Goal: Transaction & Acquisition: Purchase product/service

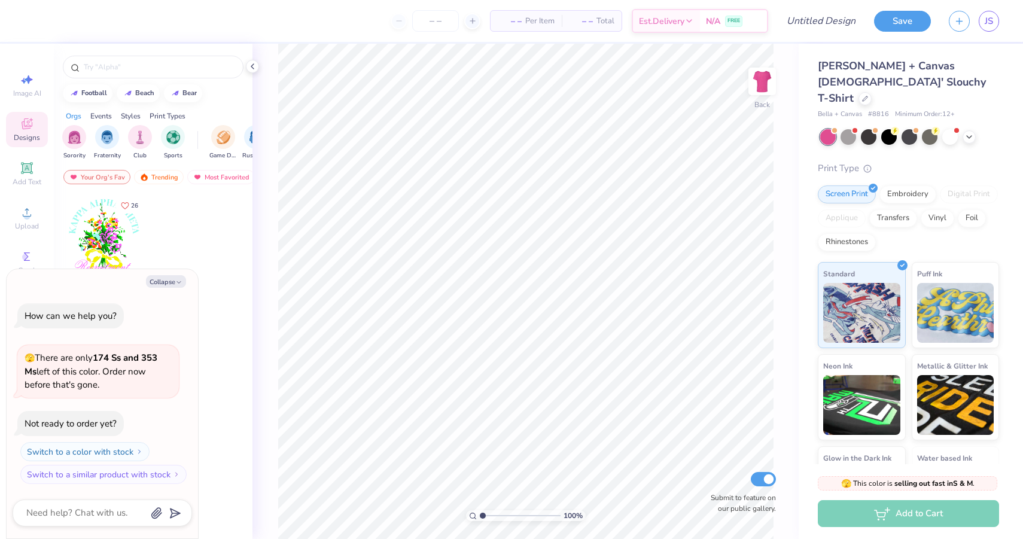
click at [28, 127] on icon at bounding box center [27, 125] width 10 height 8
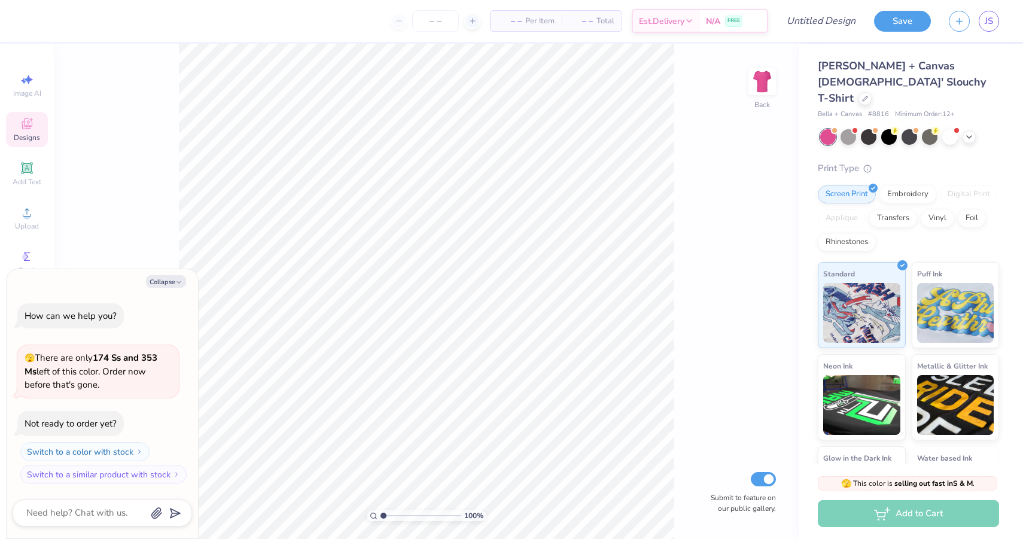
click at [26, 127] on icon at bounding box center [27, 125] width 10 height 8
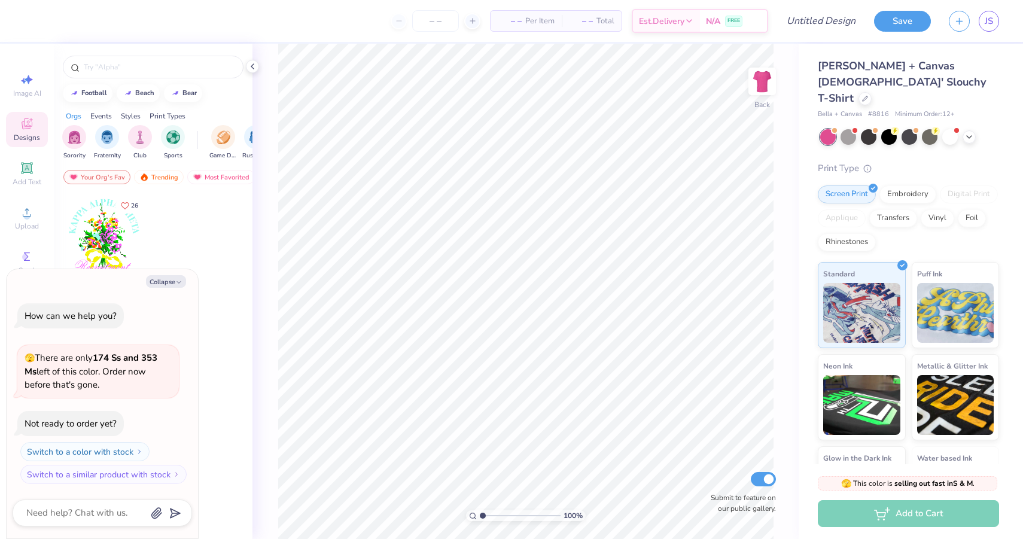
click at [186, 242] on div at bounding box center [203, 248] width 90 height 108
click at [161, 284] on button "Collapse" at bounding box center [166, 281] width 40 height 13
type textarea "x"
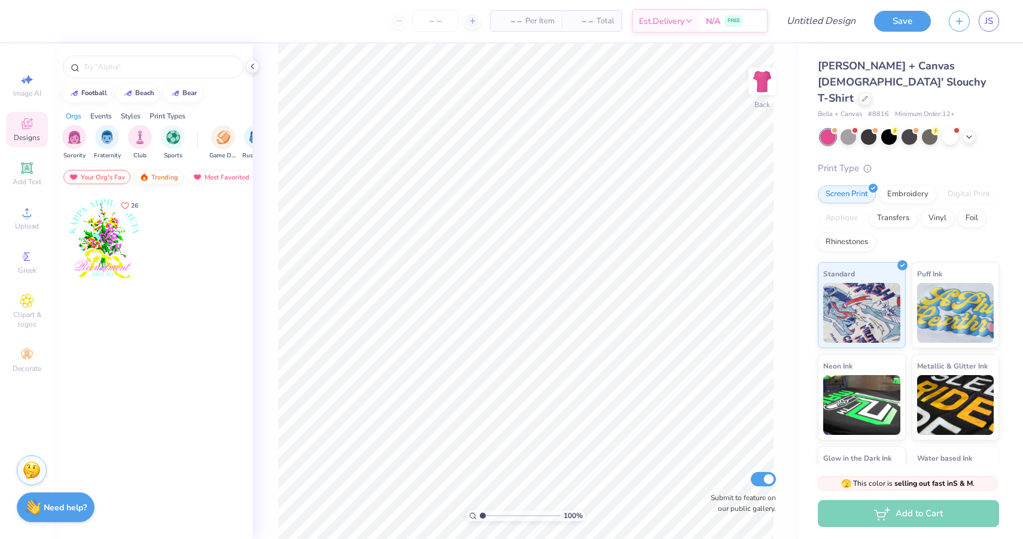
click at [145, 174] on img at bounding box center [144, 177] width 10 height 8
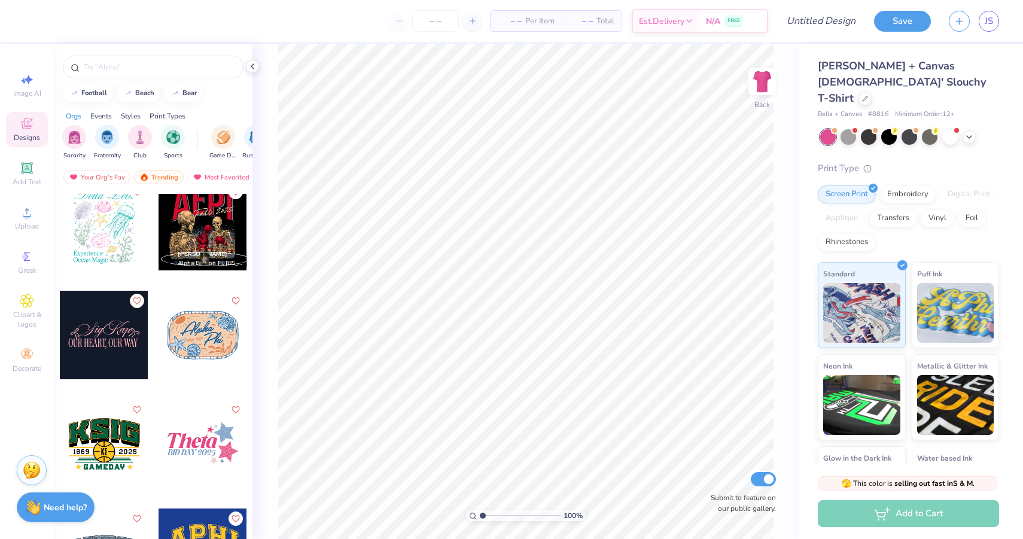
scroll to position [3823, 0]
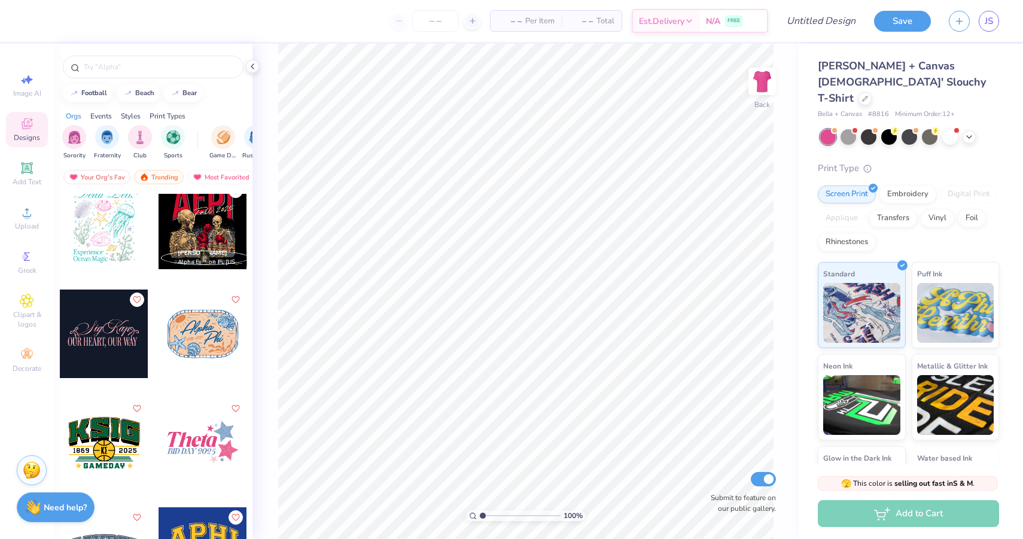
click at [118, 342] on div at bounding box center [15, 333] width 266 height 89
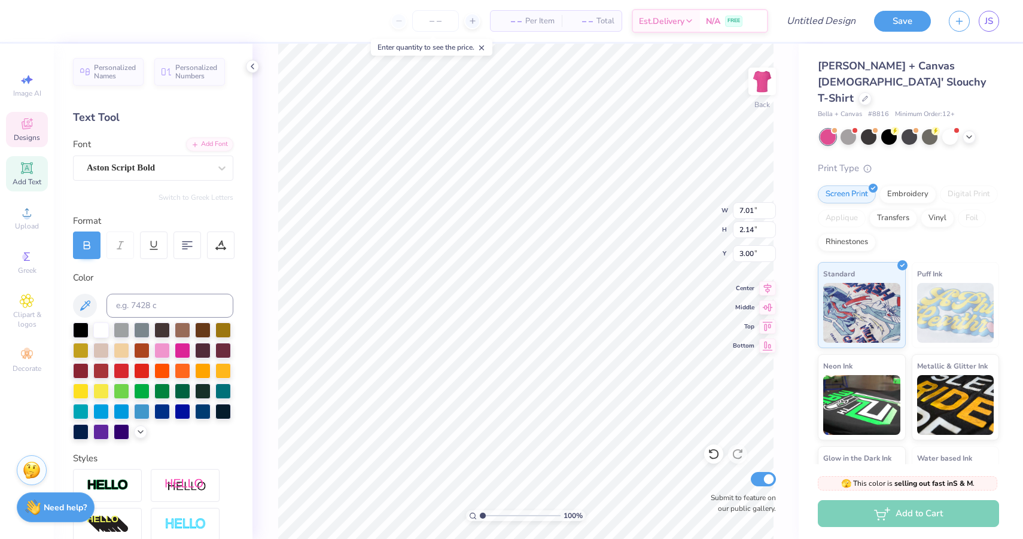
scroll to position [0, 0]
type textarea "Delta Zeta"
type input "1.40"
type input "1.32"
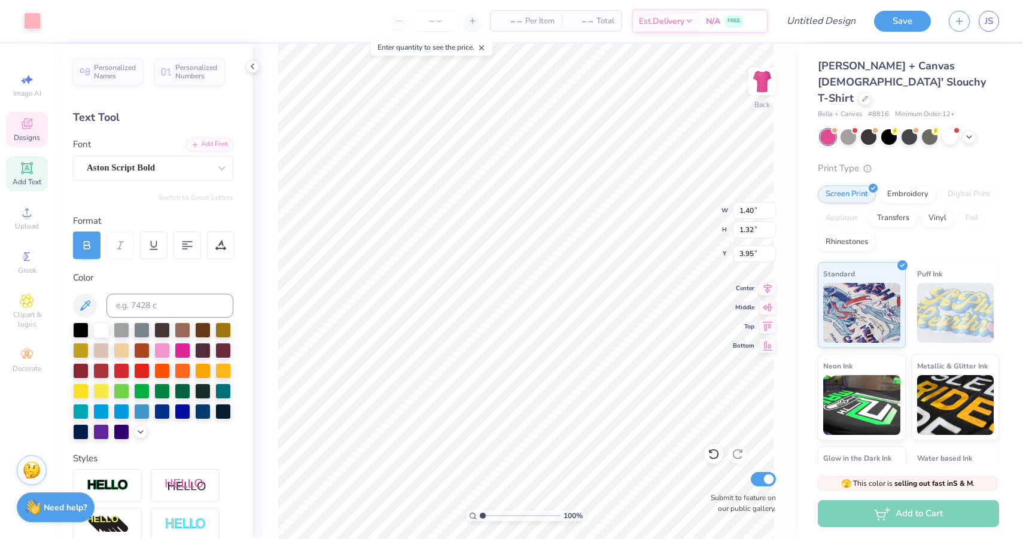
type input "3.89"
type input "8.09"
type input "2.15"
type input "2.99"
type input "2.40"
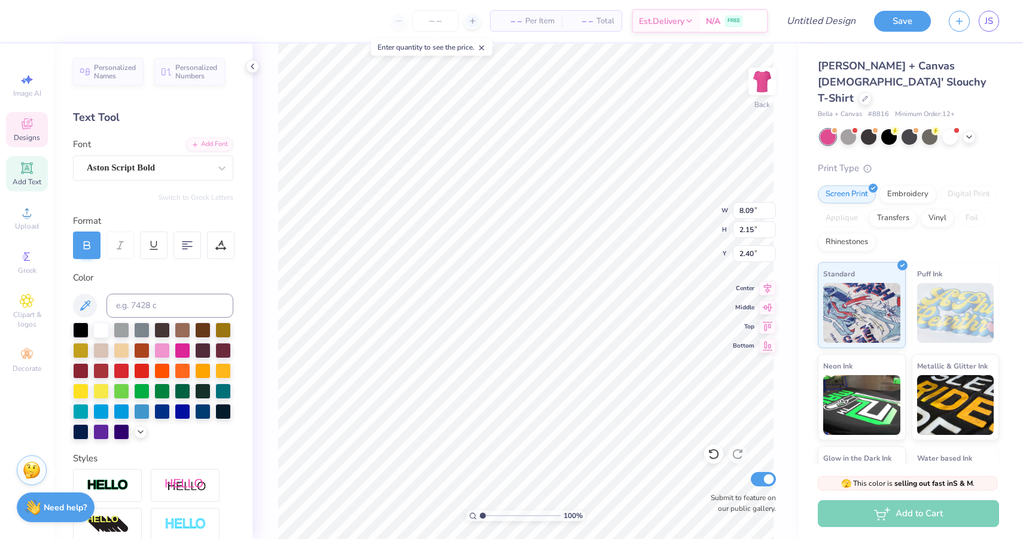
type input "8.65"
type input "1.29"
type input "5.22"
type input "3.48"
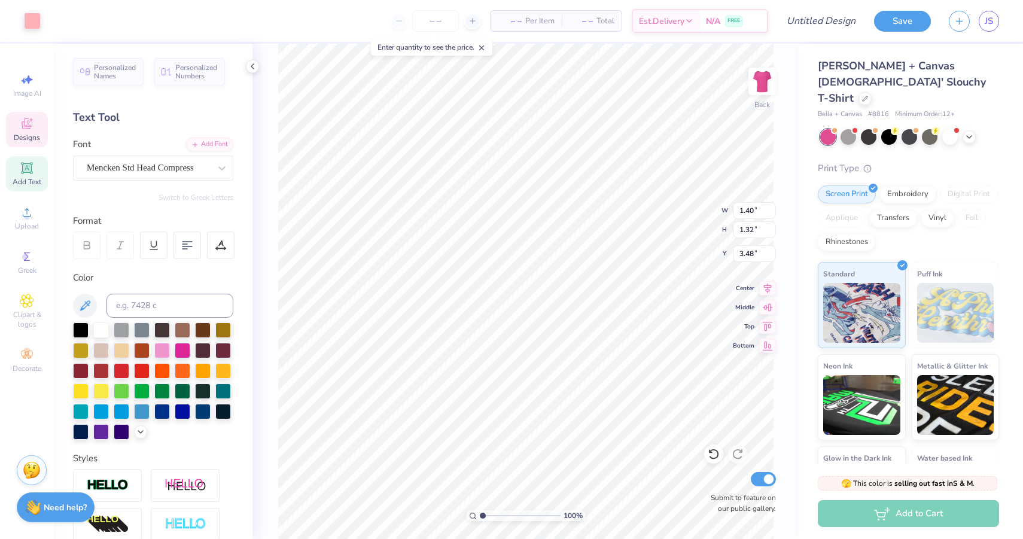
type input "8.65"
type input "1.29"
type input "4.16"
type input "6.08"
type input "0.91"
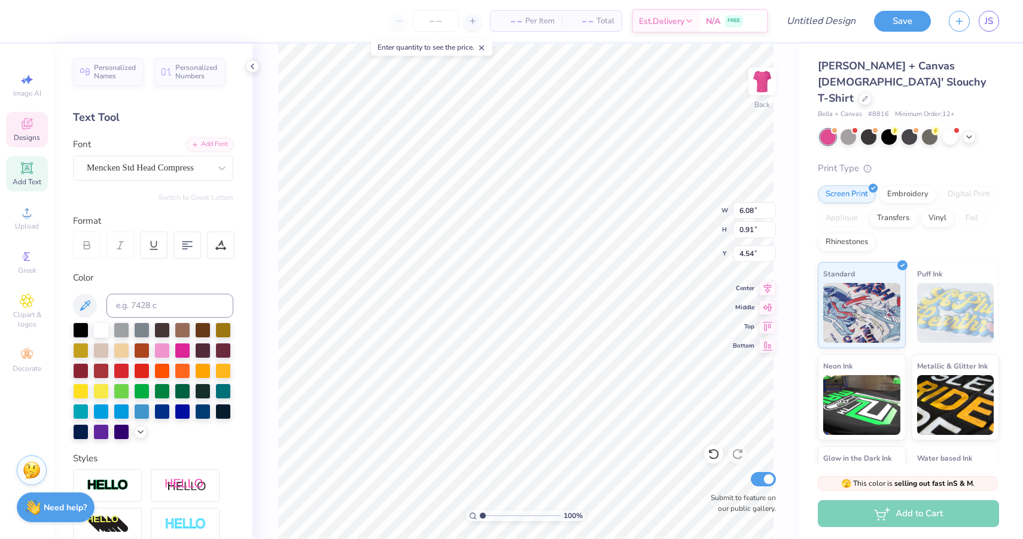
type input "4.10"
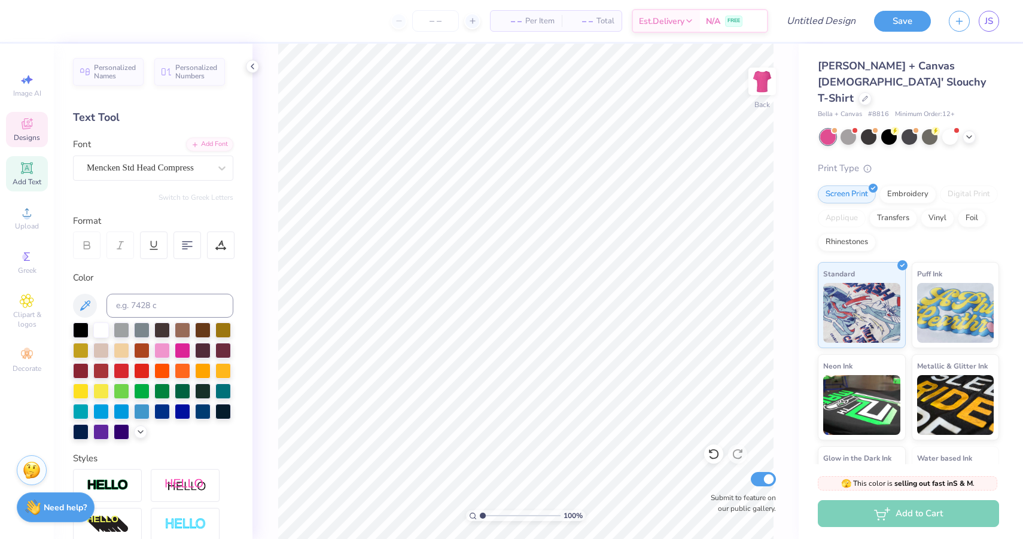
click at [25, 133] on span "Designs" at bounding box center [27, 138] width 26 height 10
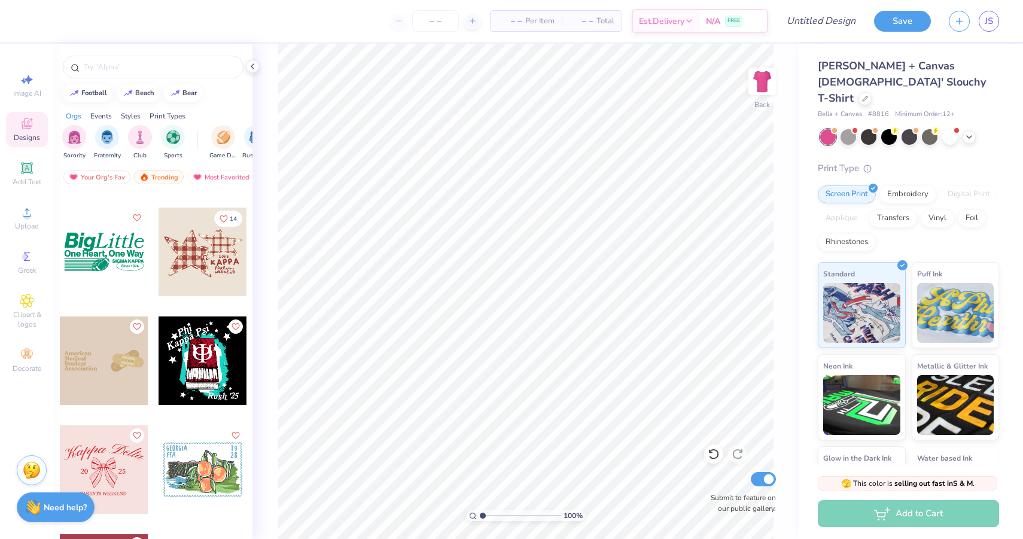
scroll to position [7036, 0]
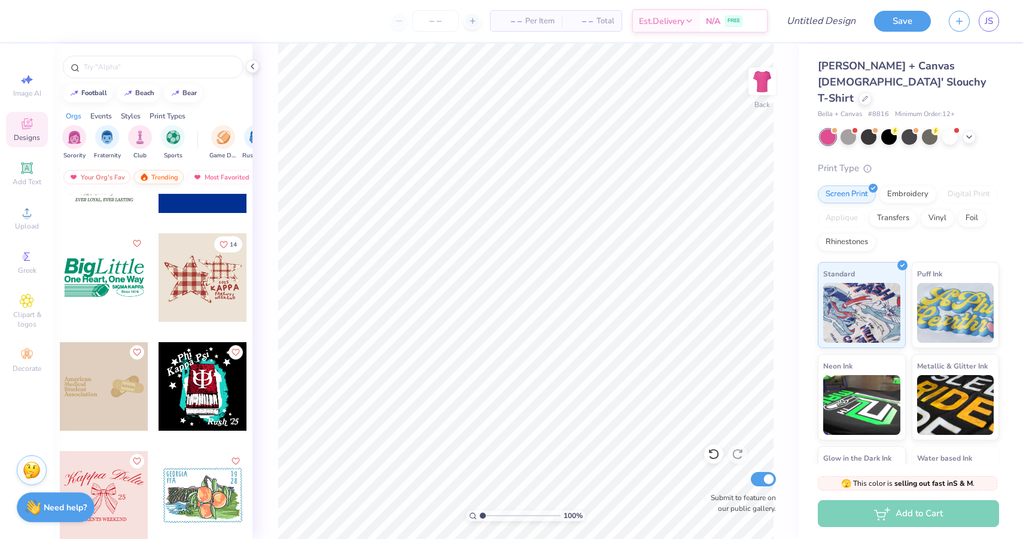
click at [174, 175] on div "Trending" at bounding box center [159, 177] width 50 height 14
click at [212, 174] on div "Most Favorited" at bounding box center [221, 177] width 68 height 14
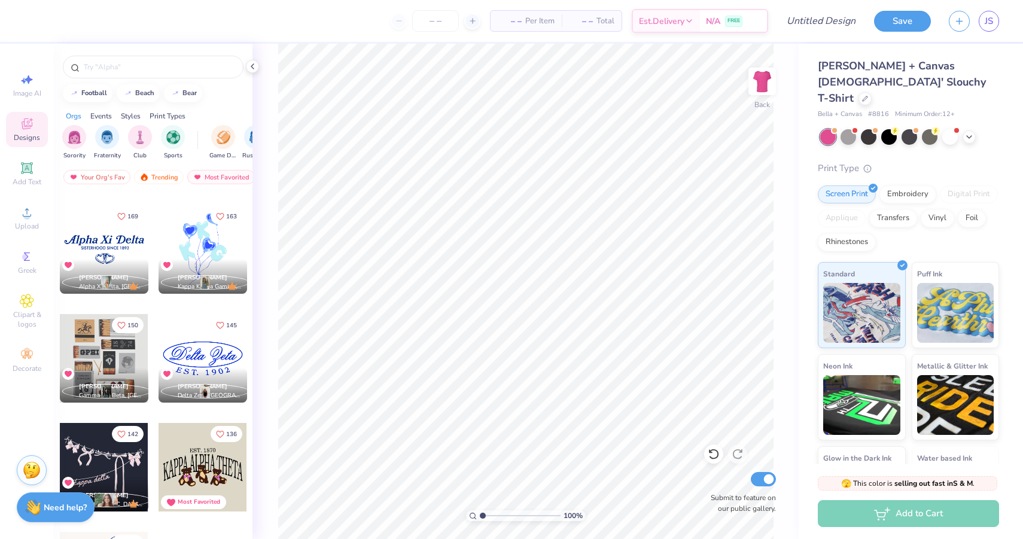
scroll to position [423, 0]
click at [971, 131] on icon at bounding box center [969, 136] width 10 height 10
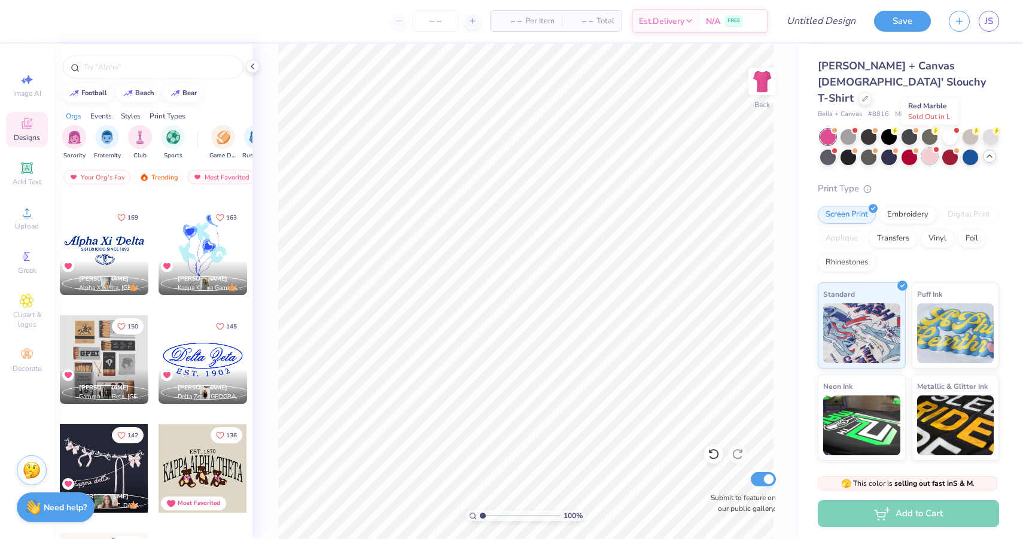
click at [933, 148] on div at bounding box center [930, 156] width 16 height 16
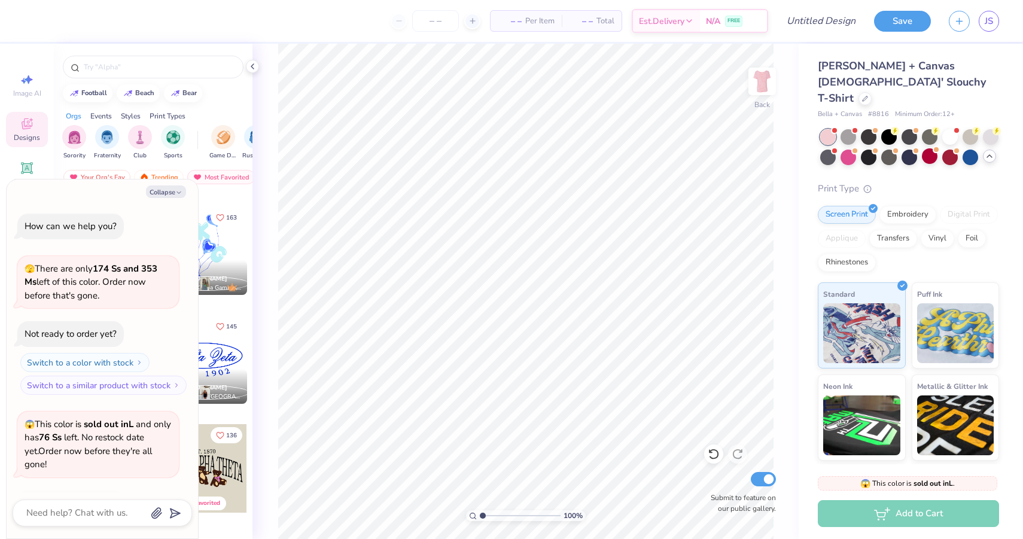
scroll to position [80, 0]
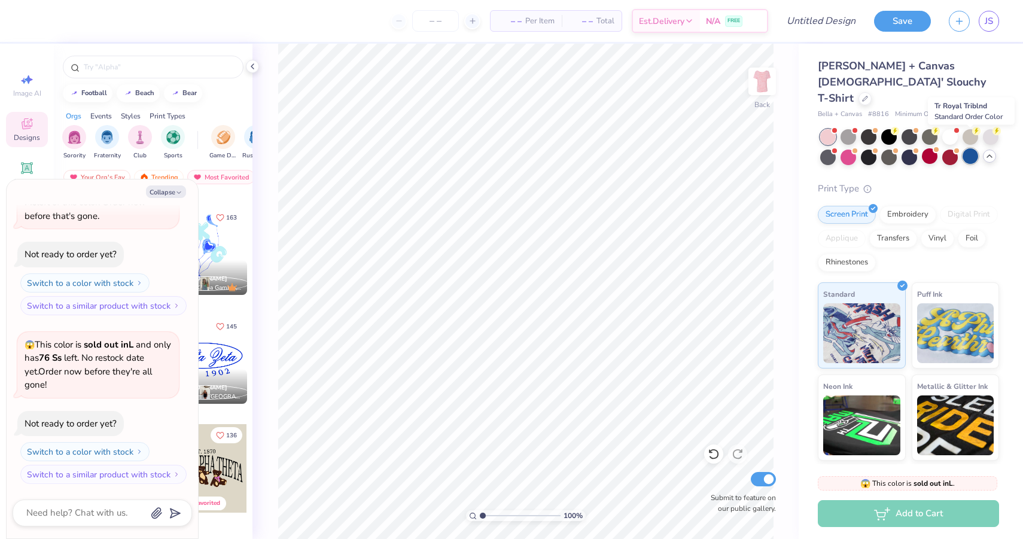
click at [965, 148] on div at bounding box center [970, 156] width 16 height 16
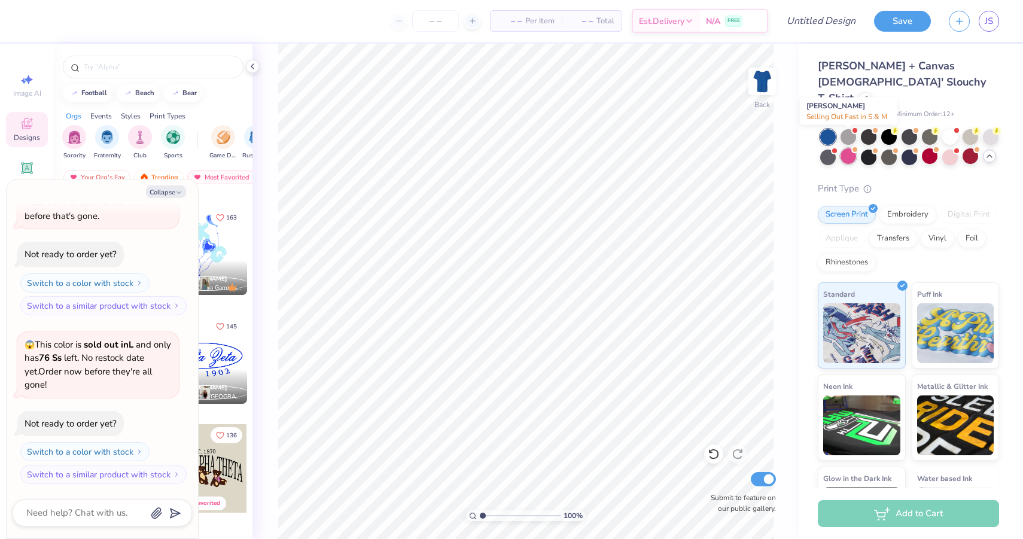
click at [847, 148] on div at bounding box center [848, 156] width 16 height 16
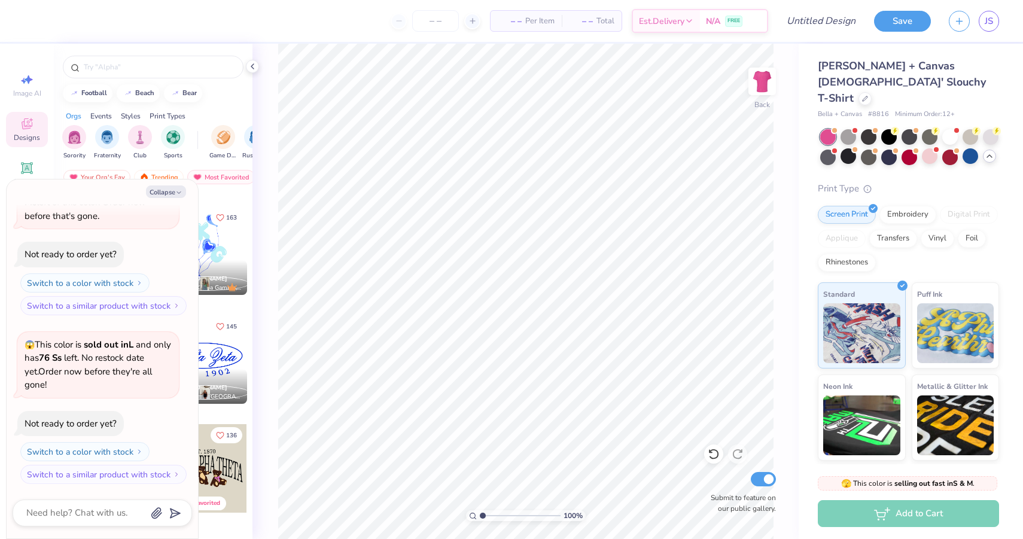
scroll to position [235, 0]
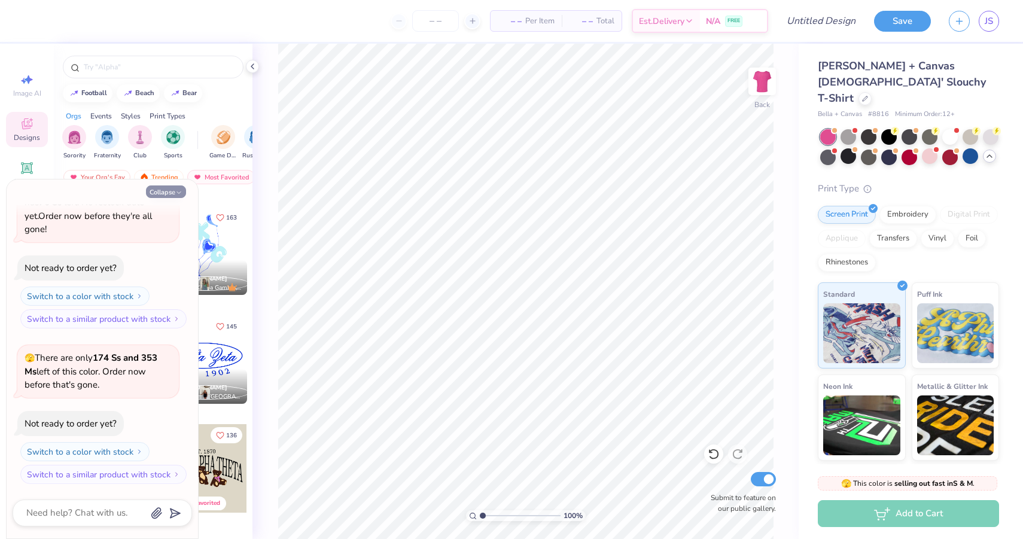
click at [161, 188] on button "Collapse" at bounding box center [166, 191] width 40 height 13
type textarea "x"
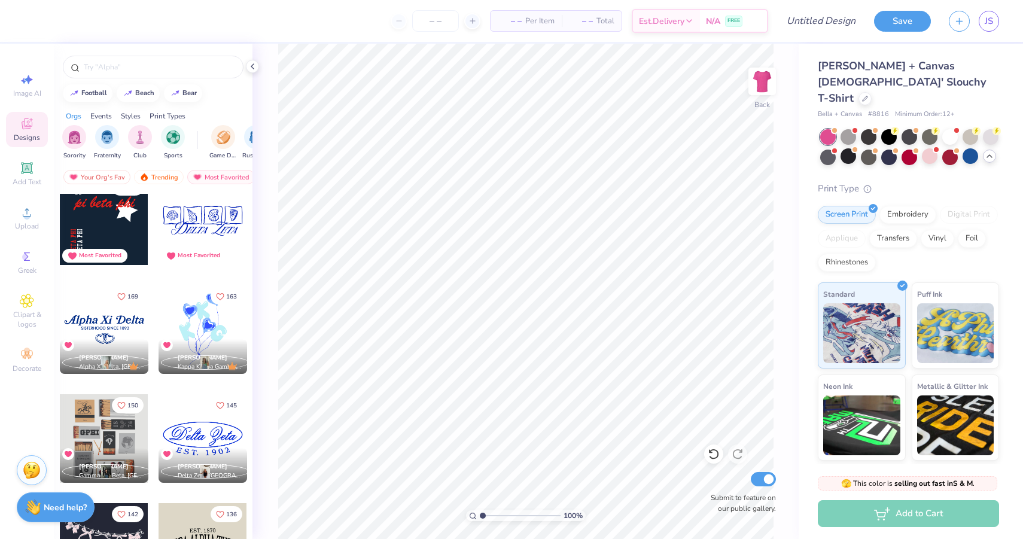
scroll to position [343, 0]
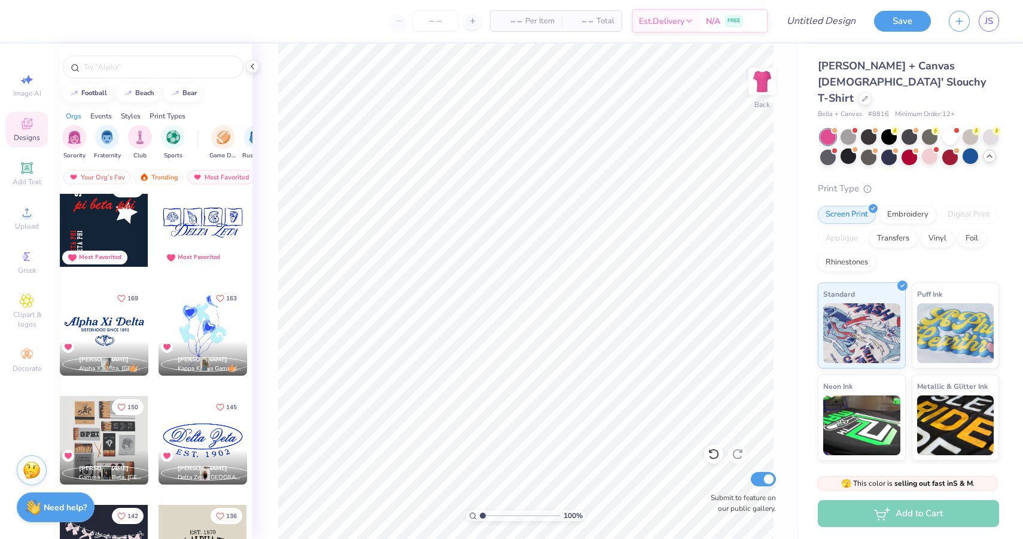
click at [118, 315] on div at bounding box center [104, 331] width 89 height 89
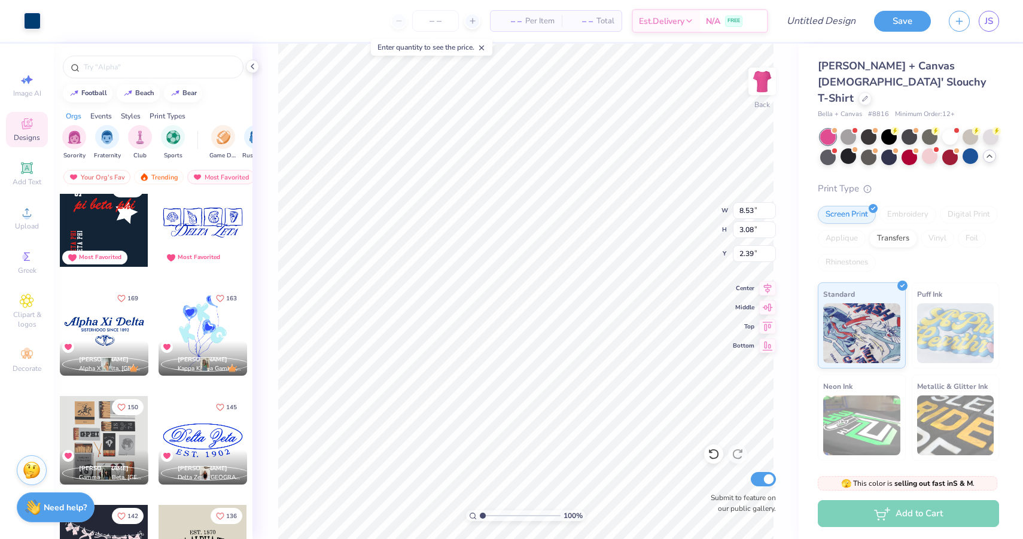
type input "2.39"
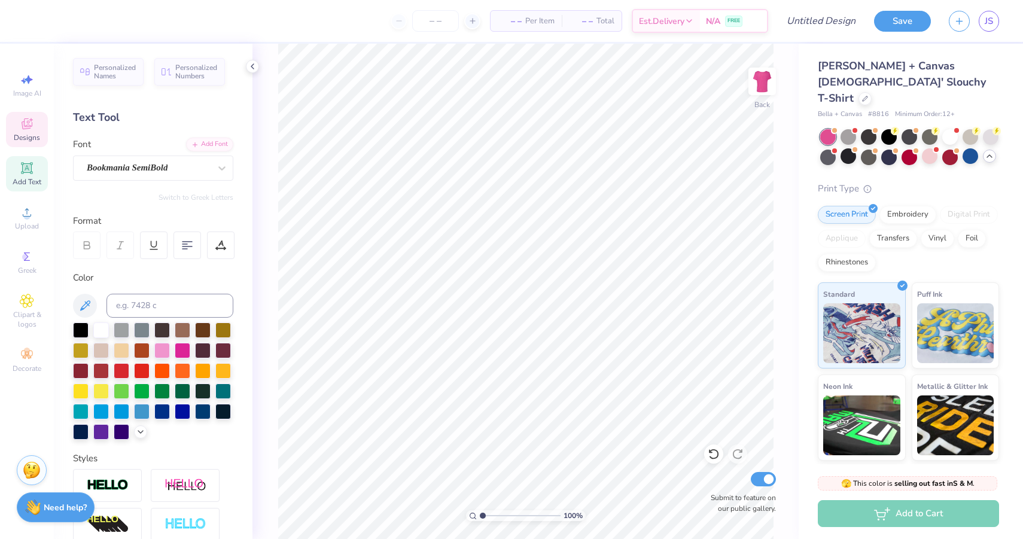
click at [25, 126] on icon at bounding box center [27, 123] width 11 height 11
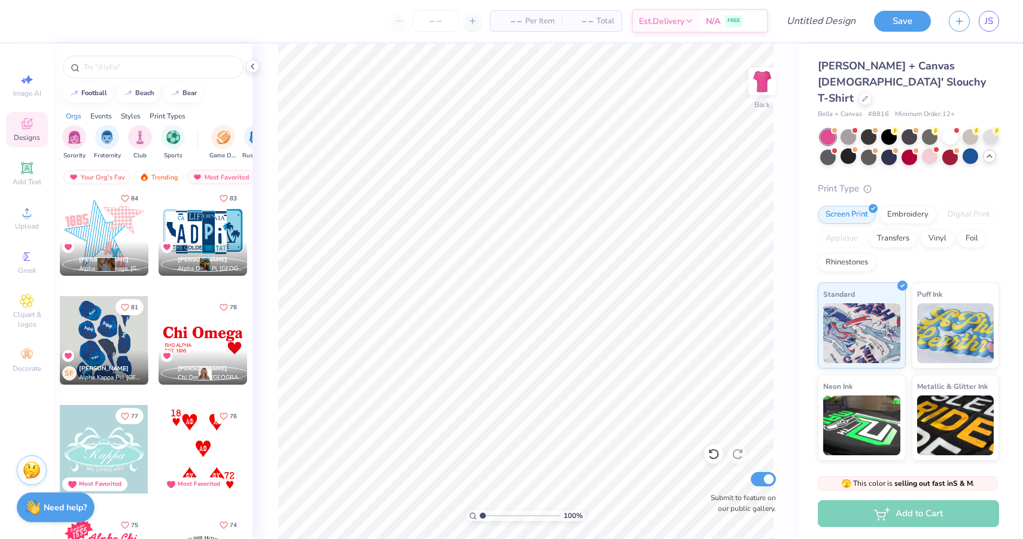
scroll to position [2078, 0]
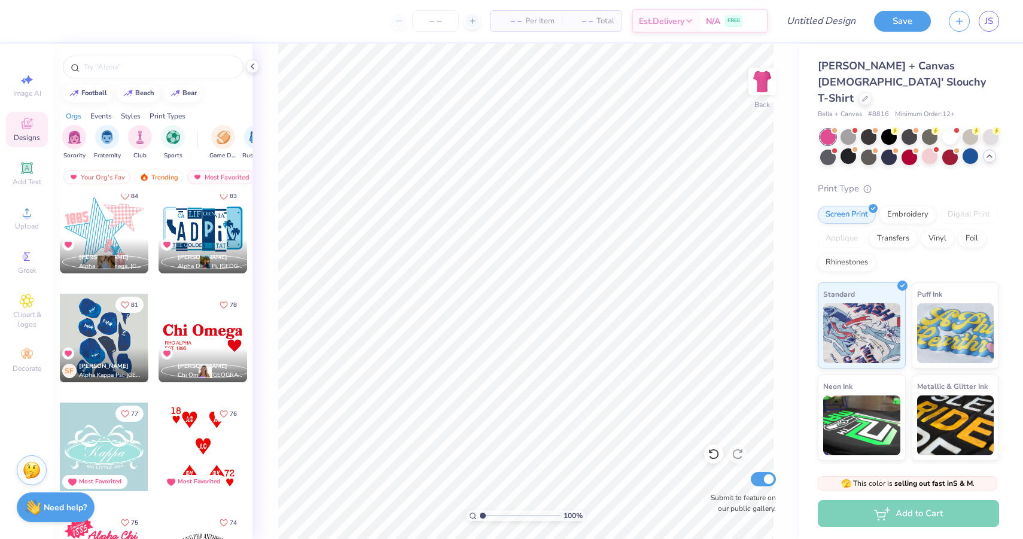
click at [199, 335] on div at bounding box center [202, 338] width 89 height 89
type input "1.85"
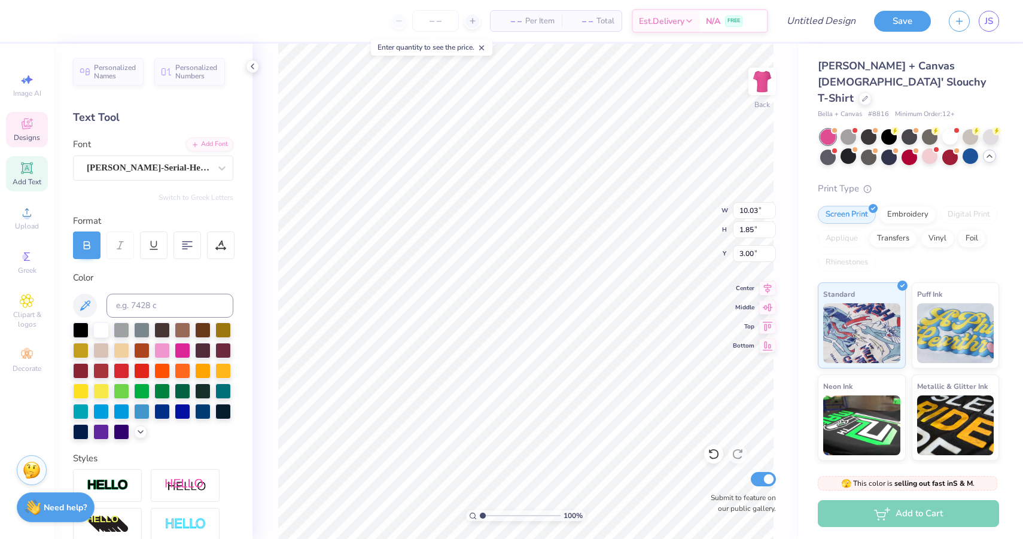
scroll to position [0, 0]
type textarea "Delta Zeta"
type input "1.70"
type input "1.56"
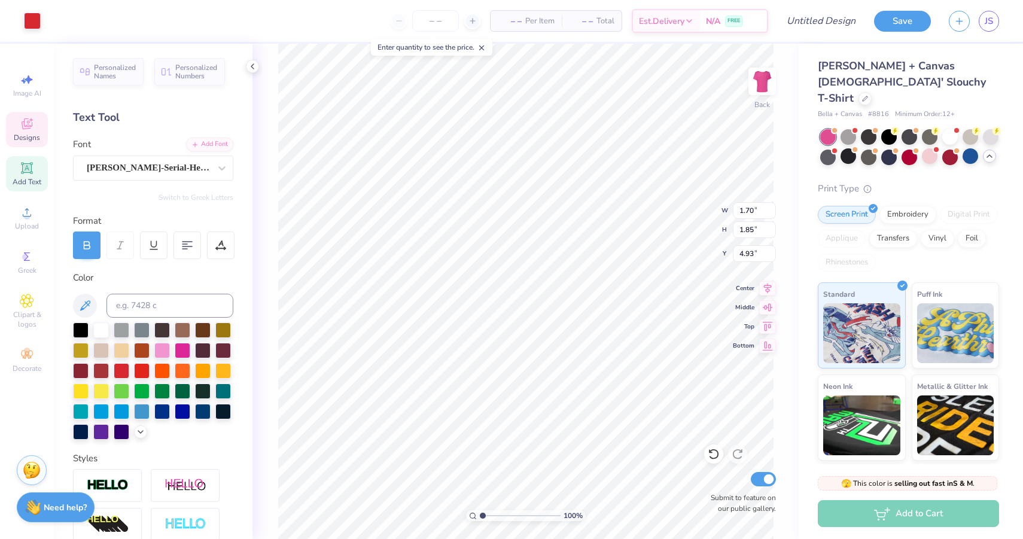
type input "4.93"
type input "9.35"
type input "1.47"
type input "3.20"
click at [96, 330] on div at bounding box center [101, 329] width 16 height 16
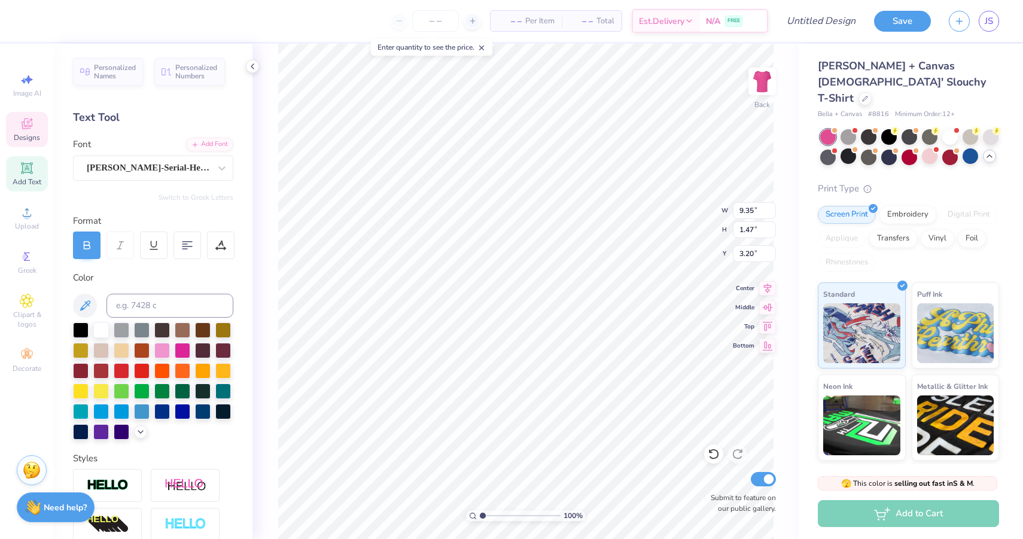
type input "2.72"
type input "1.70"
type input "1.56"
click at [105, 325] on div at bounding box center [101, 329] width 16 height 16
click at [100, 330] on div at bounding box center [101, 329] width 16 height 16
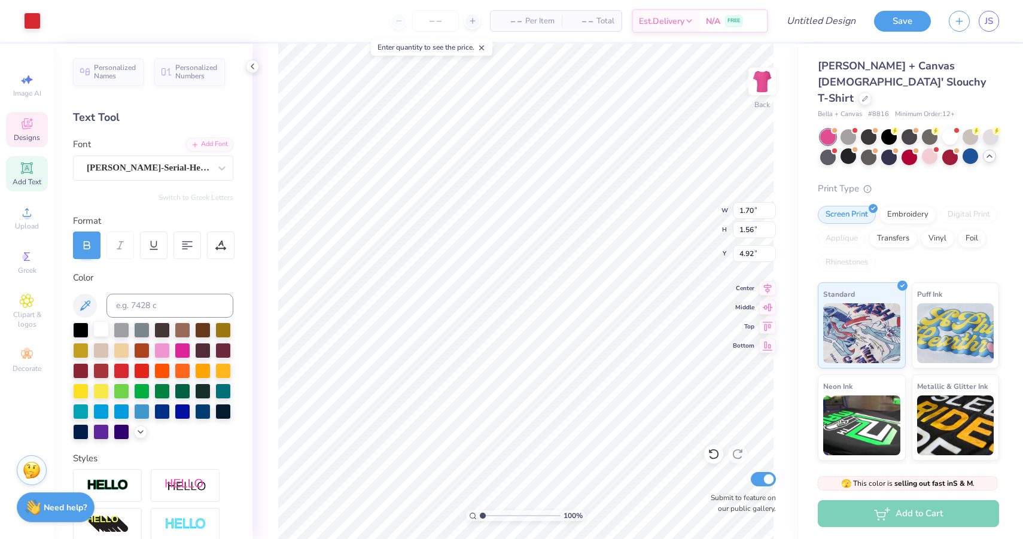
type input "4.35"
click at [104, 331] on div at bounding box center [101, 329] width 16 height 16
click at [29, 130] on icon at bounding box center [27, 124] width 14 height 14
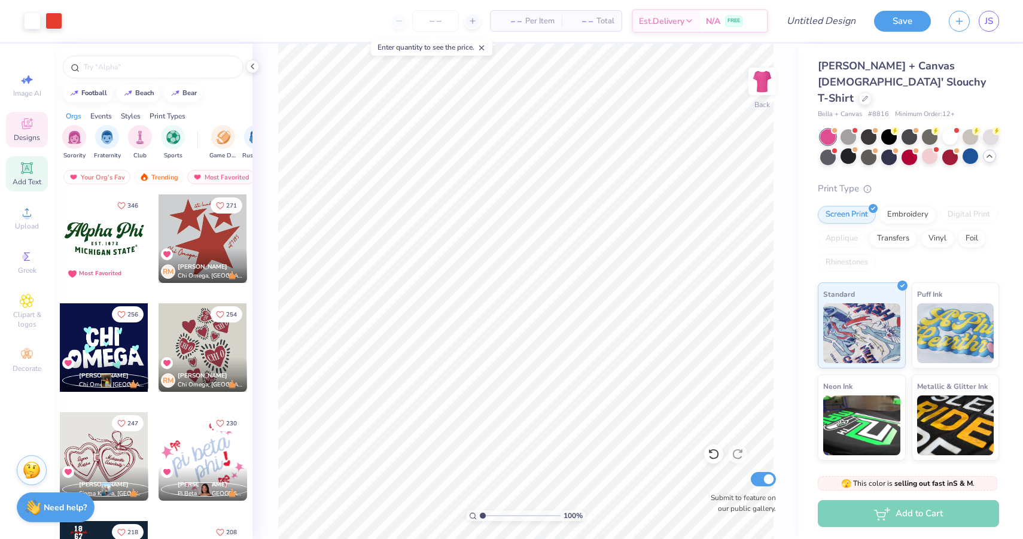
click at [29, 163] on icon at bounding box center [27, 168] width 14 height 14
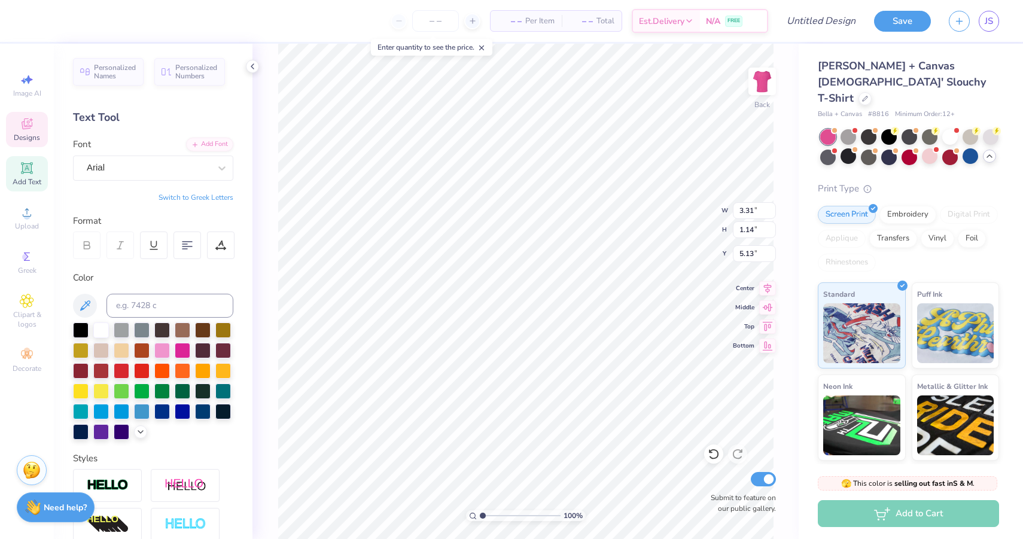
scroll to position [1, 2]
click at [97, 321] on div at bounding box center [101, 329] width 16 height 16
type textarea "Beta Gamma EST. 1902"
type input "7.52"
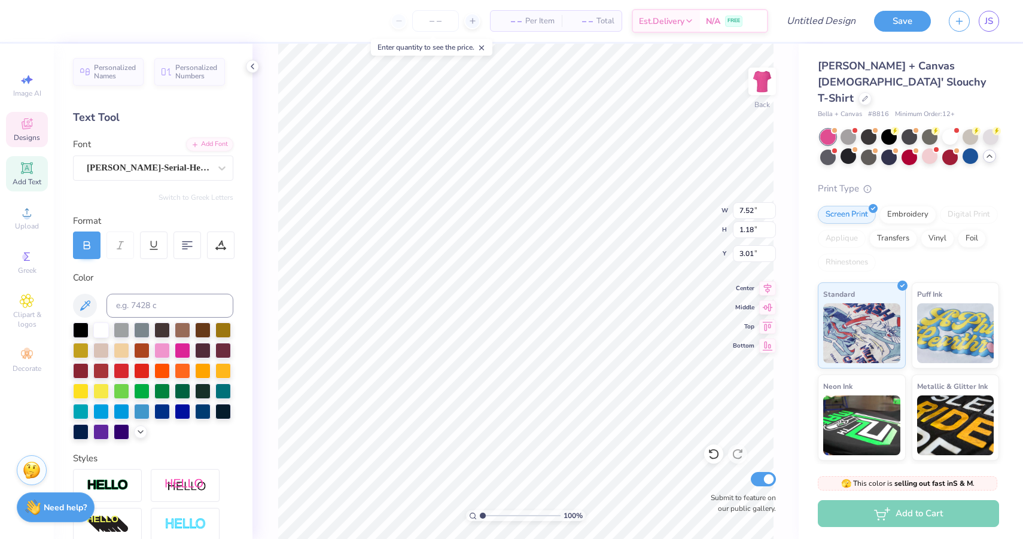
type input "1.18"
type input "2.41"
type input "3.39"
type input "1.14"
type input "5.13"
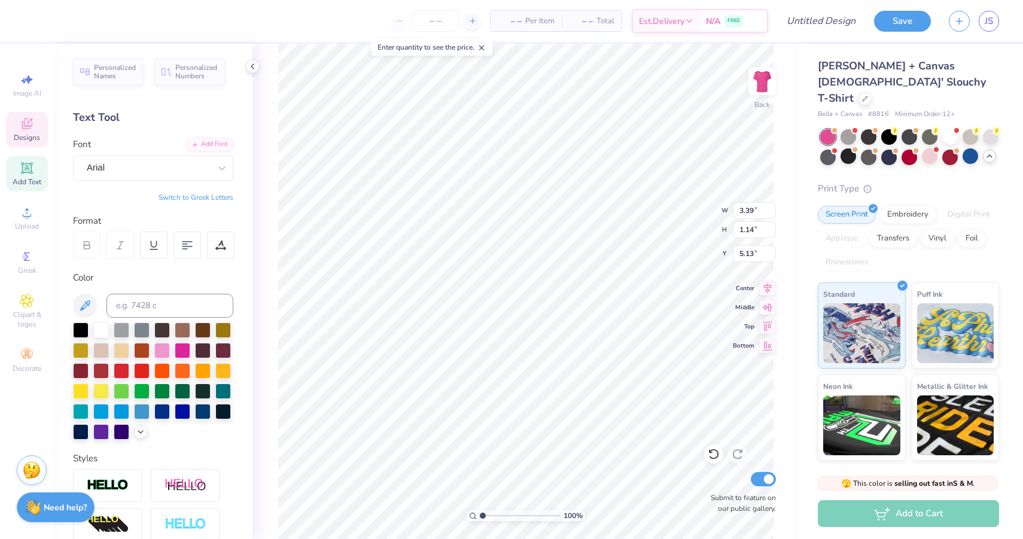
type input "2.12"
type input "0.71"
type input "3.84"
click at [27, 136] on span "Designs" at bounding box center [27, 138] width 26 height 10
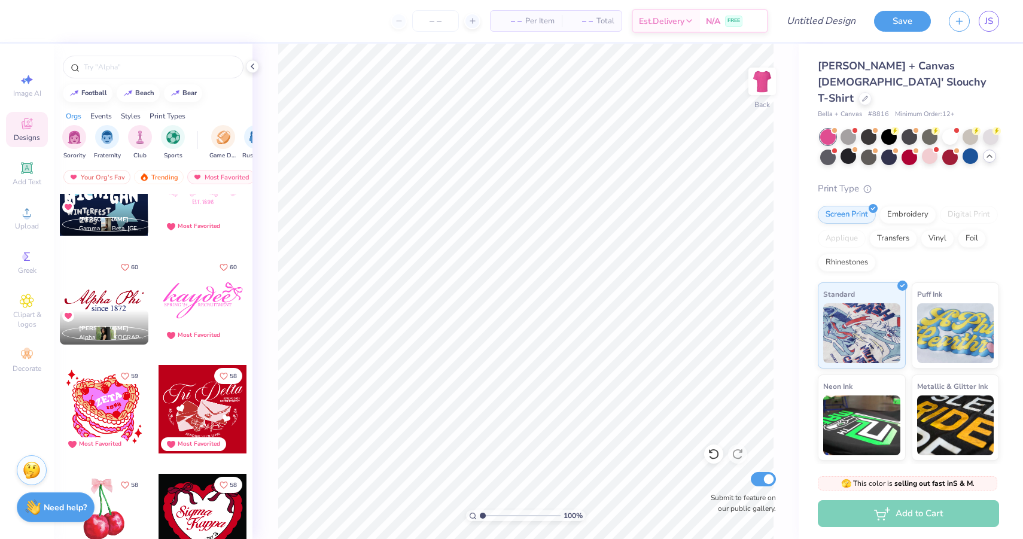
scroll to position [3645, 0]
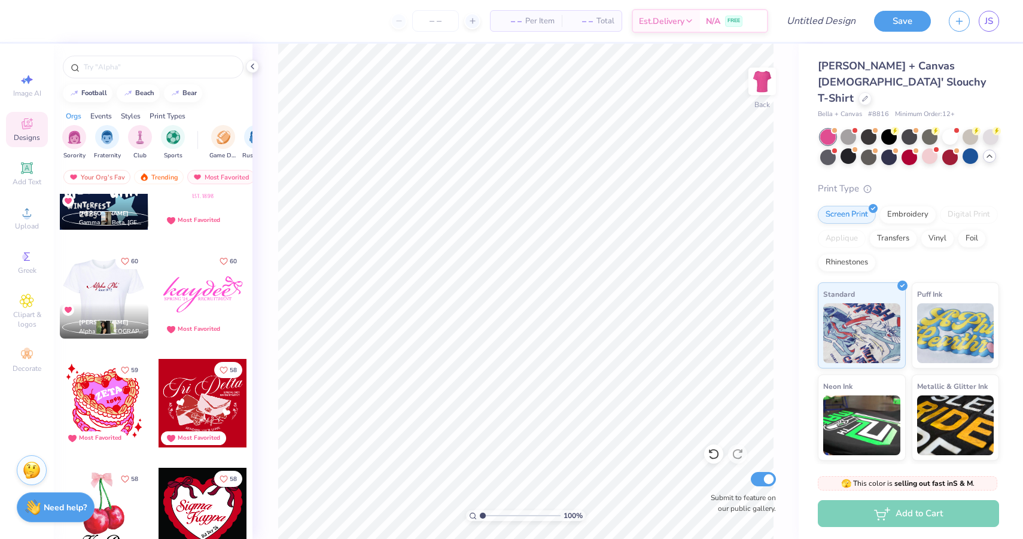
click at [131, 299] on div at bounding box center [103, 294] width 89 height 89
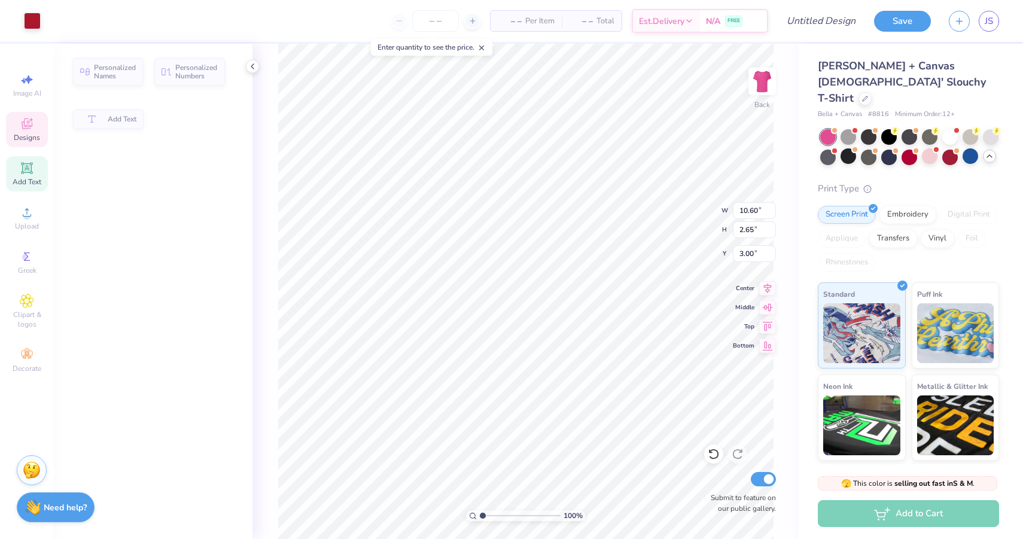
type input "2.65"
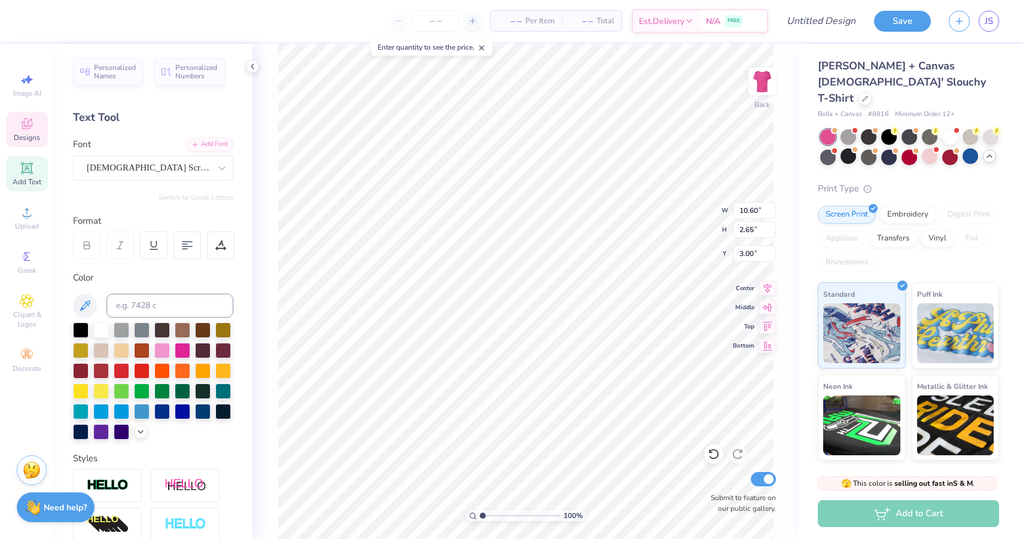
scroll to position [0, 0]
type textarea "Delta Zeta"
type input "4.53"
type input "0.78"
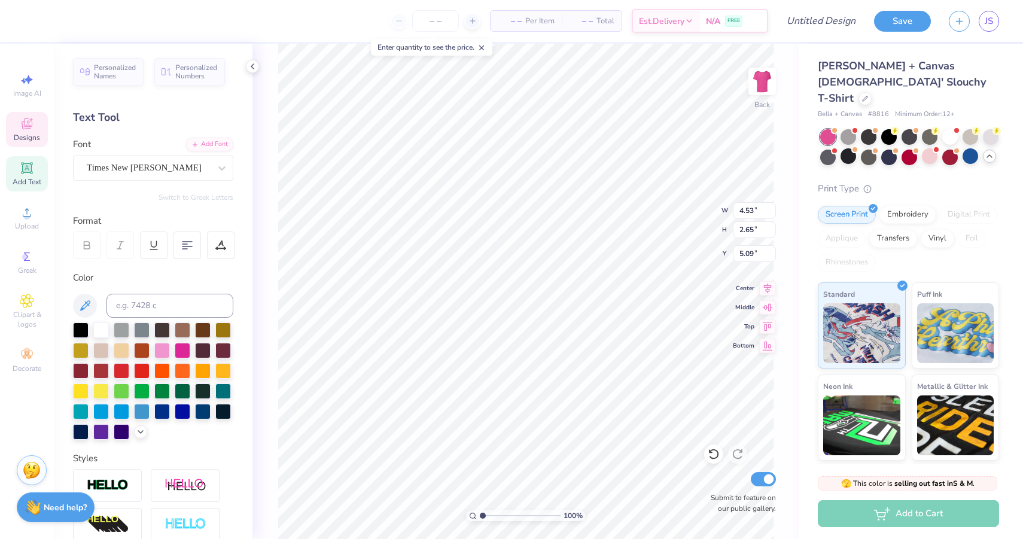
type input "5.09"
type textarea "since 1902"
type input "9.92"
type input "3.08"
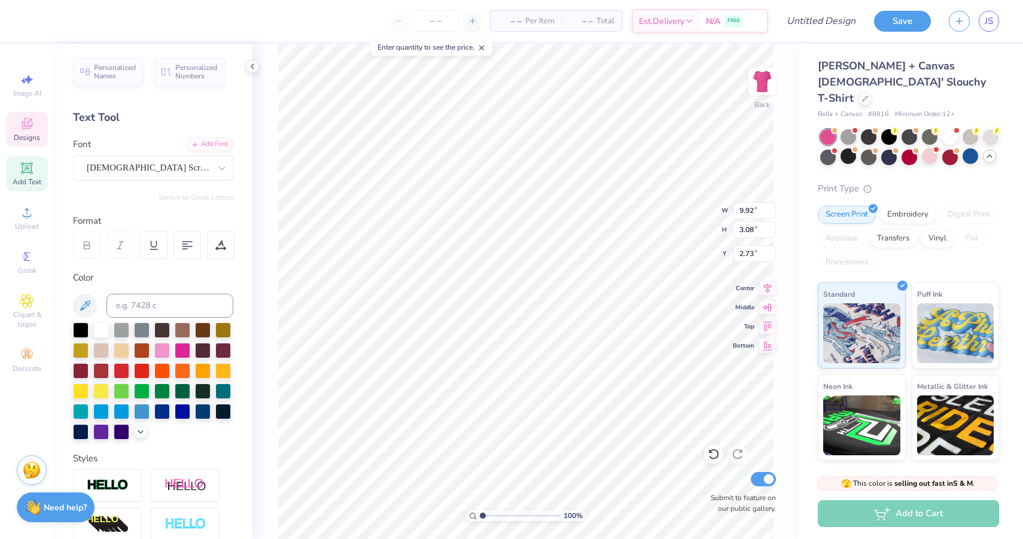
type input "2.73"
click at [24, 133] on span "Designs" at bounding box center [27, 138] width 26 height 10
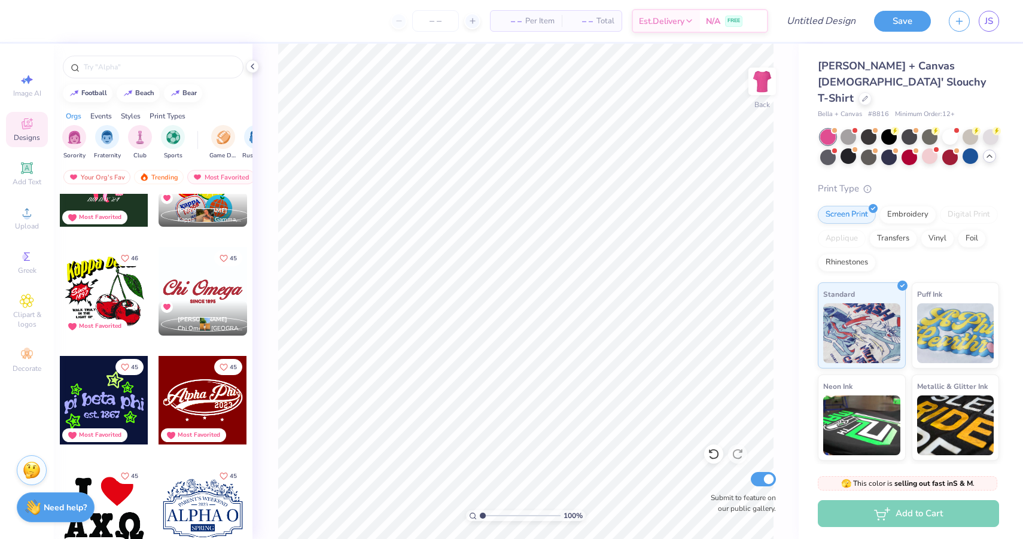
scroll to position [5499, 0]
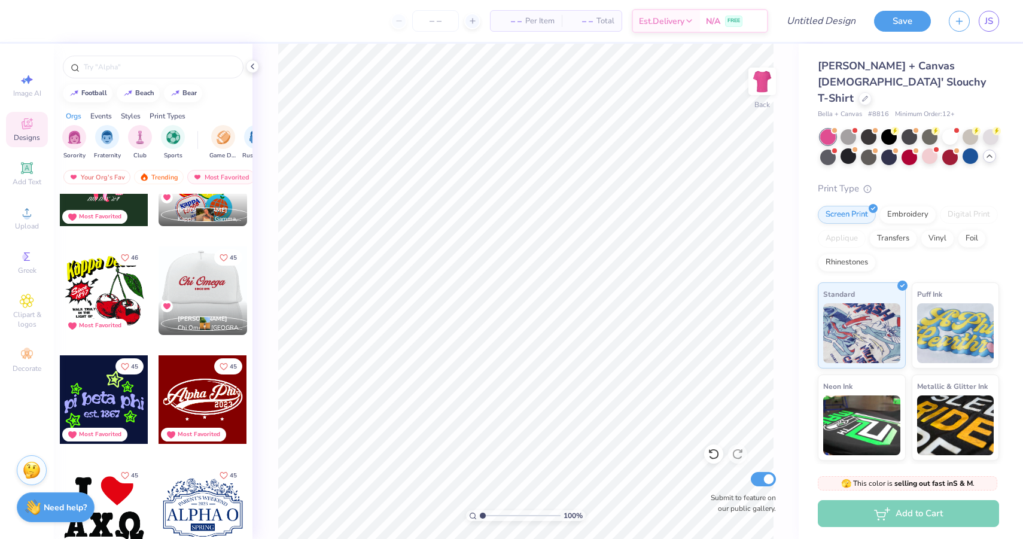
click at [158, 291] on div at bounding box center [114, 290] width 89 height 89
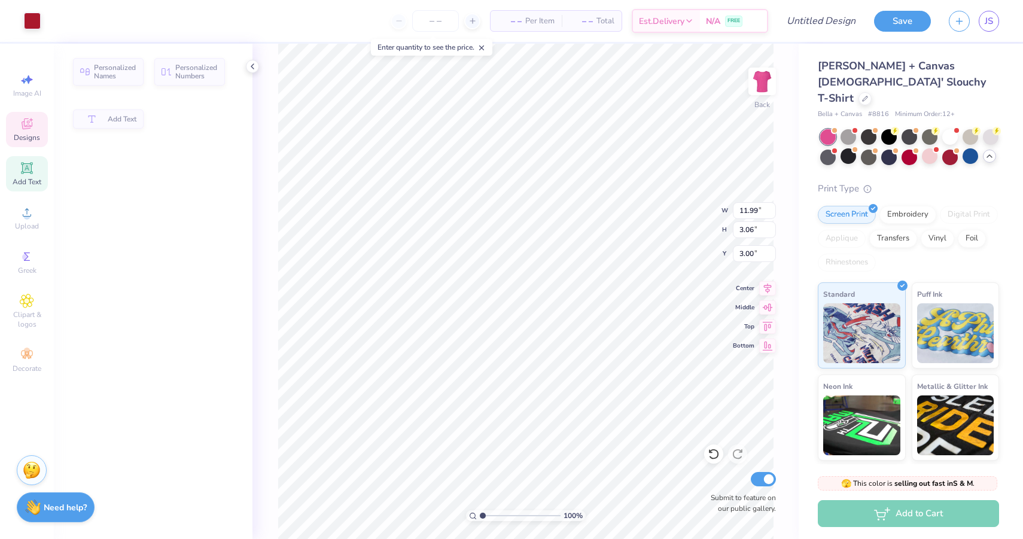
type input "3.06"
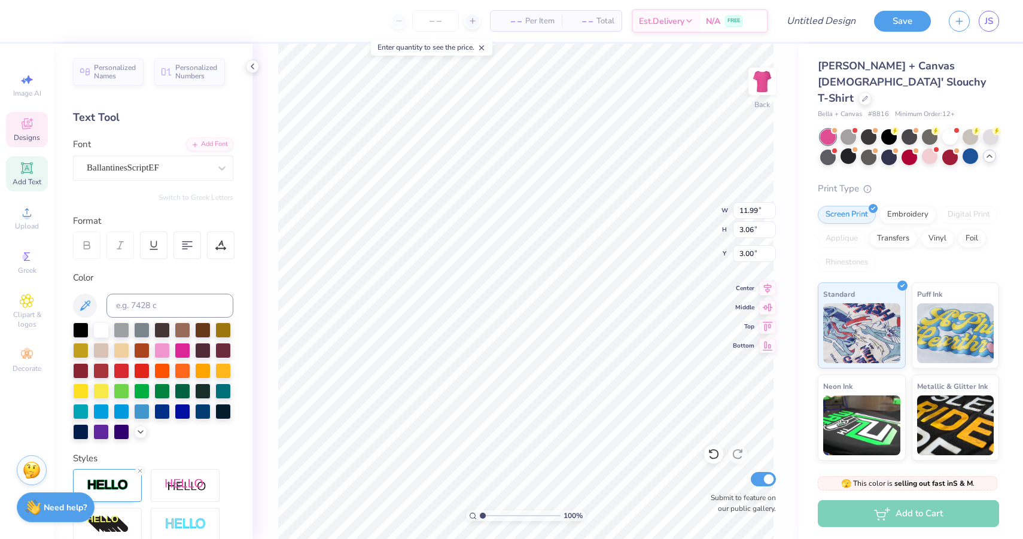
type textarea "C"
type textarea "Delta Zeta"
type input "3.86"
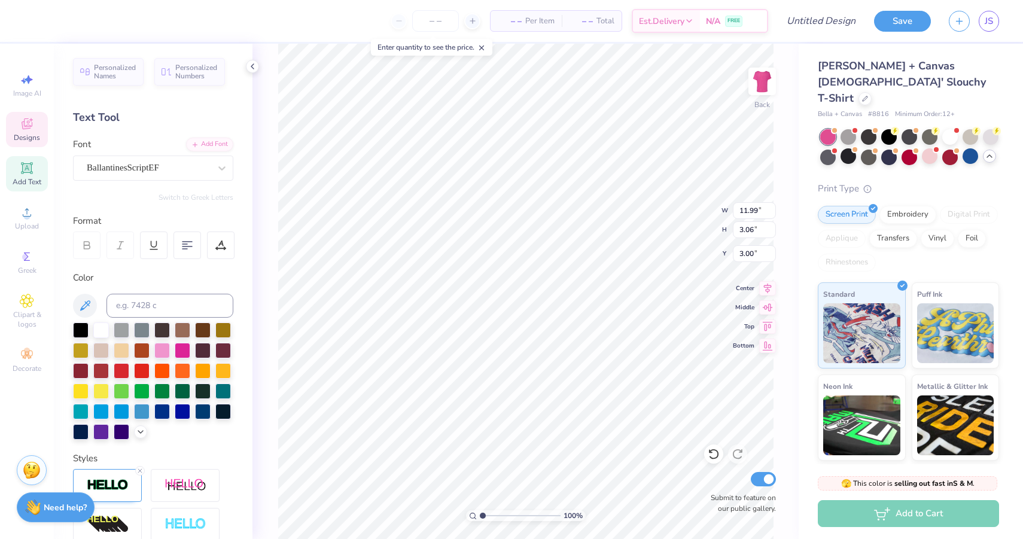
type input "0.56"
type input "6.02"
type textarea "SINCE 1902"
type input "11.99"
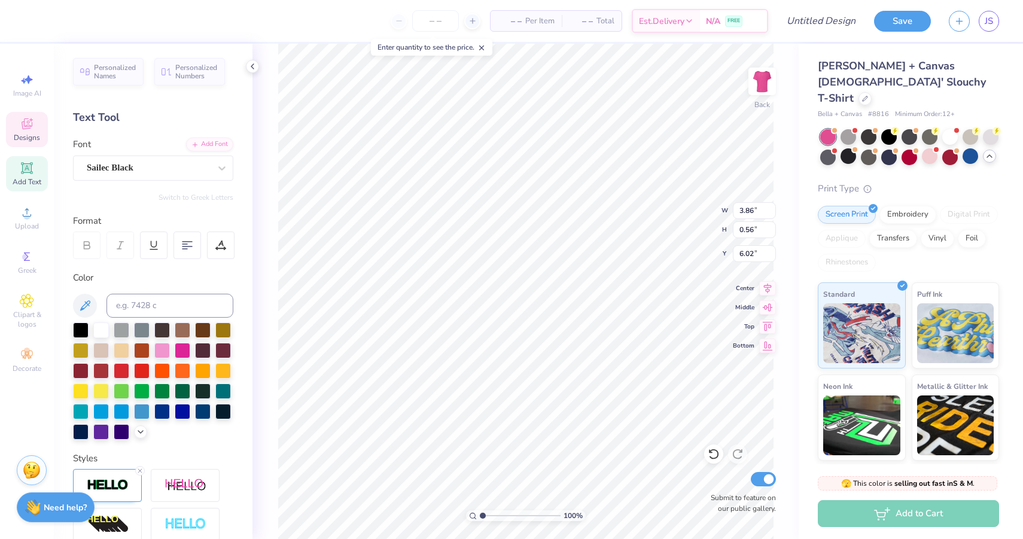
type input "2.19"
type input "3.45"
click at [103, 331] on div at bounding box center [101, 329] width 16 height 16
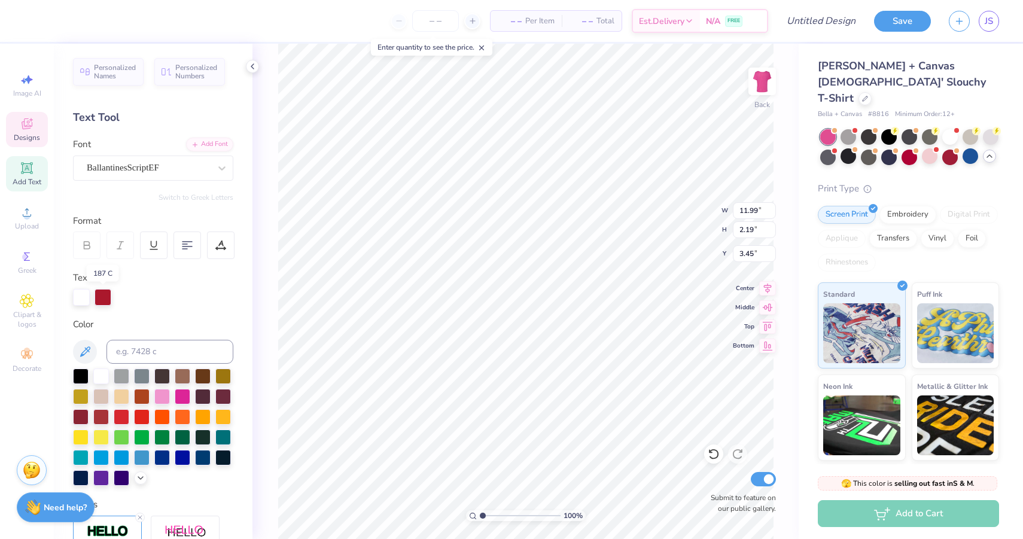
click at [99, 290] on div at bounding box center [102, 297] width 17 height 17
click at [99, 300] on div at bounding box center [102, 297] width 17 height 17
click at [83, 298] on div at bounding box center [81, 297] width 17 height 17
type input "3.87"
type input "0.56"
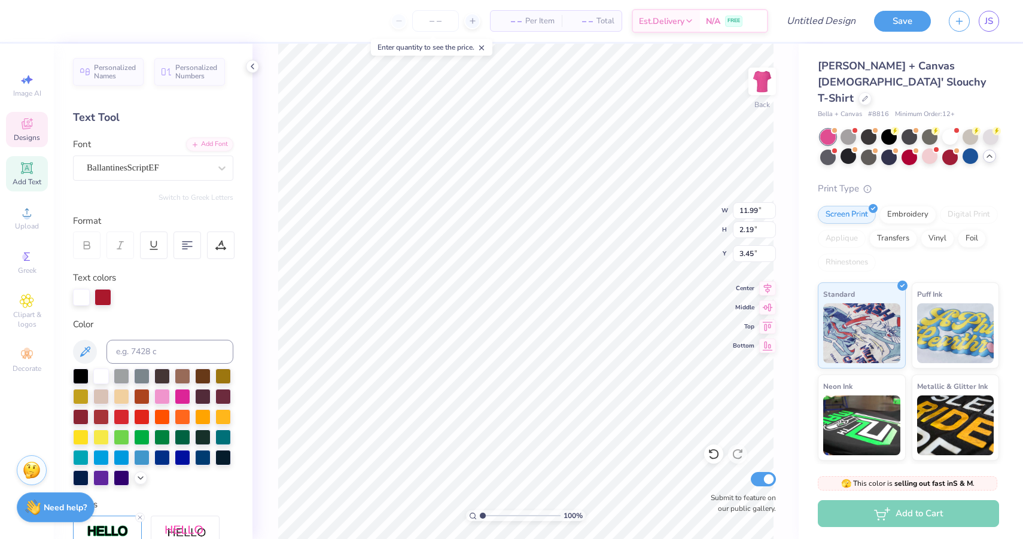
type input "6.02"
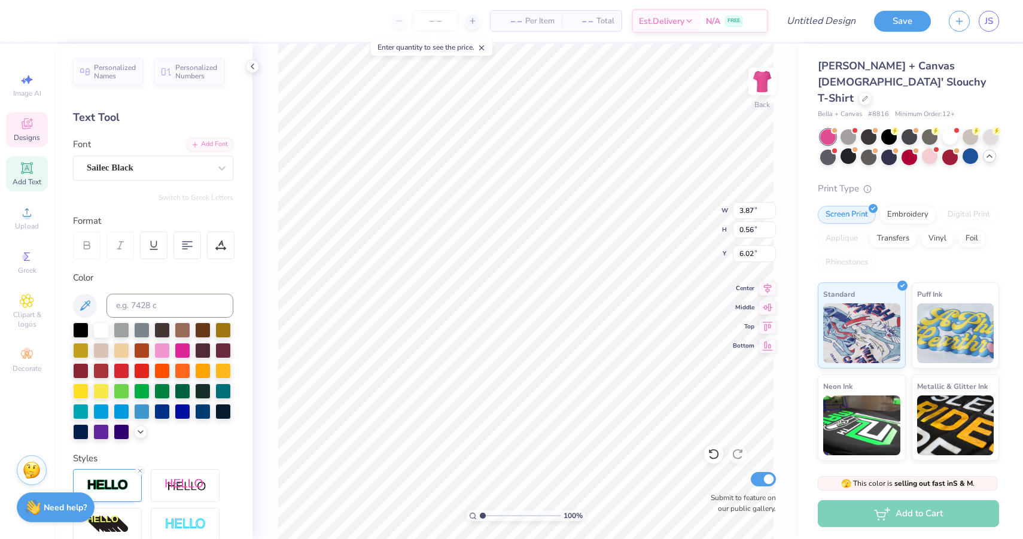
type input "11.99"
type input "2.19"
type input "3.46"
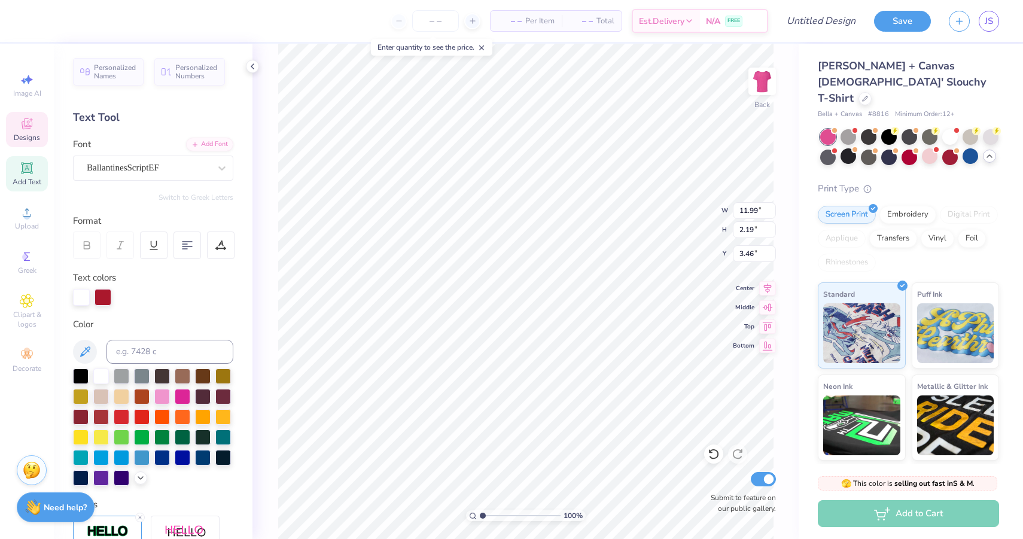
click at [99, 300] on div at bounding box center [102, 297] width 17 height 17
click at [100, 374] on div at bounding box center [101, 375] width 16 height 16
click at [80, 303] on div at bounding box center [81, 297] width 17 height 17
click at [105, 299] on div at bounding box center [102, 297] width 17 height 17
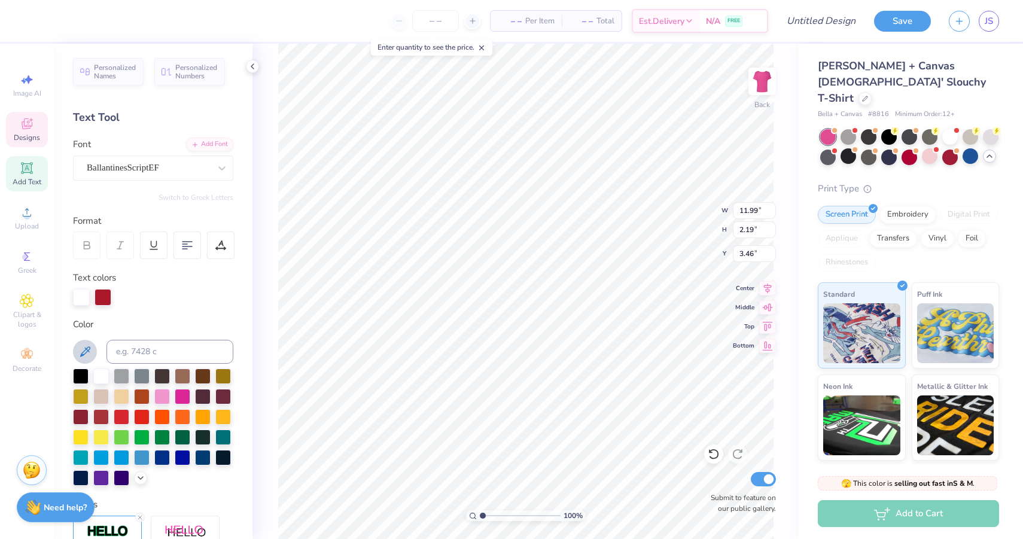
click at [91, 352] on icon at bounding box center [85, 351] width 14 height 14
click at [197, 325] on div "Color" at bounding box center [153, 325] width 160 height 14
type input "3.87"
type input "0.56"
type input "6.02"
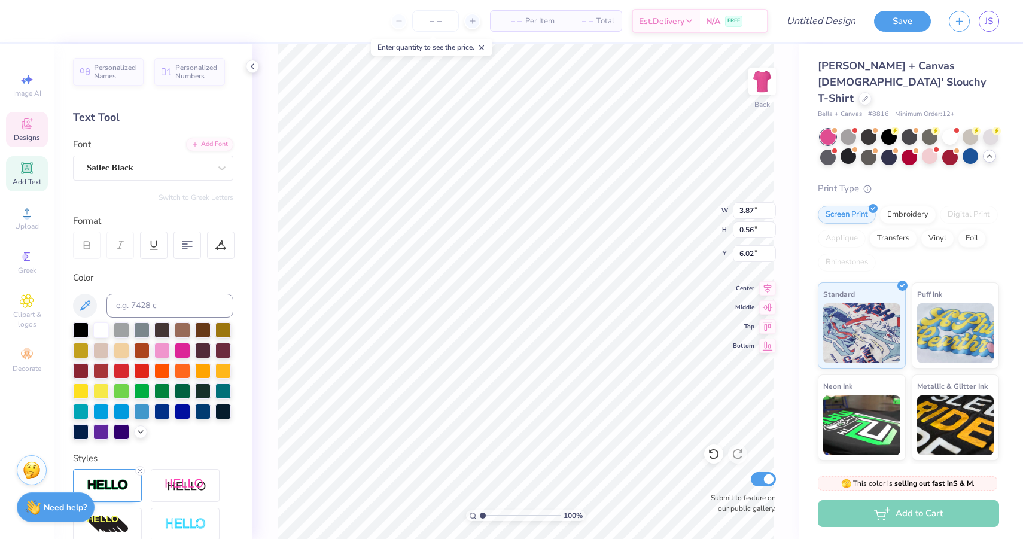
scroll to position [0, 2]
click at [102, 332] on div at bounding box center [101, 329] width 16 height 16
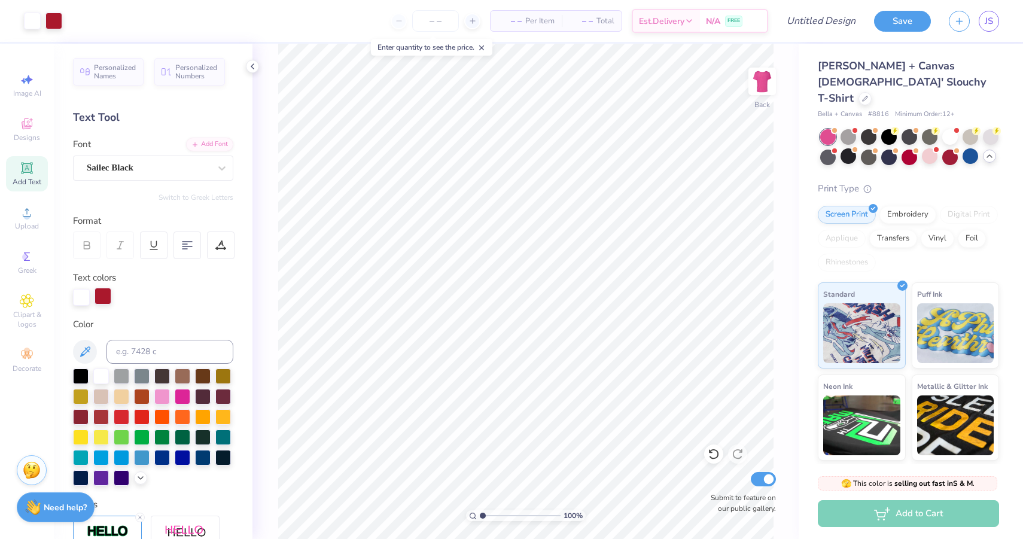
click at [108, 296] on div at bounding box center [102, 296] width 17 height 17
click at [100, 373] on div at bounding box center [101, 375] width 16 height 16
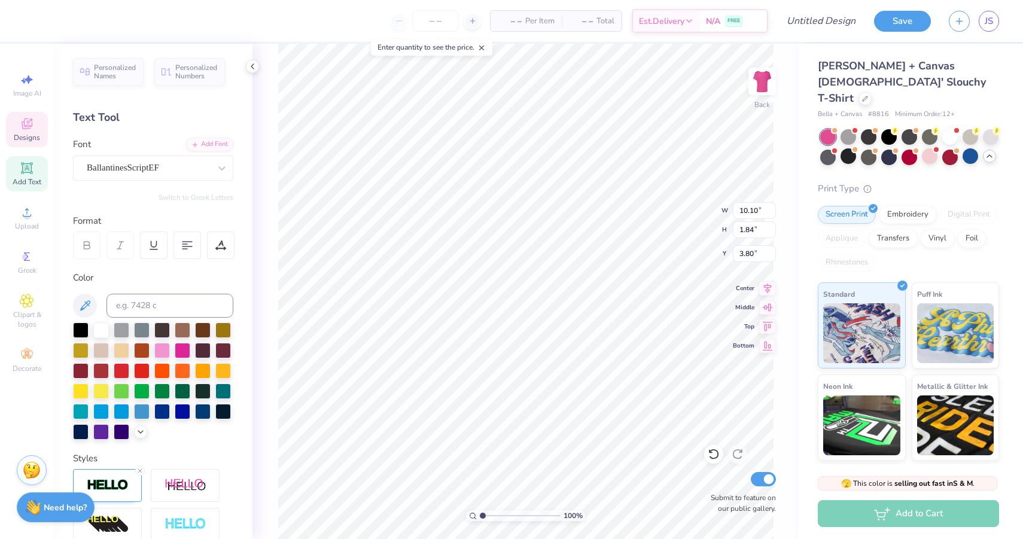
type input "10.10"
type input "1.84"
type input "2.08"
type input "8.77"
type input "1.60"
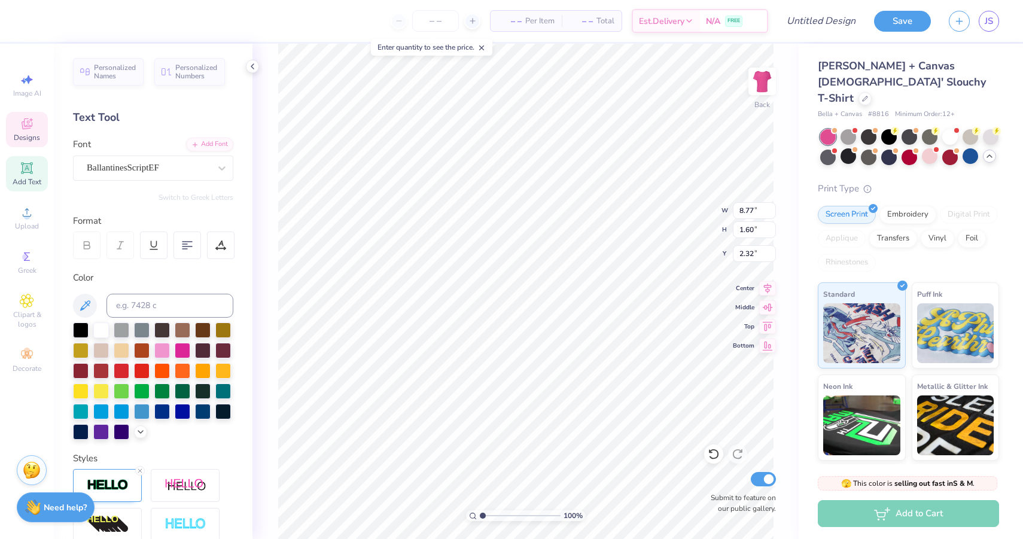
type input "2.20"
type input "3.87"
type input "0.56"
type input "4.04"
click at [29, 135] on span "Designs" at bounding box center [27, 138] width 26 height 10
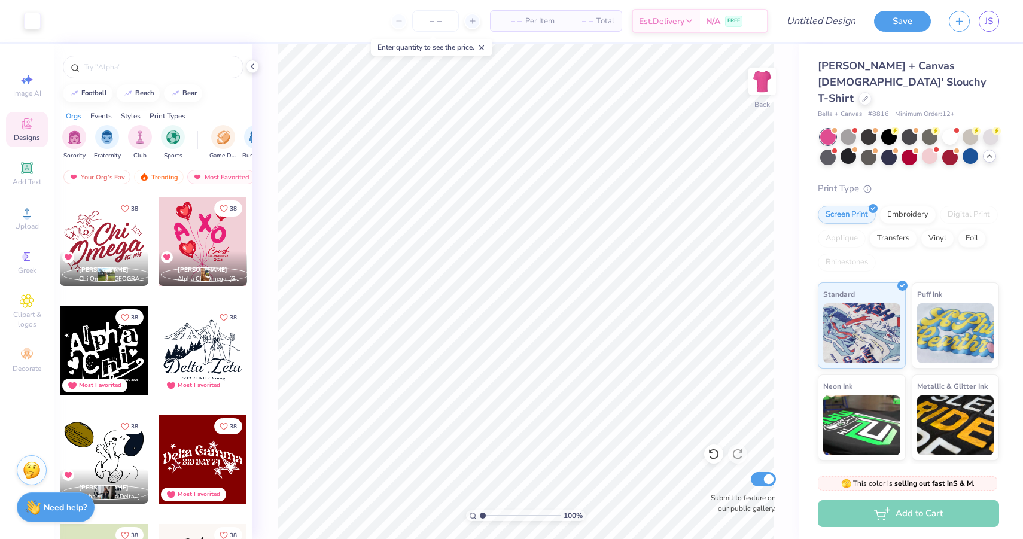
scroll to position [7510, 0]
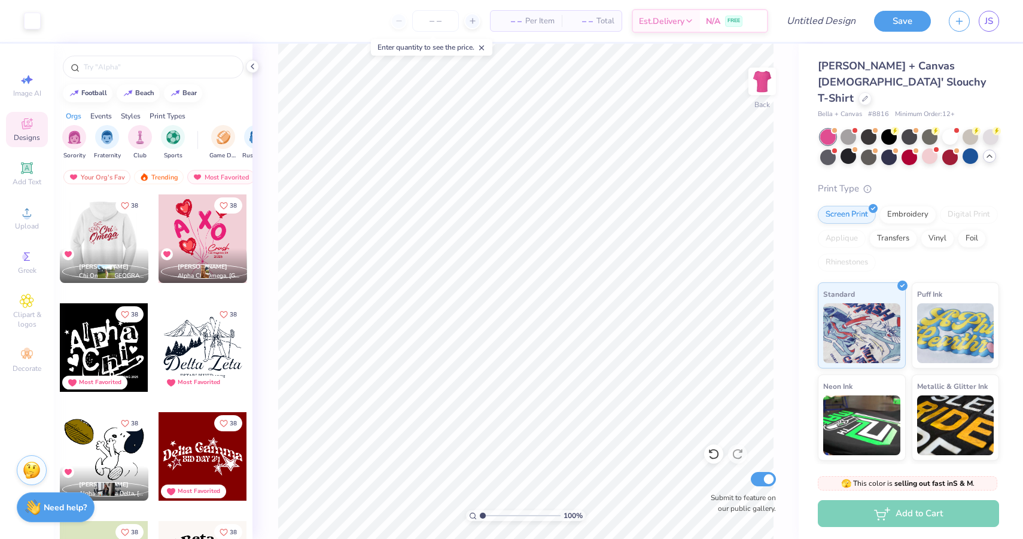
click at [105, 239] on div at bounding box center [103, 238] width 89 height 89
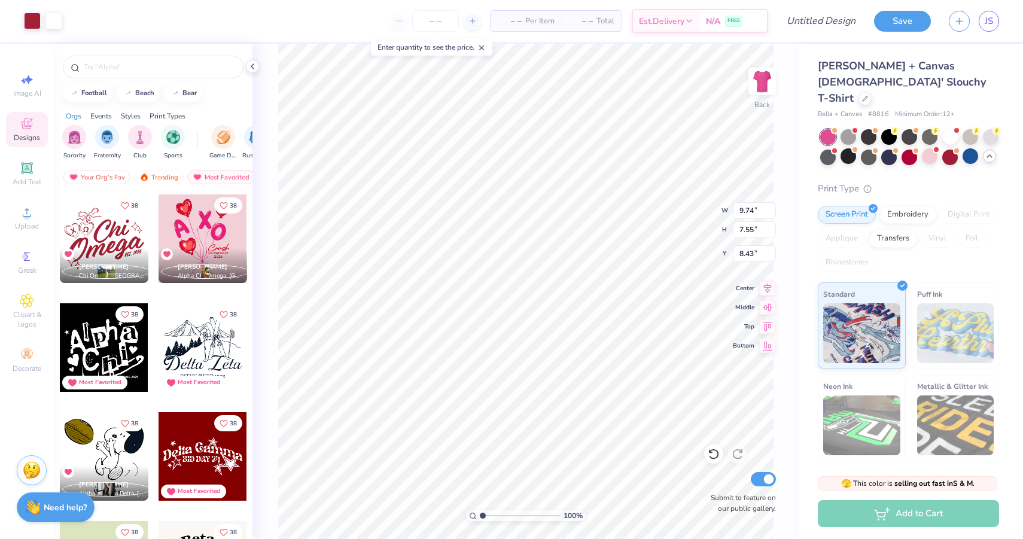
type input "8.43"
type input "0.50"
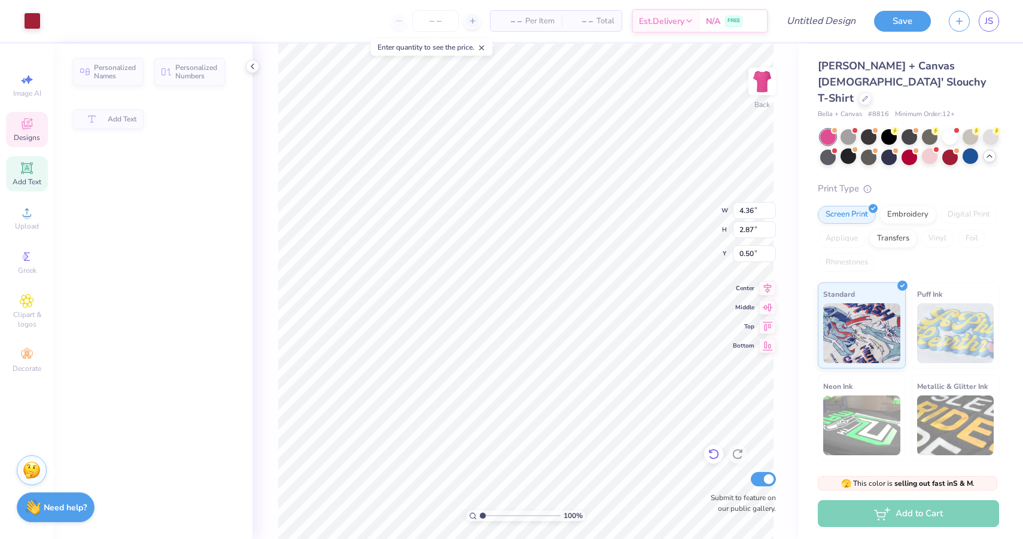
type input "4.36"
type input "2.87"
type input "1.91"
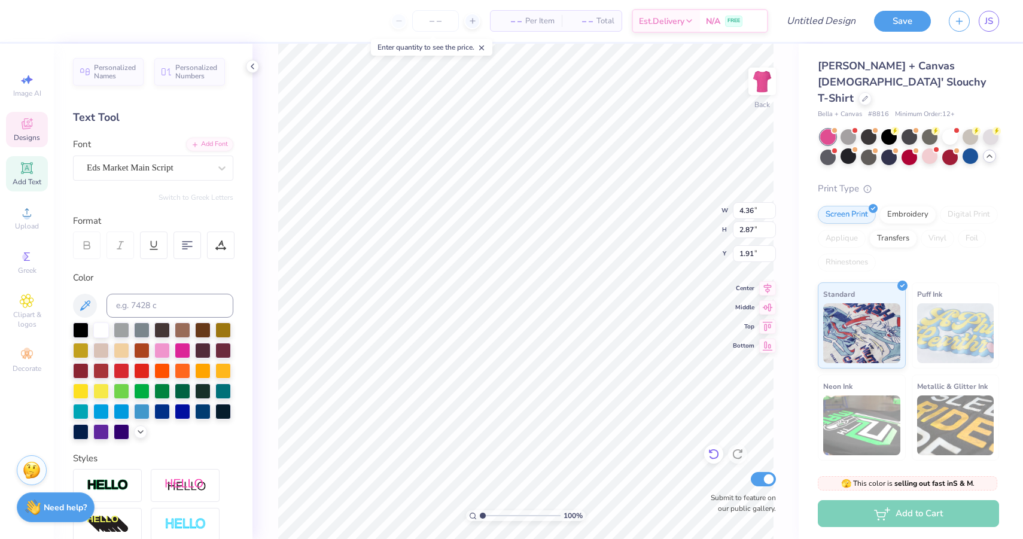
type textarea "Delta"
type input "9.35"
type input "3.13"
type input "4.01"
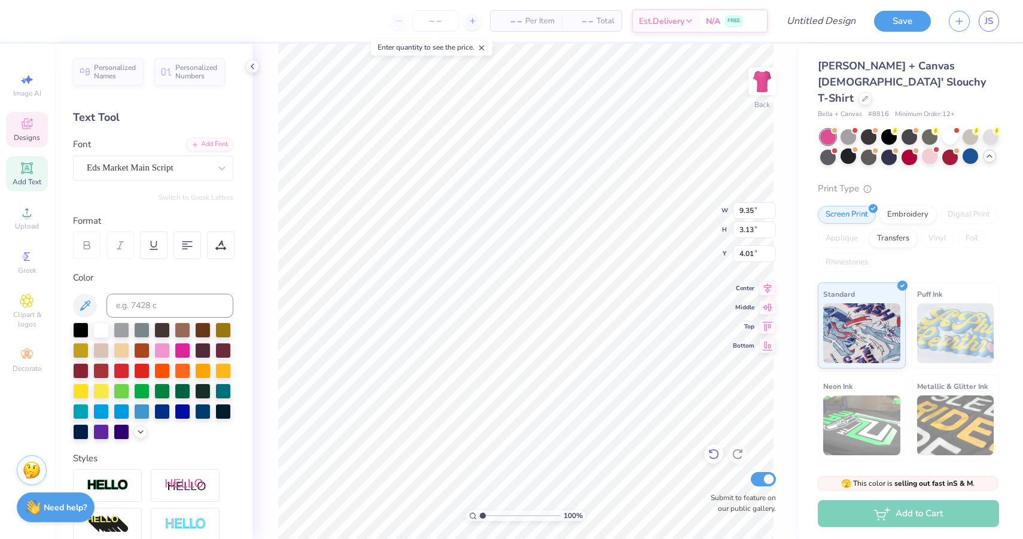
type textarea "Zeta"
type input "3.64"
type input "1.87"
type input "2.23"
type input "0.79"
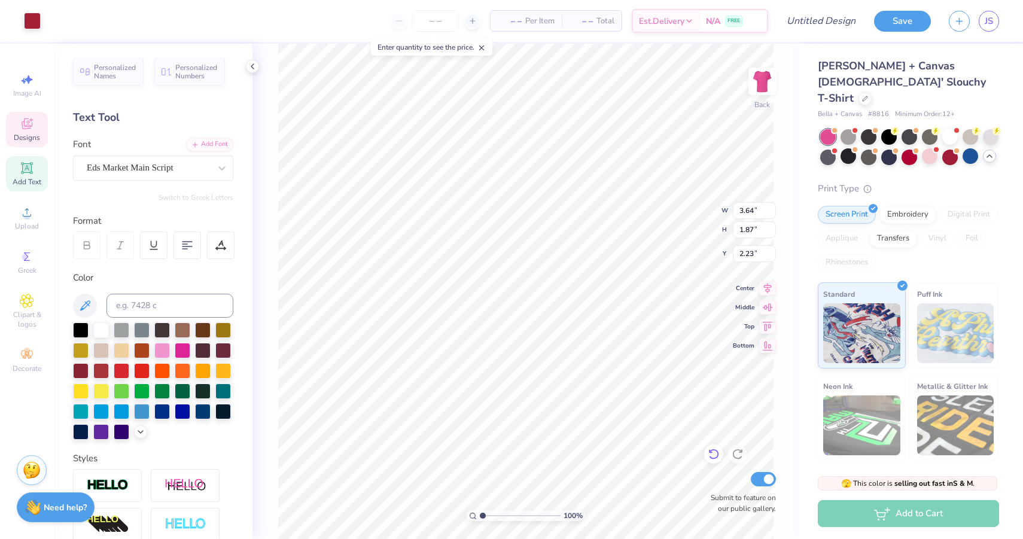
type input "0.83"
type input "2.87"
type input "1.20"
type input "2.07"
type input "0.88"
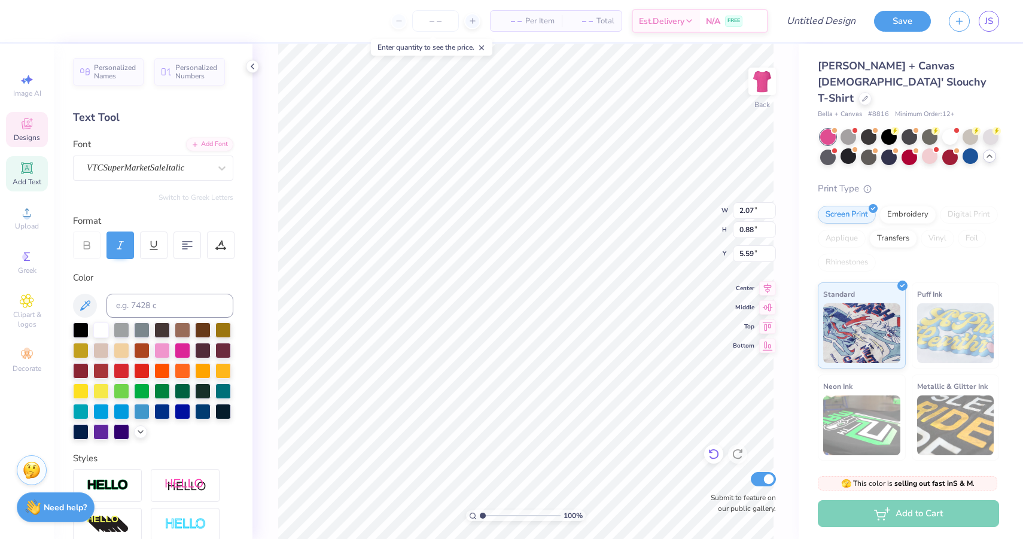
type input "5.15"
type input "1.19"
type textarea "x"
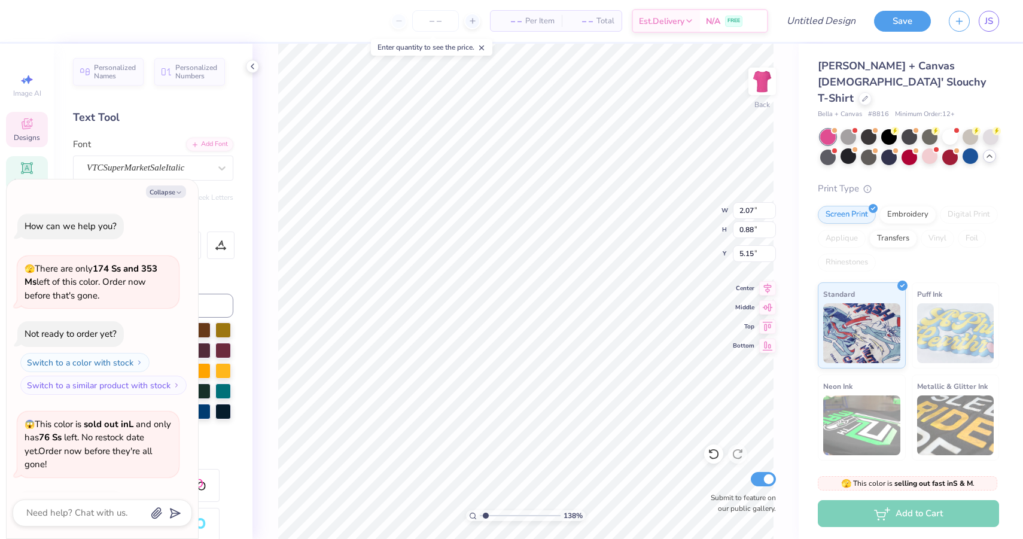
scroll to position [308, 0]
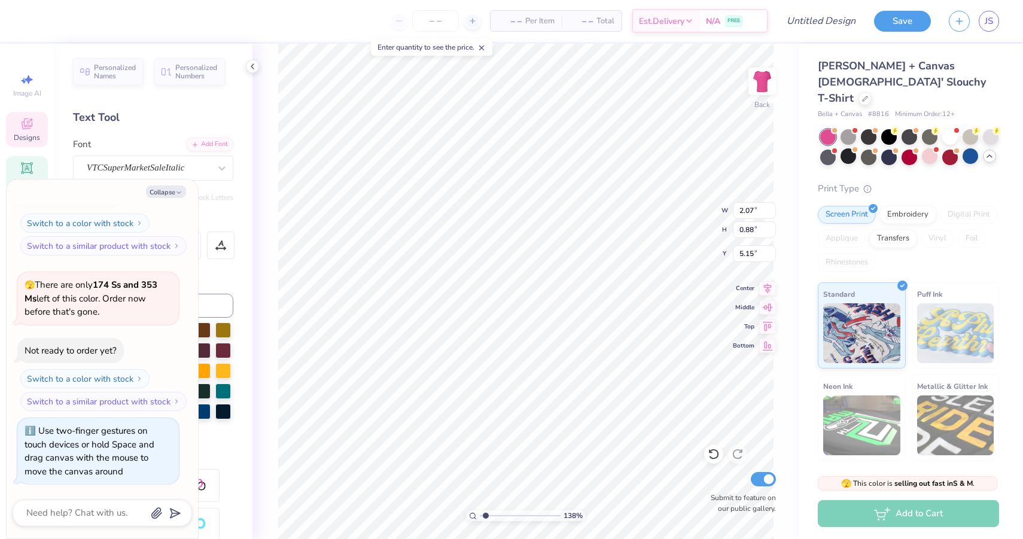
type input "1.38"
click at [485, 514] on input "range" at bounding box center [520, 515] width 81 height 11
type textarea "x"
type textarea "EST. 1"
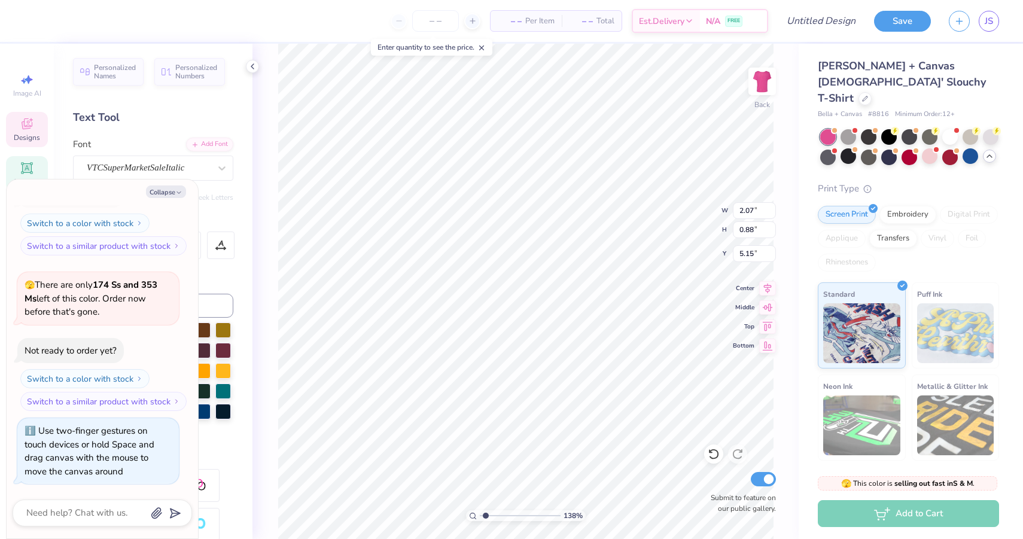
type textarea "x"
type textarea "EST. 19"
type textarea "x"
type textarea "EST. 190"
type textarea "x"
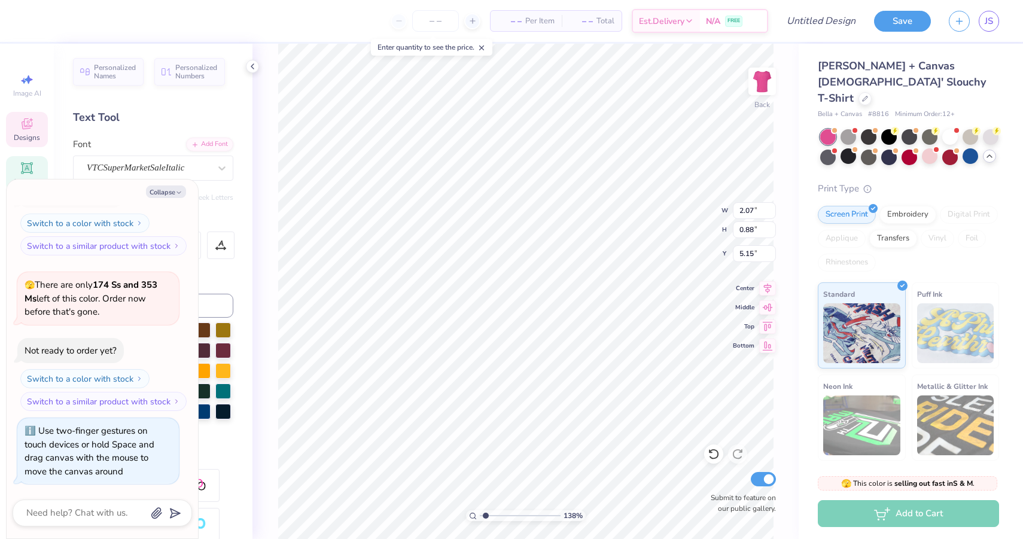
type textarea "EST. 1902"
type textarea "x"
type input "2.99"
type input "1.59"
type input "1.20"
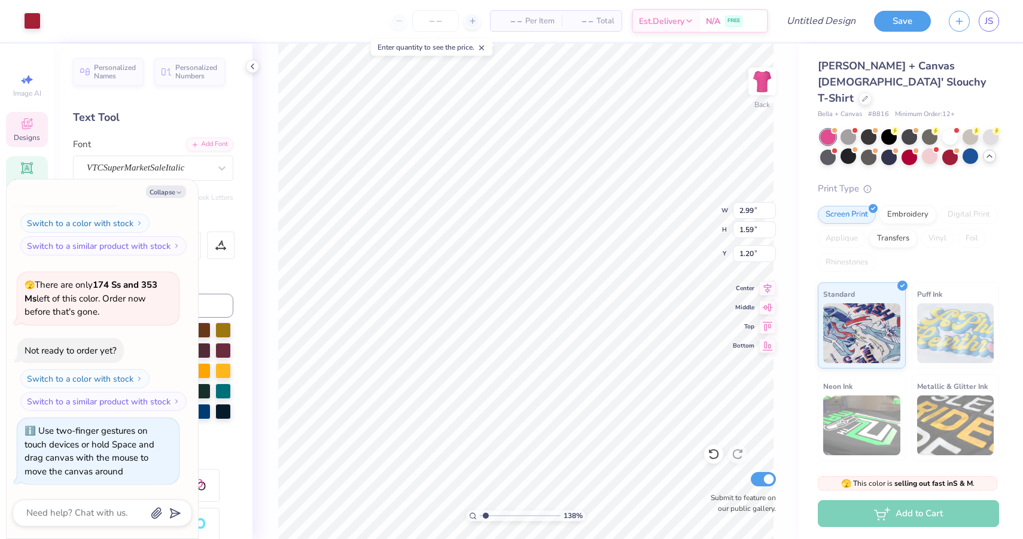
type textarea "x"
type input "1.16"
click at [174, 192] on button "Collapse" at bounding box center [166, 191] width 40 height 13
type textarea "x"
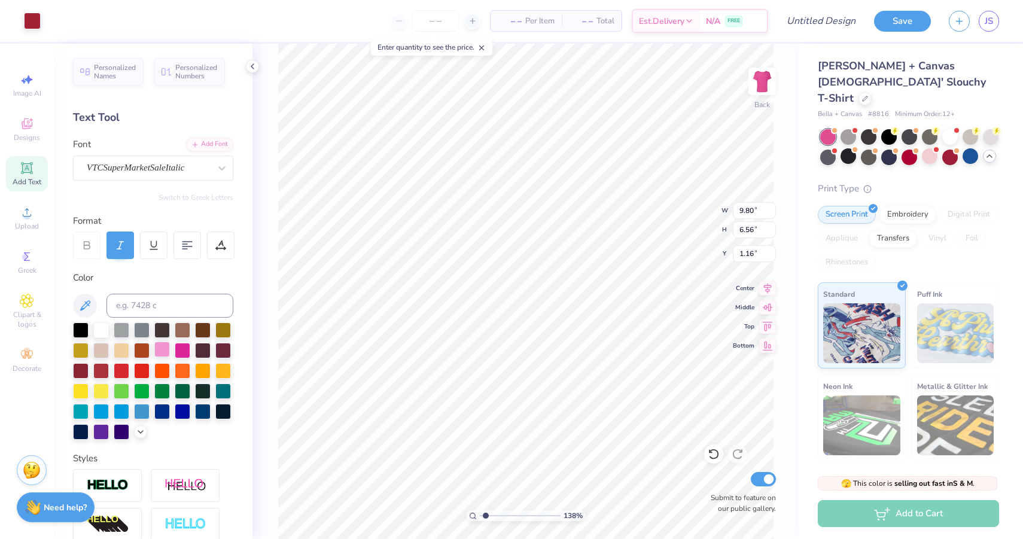
click at [161, 350] on div at bounding box center [162, 349] width 16 height 16
type input "1.28"
click at [159, 346] on div at bounding box center [162, 349] width 16 height 16
click at [162, 351] on div at bounding box center [162, 349] width 16 height 16
click at [160, 348] on div at bounding box center [162, 349] width 16 height 16
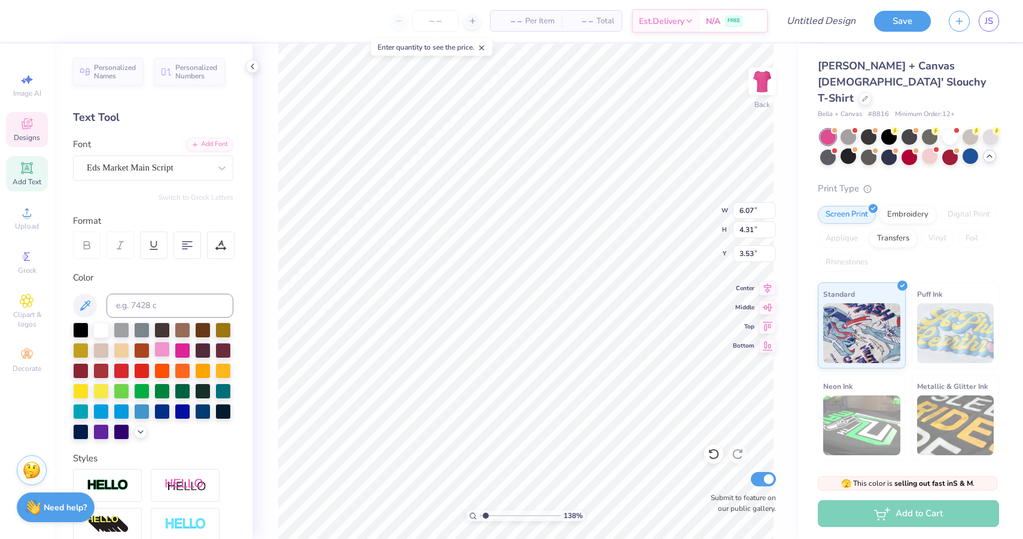
click at [163, 352] on div at bounding box center [162, 349] width 16 height 16
click at [163, 344] on div at bounding box center [162, 349] width 16 height 16
click at [165, 346] on div at bounding box center [162, 349] width 16 height 16
type input "1.18"
click at [164, 352] on div at bounding box center [162, 349] width 16 height 16
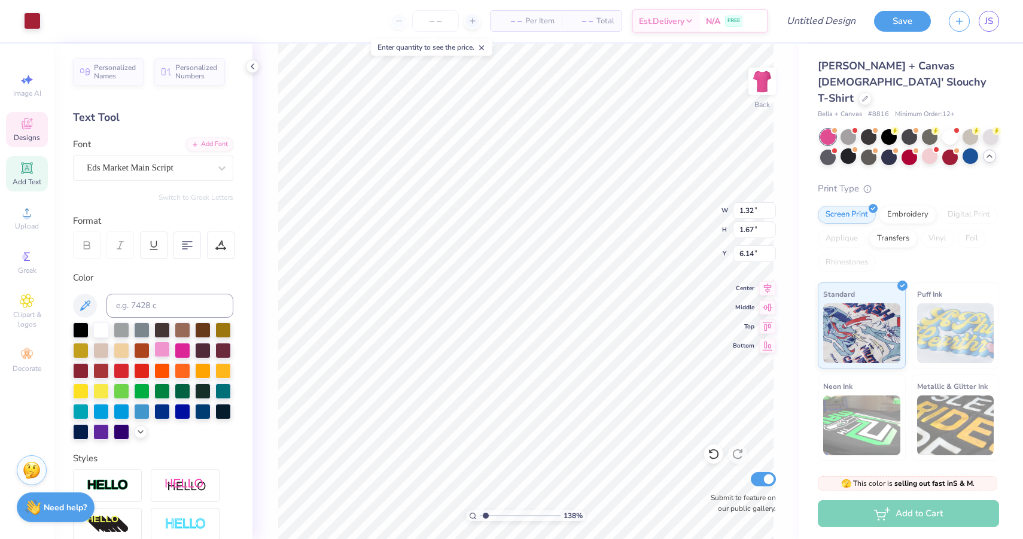
click at [161, 355] on div at bounding box center [162, 349] width 16 height 16
type input "0.96"
type input "1.19"
type input "6.27"
type input "1.32"
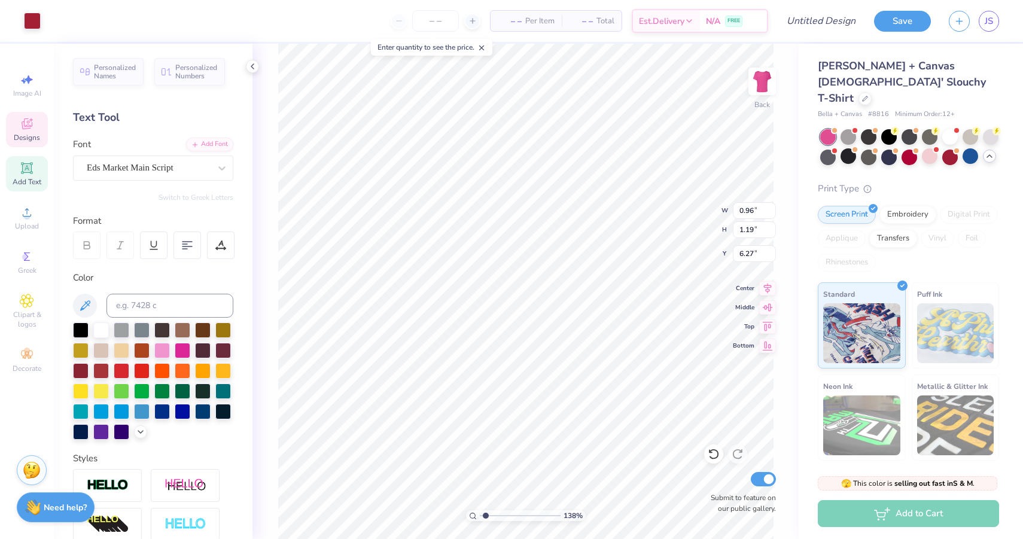
type input "1.67"
type input "6.14"
click at [166, 349] on div at bounding box center [162, 349] width 16 height 16
click at [162, 353] on div at bounding box center [162, 349] width 16 height 16
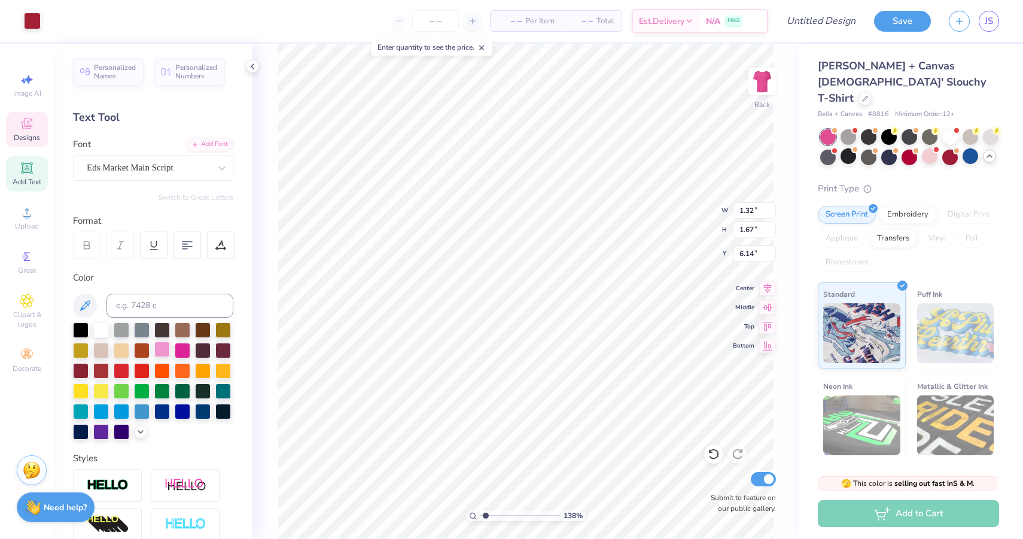
type input "0.96"
type input "1.19"
type input "6.38"
type input "0.77"
type input "0.96"
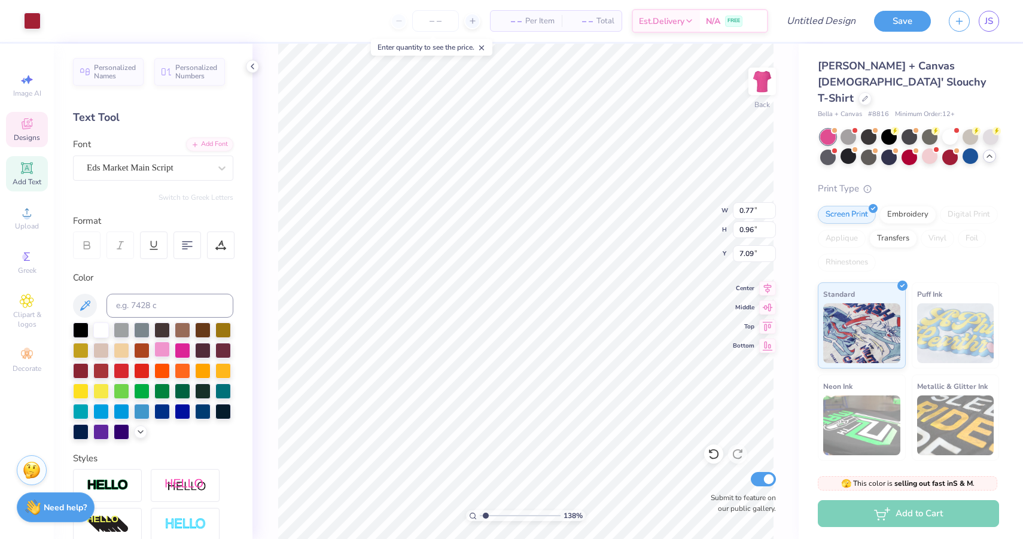
type input "7.09"
click at [163, 343] on div at bounding box center [162, 349] width 16 height 16
type input "0.45"
type input "0.55"
type input "7.29"
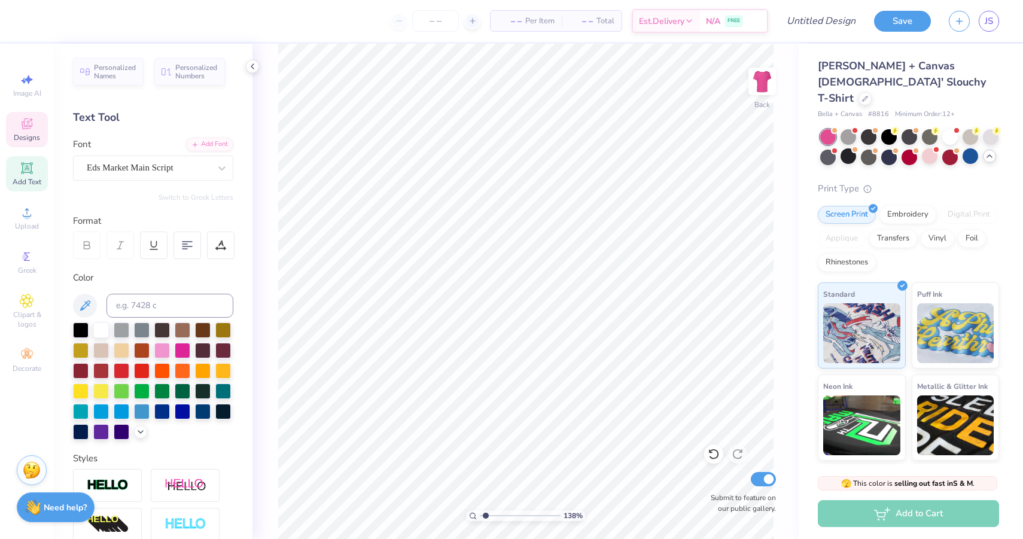
click at [21, 124] on icon at bounding box center [27, 124] width 14 height 14
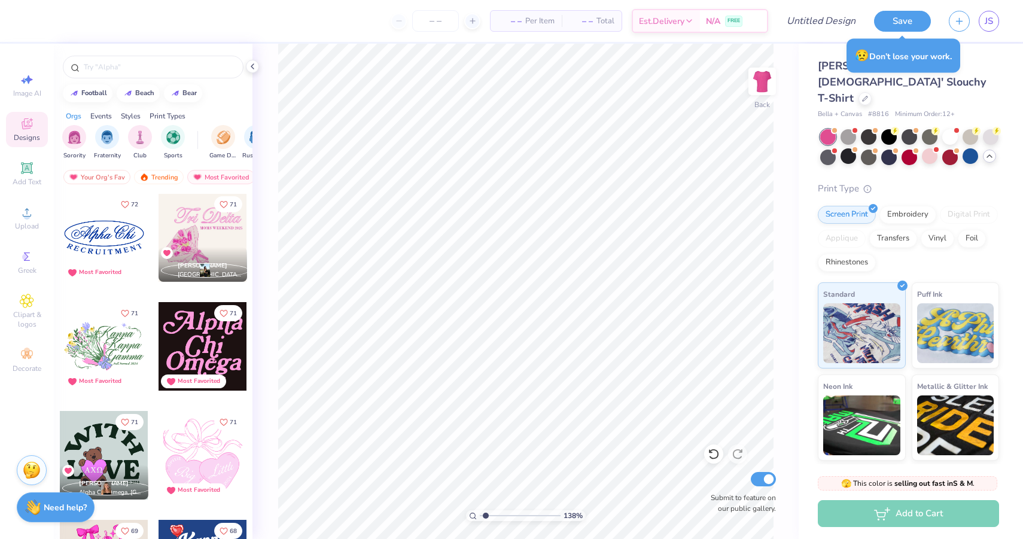
scroll to position [2503, 0]
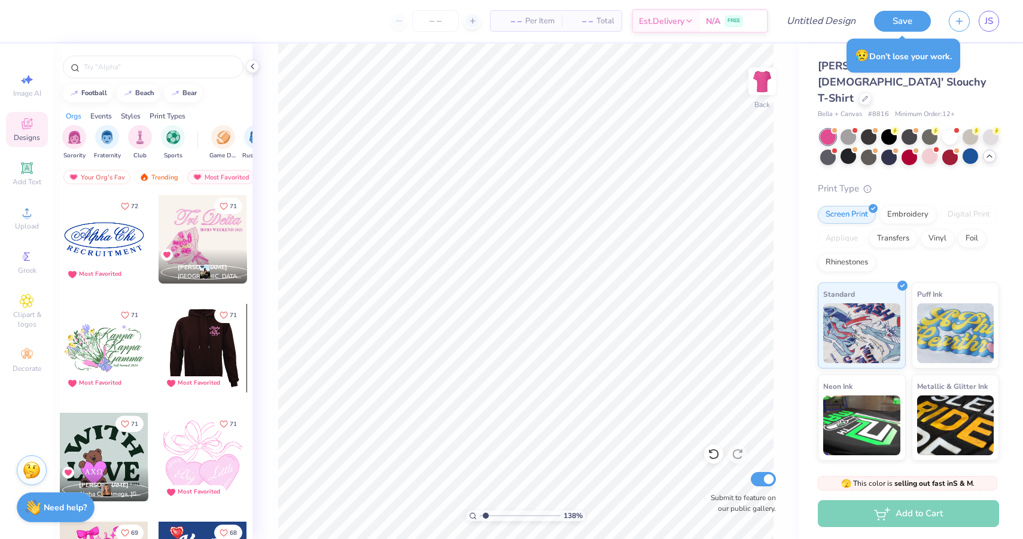
click at [158, 343] on div at bounding box center [114, 348] width 89 height 89
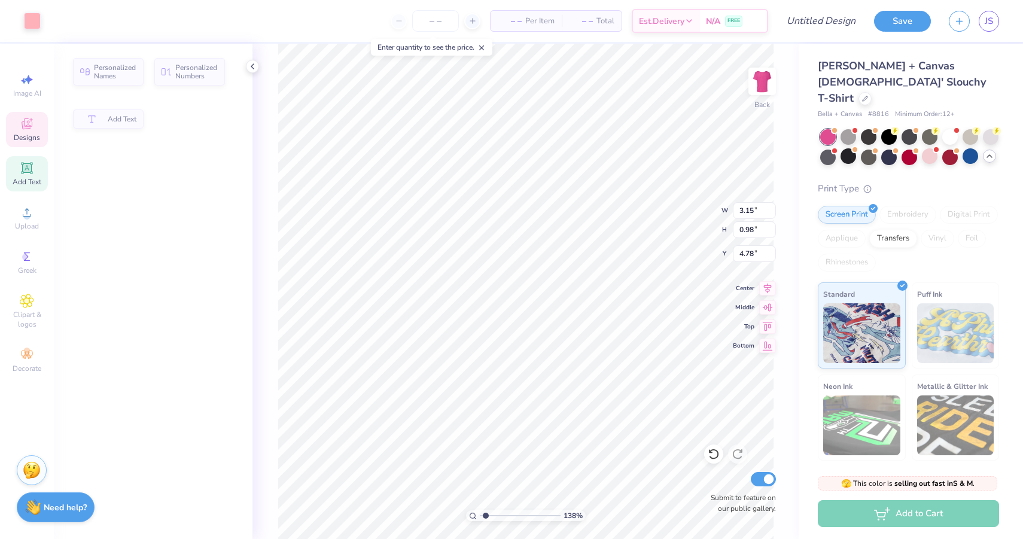
type input "3.15"
type input "0.98"
type input "4.78"
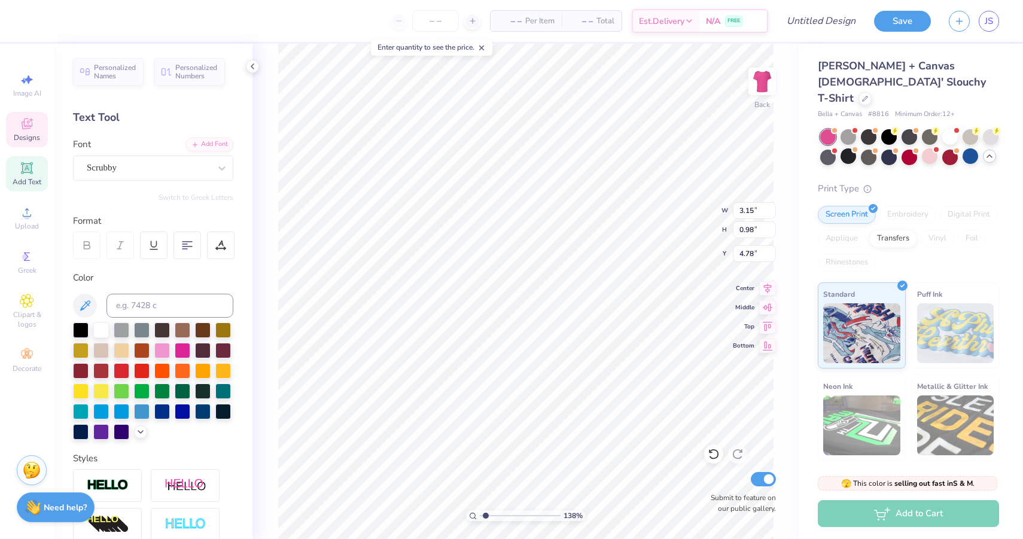
type input "2.71"
type input "0.95"
type input "3.00"
type textarea "Delta"
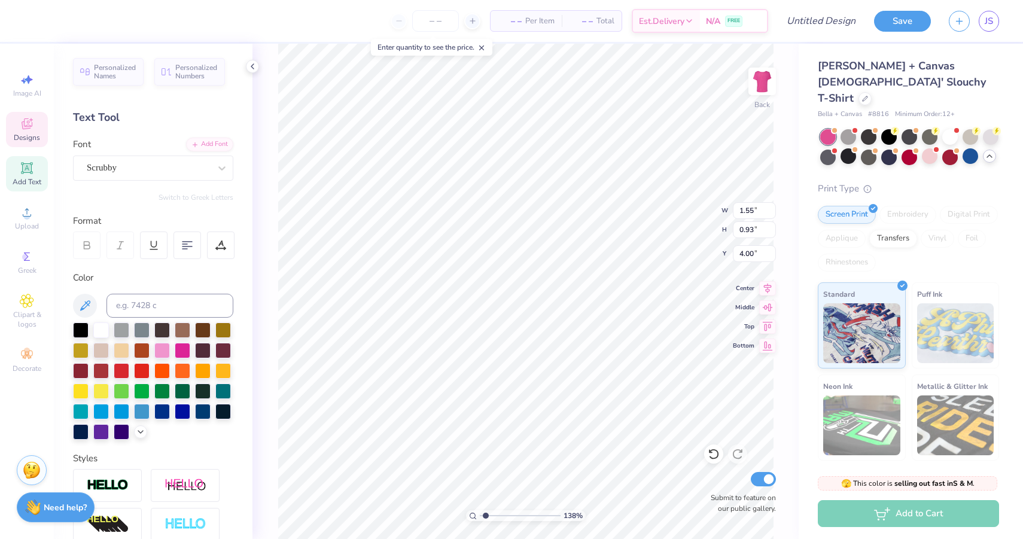
type input "1.55"
type input "0.93"
type input "4.00"
type textarea "Zeta"
type textarea "EST. 1902"
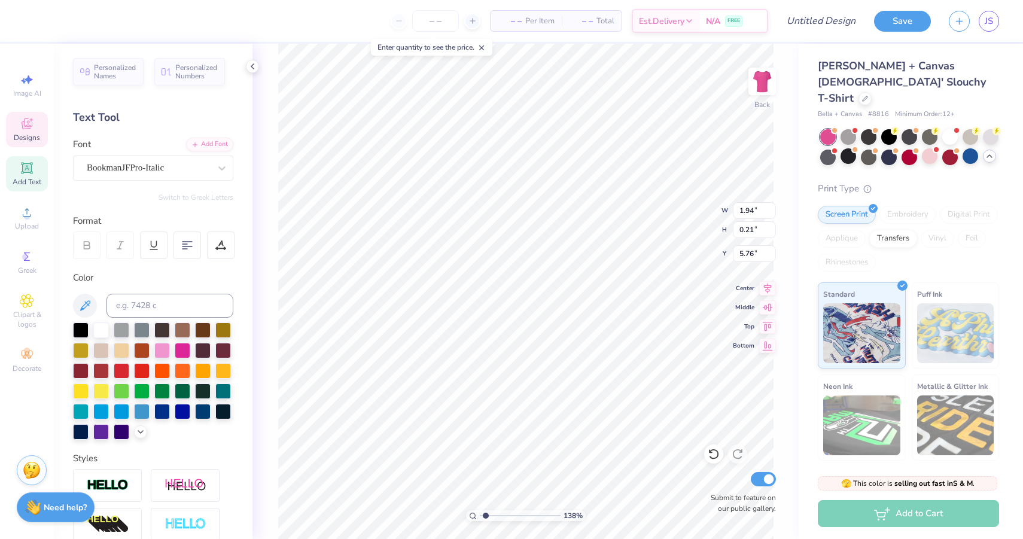
scroll to position [0, 1]
type input "4.38"
type input "3.24"
type input "2.03"
type input "4.38"
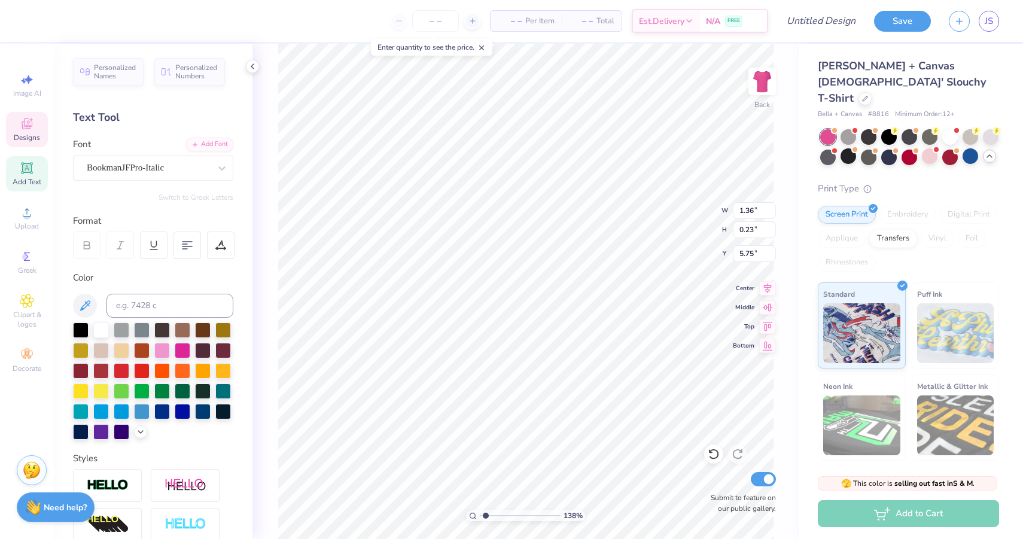
type input "1.43"
type input "2.03"
click at [97, 330] on div at bounding box center [101, 329] width 16 height 16
type input "3.60"
type input "3.84"
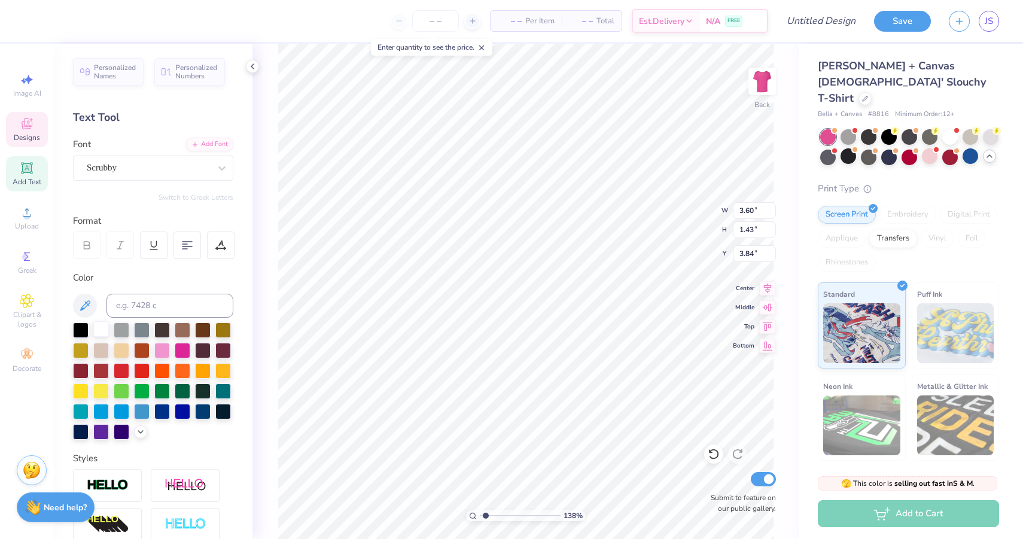
click at [101, 330] on div at bounding box center [101, 329] width 16 height 16
click at [267, 370] on div "138 % Back W 3.60 3.60 " H 1.43 1.43 " Y 3.84 3.84 " Center Middle Top Bottom S…" at bounding box center [525, 291] width 546 height 495
click at [103, 330] on div at bounding box center [101, 329] width 16 height 16
type input "6.54"
type input "5.89"
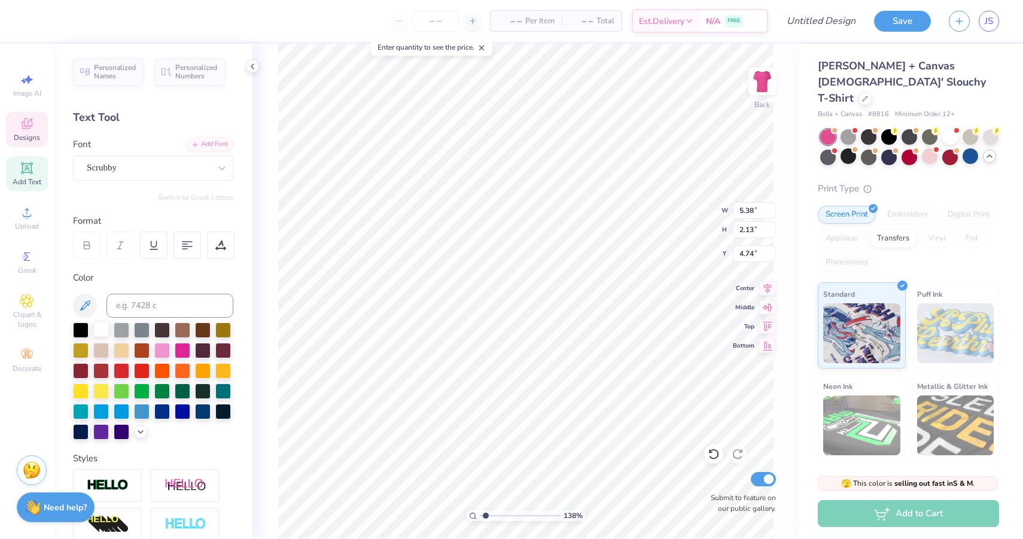
type input "2.03"
type input "0.34"
type input "6.70"
type input "2.04"
click at [22, 136] on span "Designs" at bounding box center [27, 138] width 26 height 10
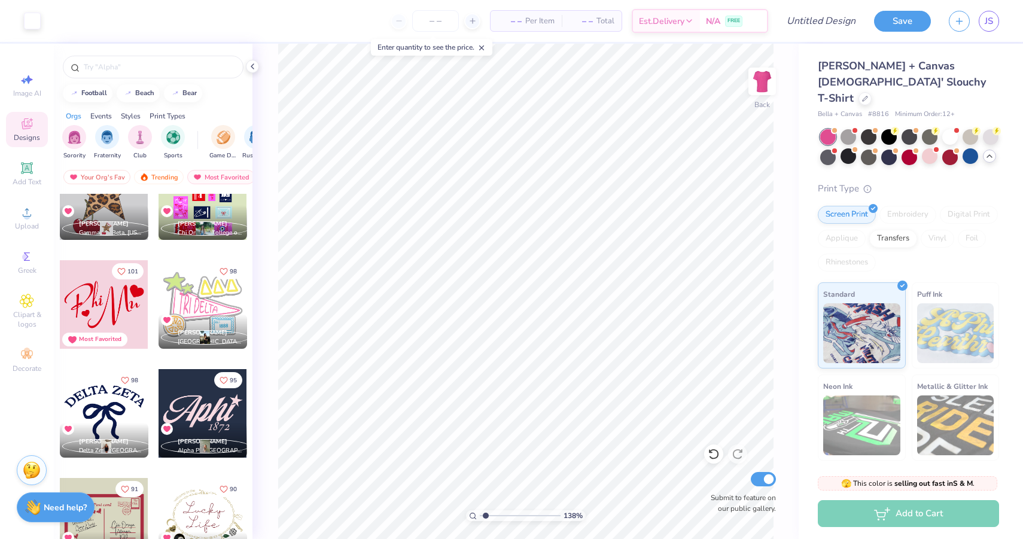
scroll to position [1348, 0]
click at [197, 306] on div at bounding box center [202, 305] width 89 height 89
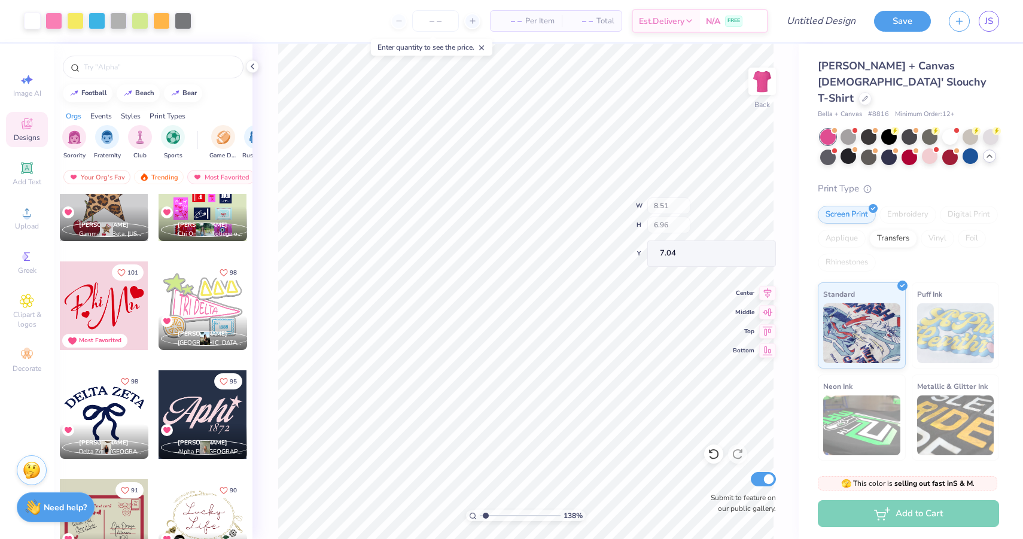
type input "7.04"
click at [430, 17] on input "number" at bounding box center [435, 21] width 47 height 22
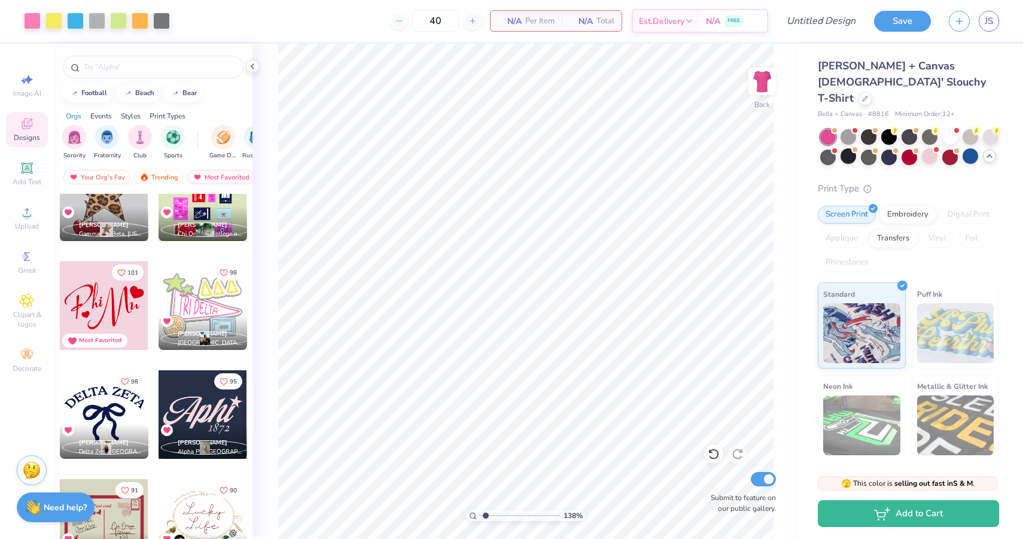
type input "40"
click at [678, 538] on html "Art colors 40 N/A Per Item N/A Total Est. Delivery N/A FREE Design Title Save J…" at bounding box center [511, 269] width 1023 height 539
type input "1.29"
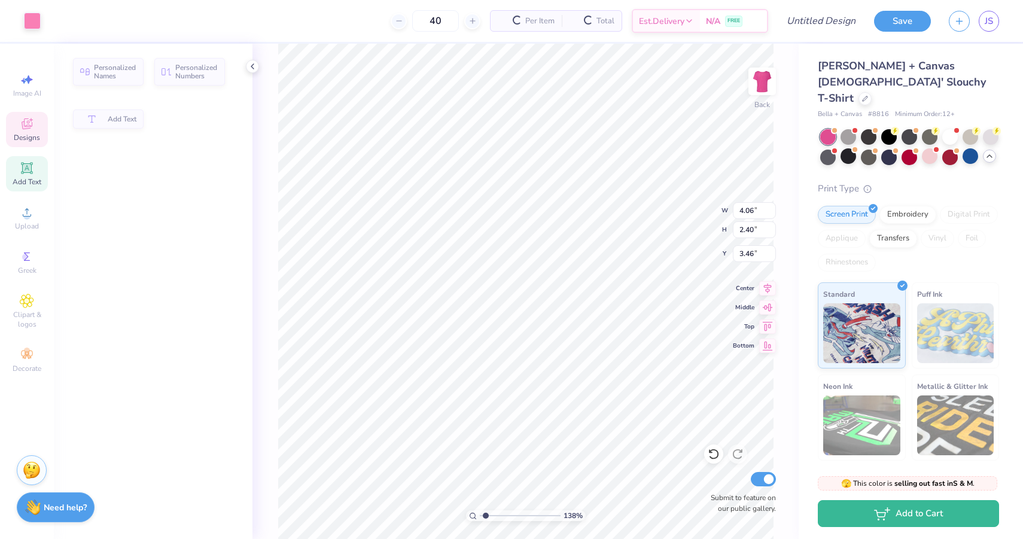
type input "4.06"
type input "2.40"
type input "3.46"
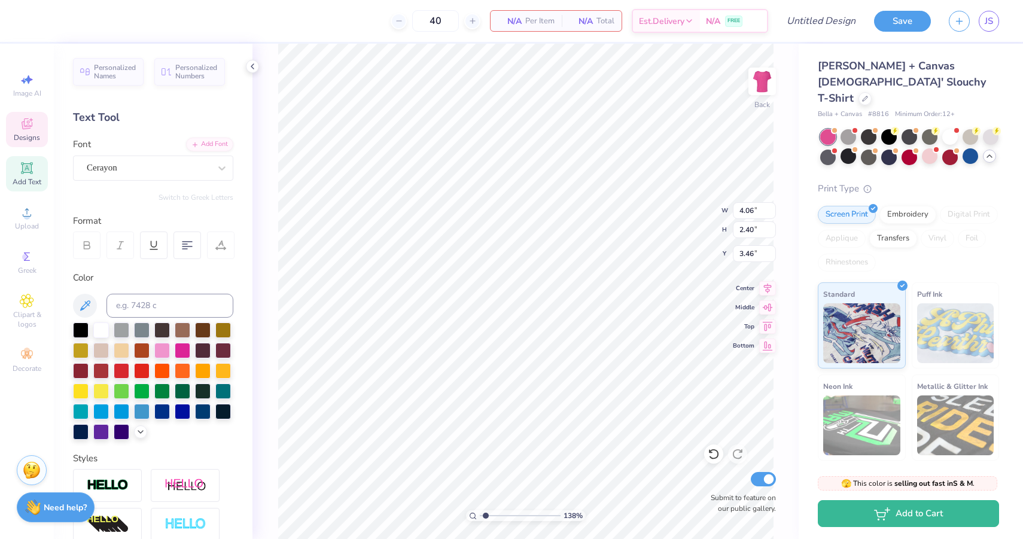
type textarea "T"
type textarea "DeeZEE"
type input "8.51"
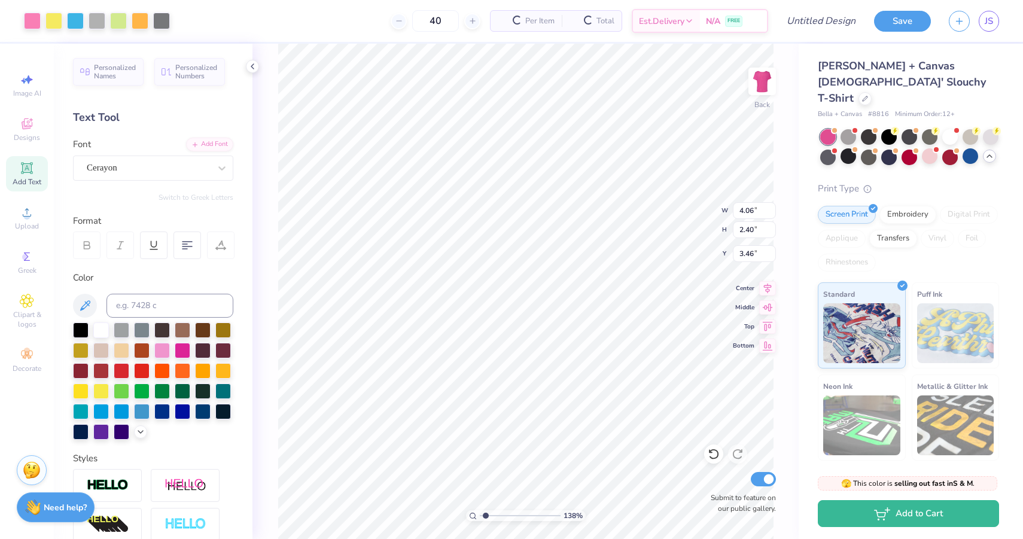
type input "6.96"
type input "1.29"
type textarea "DZ"
type textarea "delta zeta"
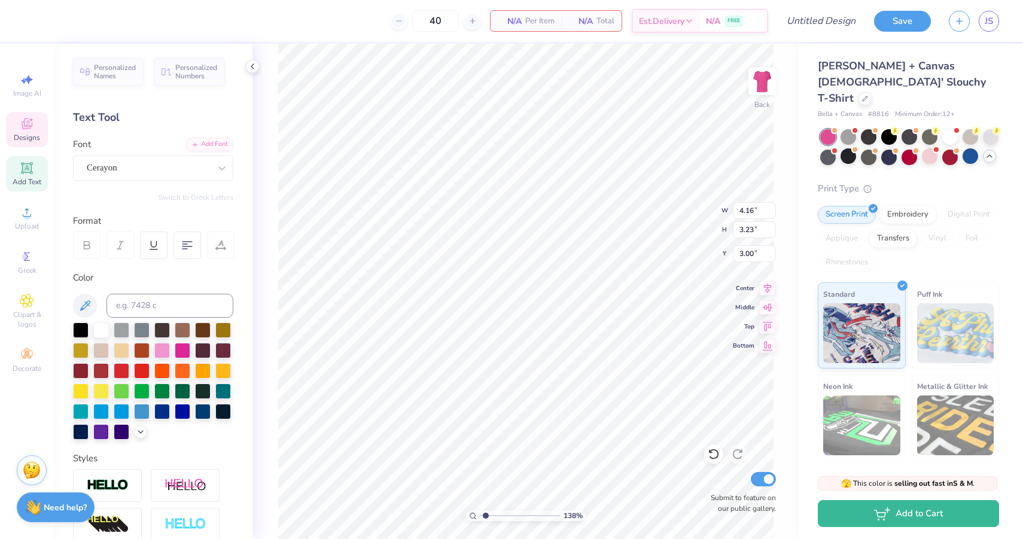
scroll to position [1, 1]
type input "7.57"
type input "6.20"
type input "2.05"
type input "3.76"
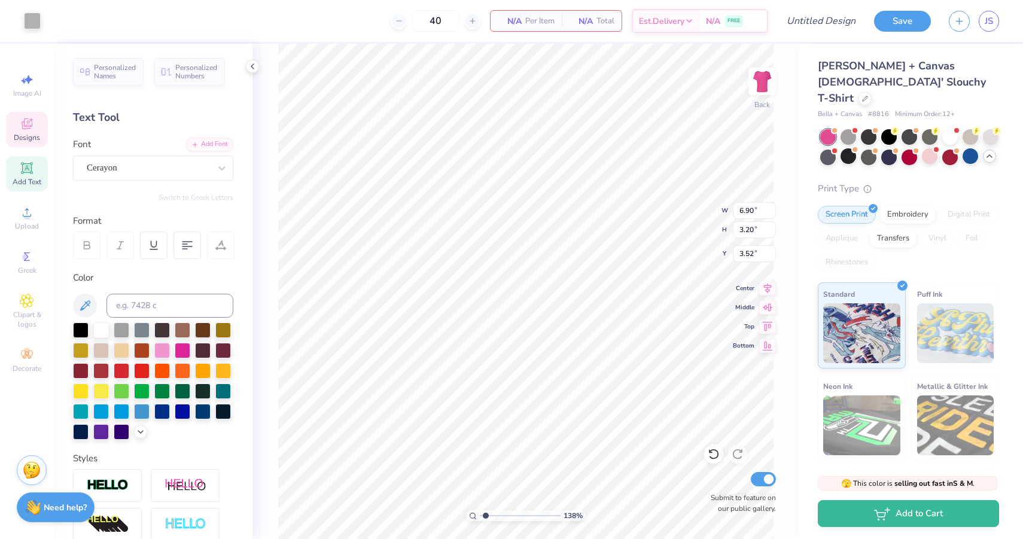
type input "2.17"
type input "4.07"
type input "7.54"
type input "6.06"
type input "2.26"
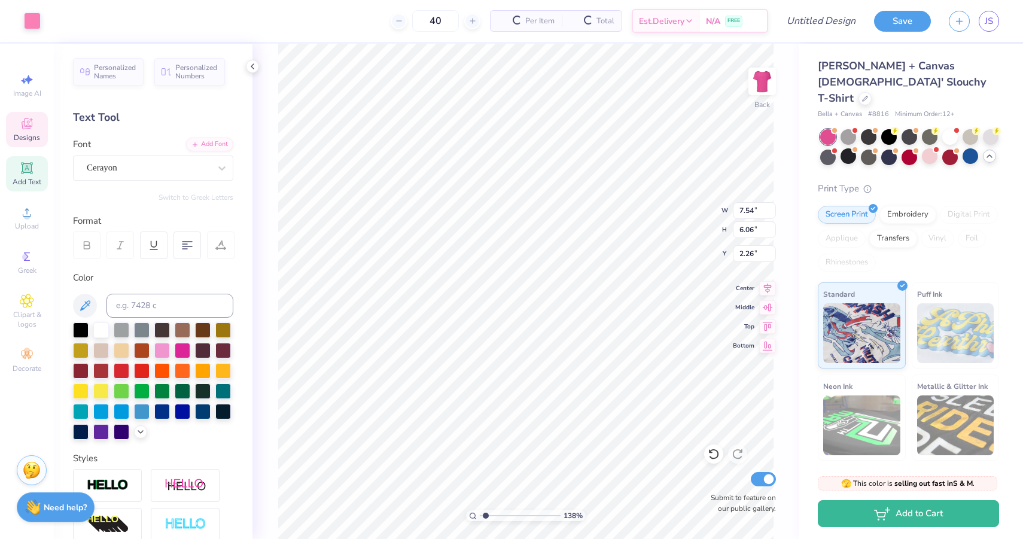
type input "3.76"
type input "2.17"
type input "4.07"
type textarea "delta Zeta"
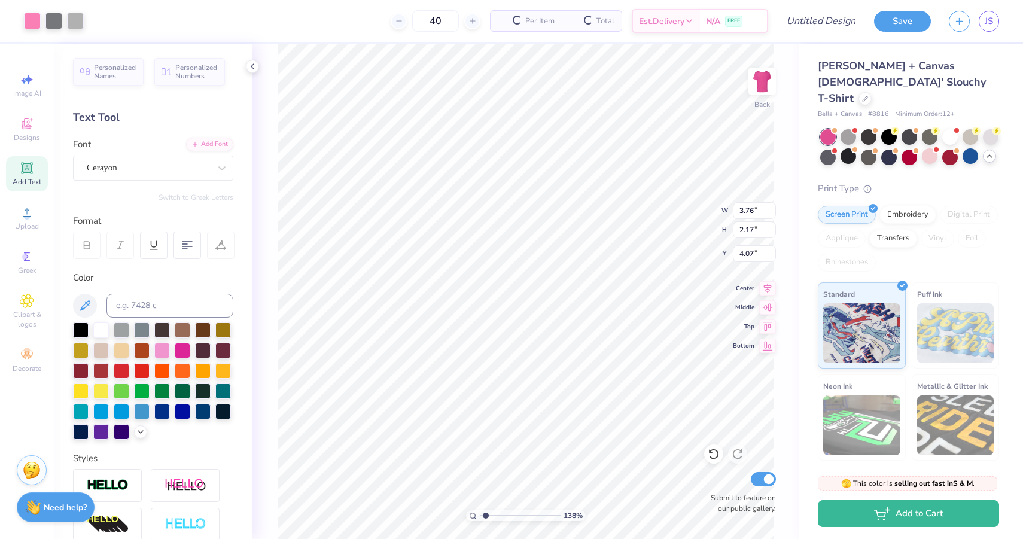
type input "7.54"
type input "6.06"
type input "2.26"
type input "7.54"
type input "6.06"
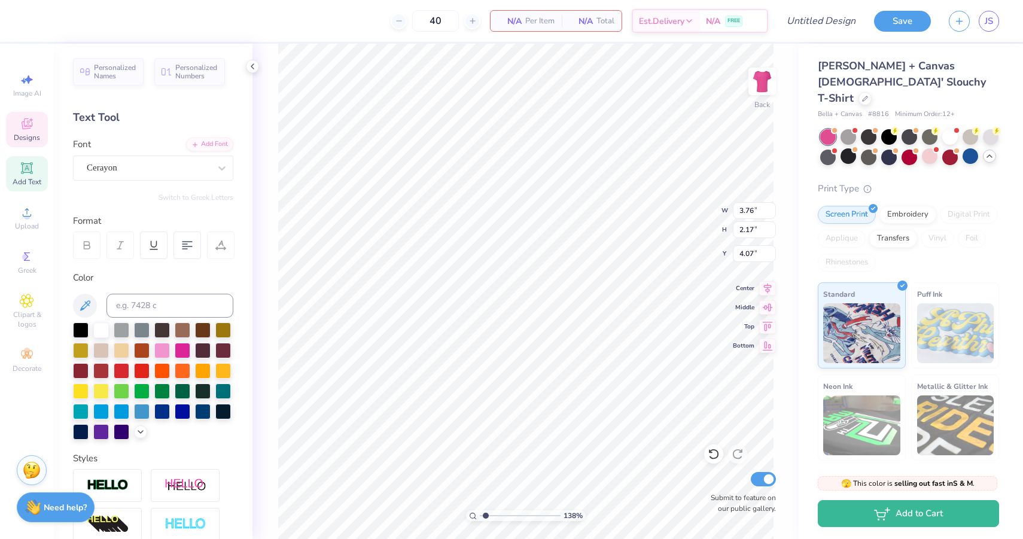
type input "2.26"
type input "4.09"
type textarea "Delta Zeta"
type input "0.79"
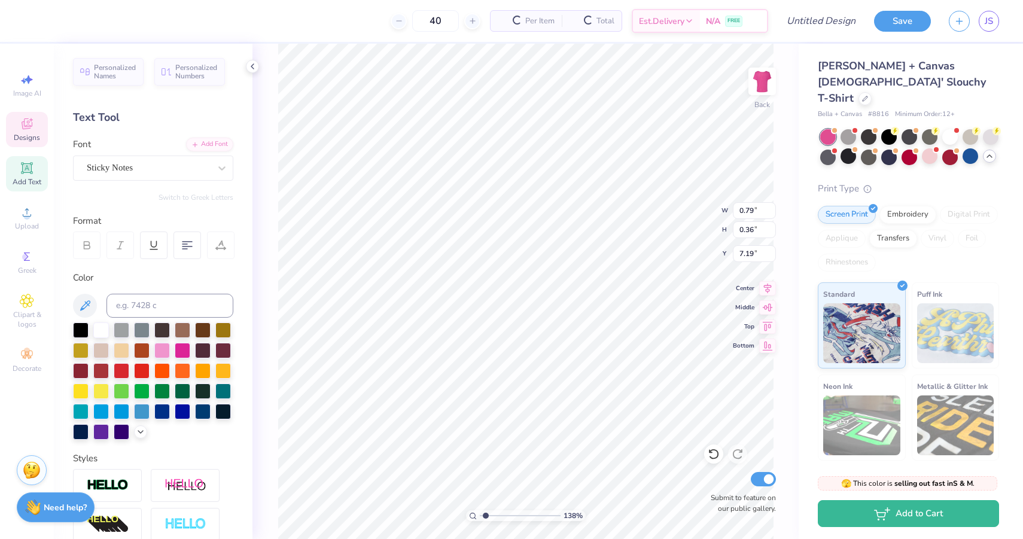
type input "0.36"
type input "7.19"
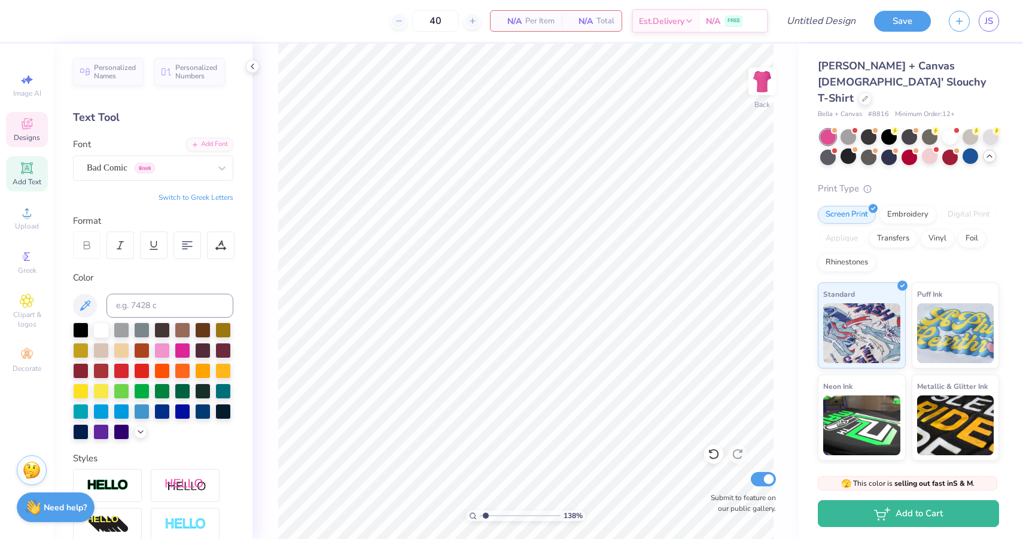
click at [16, 127] on div "Designs" at bounding box center [27, 129] width 42 height 35
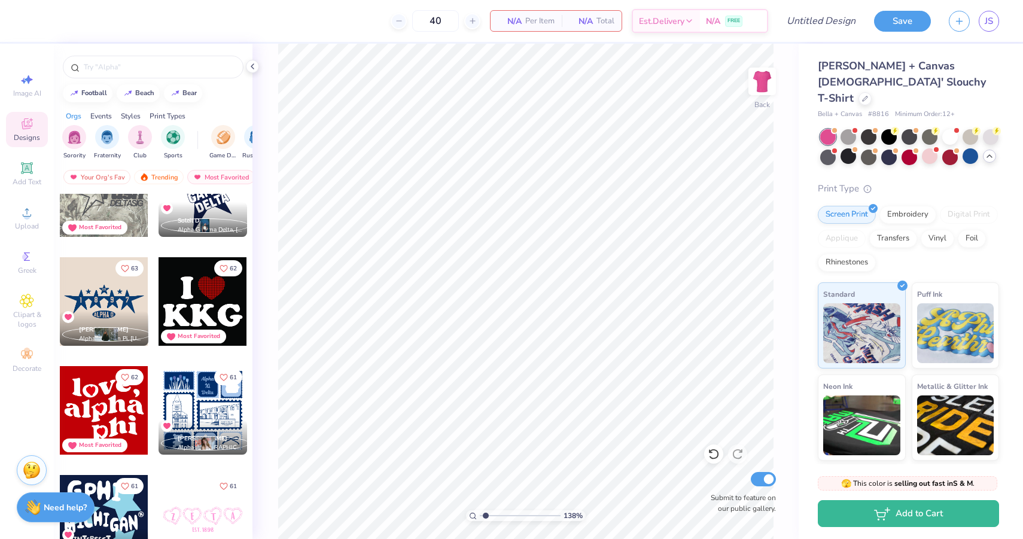
scroll to position [3310, 0]
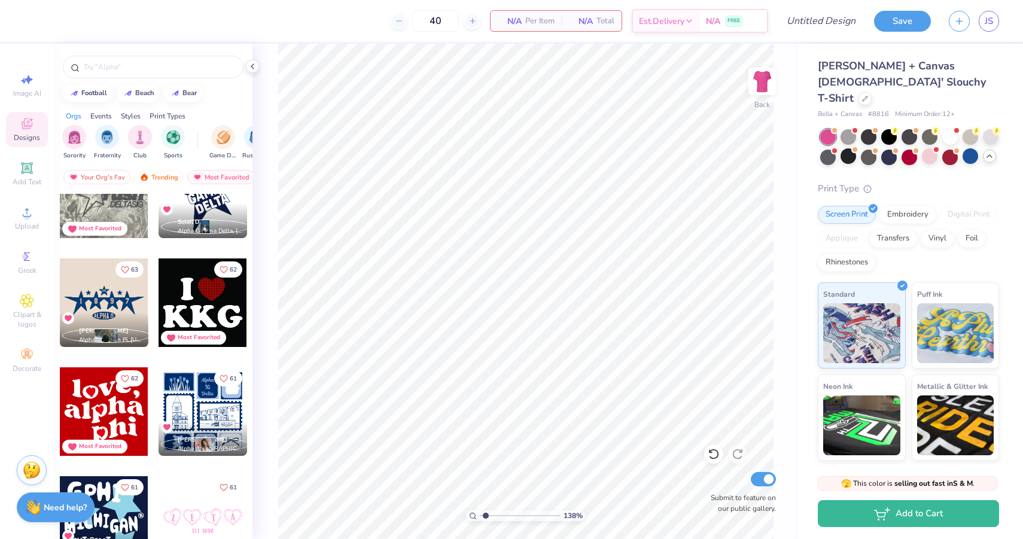
click at [127, 416] on div at bounding box center [104, 411] width 89 height 89
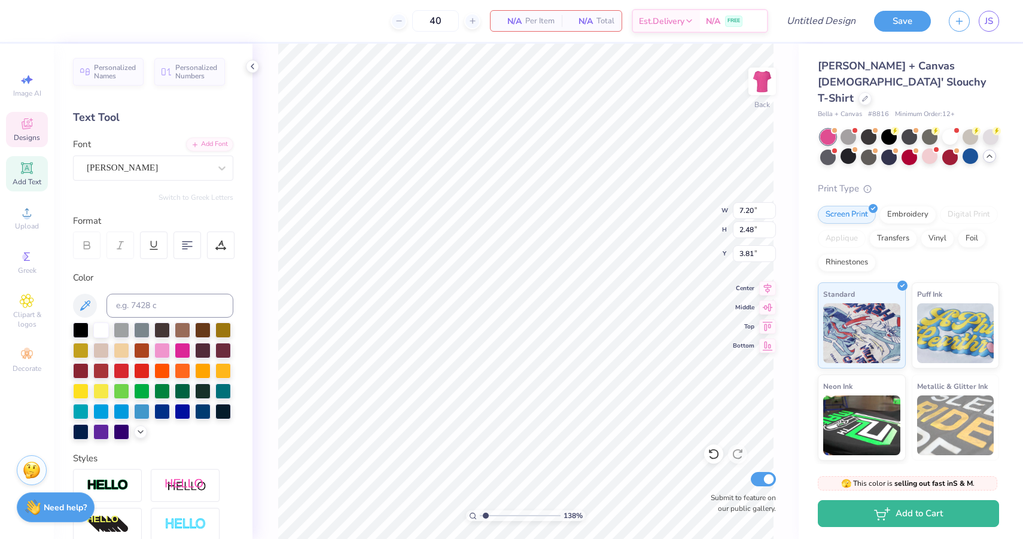
scroll to position [0, 0]
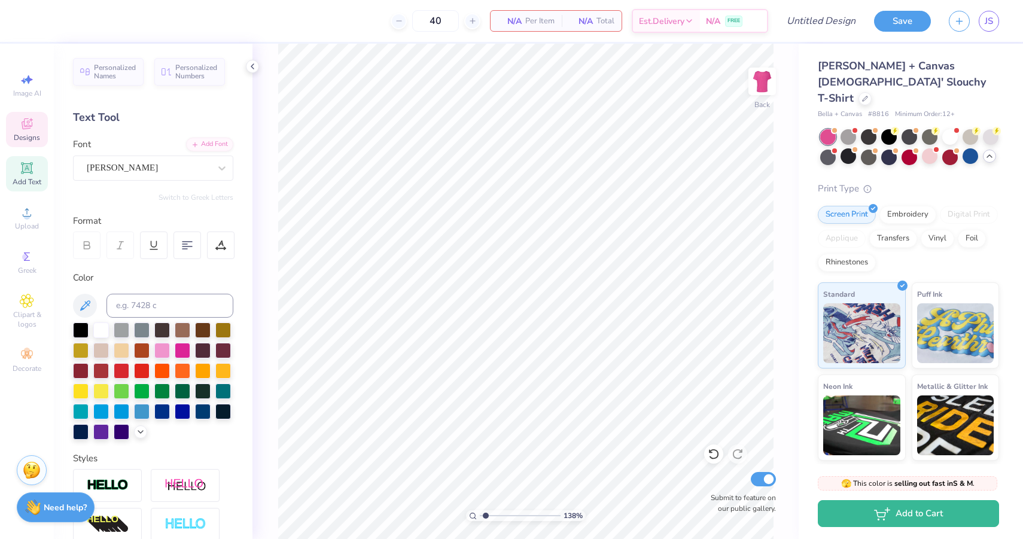
click at [28, 125] on icon at bounding box center [27, 124] width 14 height 14
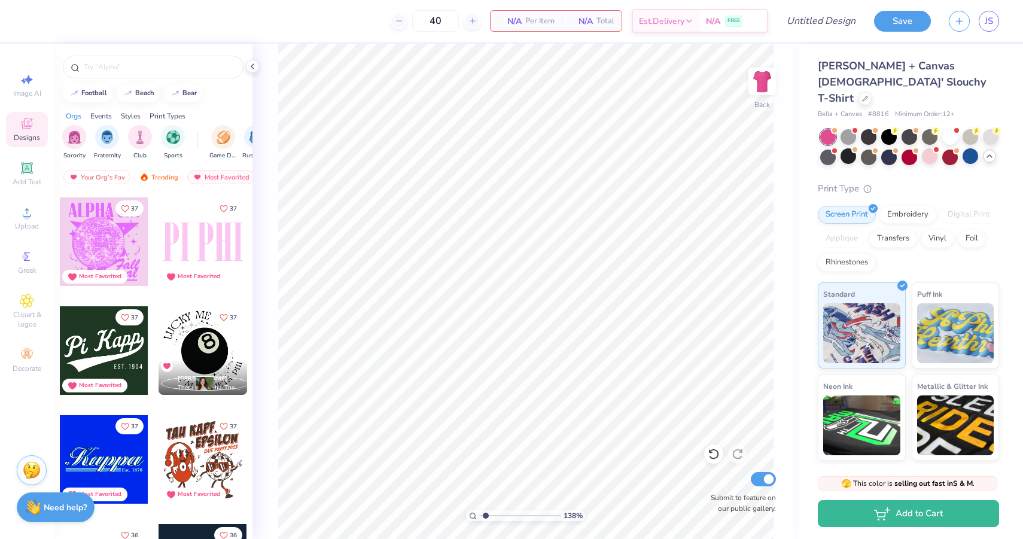
scroll to position [8046, 0]
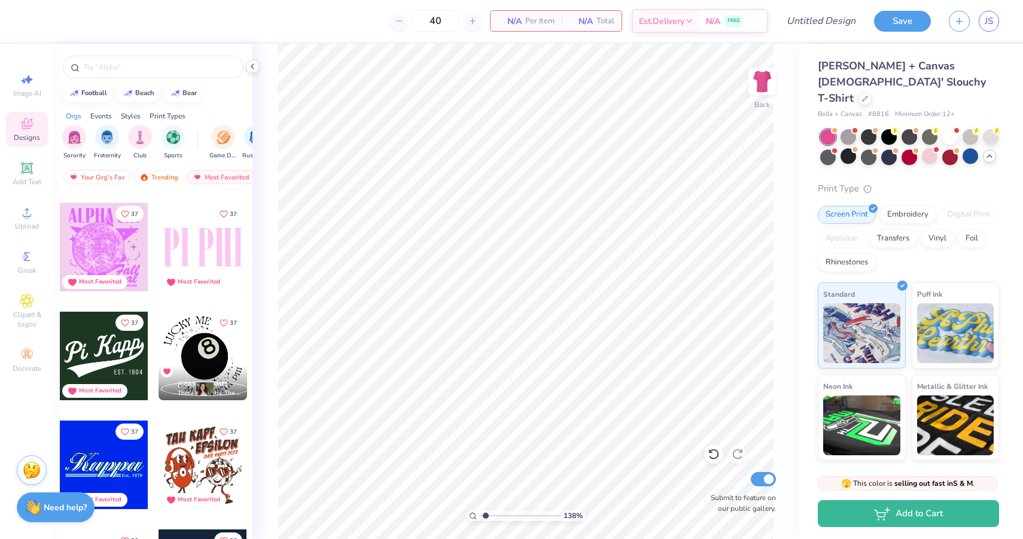
click at [207, 256] on div at bounding box center [202, 247] width 89 height 89
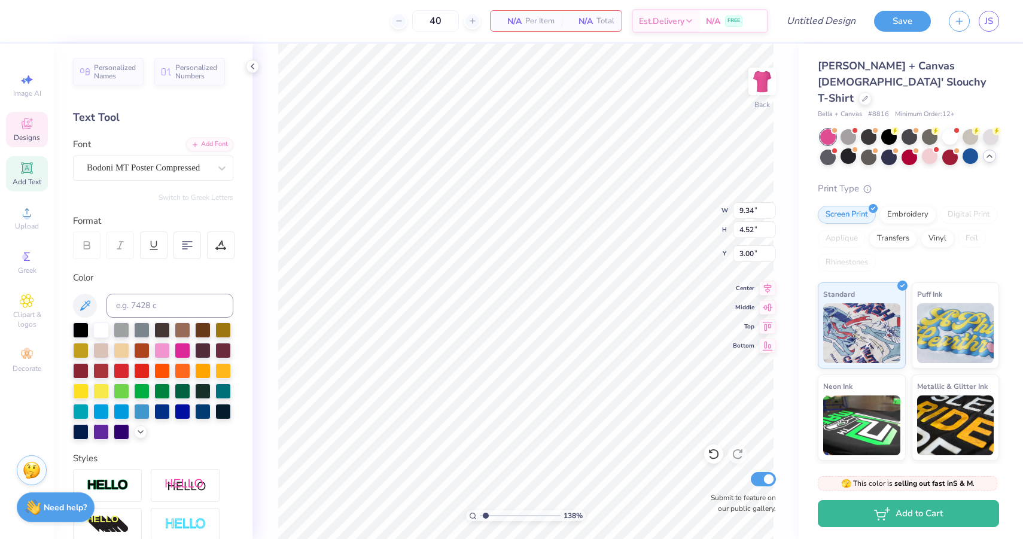
scroll to position [0, 2]
click at [28, 138] on span "Designs" at bounding box center [27, 138] width 26 height 10
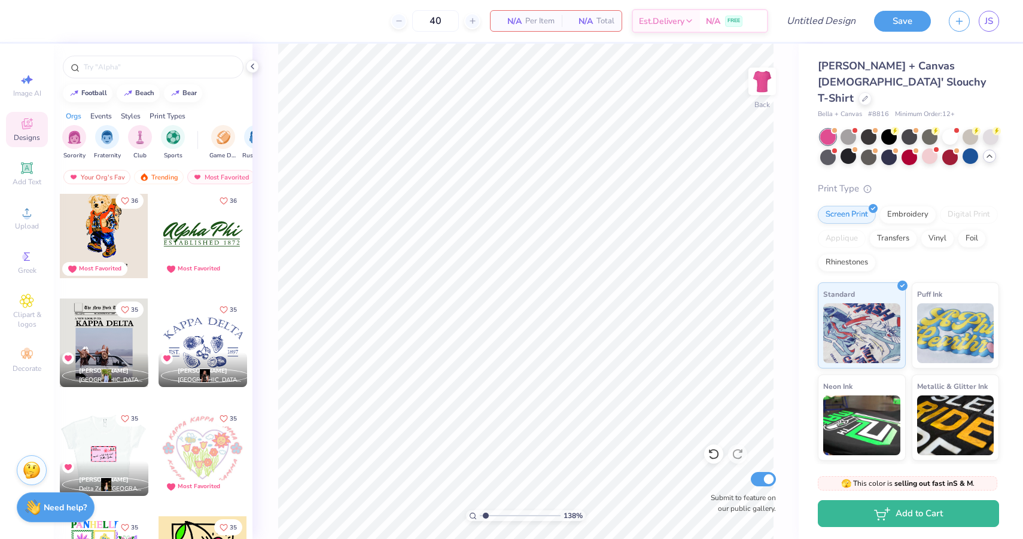
scroll to position [8602, 0]
click at [211, 240] on div at bounding box center [202, 234] width 89 height 89
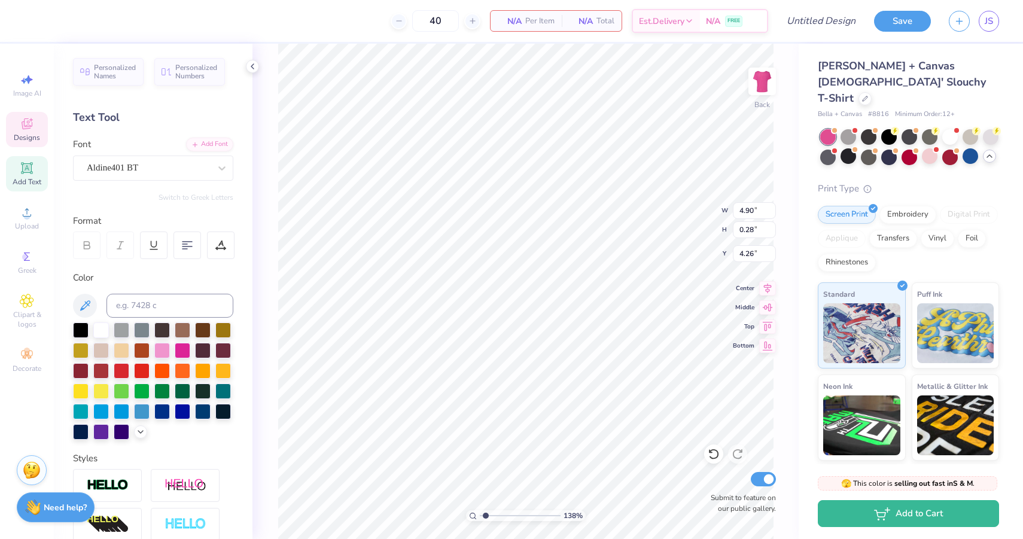
scroll to position [0, 6]
click at [98, 331] on div at bounding box center [101, 329] width 16 height 16
click at [102, 327] on div at bounding box center [101, 329] width 16 height 16
click at [12, 124] on div "Designs" at bounding box center [27, 129] width 42 height 35
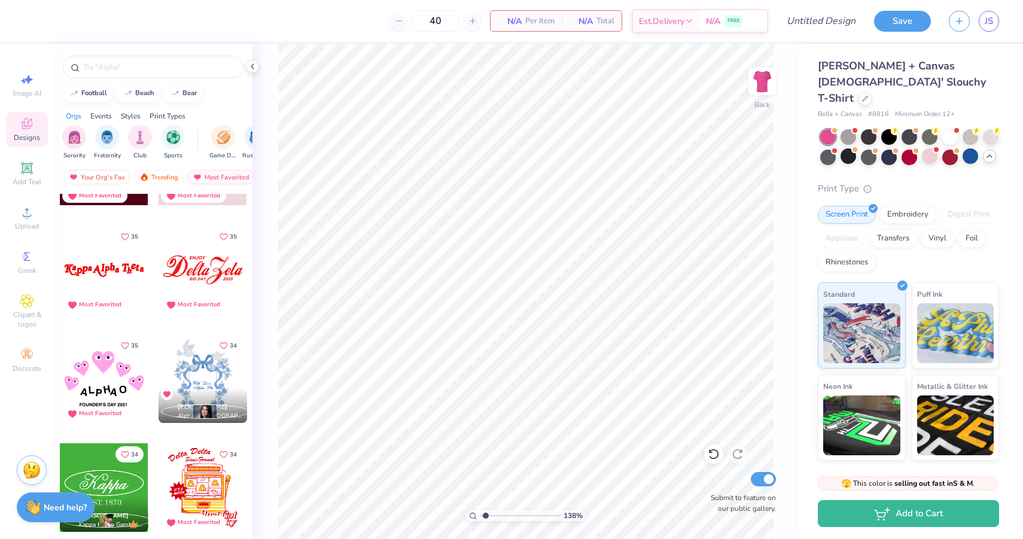
scroll to position [9224, 0]
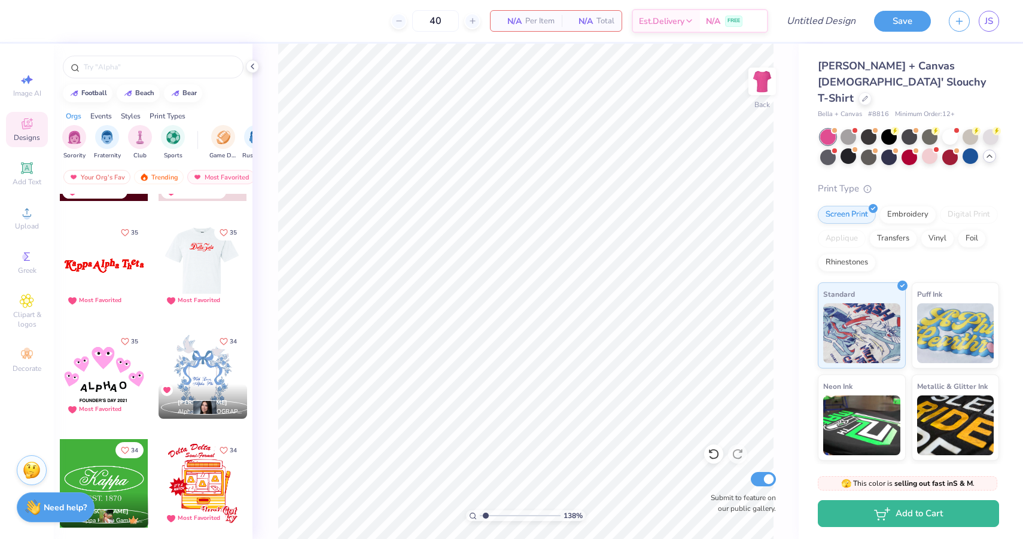
click at [197, 267] on div at bounding box center [203, 265] width 266 height 89
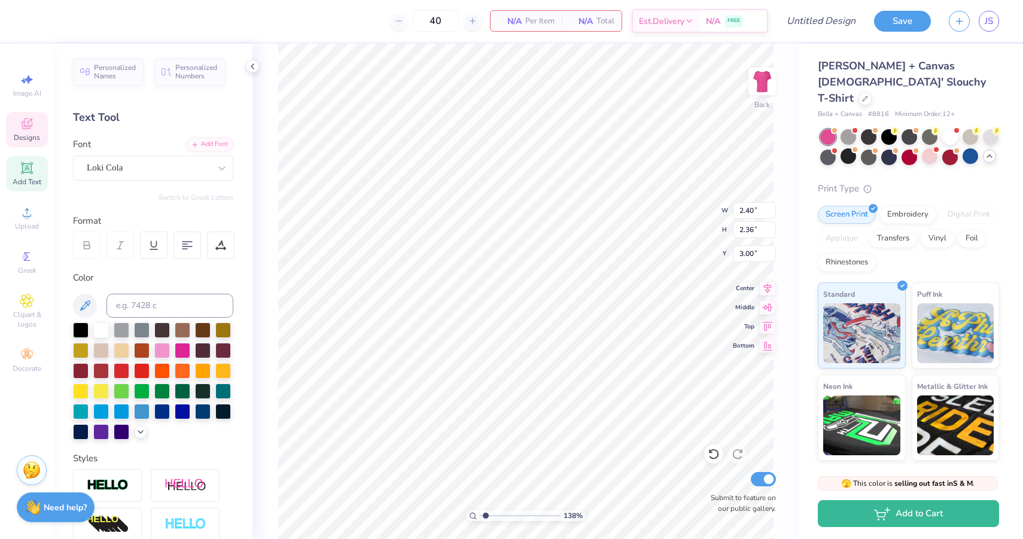
scroll to position [1, 0]
click at [100, 330] on div at bounding box center [101, 329] width 16 height 16
click at [103, 326] on div at bounding box center [101, 329] width 16 height 16
click at [104, 335] on div at bounding box center [101, 329] width 16 height 16
click at [25, 141] on span "Designs" at bounding box center [27, 138] width 26 height 10
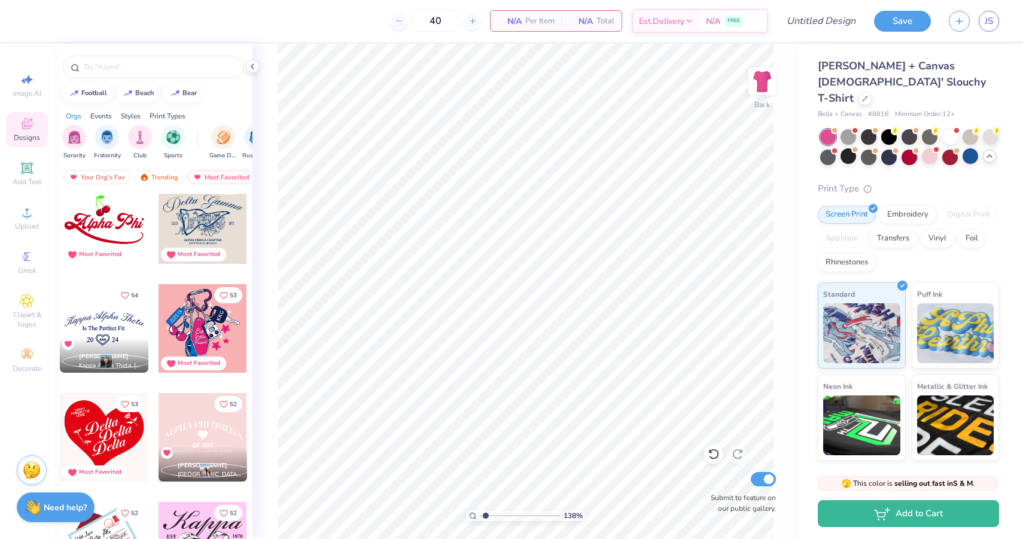
scroll to position [4131, 0]
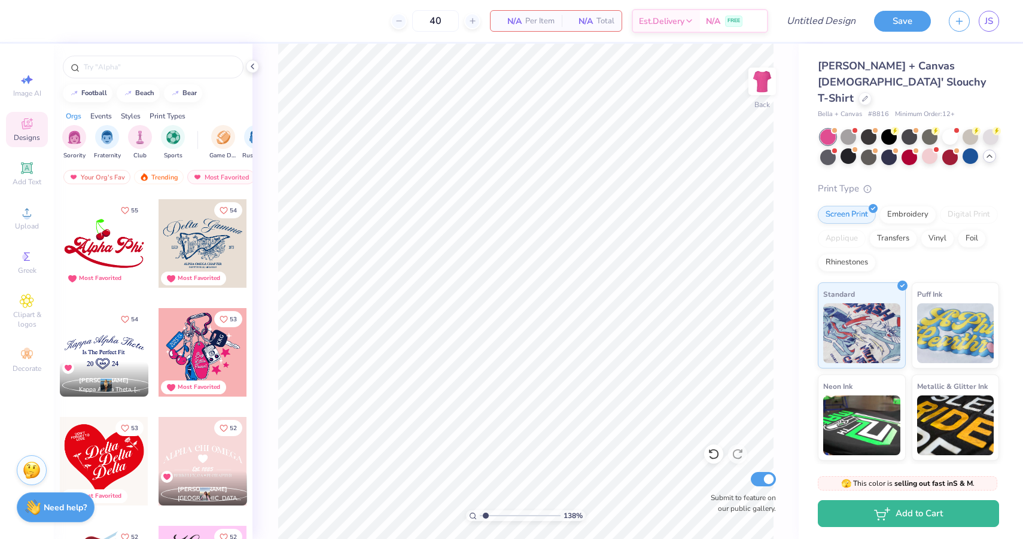
click at [212, 239] on div at bounding box center [202, 243] width 89 height 89
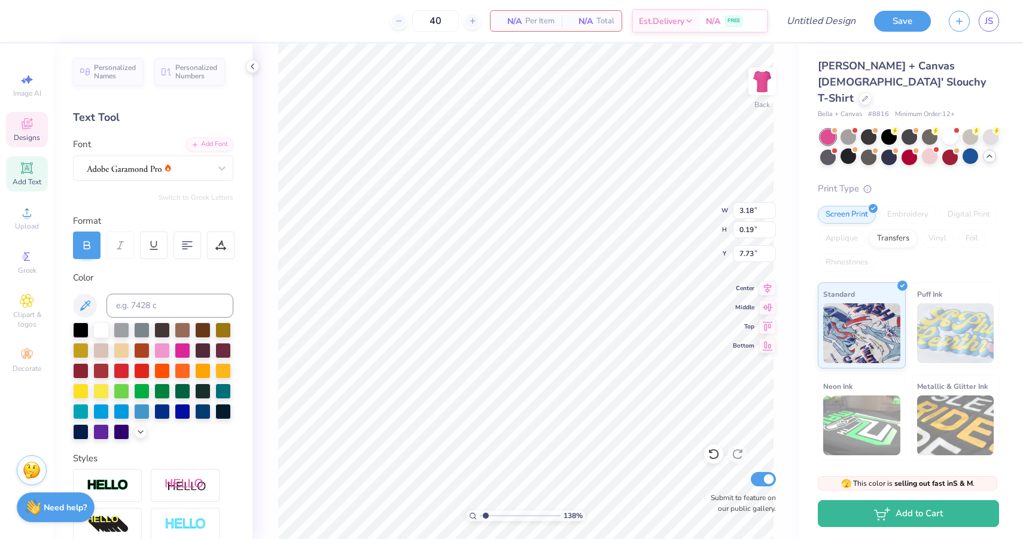
scroll to position [0, 4]
click at [97, 328] on div at bounding box center [101, 329] width 16 height 16
click at [100, 328] on div at bounding box center [101, 329] width 16 height 16
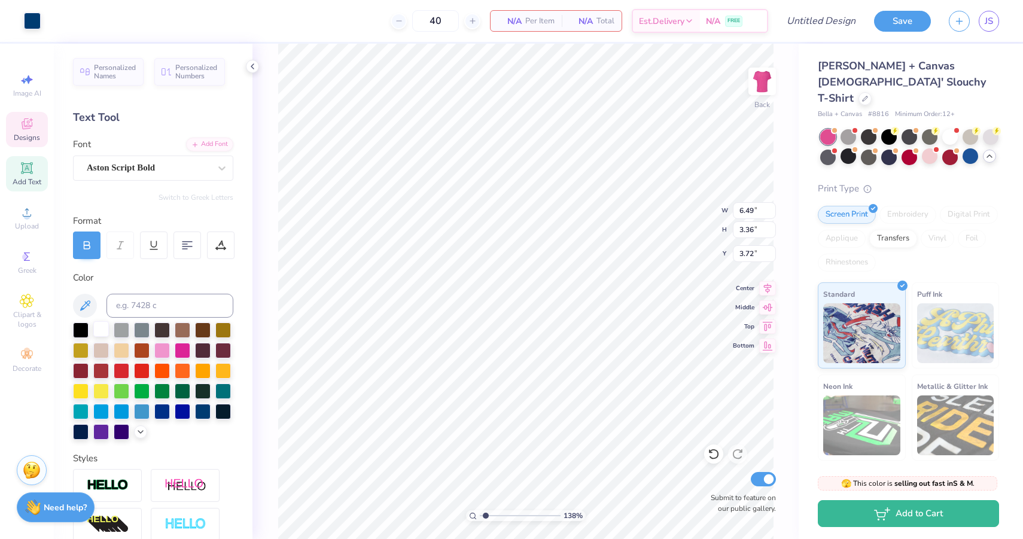
click at [97, 330] on div at bounding box center [101, 329] width 16 height 16
click at [98, 332] on div at bounding box center [101, 329] width 16 height 16
click at [99, 325] on div at bounding box center [101, 329] width 16 height 16
click at [108, 327] on div at bounding box center [101, 329] width 16 height 16
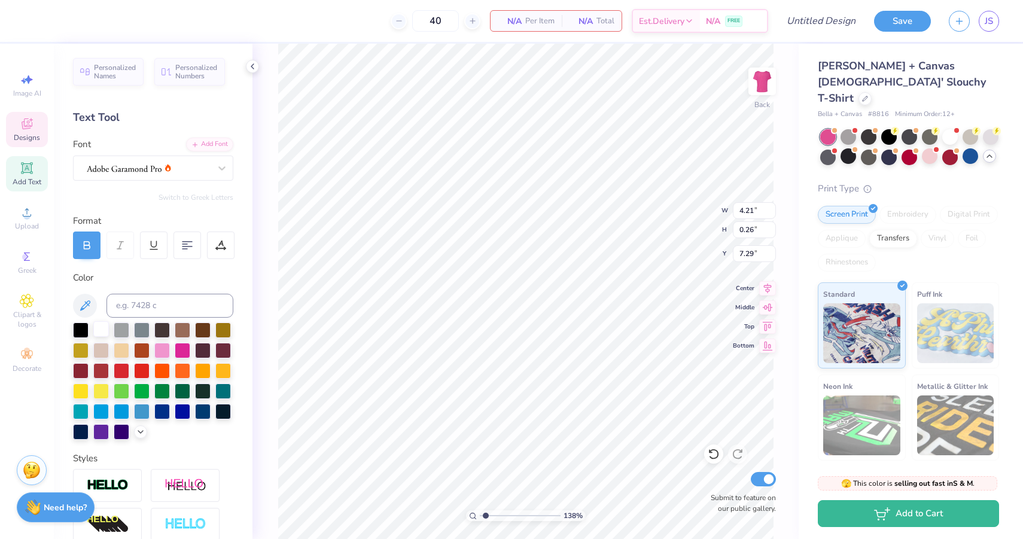
click at [102, 330] on div at bounding box center [101, 329] width 16 height 16
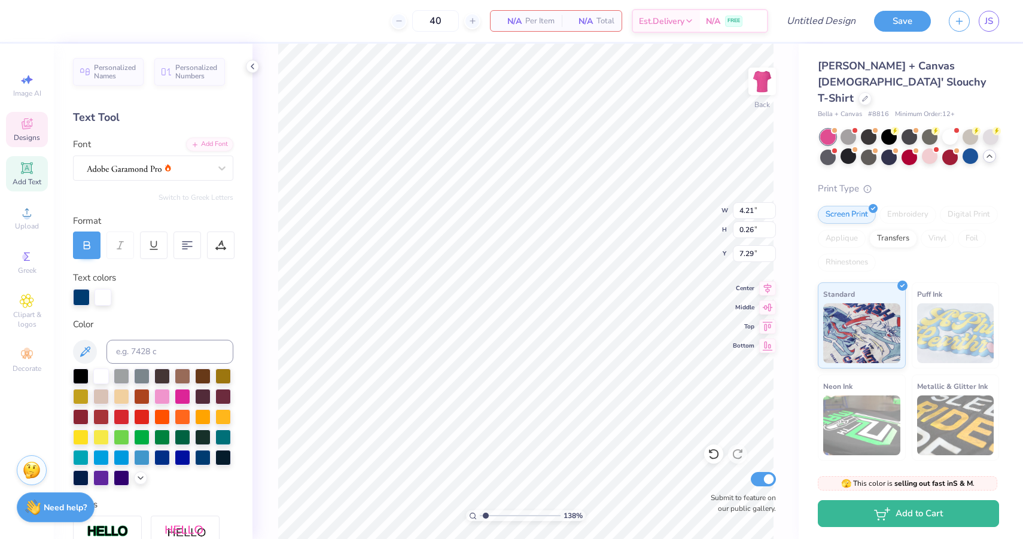
scroll to position [0, 1]
click at [105, 372] on div at bounding box center [101, 375] width 16 height 16
click at [102, 376] on div at bounding box center [101, 375] width 16 height 16
click at [101, 377] on div at bounding box center [101, 376] width 16 height 16
click at [102, 377] on div at bounding box center [101, 375] width 16 height 16
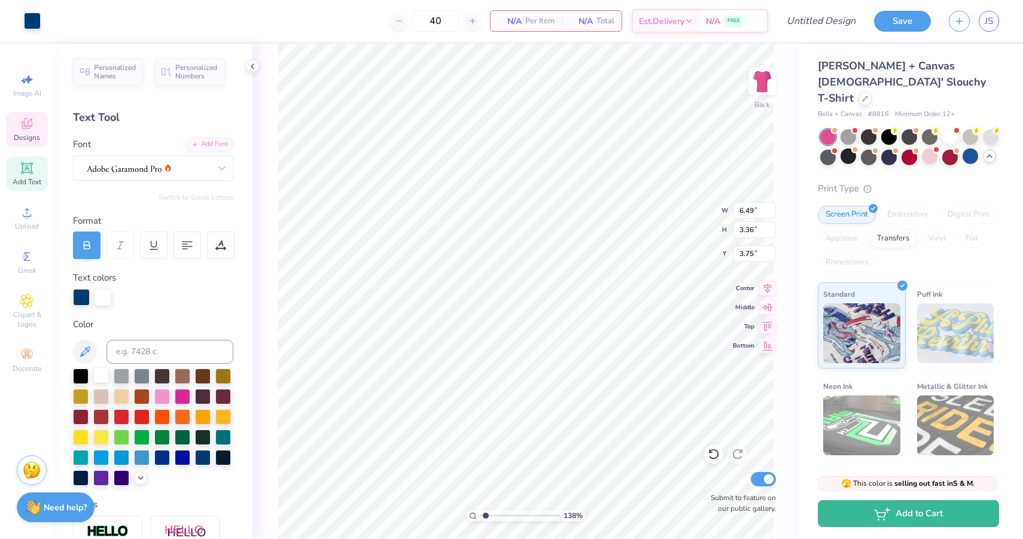
click at [96, 373] on div at bounding box center [101, 375] width 16 height 16
click at [102, 378] on div at bounding box center [101, 375] width 16 height 16
click at [83, 294] on div at bounding box center [81, 296] width 17 height 17
click at [100, 375] on div at bounding box center [101, 375] width 16 height 16
click at [17, 224] on span "Upload" at bounding box center [27, 226] width 24 height 10
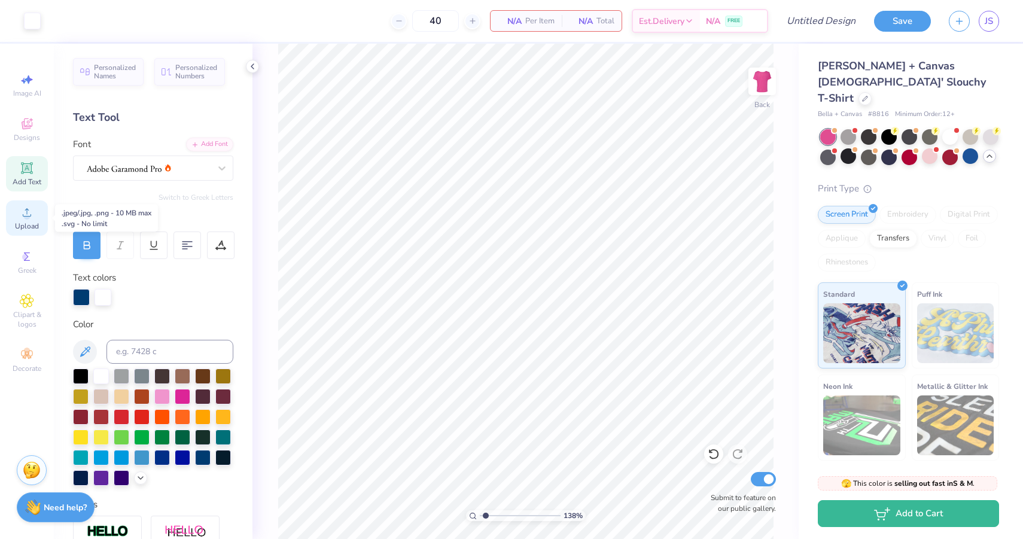
click at [17, 206] on div "Upload" at bounding box center [27, 217] width 42 height 35
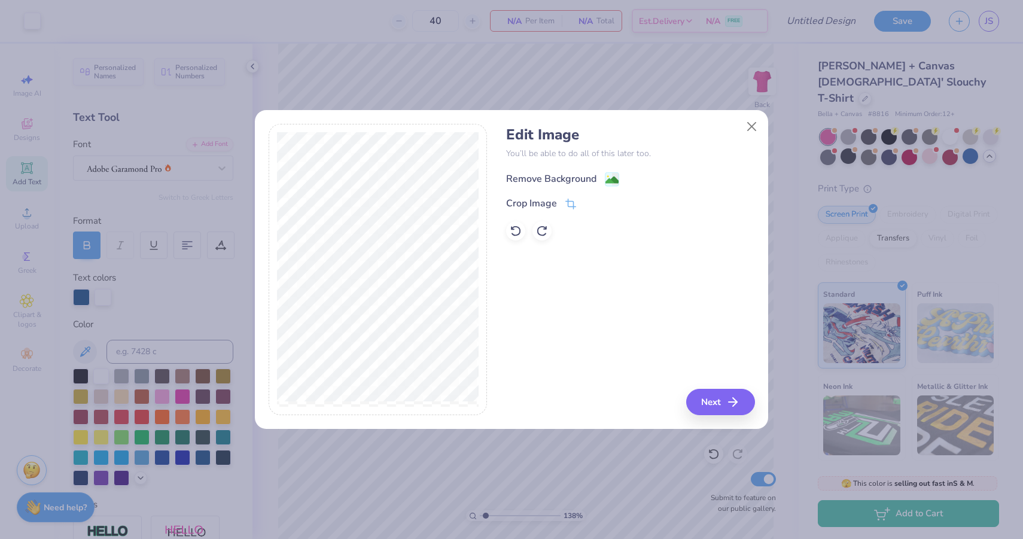
click at [603, 178] on div "Remove Background" at bounding box center [562, 179] width 113 height 15
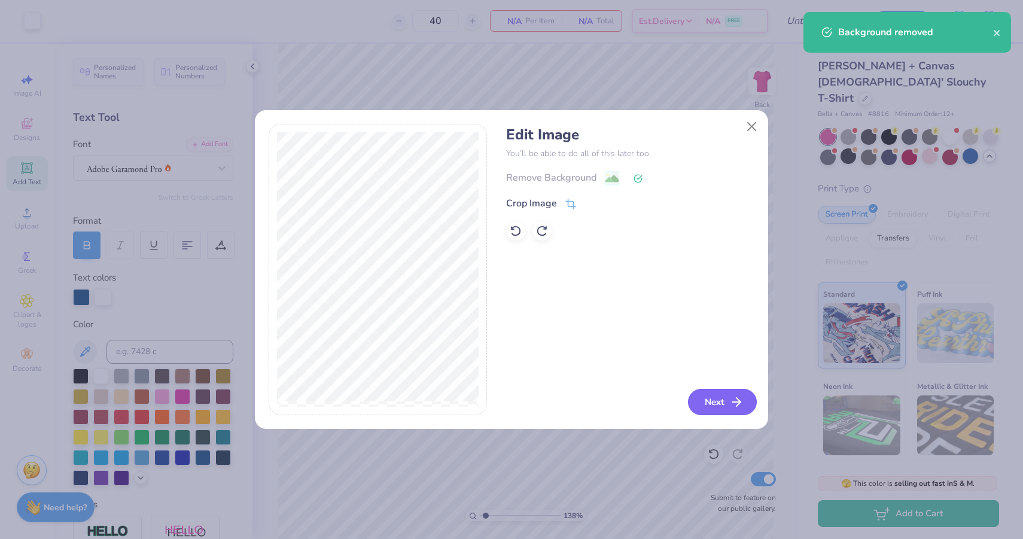
click at [724, 408] on button "Next" at bounding box center [722, 402] width 69 height 26
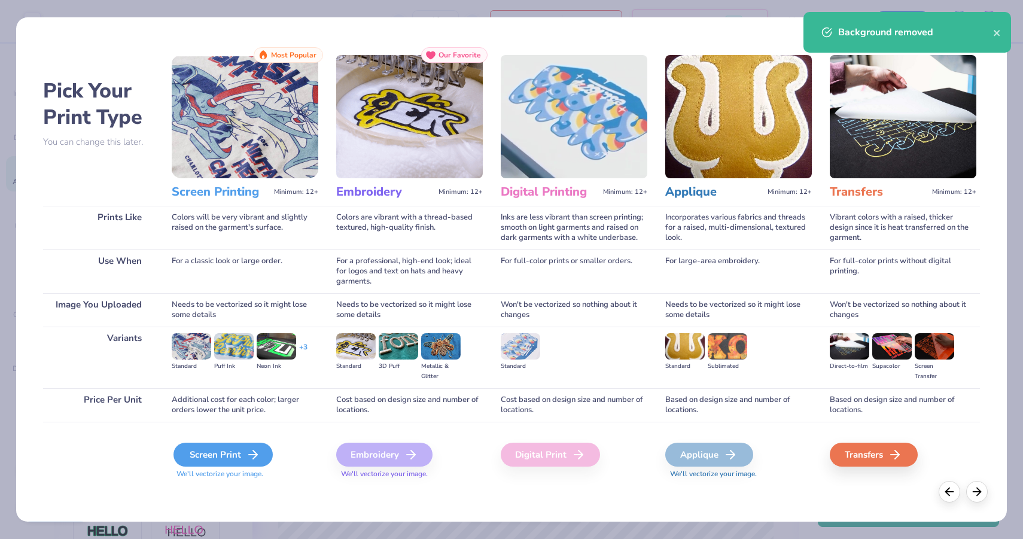
click at [240, 457] on div "Screen Print" at bounding box center [222, 455] width 99 height 24
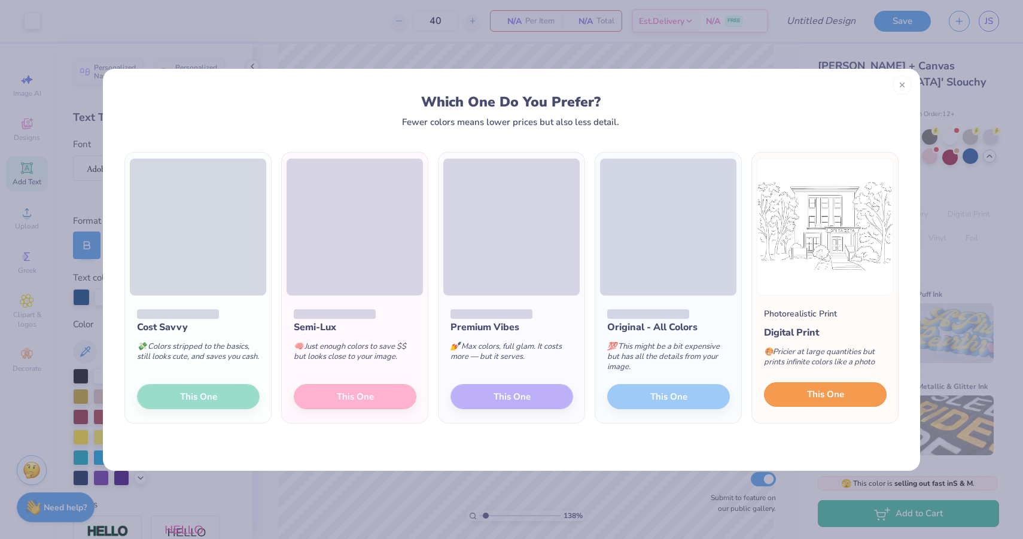
click at [837, 393] on span "This One" at bounding box center [825, 395] width 37 height 14
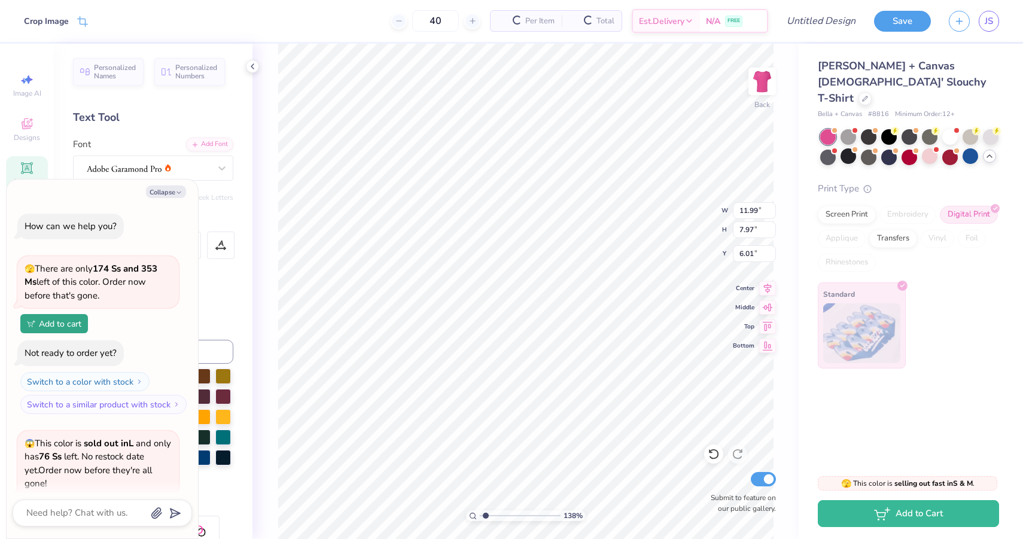
scroll to position [717, 0]
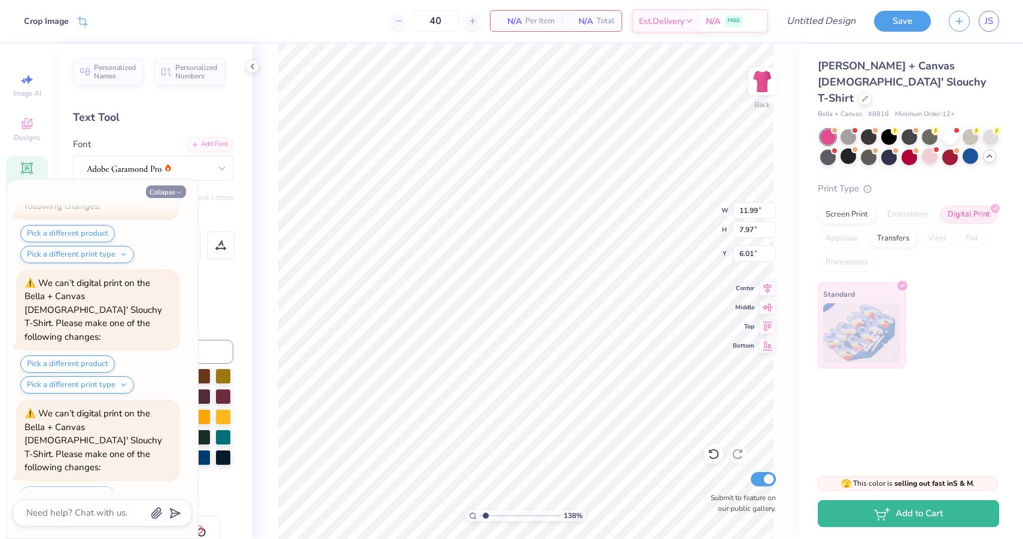
click at [175, 194] on button "Collapse" at bounding box center [166, 191] width 40 height 13
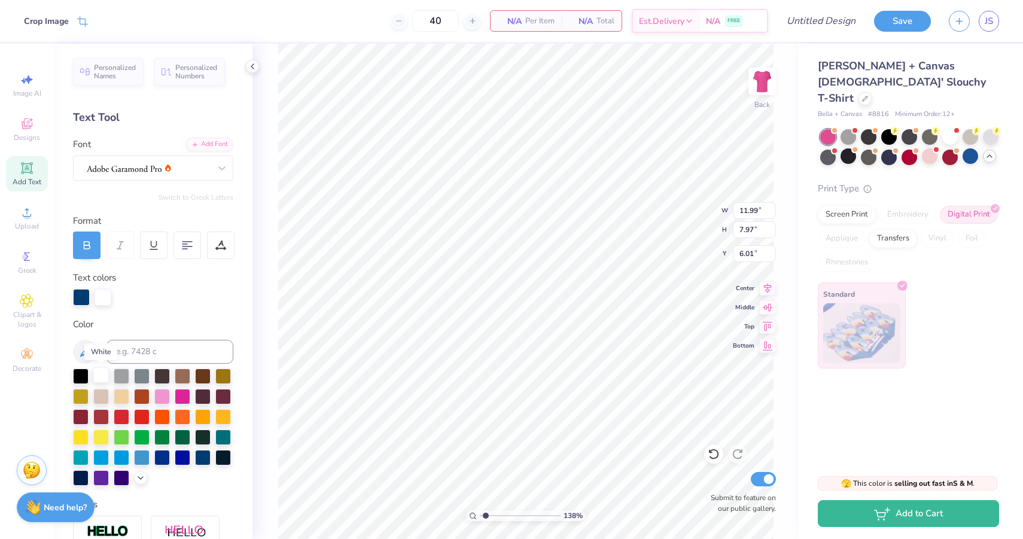
click at [102, 379] on div at bounding box center [101, 375] width 16 height 16
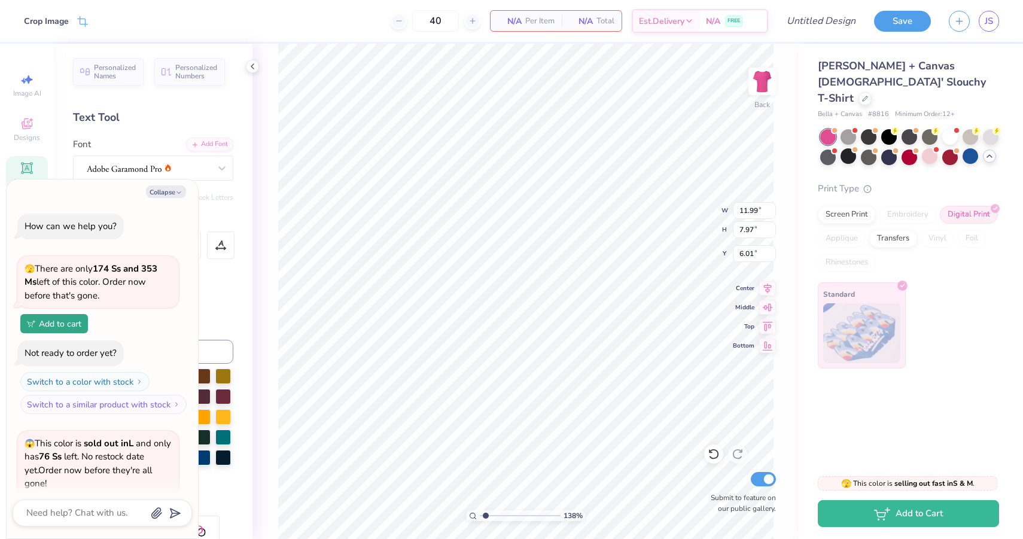
scroll to position [834, 0]
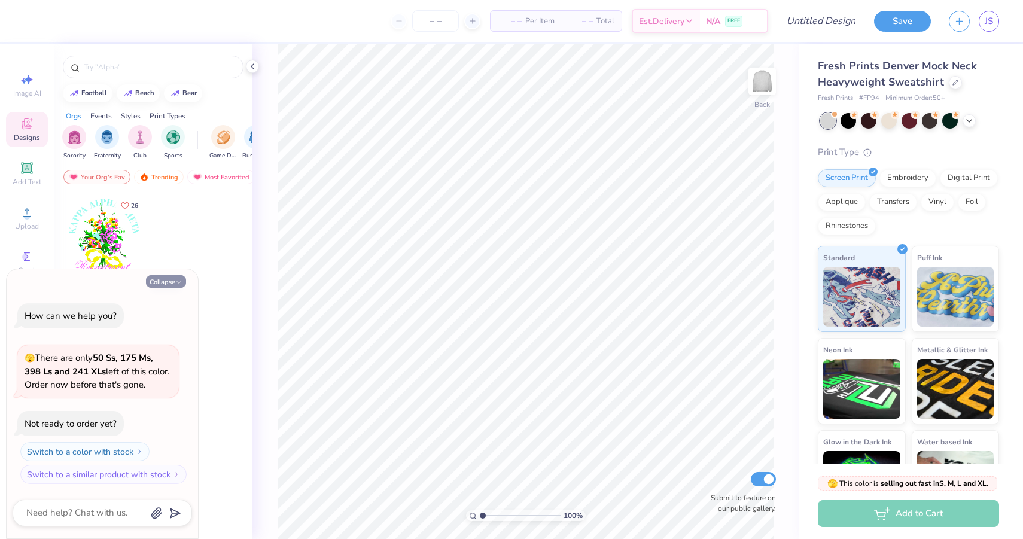
click at [158, 286] on button "Collapse" at bounding box center [166, 281] width 40 height 13
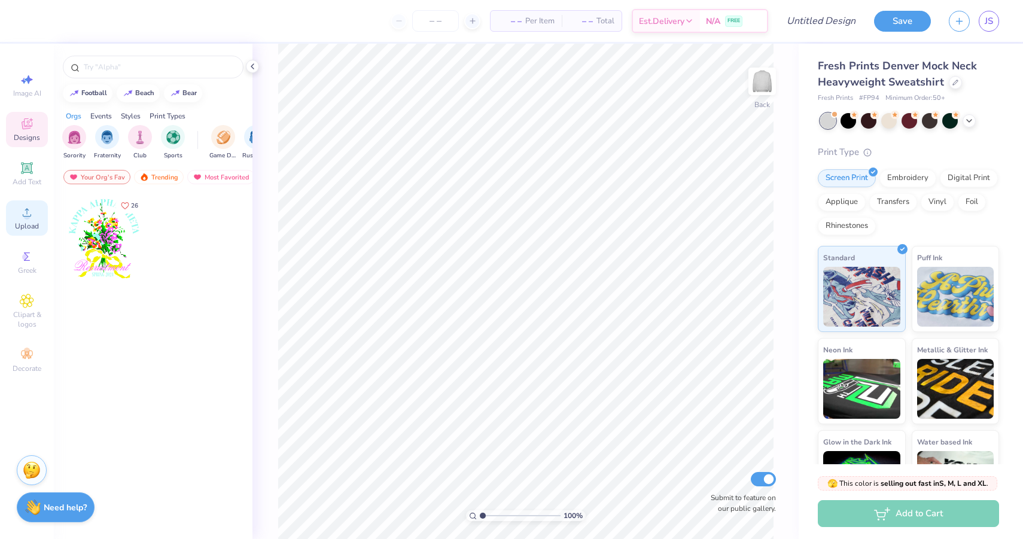
click at [31, 225] on span "Upload" at bounding box center [27, 226] width 24 height 10
click at [967, 120] on icon at bounding box center [969, 120] width 10 height 10
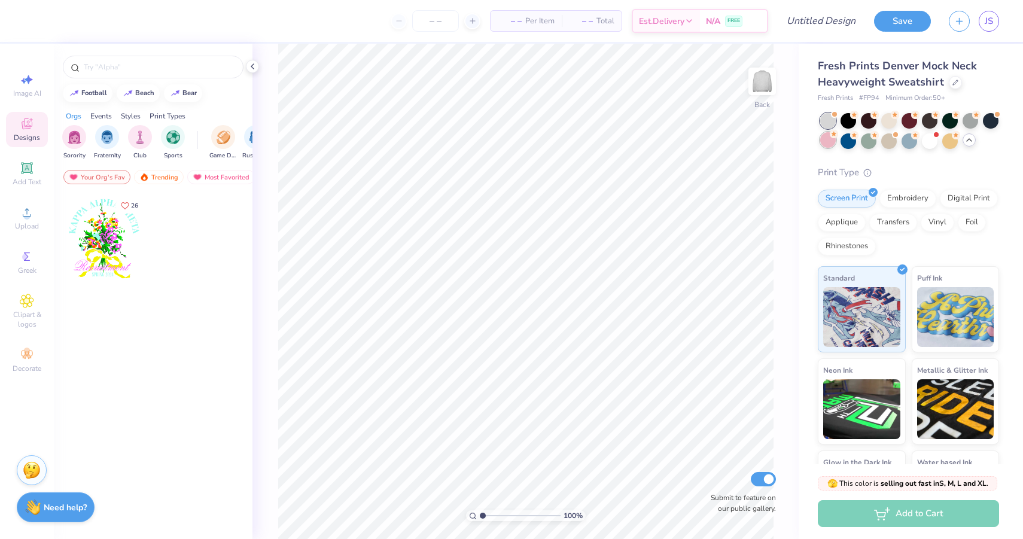
click at [831, 141] on div at bounding box center [828, 140] width 16 height 16
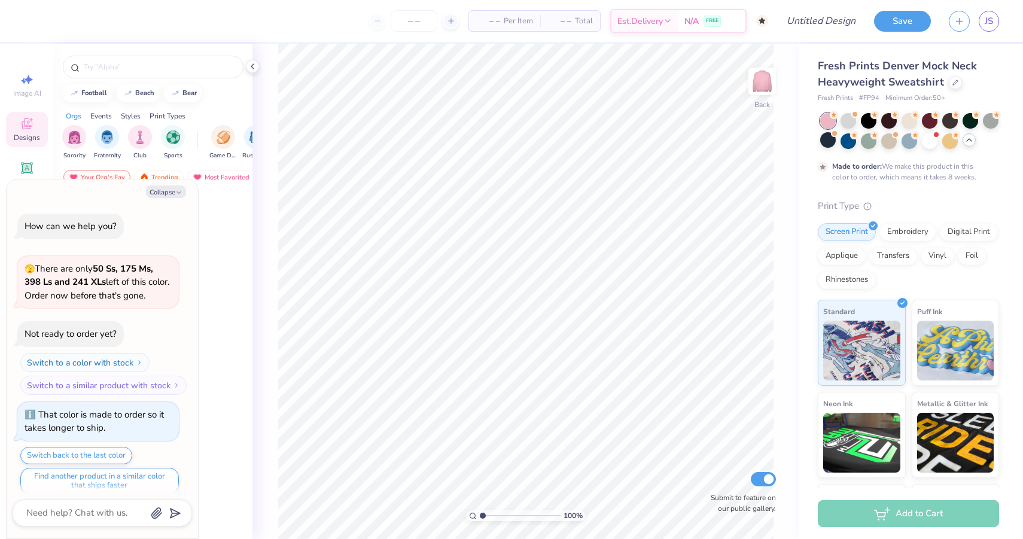
scroll to position [10, 0]
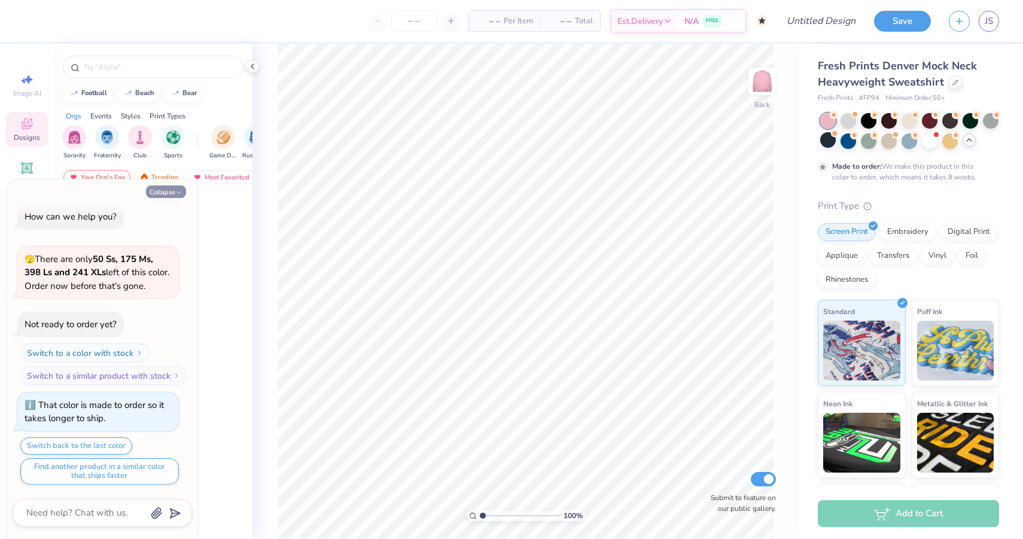
click at [176, 196] on icon "button" at bounding box center [178, 192] width 7 height 7
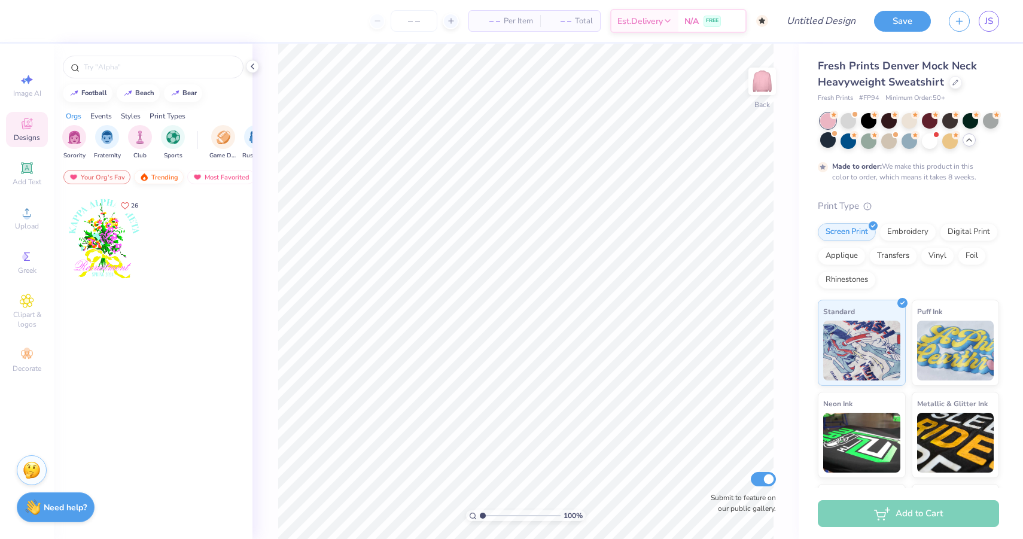
click at [170, 180] on div "Trending" at bounding box center [159, 177] width 50 height 14
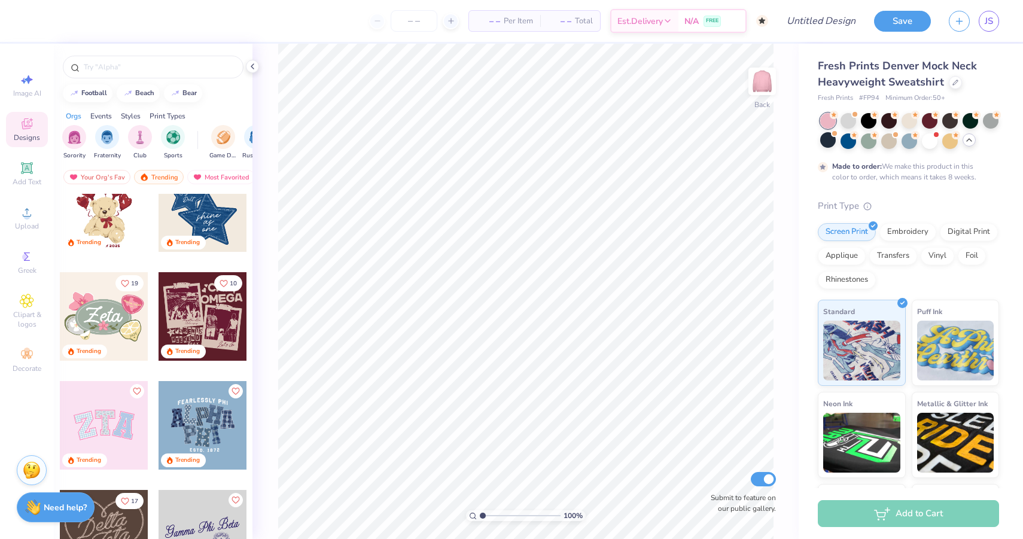
scroll to position [255, 0]
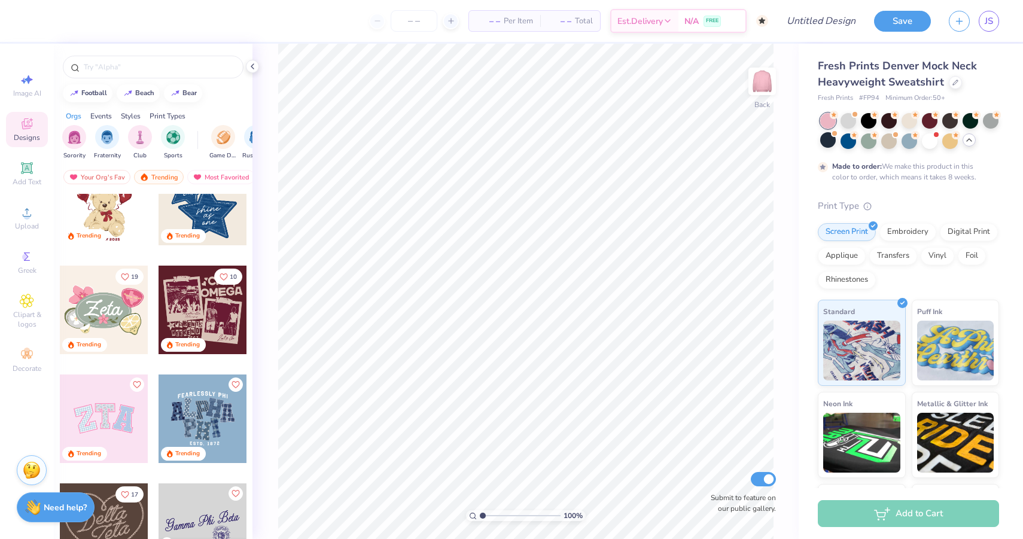
click at [118, 423] on div at bounding box center [104, 418] width 89 height 89
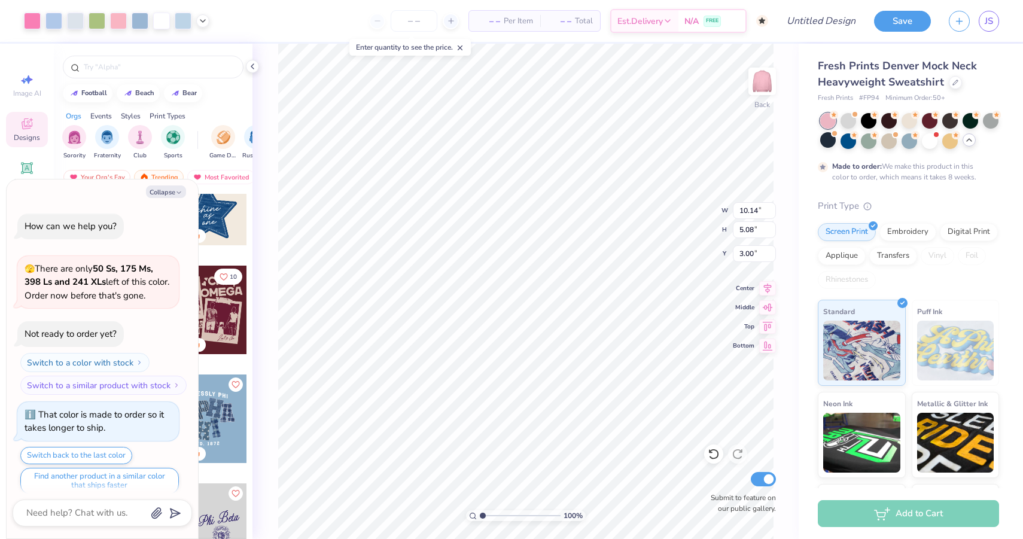
scroll to position [129, 0]
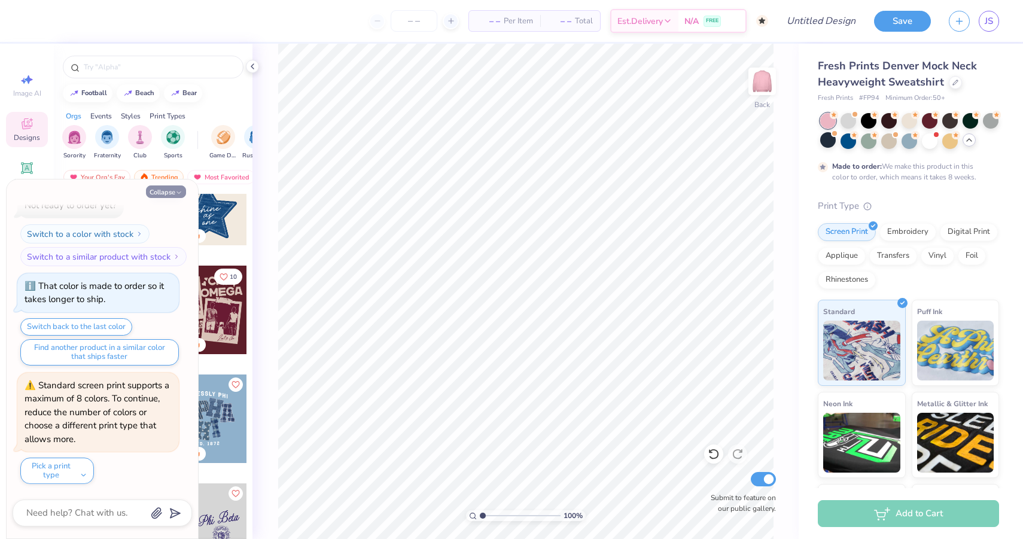
click at [176, 191] on icon "button" at bounding box center [178, 192] width 7 height 7
type textarea "x"
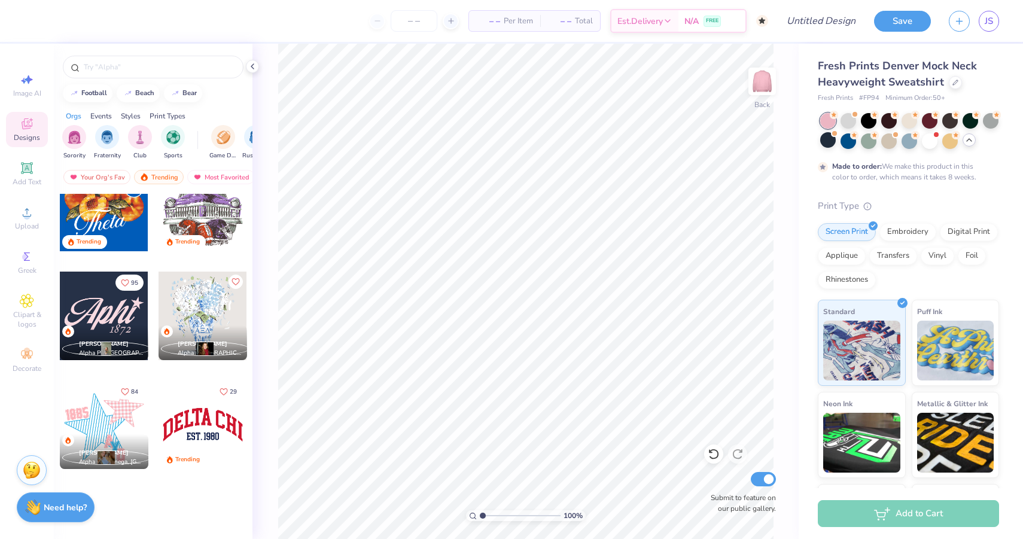
scroll to position [0, 0]
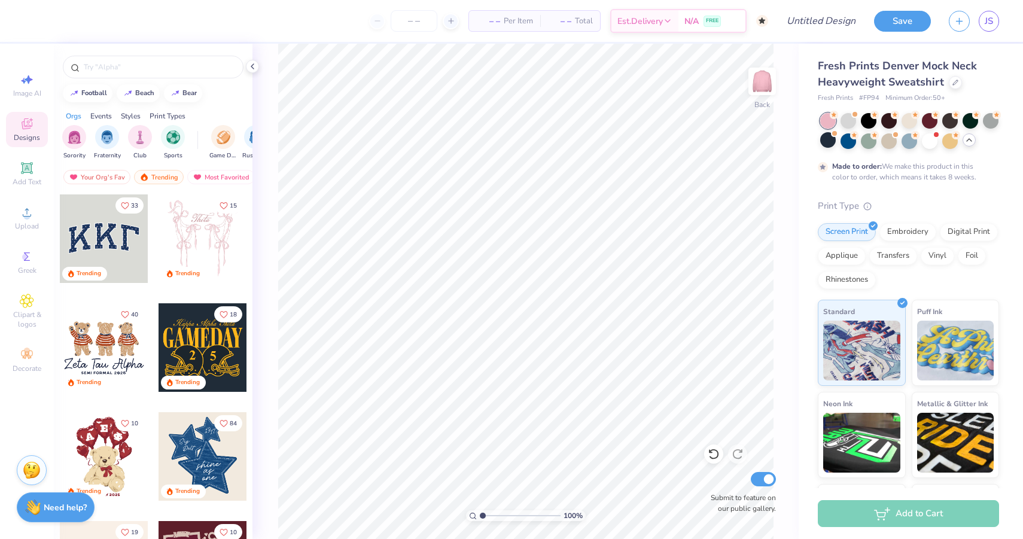
click at [138, 249] on div at bounding box center [104, 238] width 89 height 89
click at [172, 176] on div "Trending" at bounding box center [159, 177] width 50 height 14
click at [214, 176] on div "Most Favorited" at bounding box center [221, 177] width 68 height 14
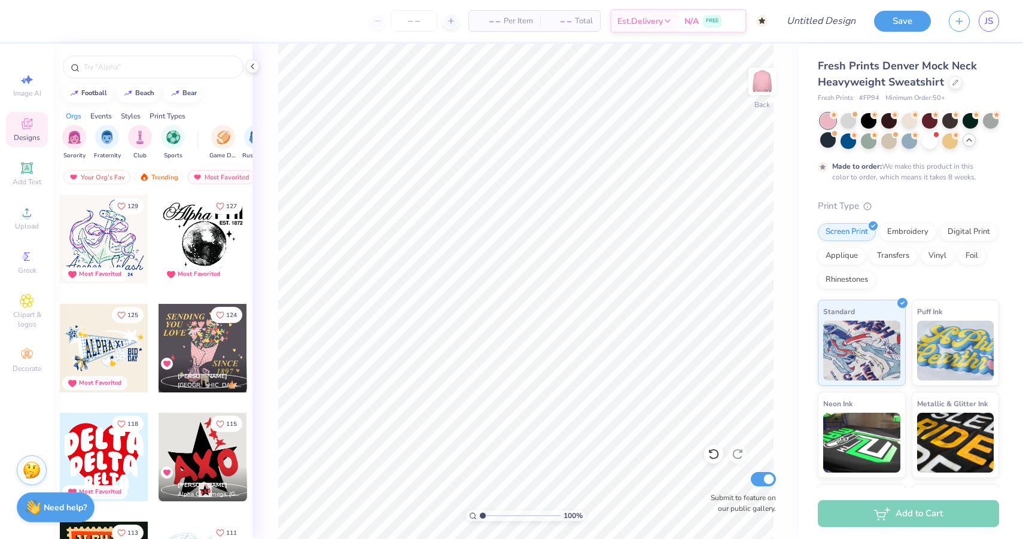
scroll to position [846, 0]
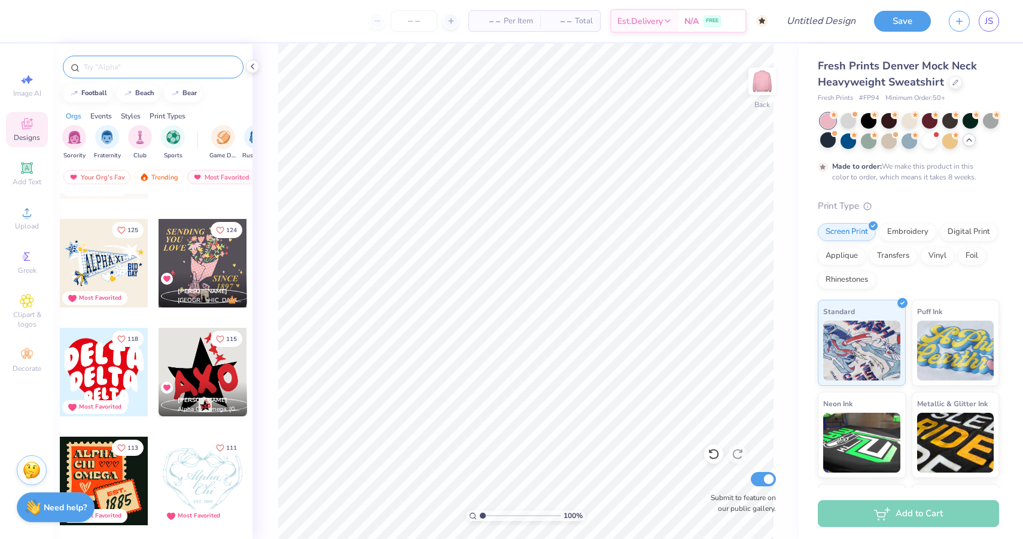
click at [165, 69] on input "text" at bounding box center [159, 67] width 153 height 12
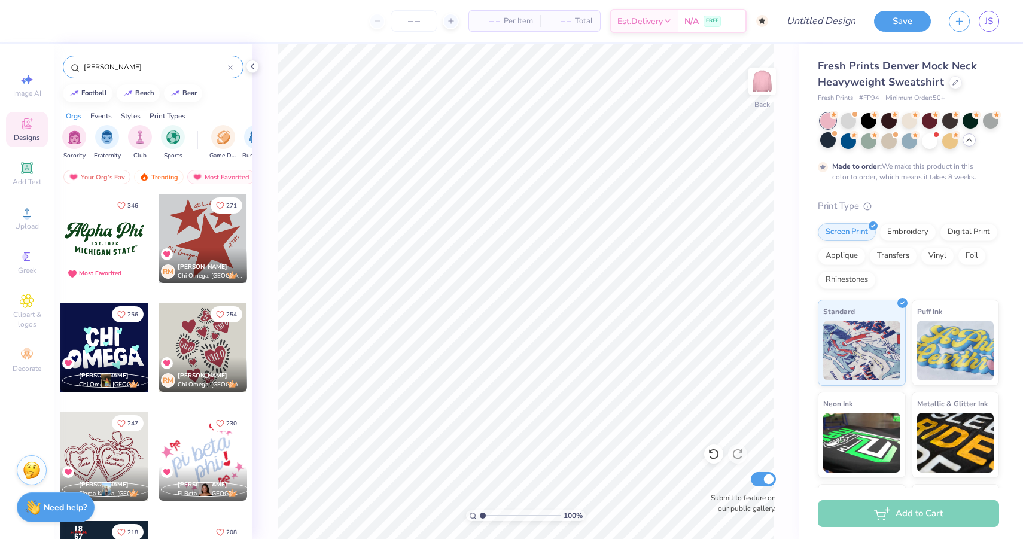
type input "parke"
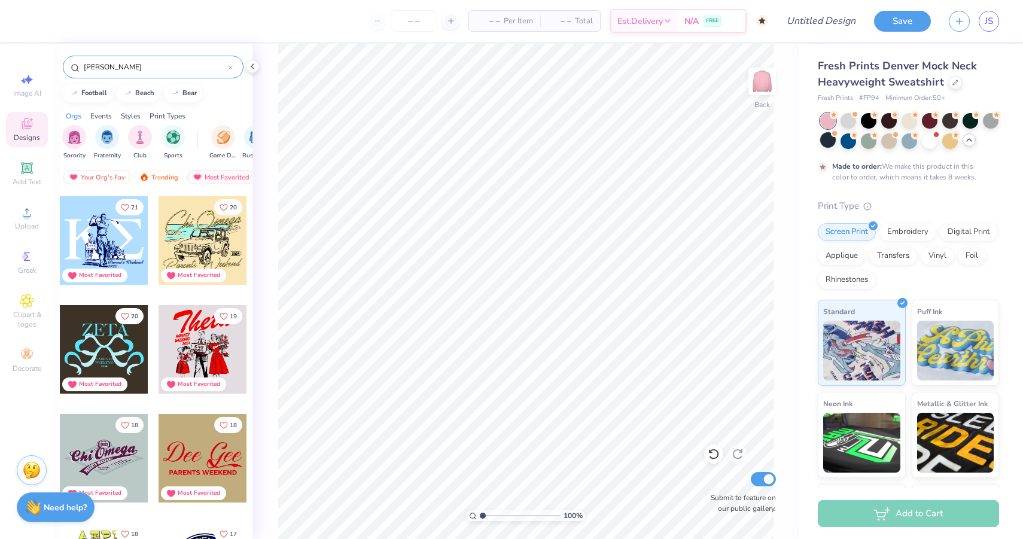
scroll to position [657, 0]
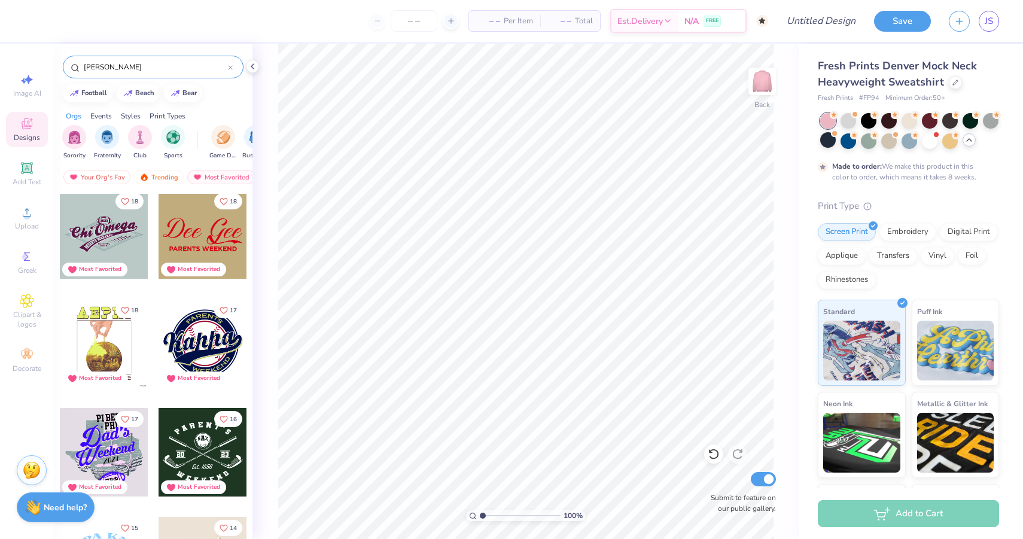
click at [70, 49] on div "parke" at bounding box center [153, 64] width 199 height 41
click at [252, 63] on icon at bounding box center [253, 67] width 10 height 10
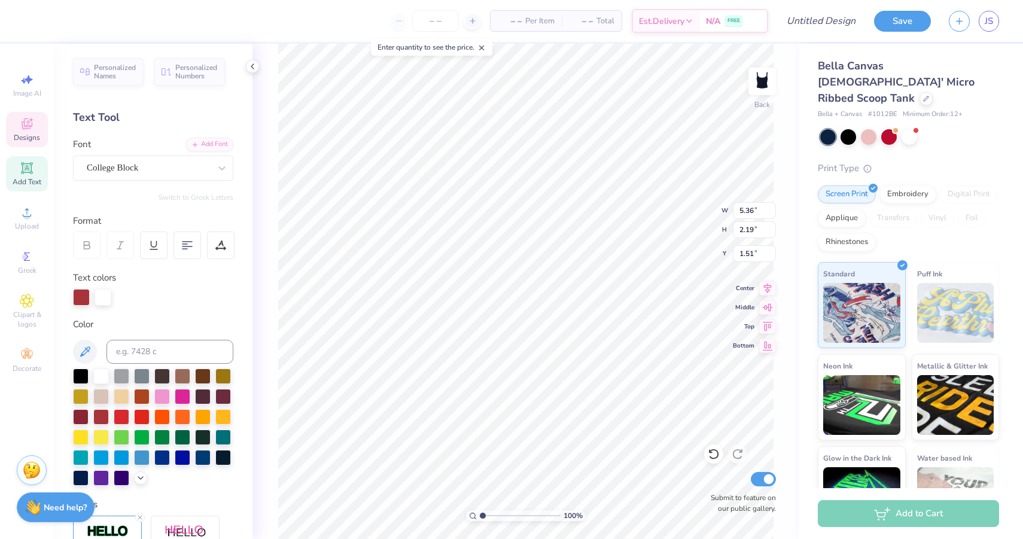
type textarea "DELTA ZETA"
type input "8.96"
type input "2.58"
type input "1.32"
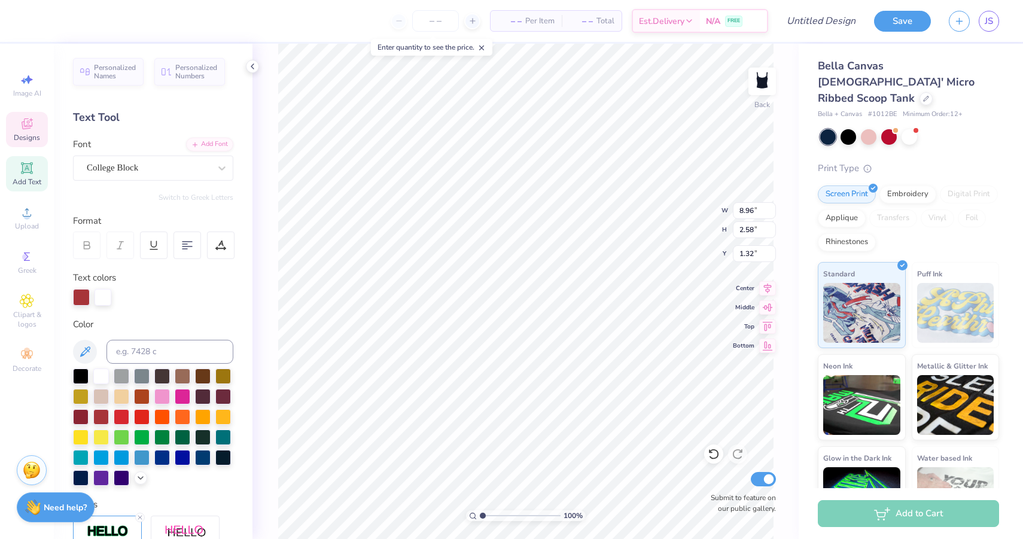
type input "8.56"
type input "6.11"
type input "1.32"
click at [919, 91] on div at bounding box center [925, 97] width 13 height 13
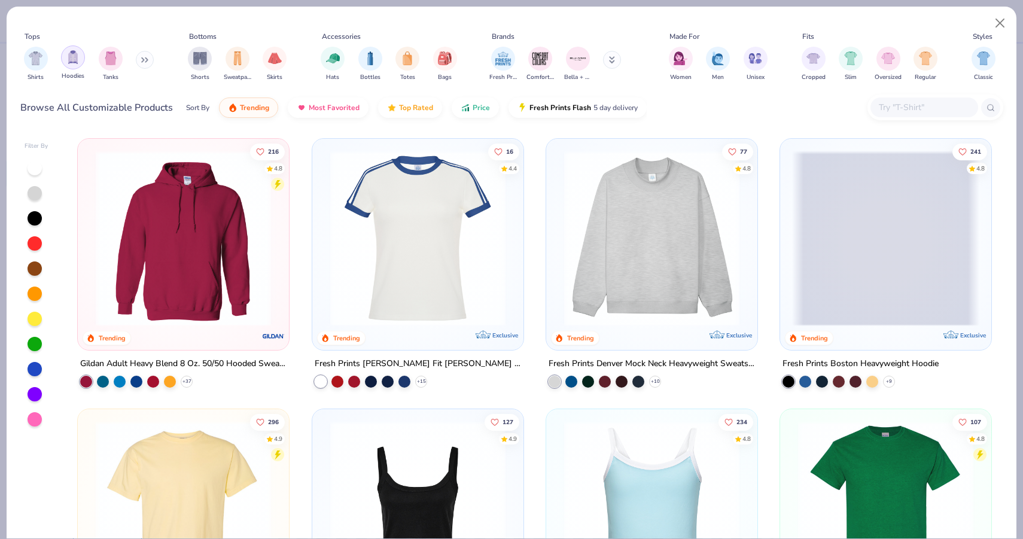
click at [71, 65] on div "filter for Hoodies" at bounding box center [73, 57] width 24 height 24
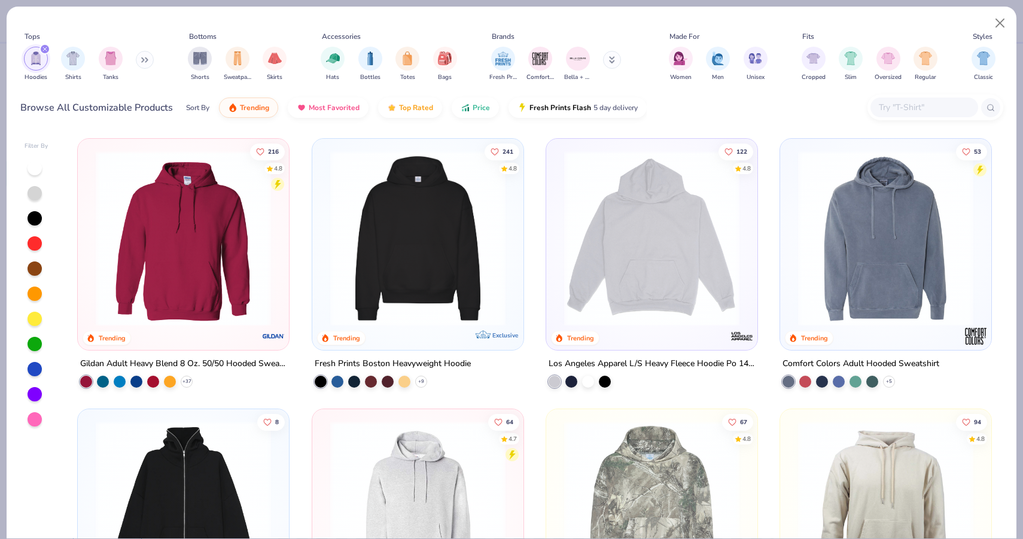
click at [907, 106] on input "text" at bounding box center [923, 107] width 92 height 14
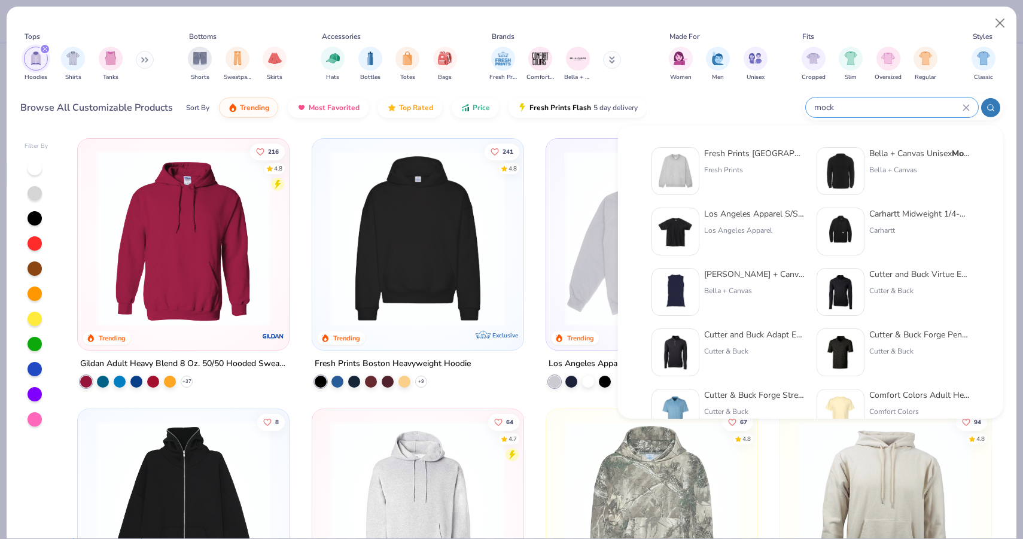
type input "mock"
click at [692, 176] on img at bounding box center [675, 170] width 37 height 37
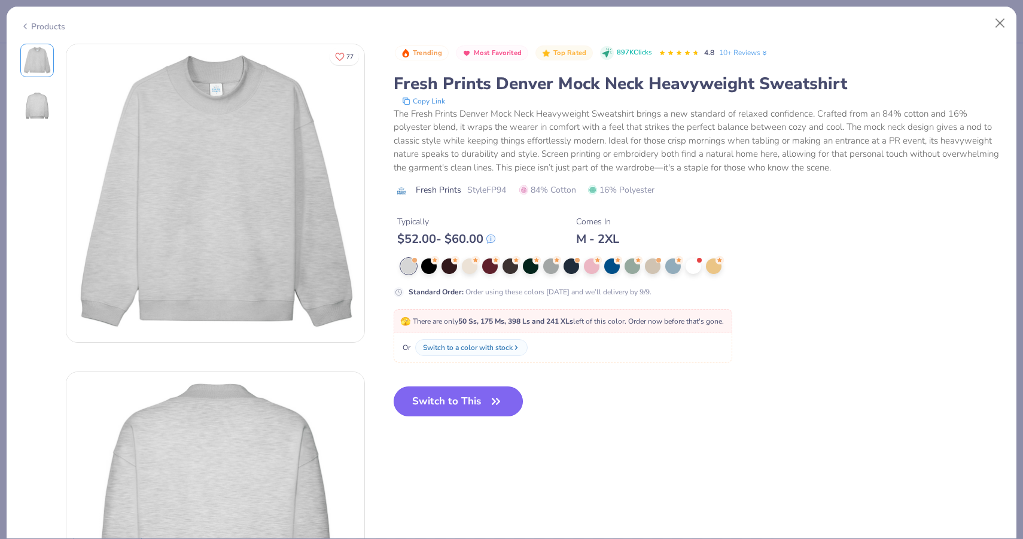
click at [463, 402] on button "Switch to This" at bounding box center [458, 401] width 130 height 30
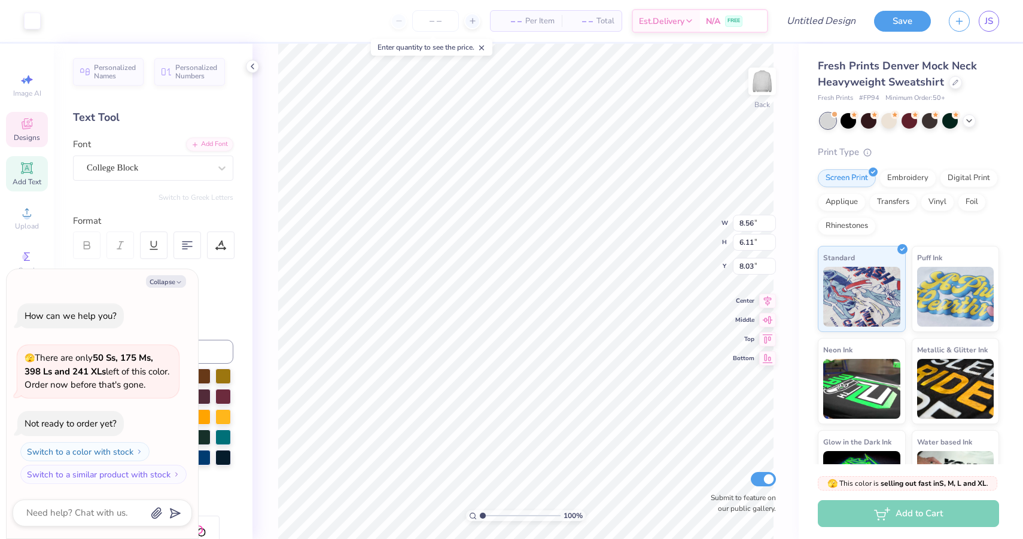
type textarea "x"
type input "8.96"
type input "2.58"
type textarea "x"
type input "3.71"
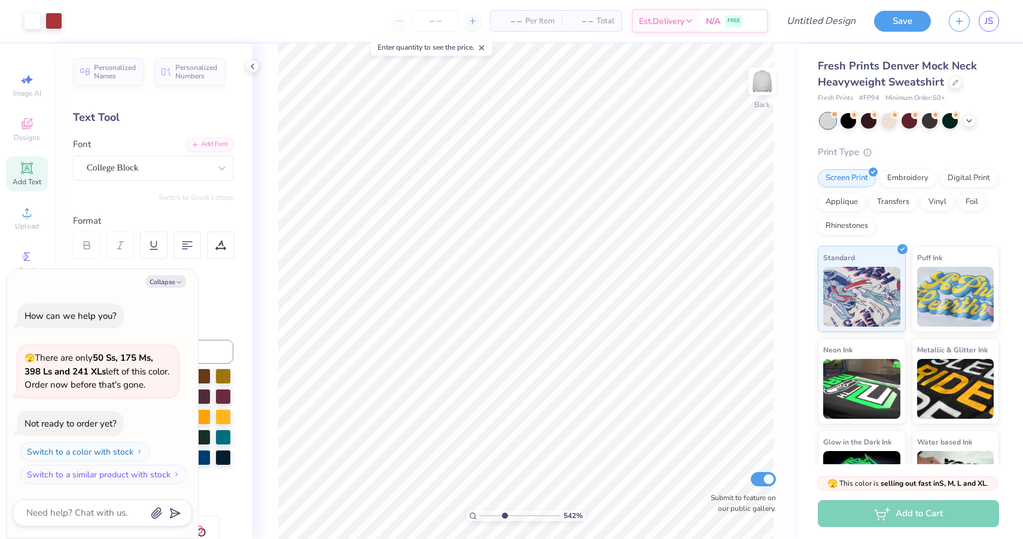
drag, startPoint x: 483, startPoint y: 515, endPoint x: 503, endPoint y: 513, distance: 19.9
click at [504, 513] on input "range" at bounding box center [520, 515] width 81 height 11
type textarea "x"
type input "4.09"
type textarea "x"
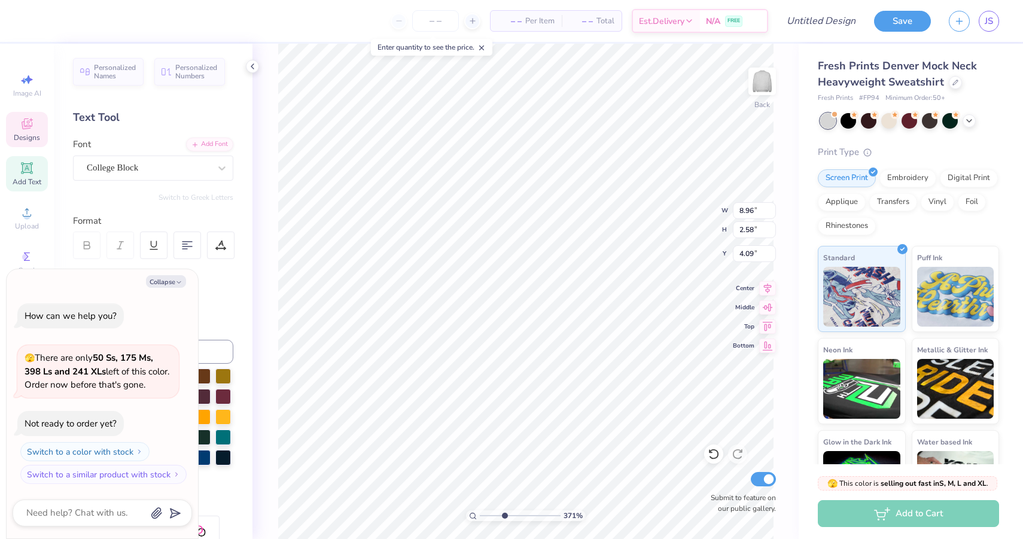
type input "8.56"
type input "6.11"
type input "8.03"
type textarea "x"
drag, startPoint x: 502, startPoint y: 515, endPoint x: 477, endPoint y: 513, distance: 25.2
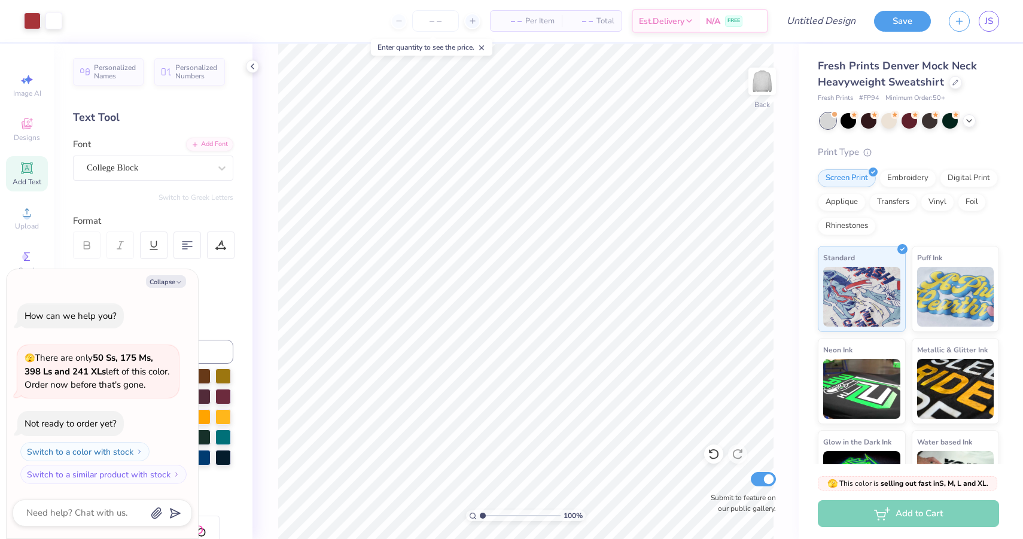
type input "1"
click at [480, 513] on input "range" at bounding box center [520, 515] width 81 height 11
click at [968, 120] on polyline at bounding box center [968, 119] width 5 height 2
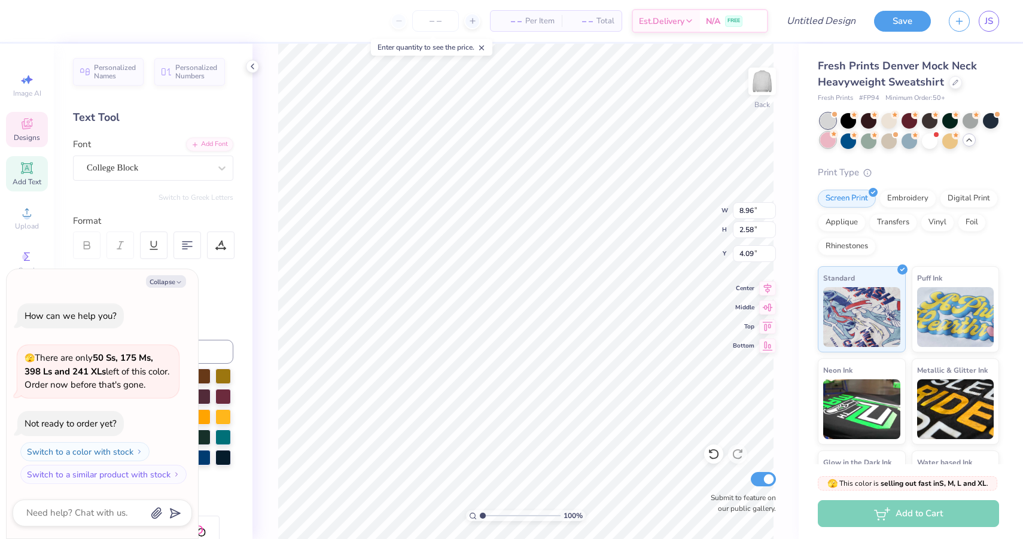
click at [829, 147] on div at bounding box center [828, 140] width 16 height 16
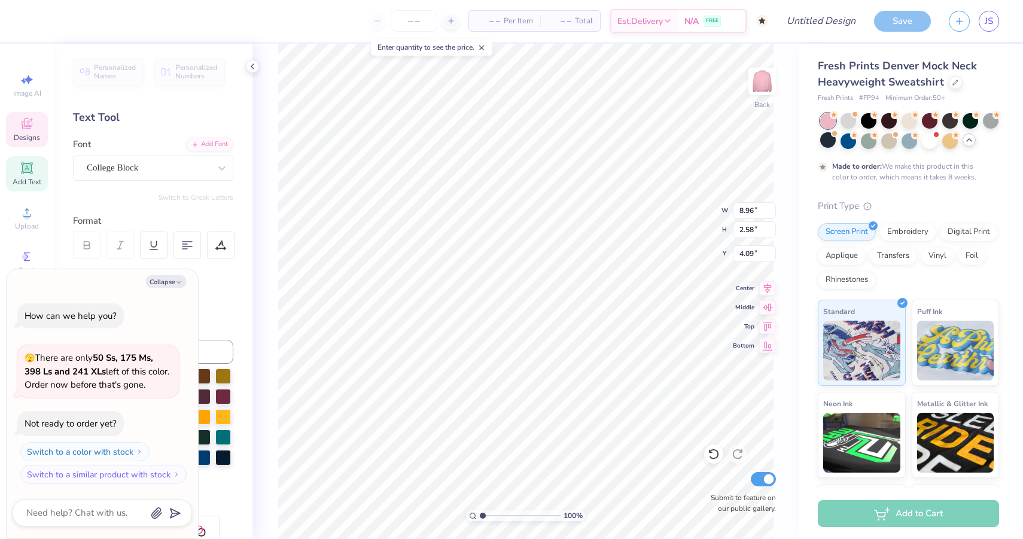
scroll to position [10, 0]
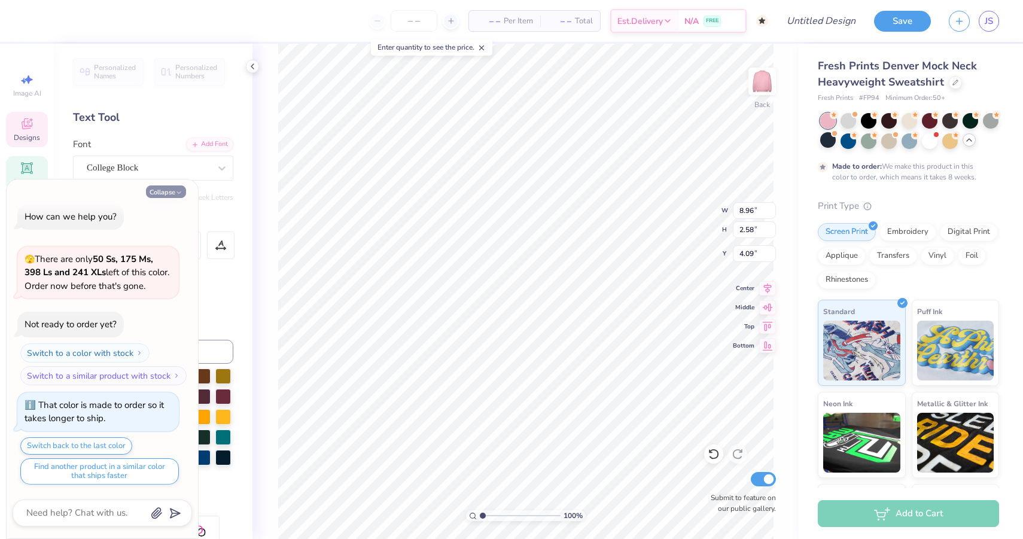
click at [167, 188] on button "Collapse" at bounding box center [166, 191] width 40 height 13
type textarea "x"
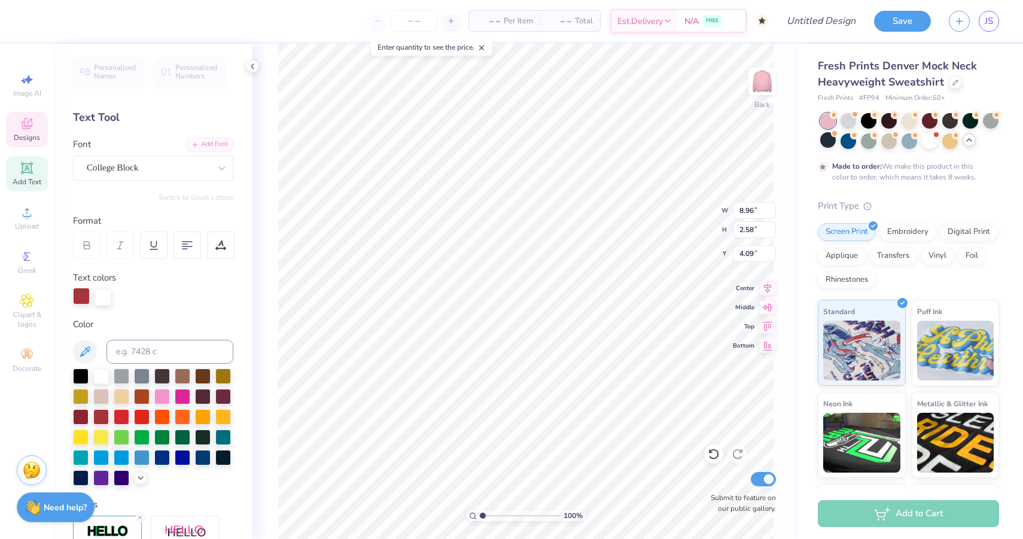
click at [77, 297] on div at bounding box center [81, 296] width 17 height 17
click at [121, 473] on div at bounding box center [122, 477] width 16 height 16
click at [84, 481] on div at bounding box center [81, 477] width 16 height 16
click at [99, 434] on div at bounding box center [101, 436] width 16 height 16
type input "12.60"
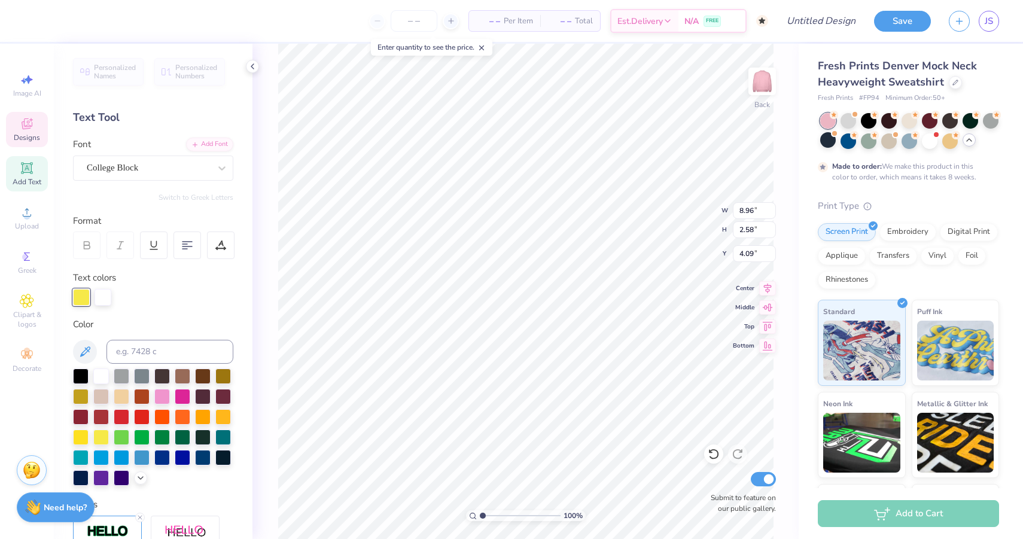
type input "3.63"
click at [81, 479] on div at bounding box center [81, 477] width 16 height 16
type input "2.49"
type input "13.60"
type input "3.91"
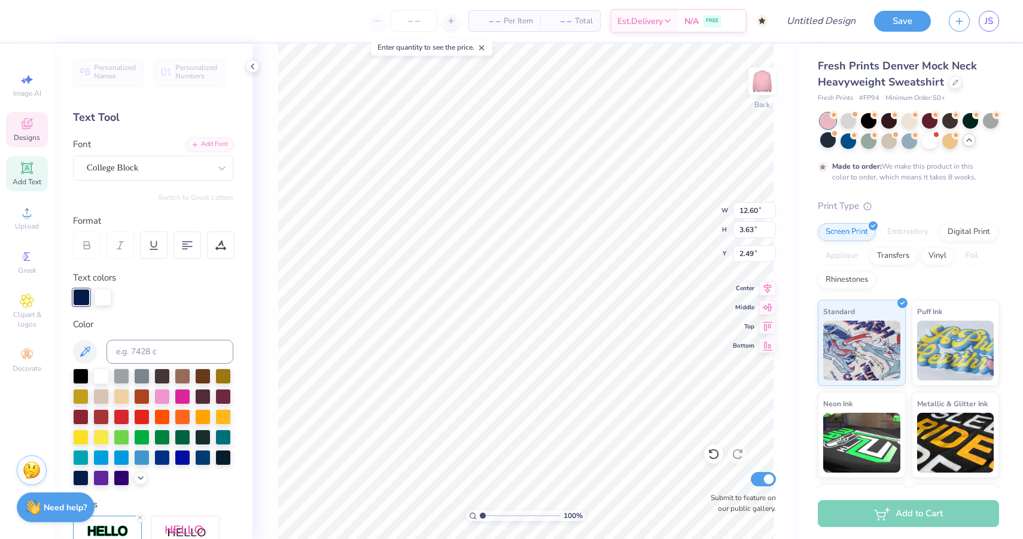
type input "2.21"
type input "2.15"
click at [843, 125] on div at bounding box center [848, 120] width 16 height 16
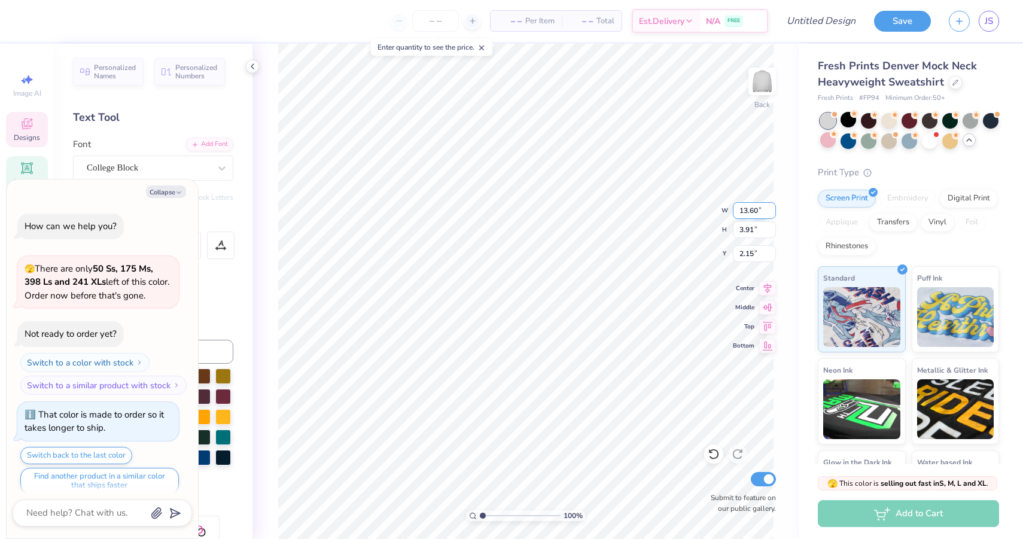
scroll to position [225, 0]
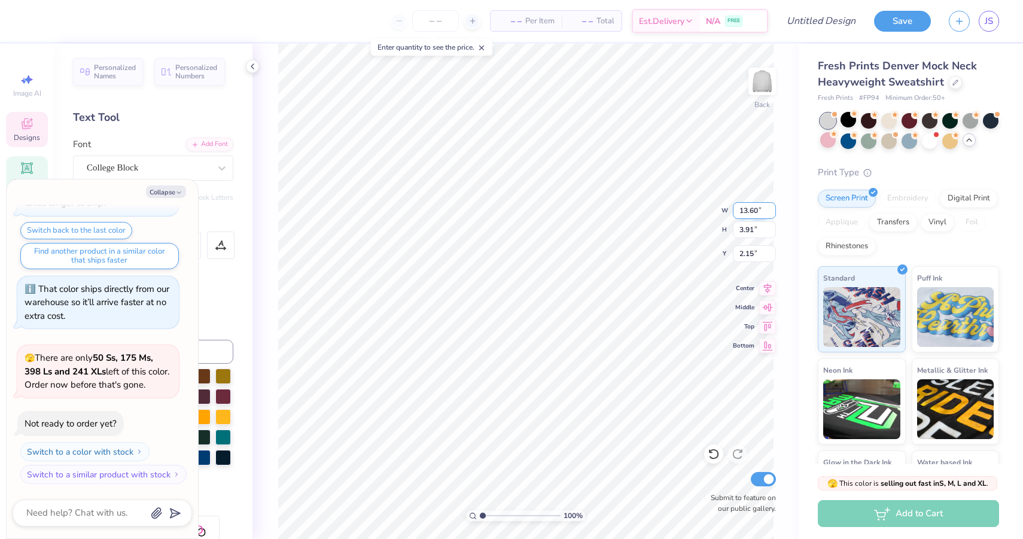
type textarea "x"
type input "14.29"
type input "4.11"
type input "1.95"
type textarea "x"
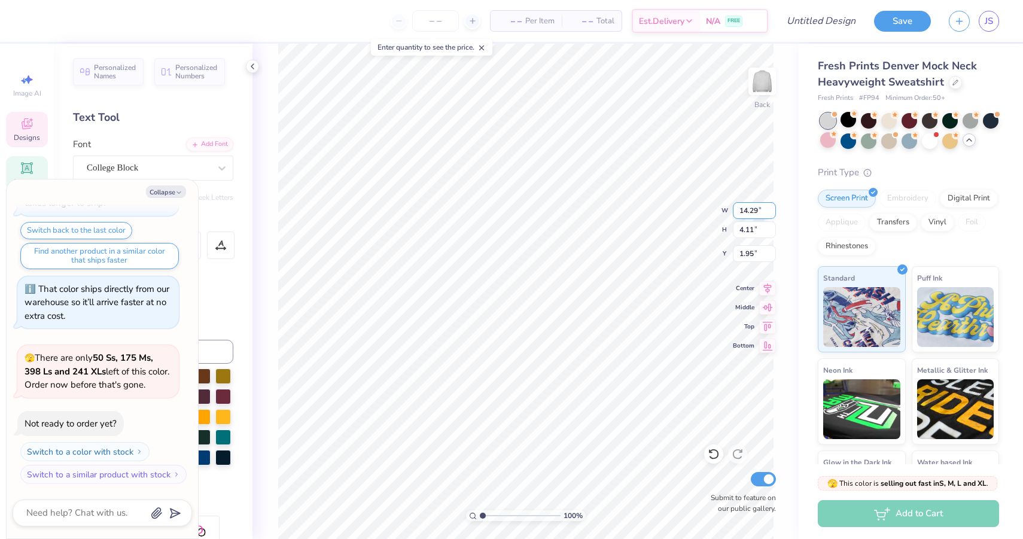
type input "2.23"
click at [175, 194] on icon "button" at bounding box center [178, 192] width 7 height 7
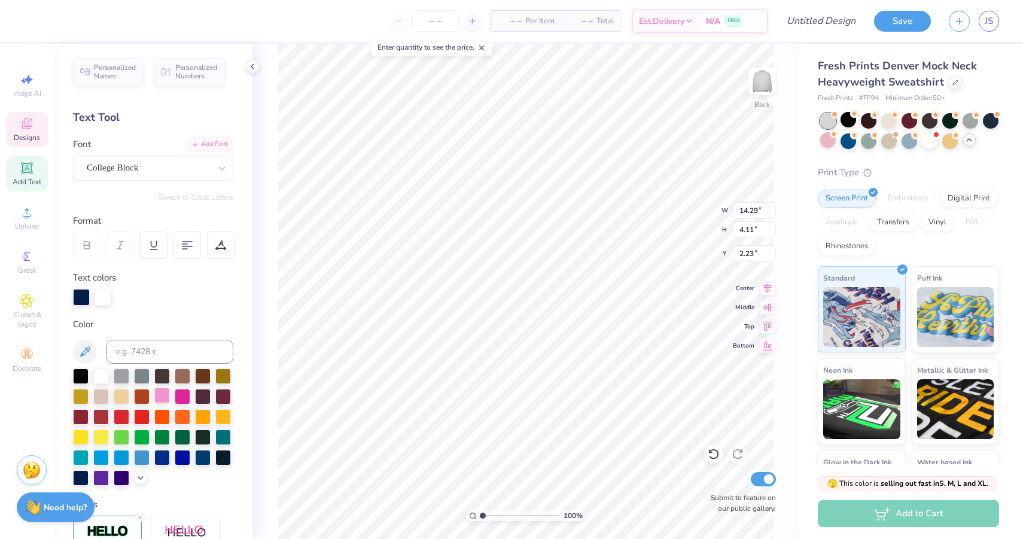
click at [163, 393] on div at bounding box center [162, 396] width 16 height 16
click at [850, 142] on div at bounding box center [848, 140] width 16 height 16
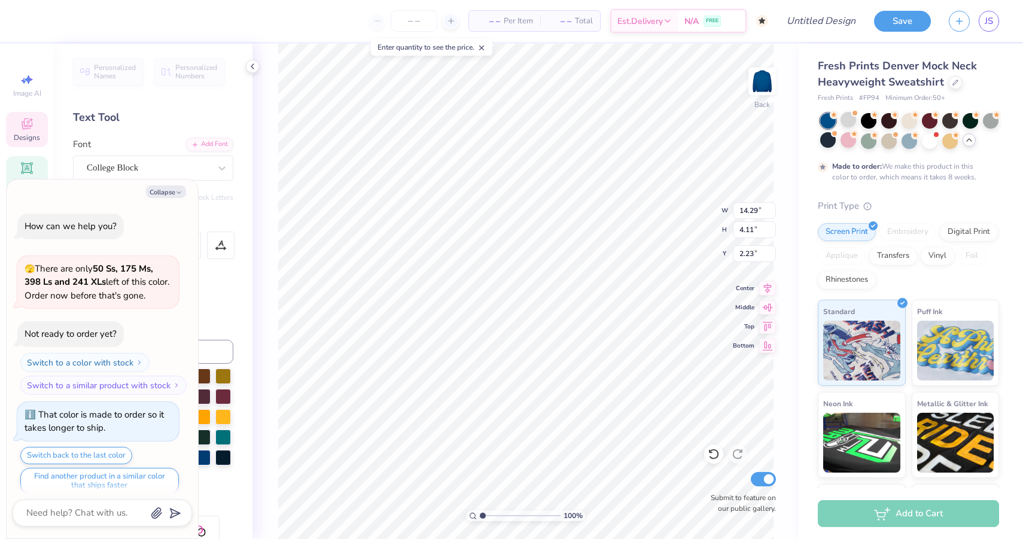
scroll to position [324, 0]
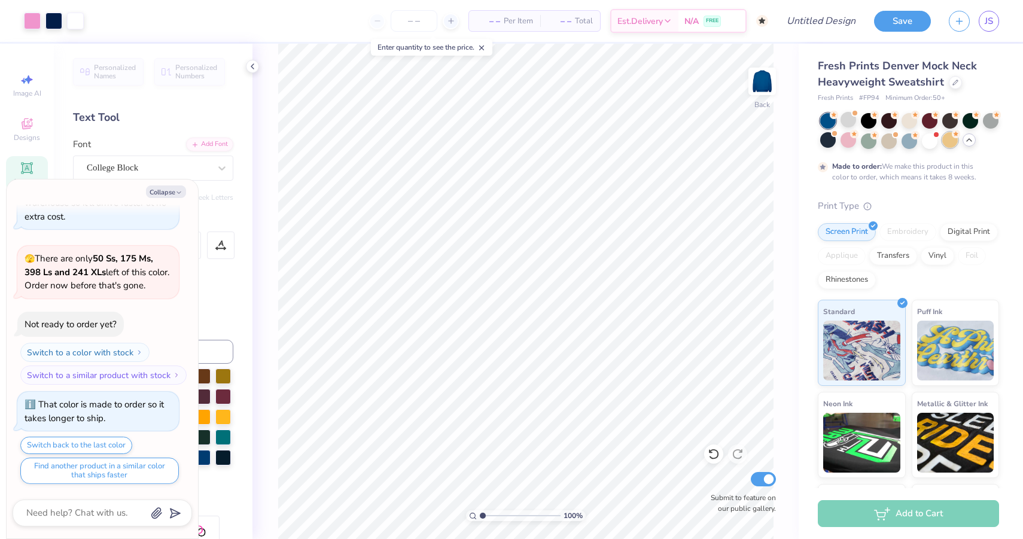
click at [953, 144] on div at bounding box center [950, 140] width 16 height 16
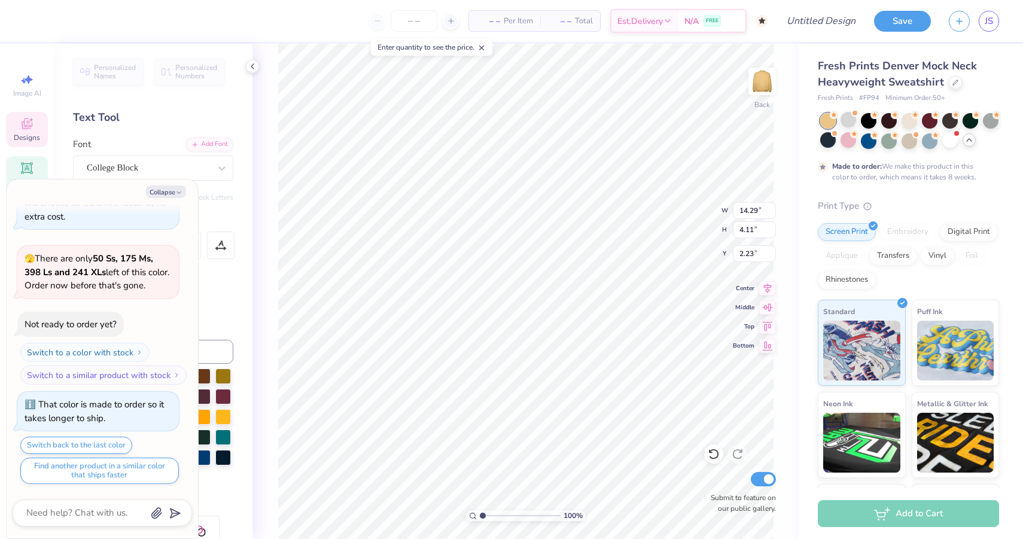
type textarea "x"
type input "2.19"
click at [846, 141] on div at bounding box center [848, 140] width 16 height 16
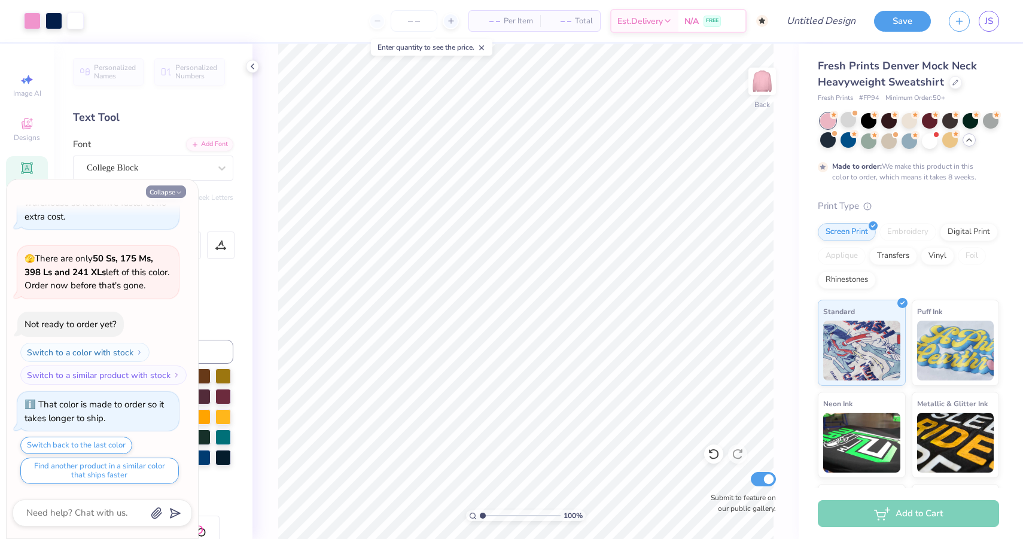
click at [170, 187] on button "Collapse" at bounding box center [166, 191] width 40 height 13
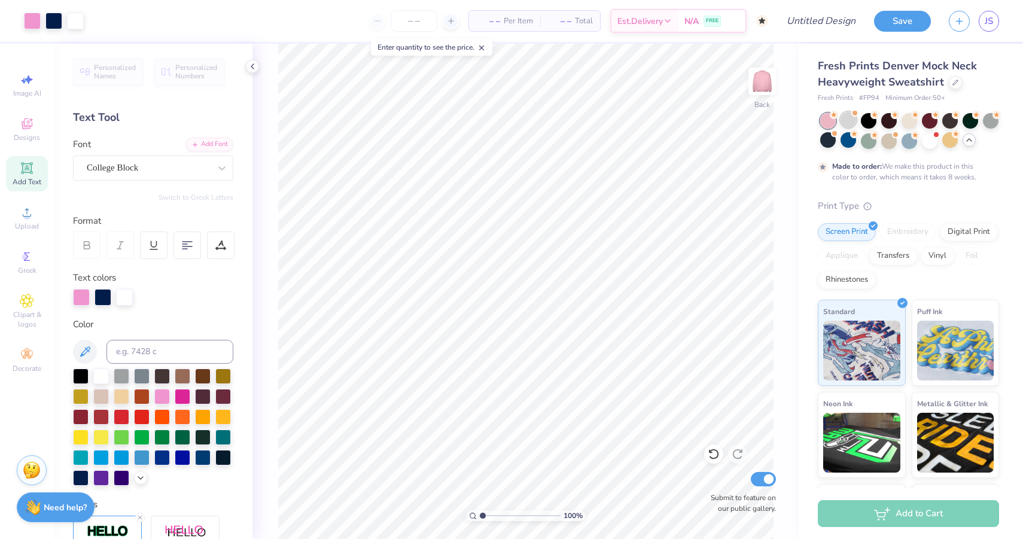
click at [848, 120] on div at bounding box center [848, 120] width 16 height 16
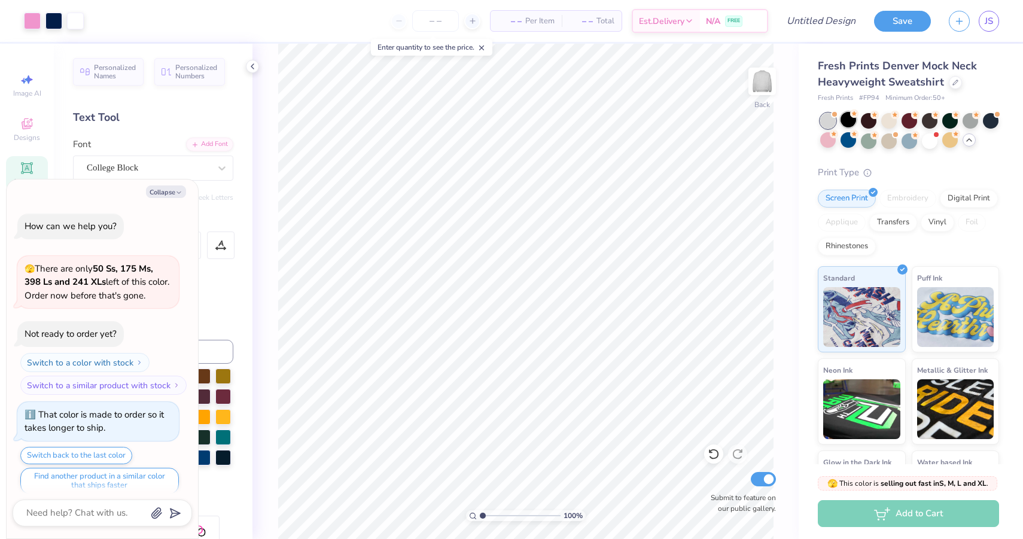
scroll to position [539, 0]
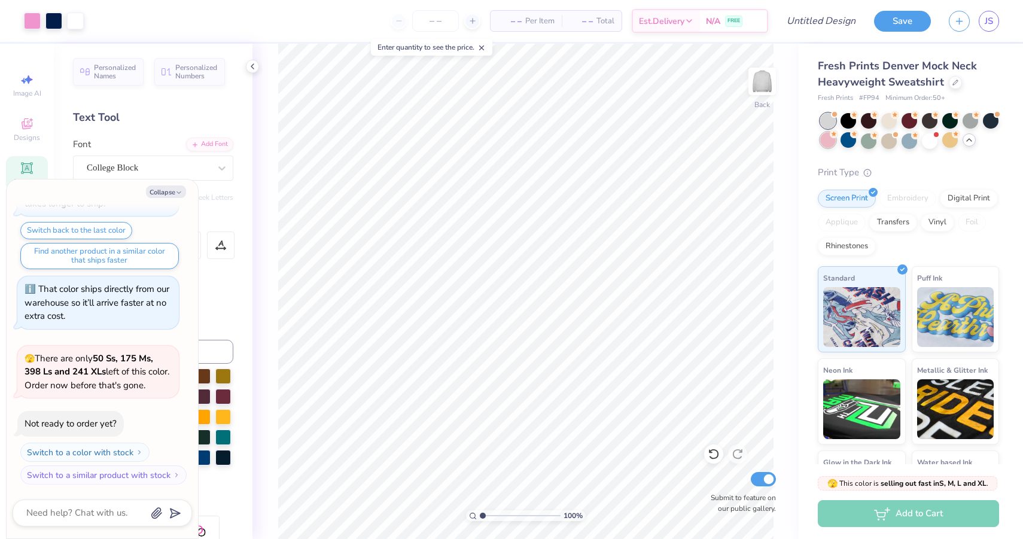
click at [825, 145] on div at bounding box center [828, 140] width 16 height 16
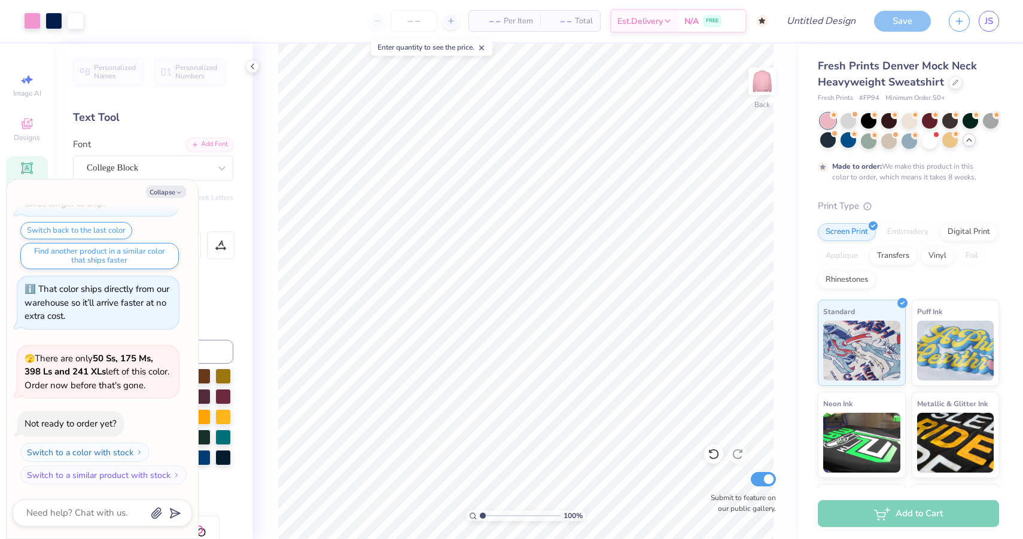
scroll to position [638, 0]
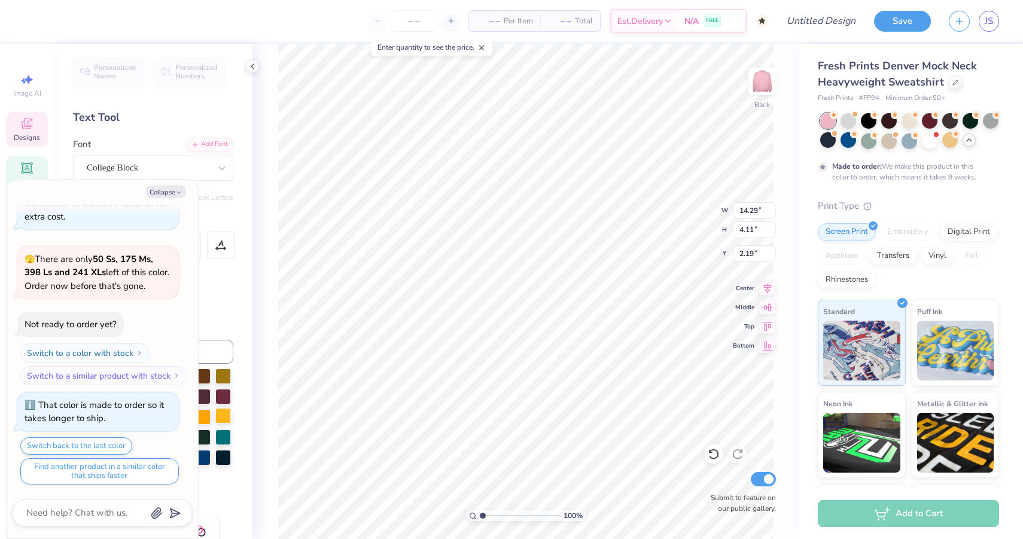
click at [218, 416] on div at bounding box center [223, 416] width 16 height 16
click at [215, 295] on div at bounding box center [153, 297] width 160 height 17
click at [161, 200] on div "Collapse How can we help you? 🫣 There are only 50 Ss, 175 Ms, 398 Ls and 241 XL…" at bounding box center [102, 358] width 191 height 359
click at [160, 194] on button "Collapse" at bounding box center [166, 191] width 40 height 13
type textarea "x"
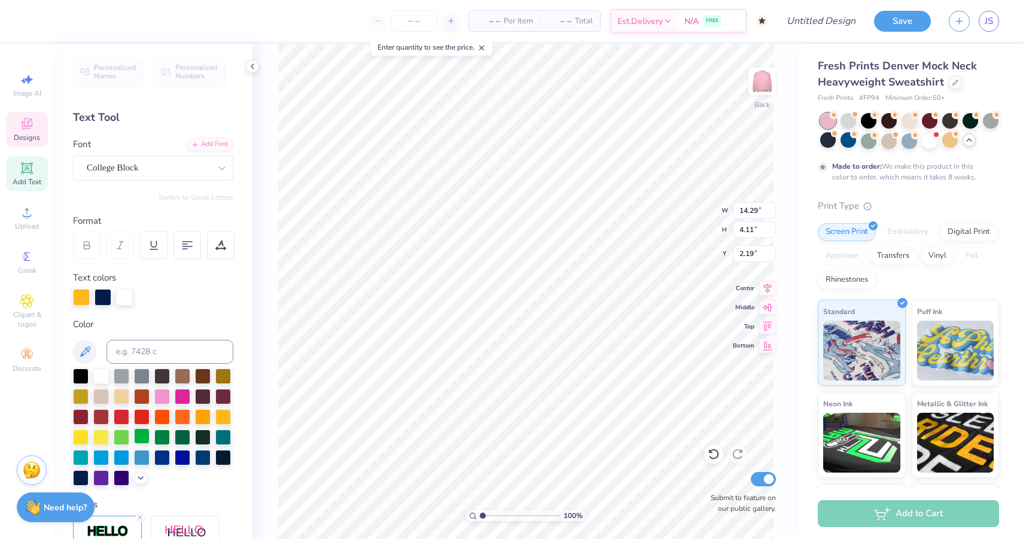
click at [142, 438] on div at bounding box center [142, 436] width 16 height 16
type input "13.97"
type input "4.02"
type input "2.42"
click at [103, 289] on div at bounding box center [102, 296] width 17 height 17
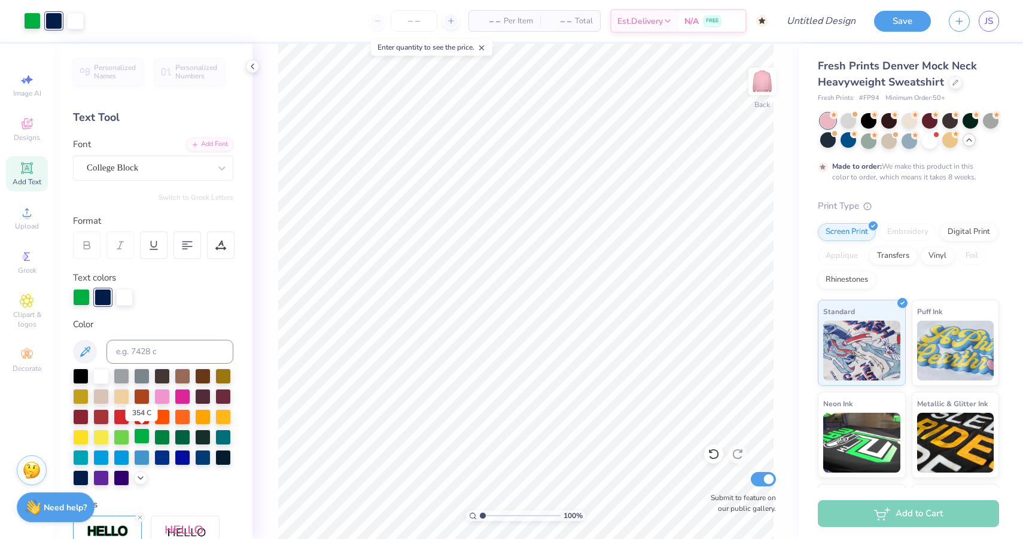
click at [142, 435] on div at bounding box center [142, 436] width 16 height 16
click at [96, 296] on div at bounding box center [102, 296] width 17 height 17
click at [126, 437] on div at bounding box center [122, 436] width 16 height 16
click at [141, 435] on div at bounding box center [142, 436] width 16 height 16
click at [107, 294] on div at bounding box center [102, 296] width 17 height 17
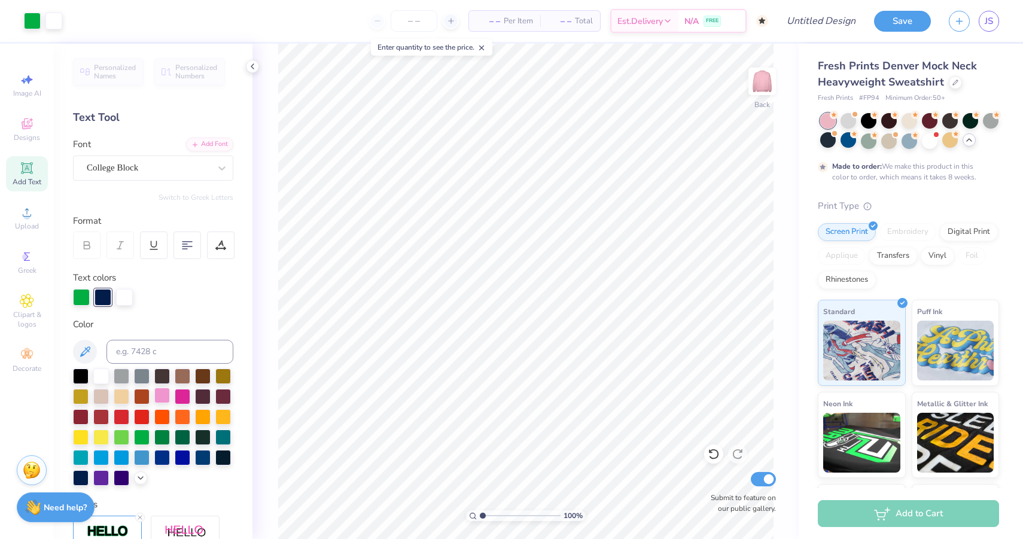
click at [159, 403] on div at bounding box center [162, 396] width 16 height 16
click at [135, 431] on div at bounding box center [142, 436] width 16 height 16
click at [218, 282] on div "Text colors" at bounding box center [153, 288] width 160 height 35
click at [410, 28] on input "number" at bounding box center [414, 21] width 47 height 22
type input "50"
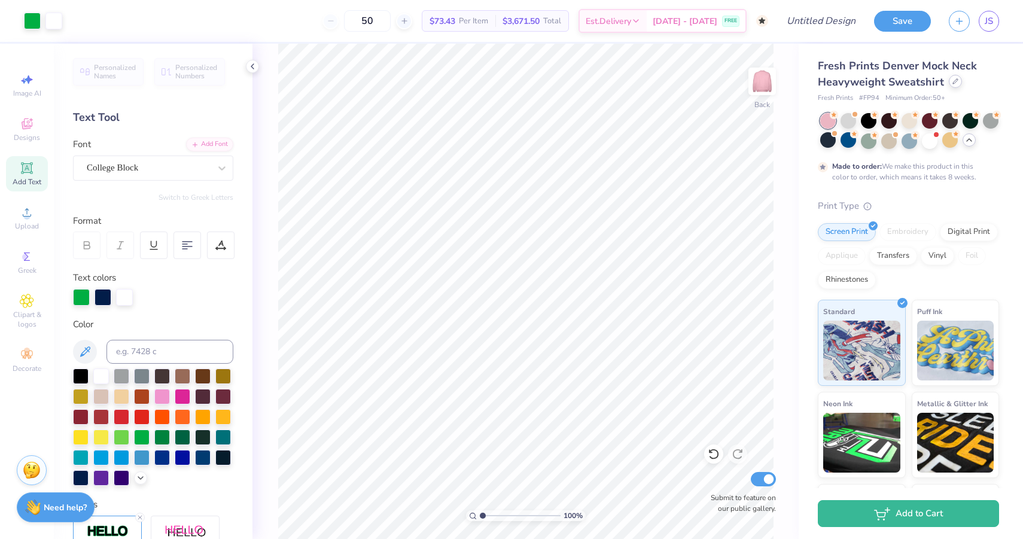
click at [950, 84] on div at bounding box center [954, 81] width 13 height 13
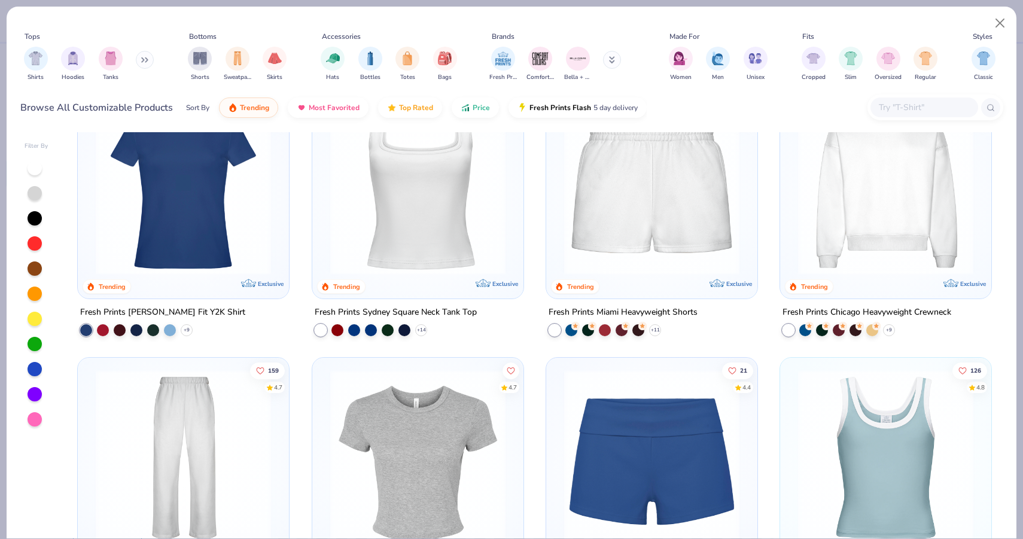
scroll to position [271, 0]
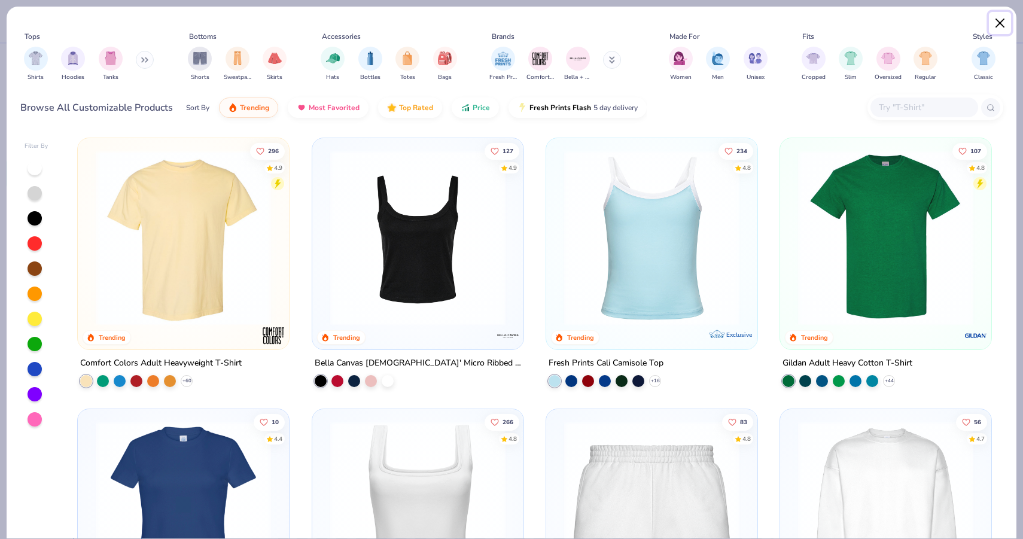
click at [999, 25] on button "Close" at bounding box center [1000, 23] width 23 height 23
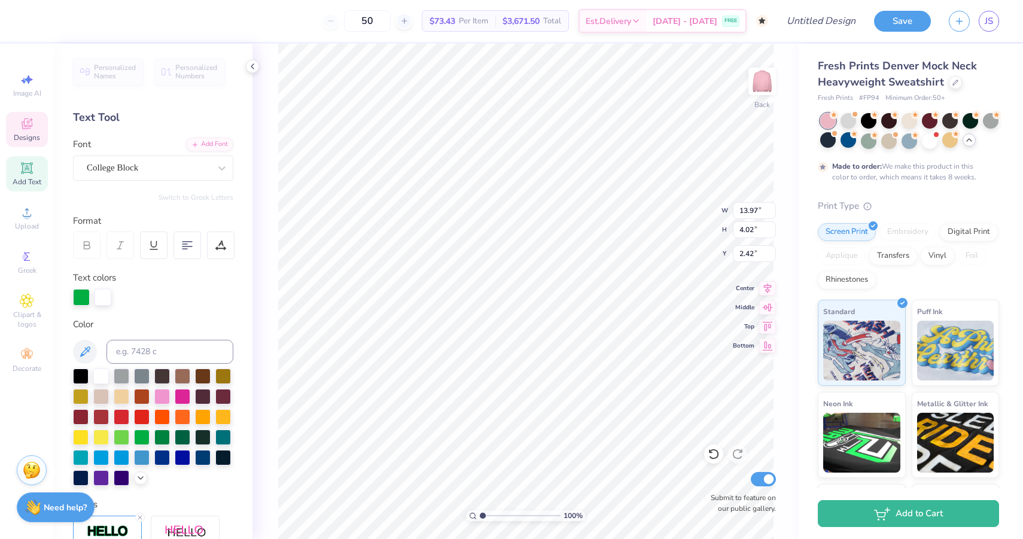
type input "12.66"
type input "3.64"
type input "2.29"
type input "2.40"
click at [163, 437] on div at bounding box center [162, 436] width 16 height 16
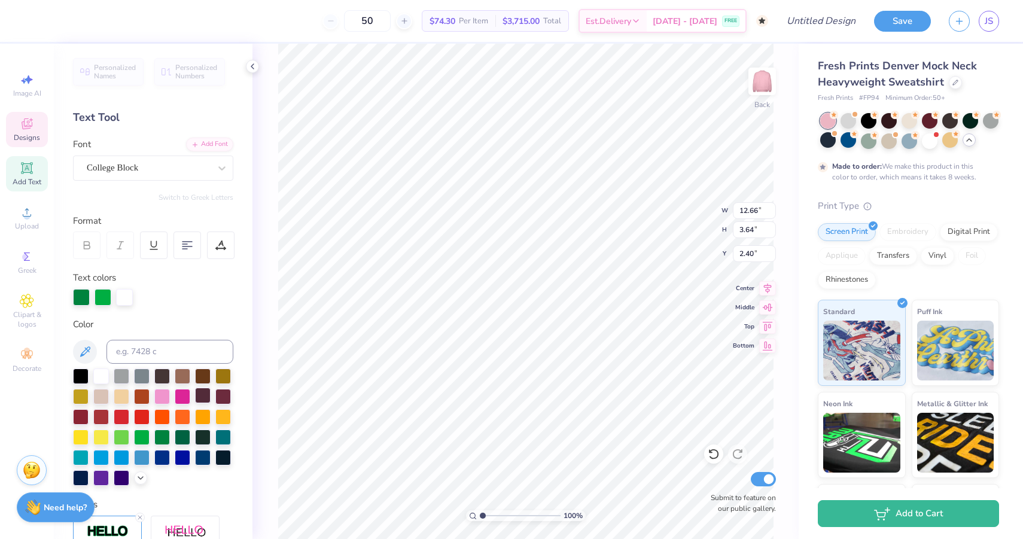
type input "13.56"
type input "3.90"
type input "2.30"
click at [105, 295] on div at bounding box center [102, 296] width 17 height 17
click at [140, 434] on div at bounding box center [142, 436] width 16 height 16
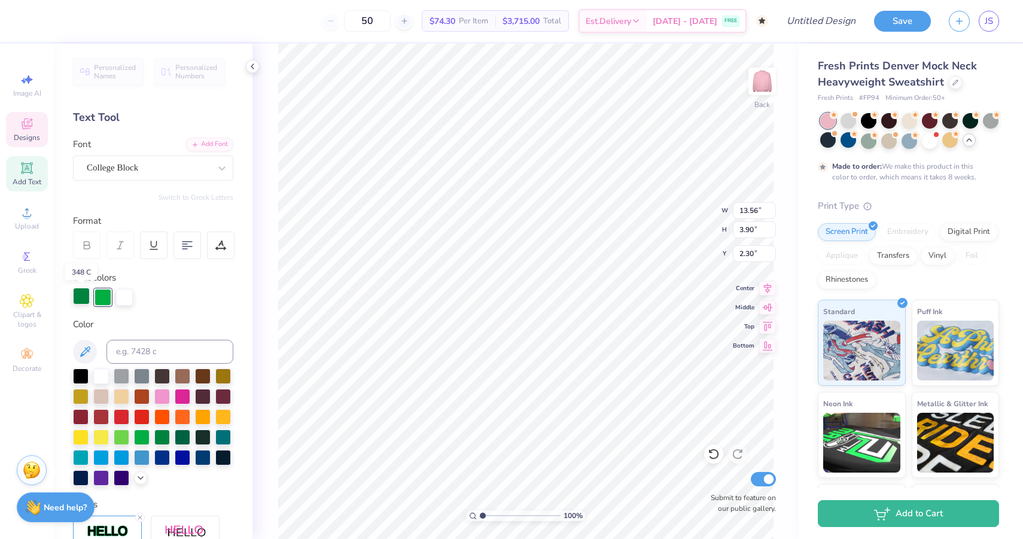
click at [80, 293] on div at bounding box center [81, 296] width 17 height 17
click at [142, 437] on div at bounding box center [142, 436] width 16 height 16
click at [165, 440] on div at bounding box center [162, 436] width 16 height 16
click at [136, 438] on div at bounding box center [142, 436] width 16 height 16
click at [114, 438] on div at bounding box center [122, 436] width 16 height 16
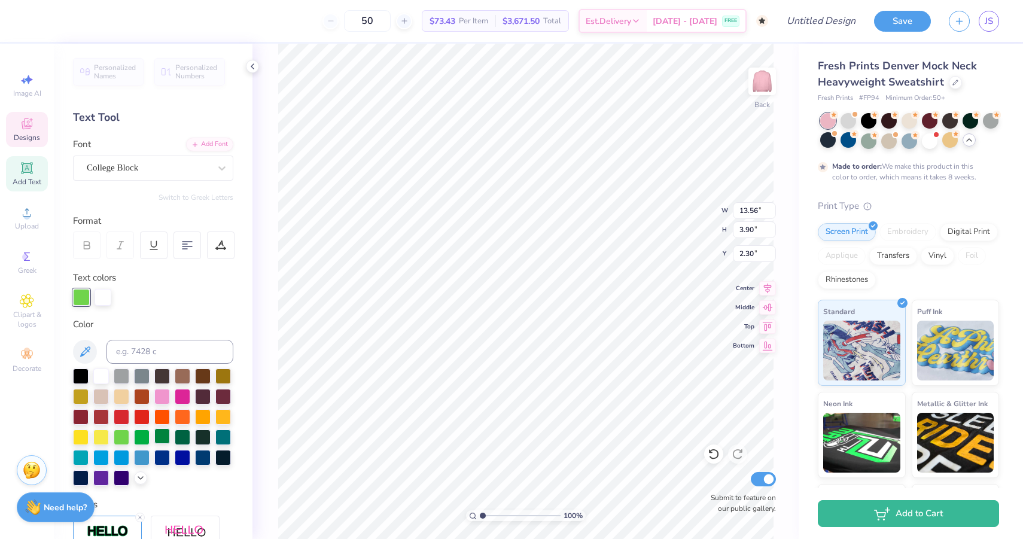
click at [159, 434] on div at bounding box center [162, 436] width 16 height 16
click at [163, 437] on div at bounding box center [162, 436] width 16 height 16
click at [141, 283] on div "Text colors" at bounding box center [153, 288] width 160 height 35
type input "2.16"
click at [345, 20] on div "50" at bounding box center [367, 21] width 90 height 22
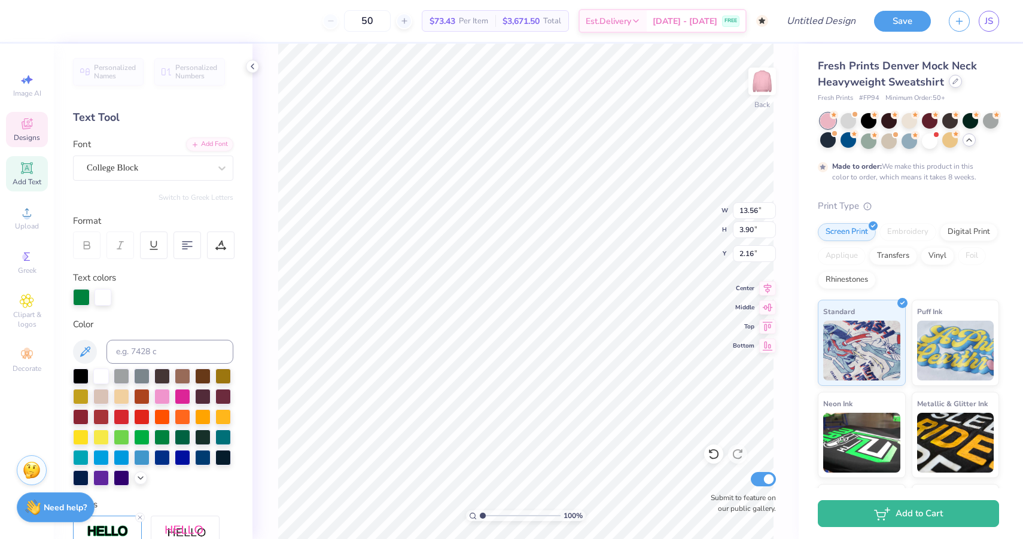
click at [953, 82] on icon at bounding box center [955, 81] width 5 height 5
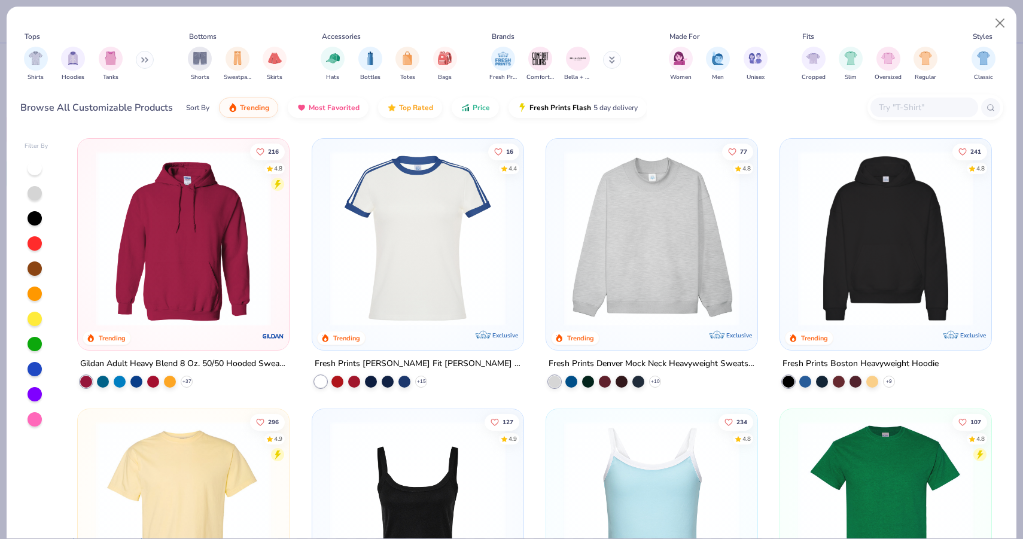
click at [898, 102] on input "text" at bounding box center [923, 107] width 92 height 14
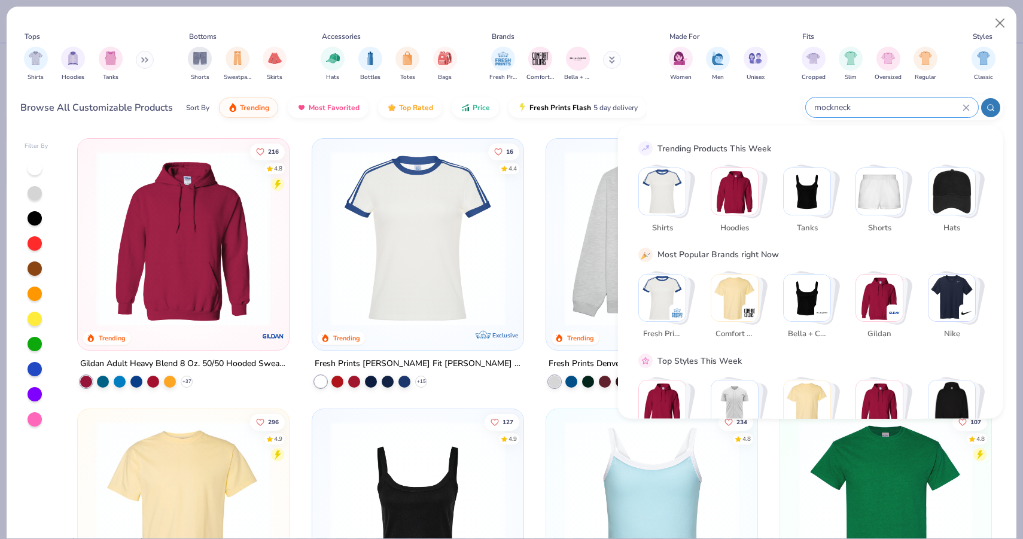
type input "mockneck"
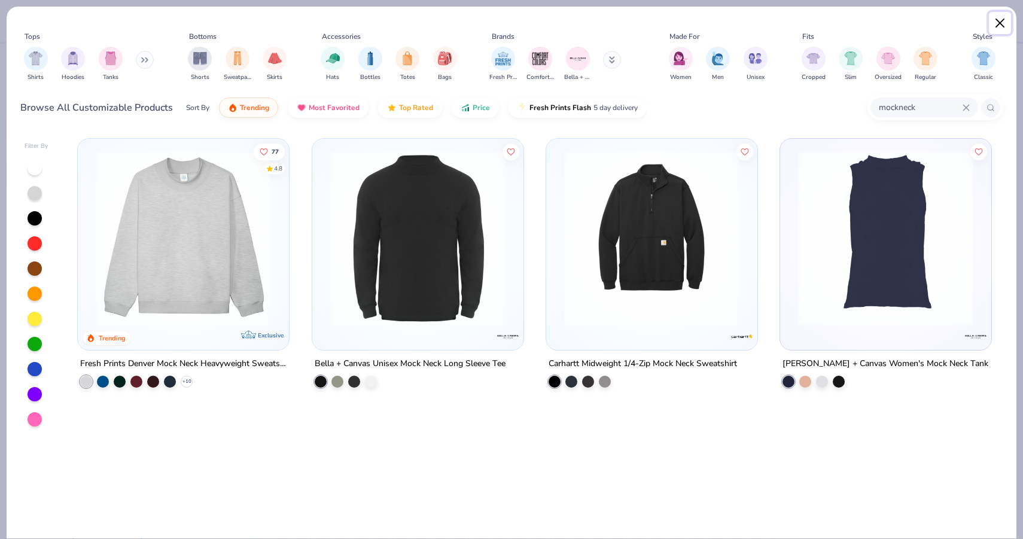
click at [994, 23] on button "Close" at bounding box center [1000, 23] width 23 height 23
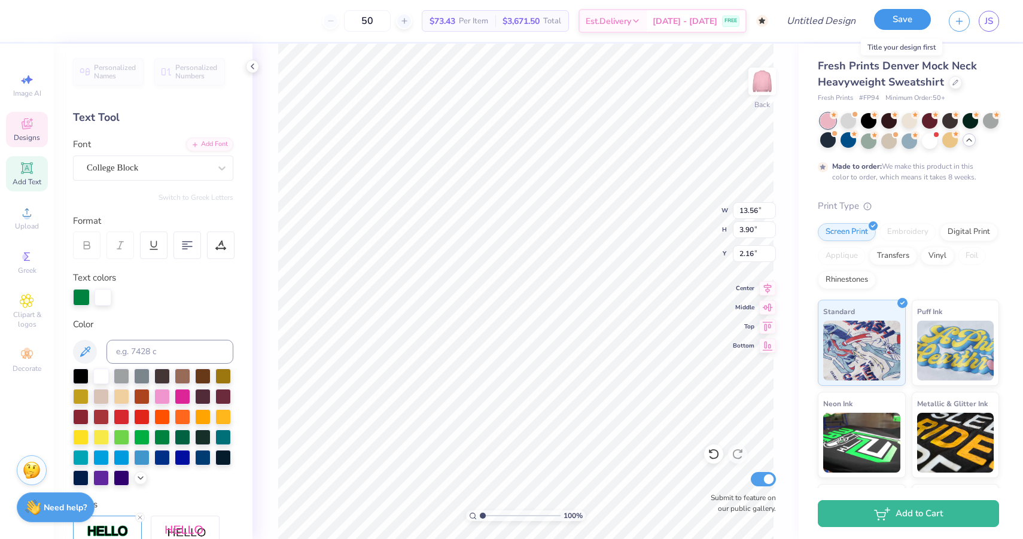
click at [890, 22] on button "Save" at bounding box center [902, 19] width 57 height 21
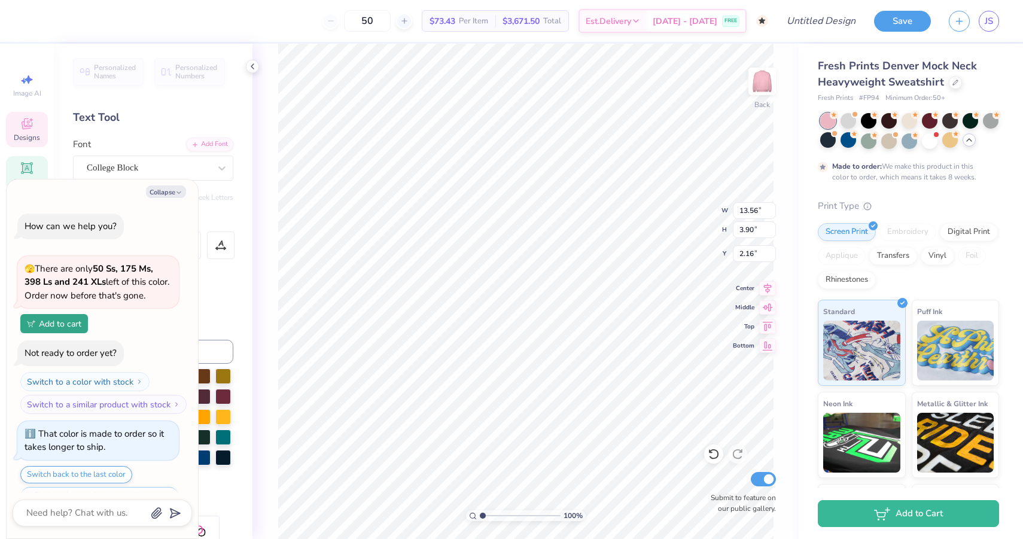
scroll to position [728, 0]
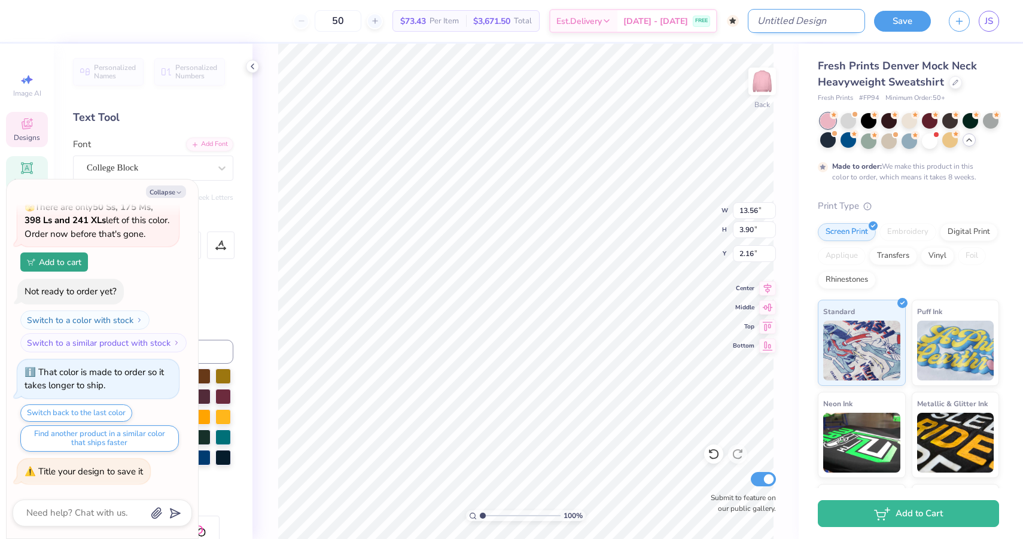
type textarea "x"
click at [807, 23] on input "Design Title" at bounding box center [806, 21] width 117 height 24
type input "m"
type textarea "x"
type input "mo"
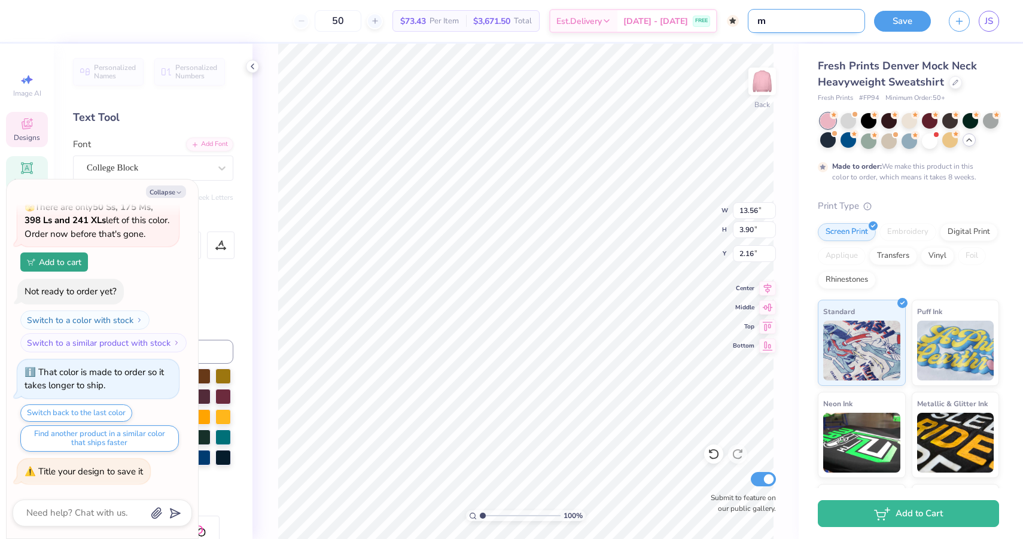
type textarea "x"
type input "moc"
type textarea "x"
type input "mock"
type textarea "x"
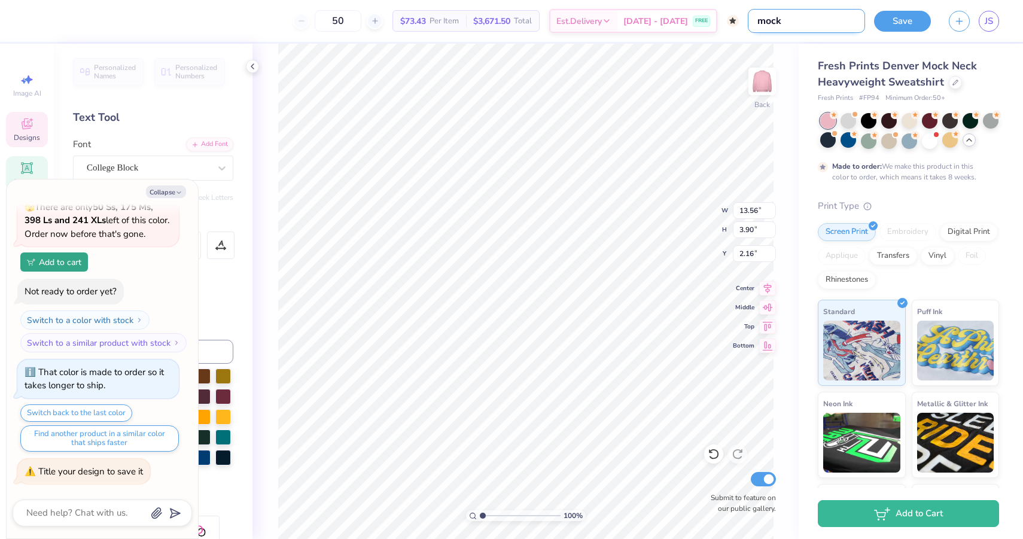
type input "mockn"
type textarea "x"
type input "mockne"
type textarea "x"
type input "mocknec"
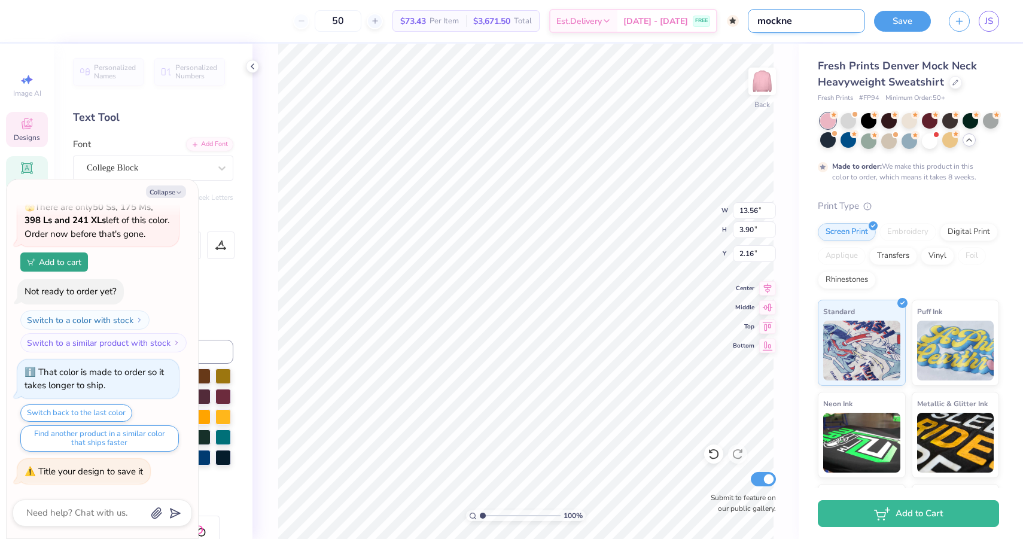
type textarea "x"
type input "mockneck"
type textarea "x"
type input "mockneck"
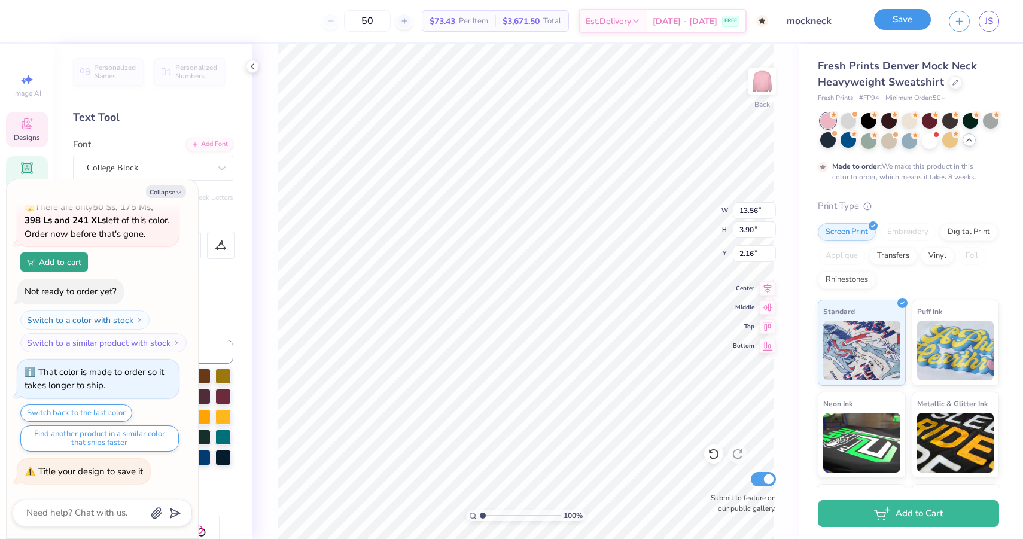
click at [901, 23] on button "Save" at bounding box center [902, 19] width 57 height 21
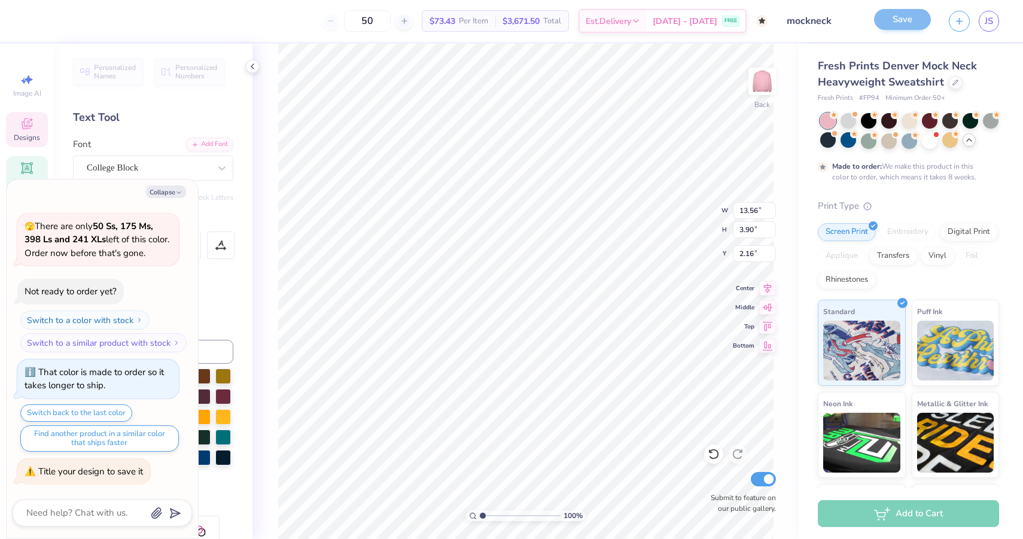
scroll to position [671, 0]
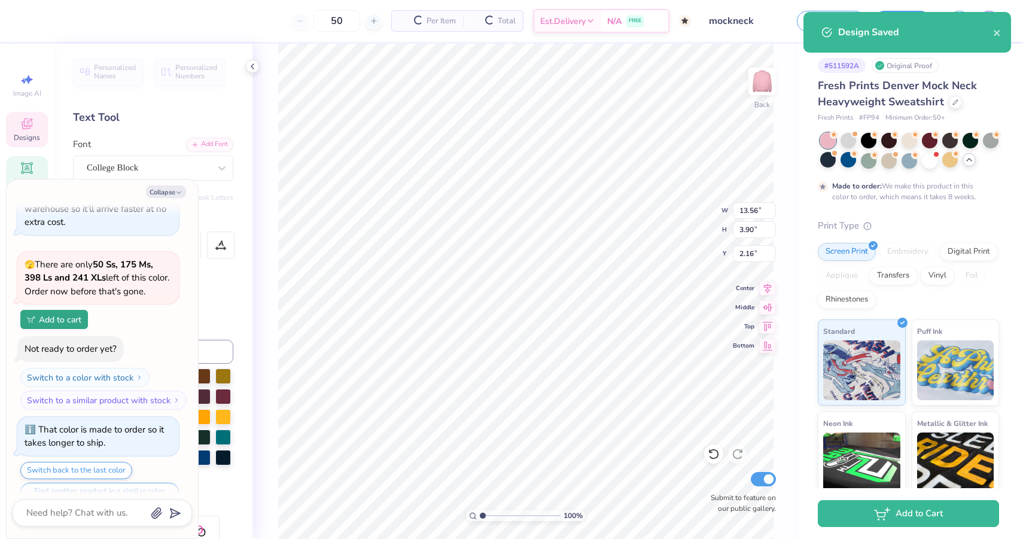
scroll to position [728, 0]
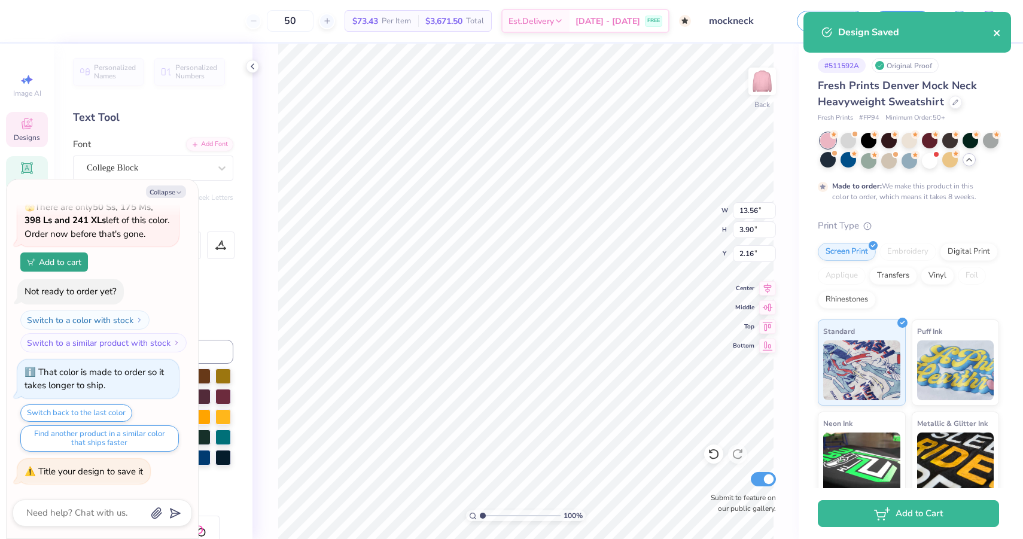
click at [994, 30] on icon "close" at bounding box center [996, 33] width 6 height 6
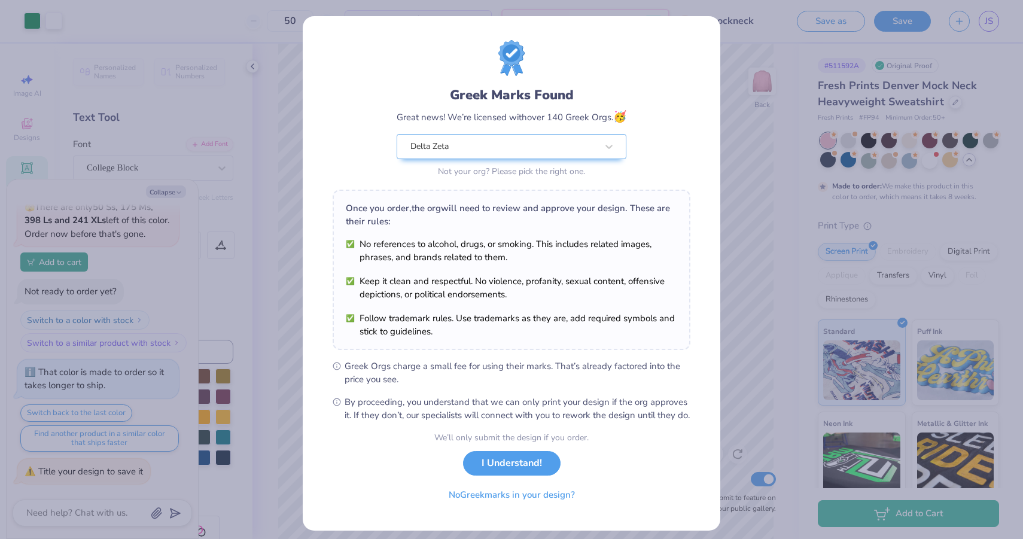
click at [511, 489] on div "We’ll only submit the design if you order. I Understand! No Greek marks in your…" at bounding box center [511, 468] width 154 height 75
click at [511, 472] on button "I Understand!" at bounding box center [511, 460] width 97 height 25
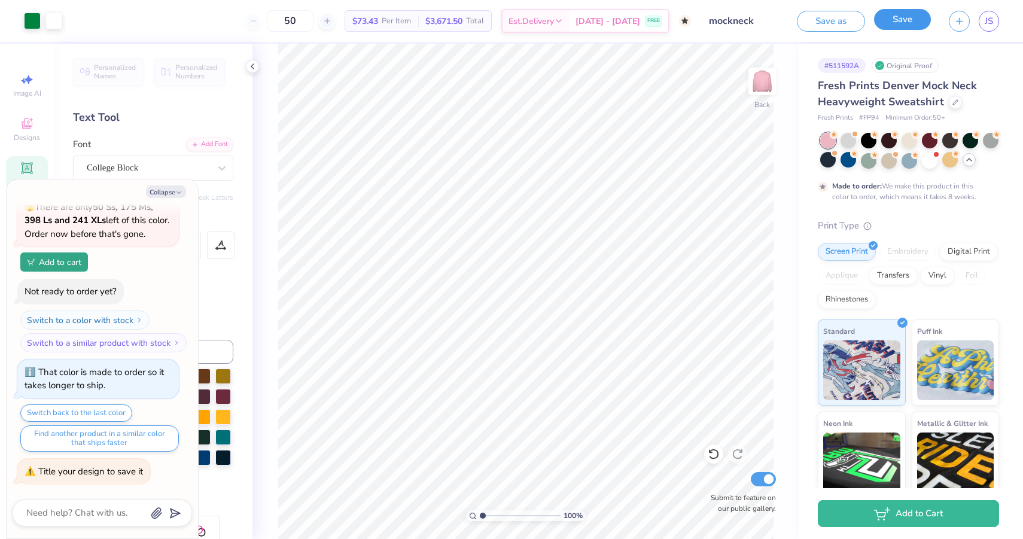
click at [911, 23] on button "Save" at bounding box center [902, 19] width 57 height 21
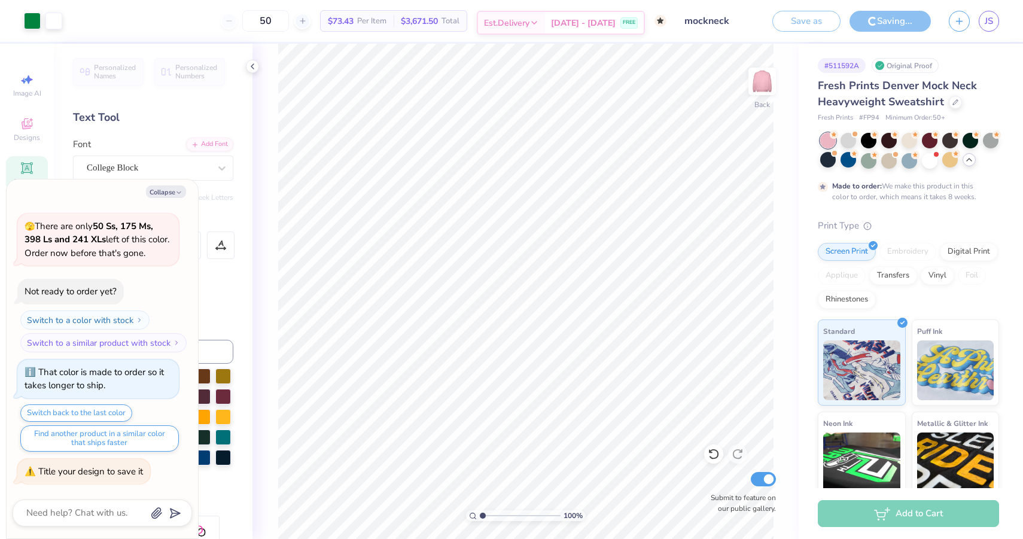
scroll to position [671, 0]
type textarea "x"
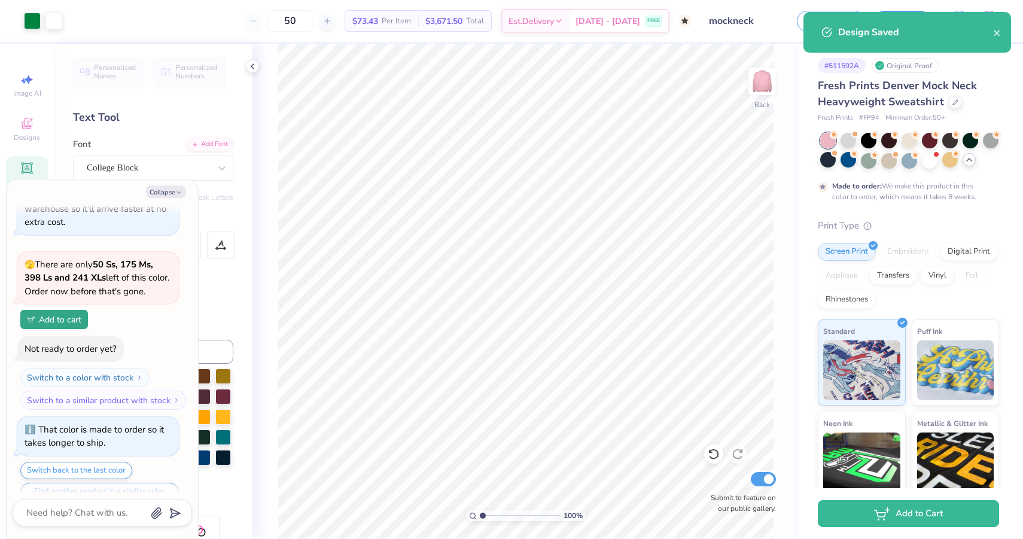
scroll to position [728, 0]
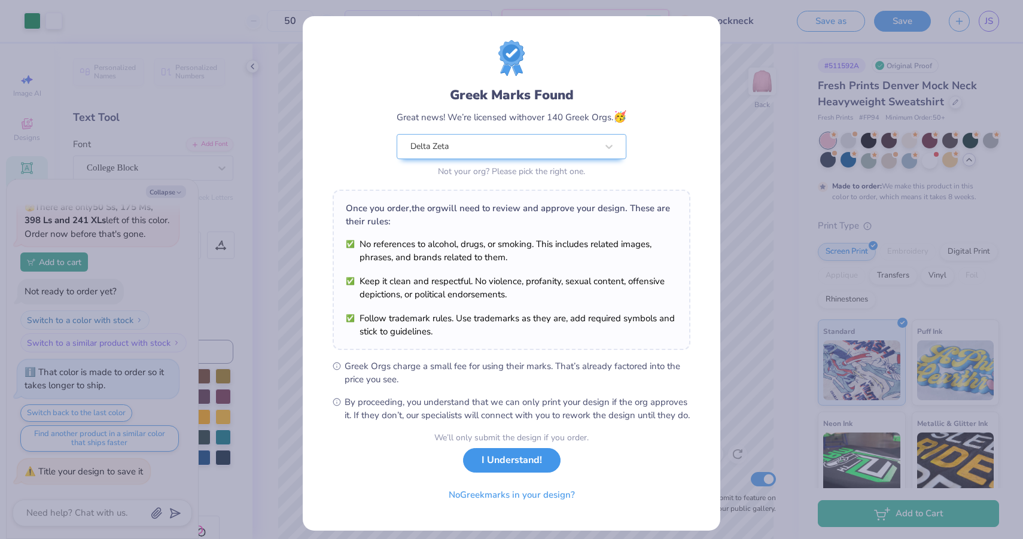
click at [493, 471] on button "I Understand!" at bounding box center [511, 460] width 97 height 25
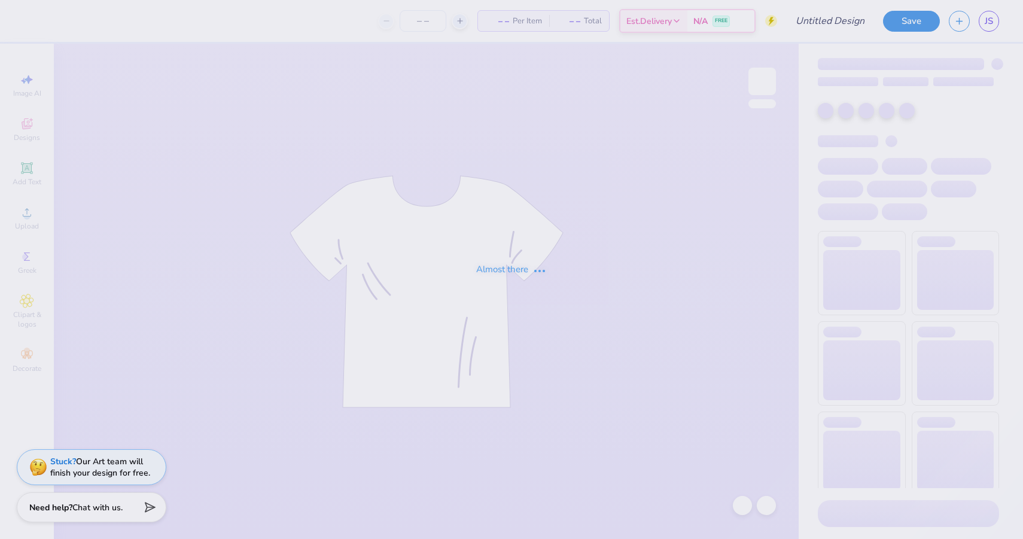
type input "50"
type input "tank"
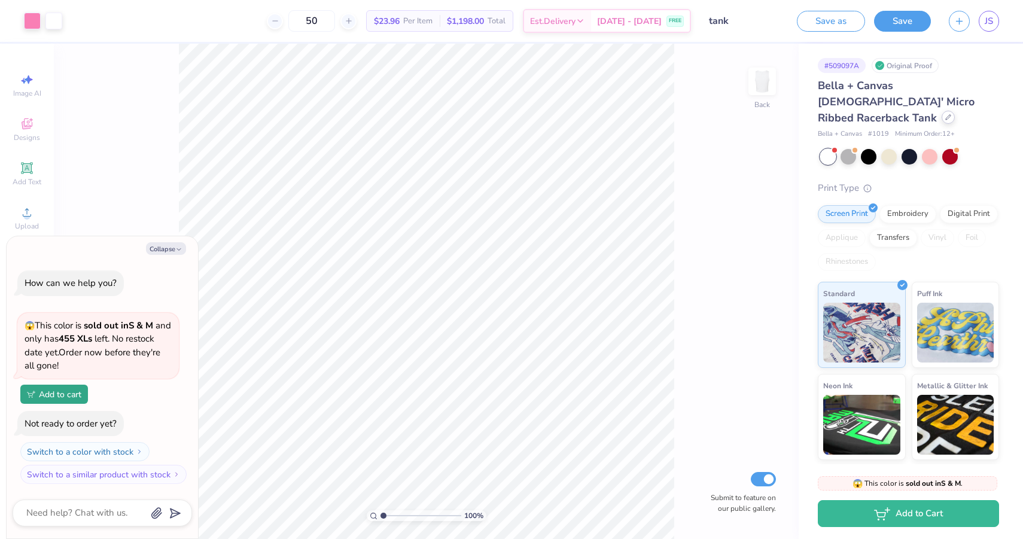
click at [945, 114] on icon at bounding box center [948, 117] width 6 height 6
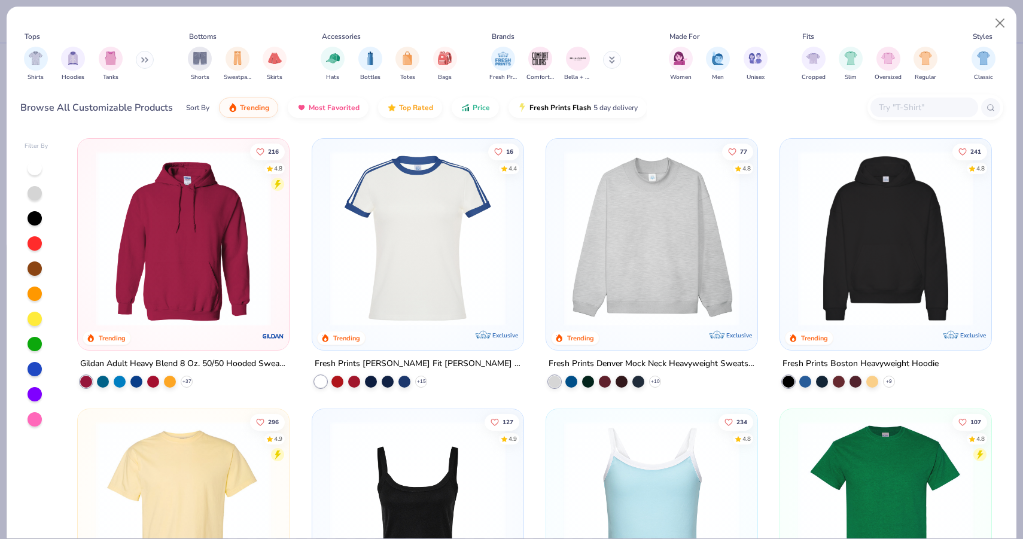
type textarea "x"
click at [907, 105] on input "text" at bounding box center [923, 107] width 92 height 14
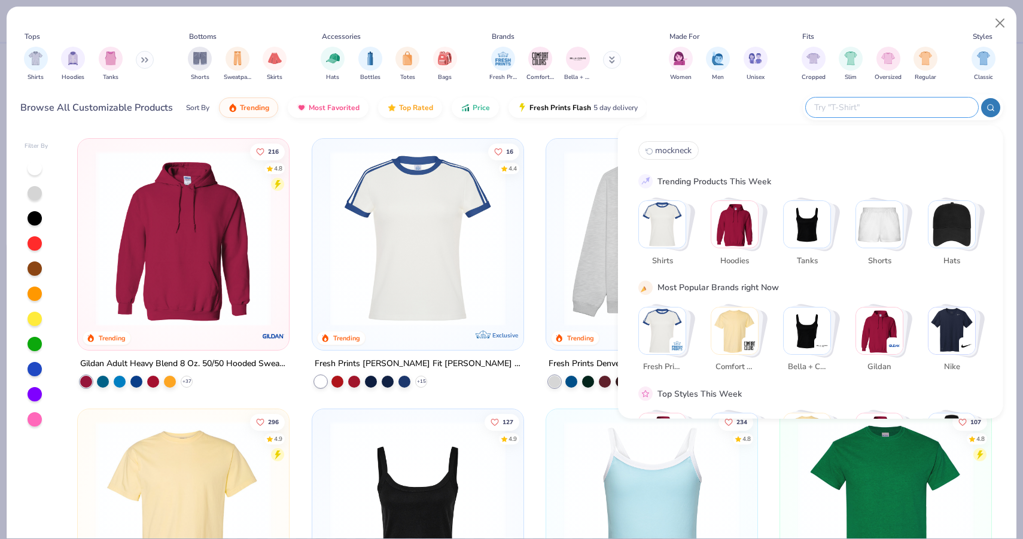
type input "c"
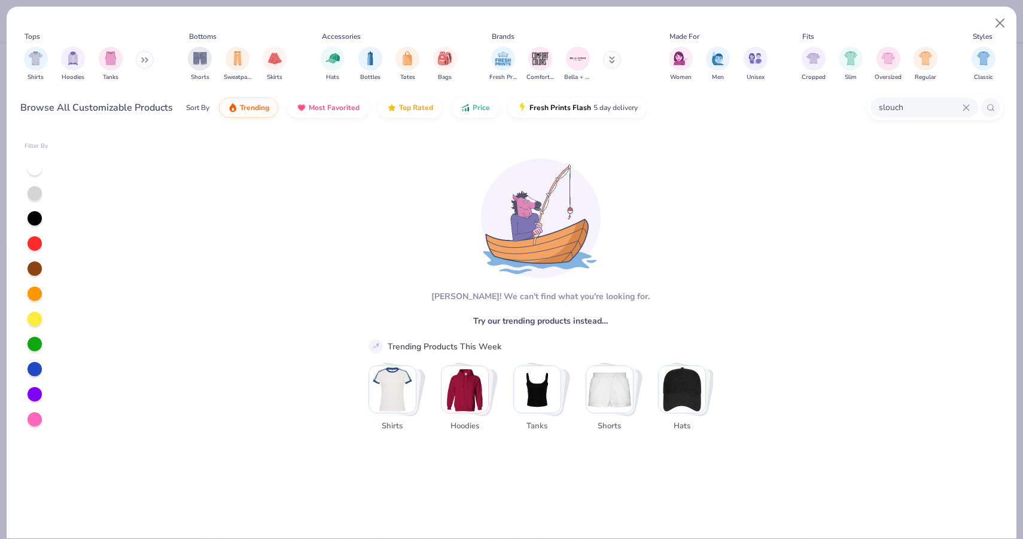
type input "slouch"
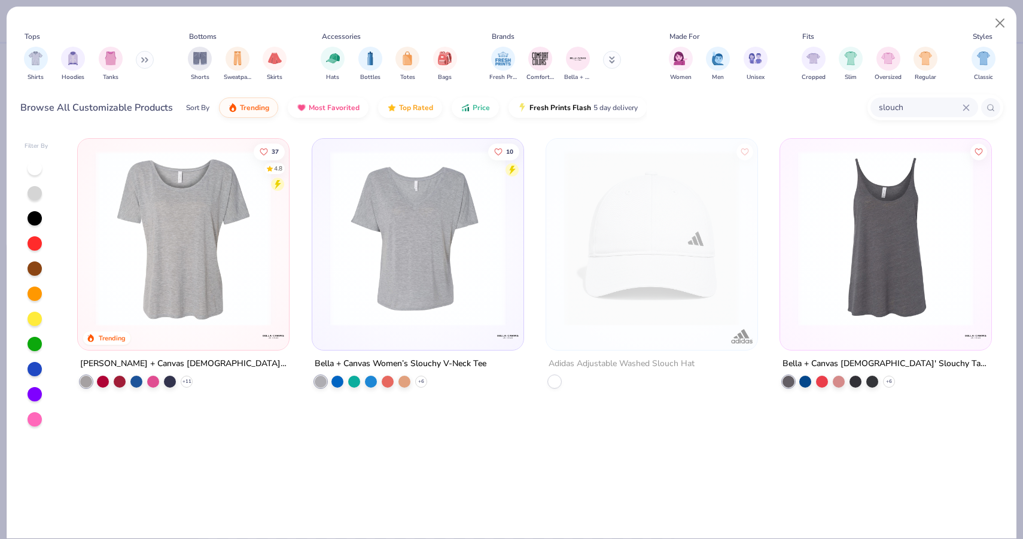
click at [248, 254] on img at bounding box center [183, 238] width 187 height 175
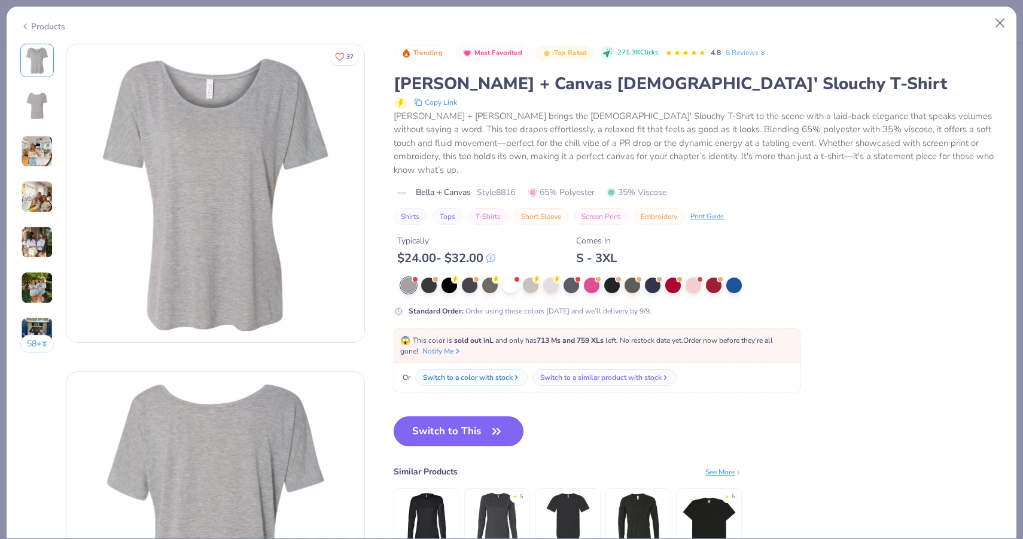
click at [463, 416] on button "Switch to This" at bounding box center [458, 431] width 130 height 30
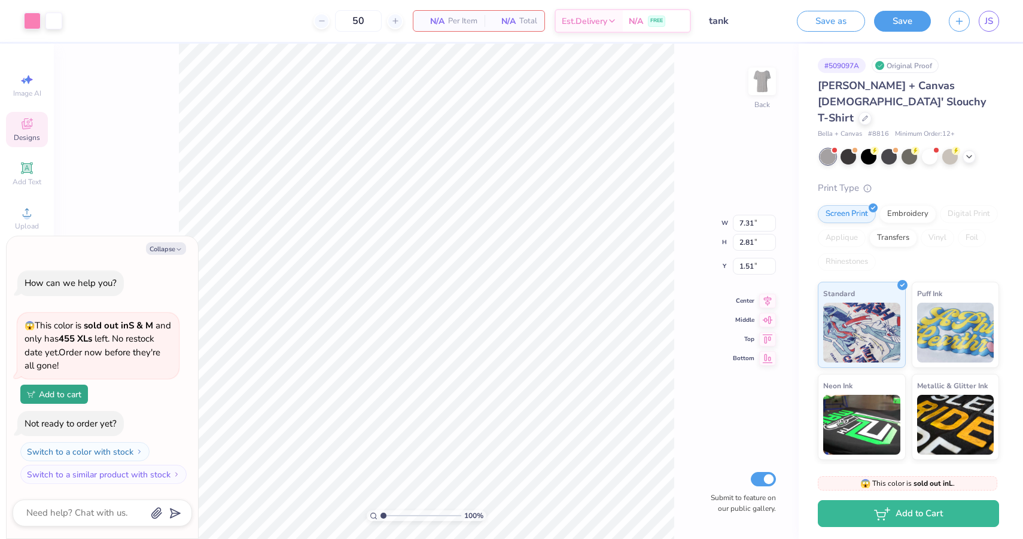
type textarea "x"
type input "1.93"
click at [930, 148] on div at bounding box center [930, 156] width 16 height 16
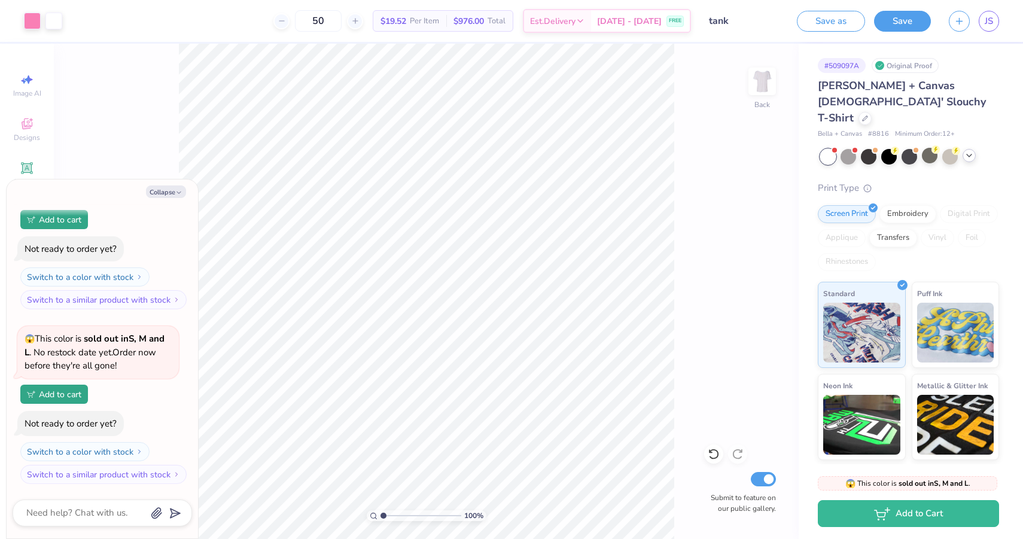
click at [969, 154] on polyline at bounding box center [968, 155] width 5 height 2
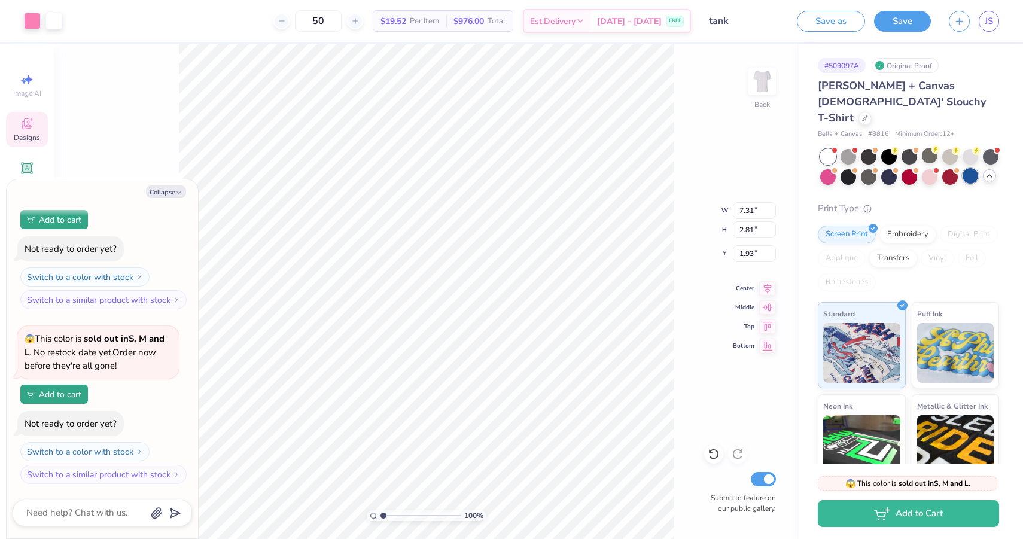
click at [968, 168] on div at bounding box center [970, 176] width 16 height 16
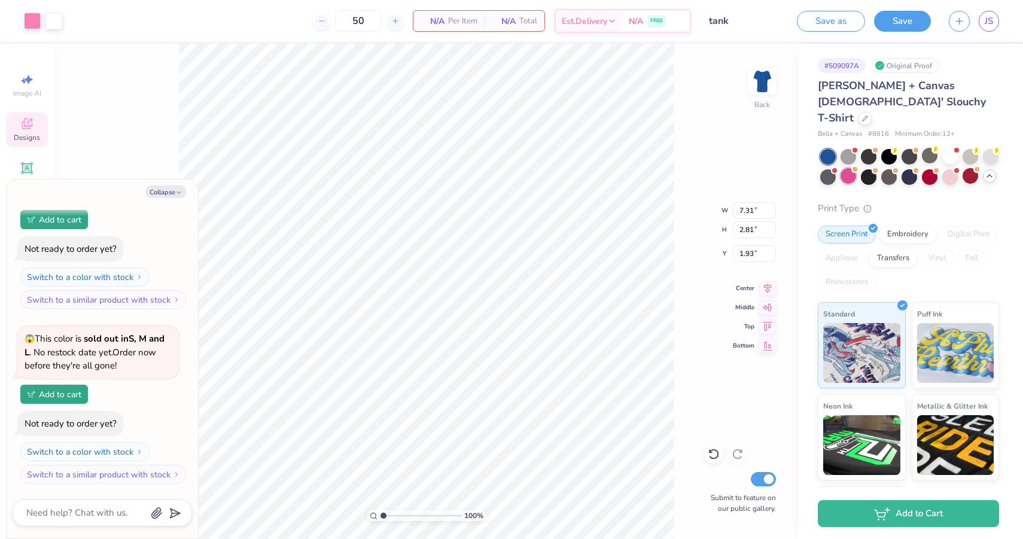
click at [844, 168] on div at bounding box center [848, 176] width 16 height 16
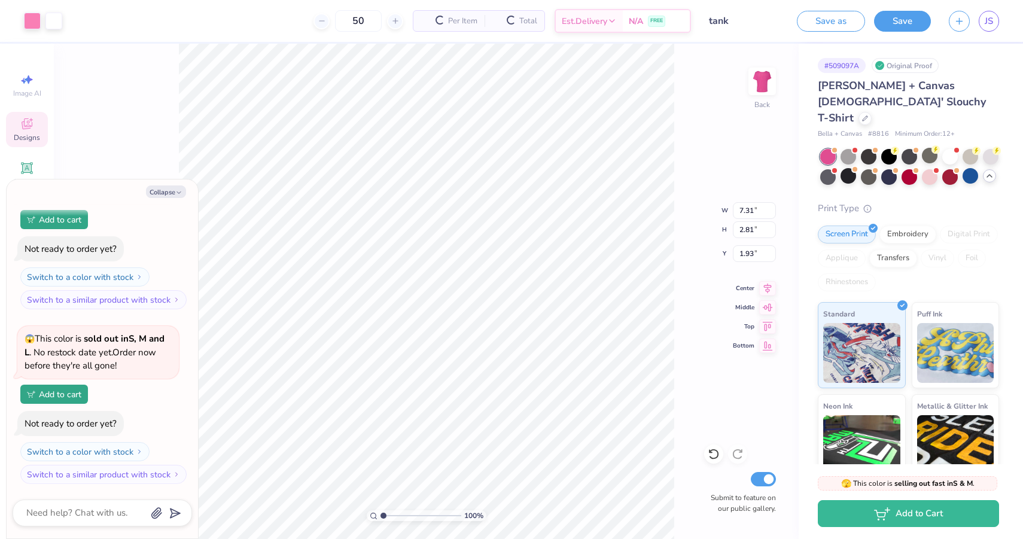
scroll to position [292, 0]
click at [895, 168] on div at bounding box center [889, 176] width 16 height 16
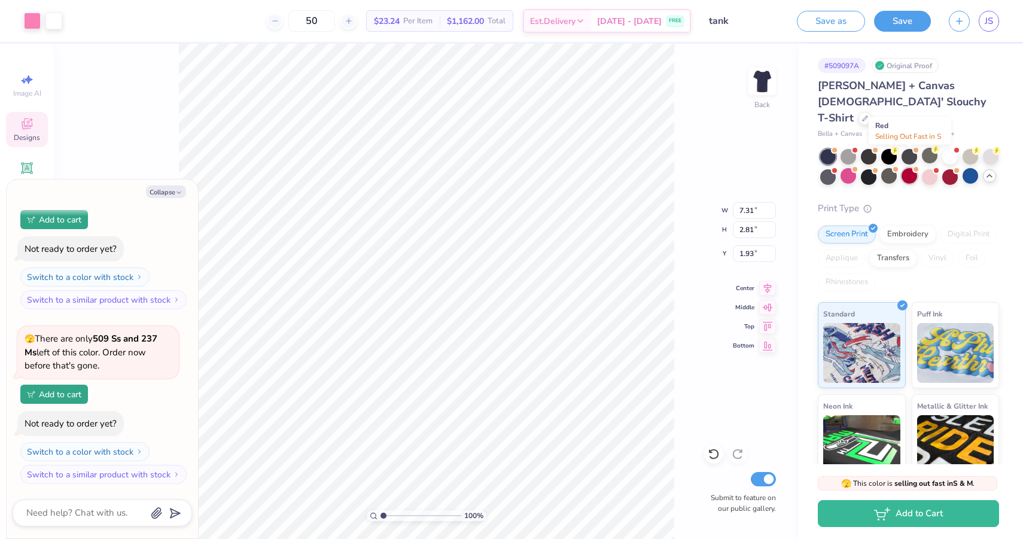
click at [911, 168] on div at bounding box center [909, 176] width 16 height 16
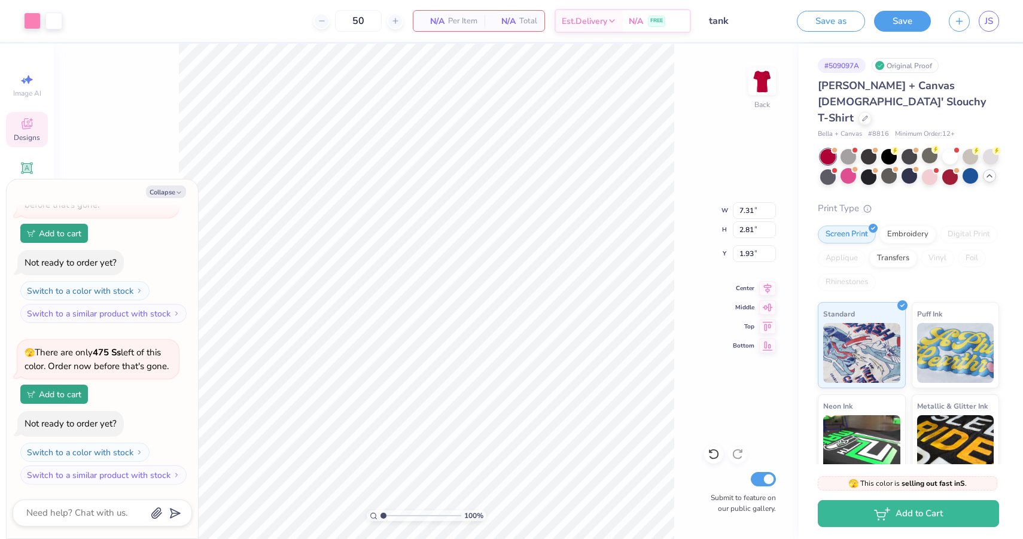
type textarea "x"
type input "1.13"
type input "0.24"
type input "4.06"
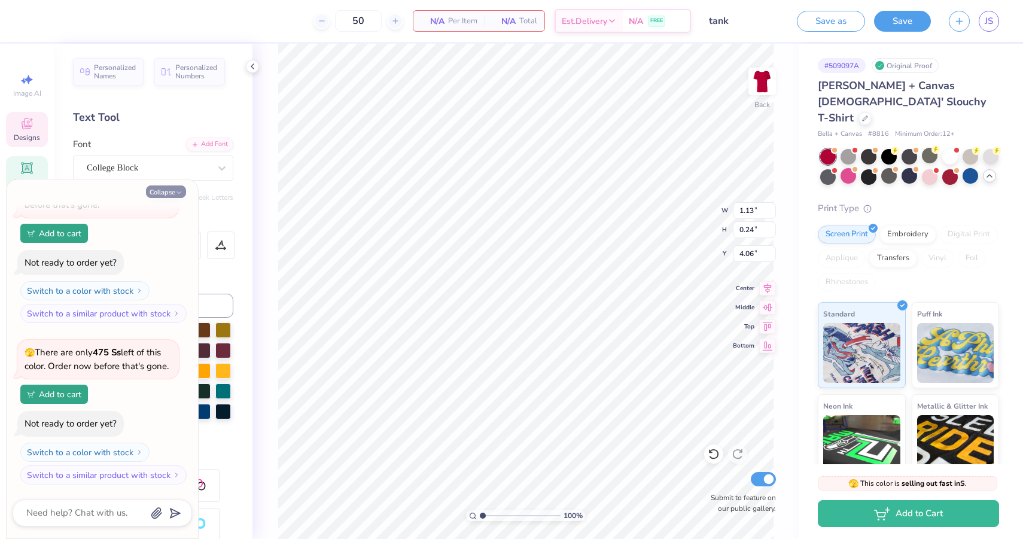
click at [164, 194] on button "Collapse" at bounding box center [166, 191] width 40 height 13
type textarea "x"
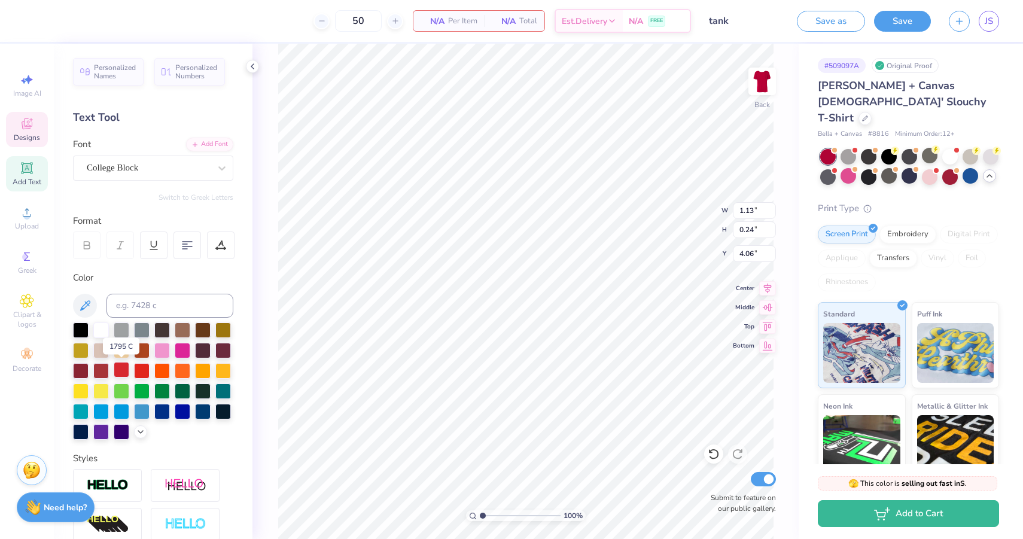
click at [115, 370] on div at bounding box center [122, 370] width 16 height 16
type input "7.30"
type input "1.99"
type input "2.00"
click at [627, 274] on body "Art colors 50 N/A Per Item N/A Total Est. Delivery N/A FREE Design Title tank S…" at bounding box center [511, 269] width 1023 height 539
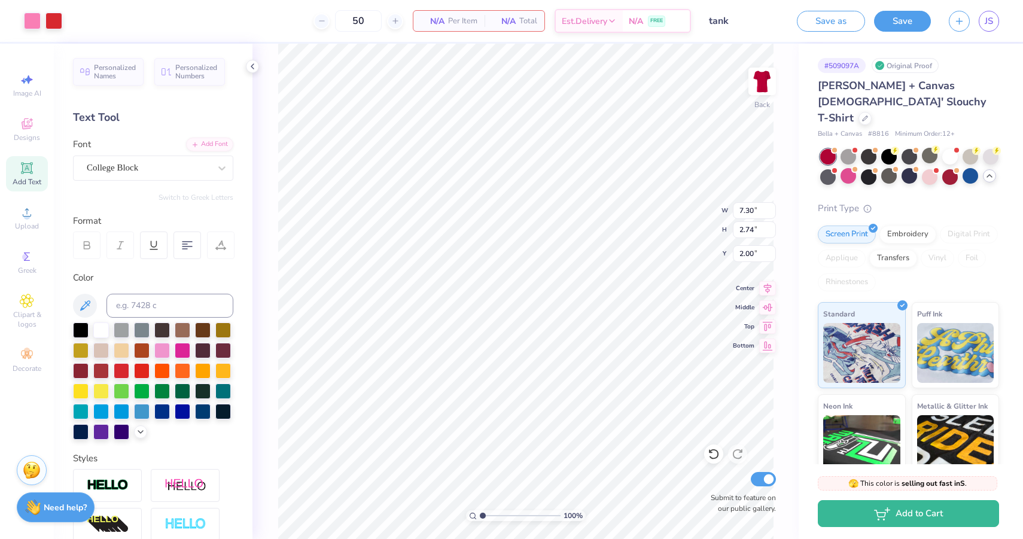
click at [91, 328] on div at bounding box center [153, 380] width 160 height 117
click at [97, 328] on div at bounding box center [101, 329] width 16 height 16
type input "2.01"
click at [103, 324] on div at bounding box center [101, 329] width 16 height 16
type input "3.65"
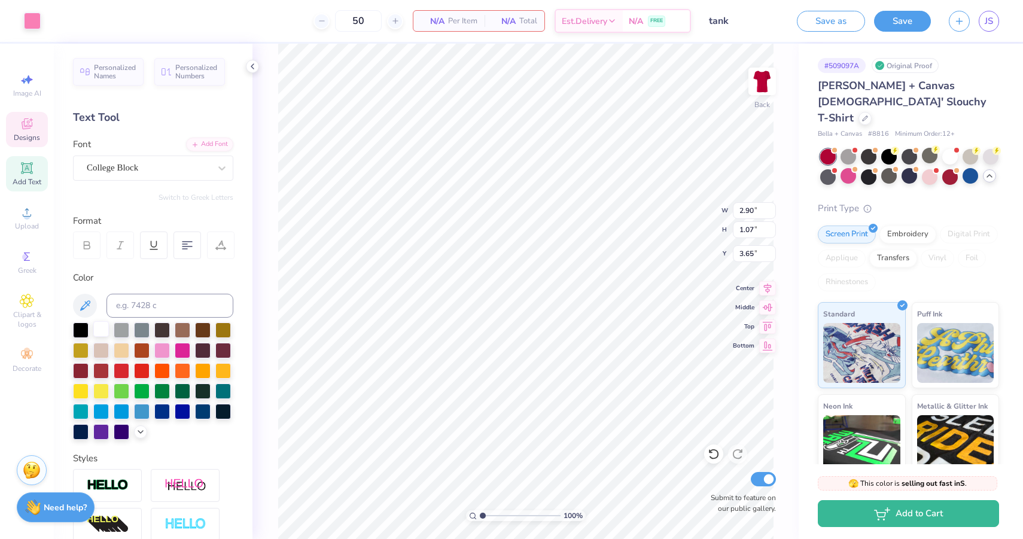
click at [97, 334] on div at bounding box center [101, 329] width 16 height 16
click at [99, 333] on div at bounding box center [101, 329] width 16 height 16
click at [711, 453] on icon at bounding box center [713, 454] width 12 height 12
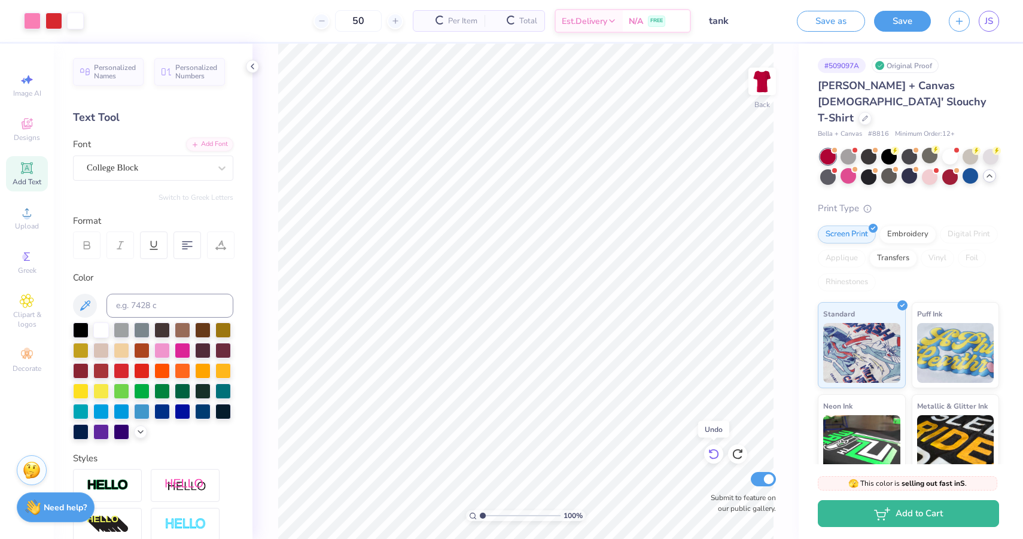
click at [711, 453] on icon at bounding box center [713, 454] width 12 height 12
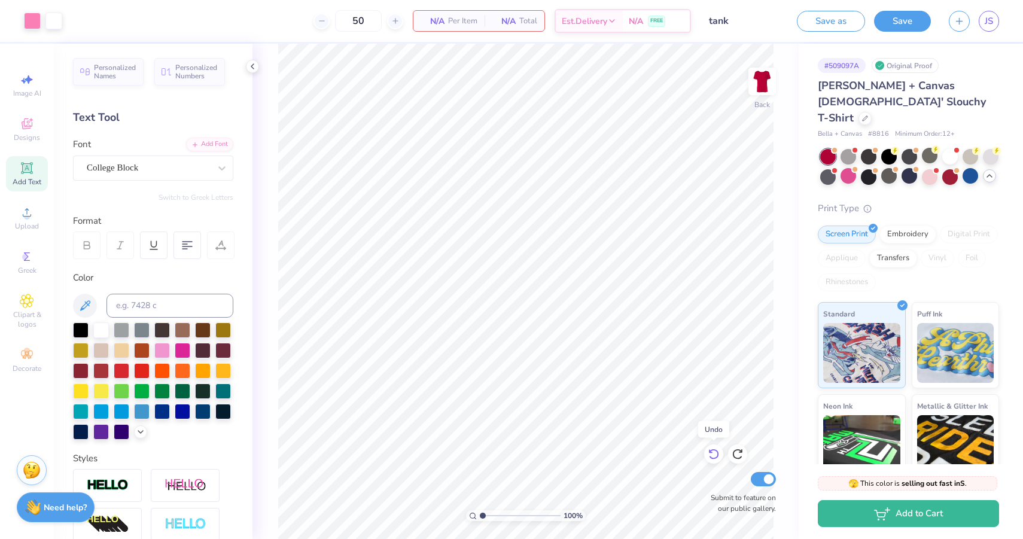
click at [711, 453] on icon at bounding box center [713, 454] width 12 height 12
click at [913, 168] on div at bounding box center [909, 176] width 16 height 16
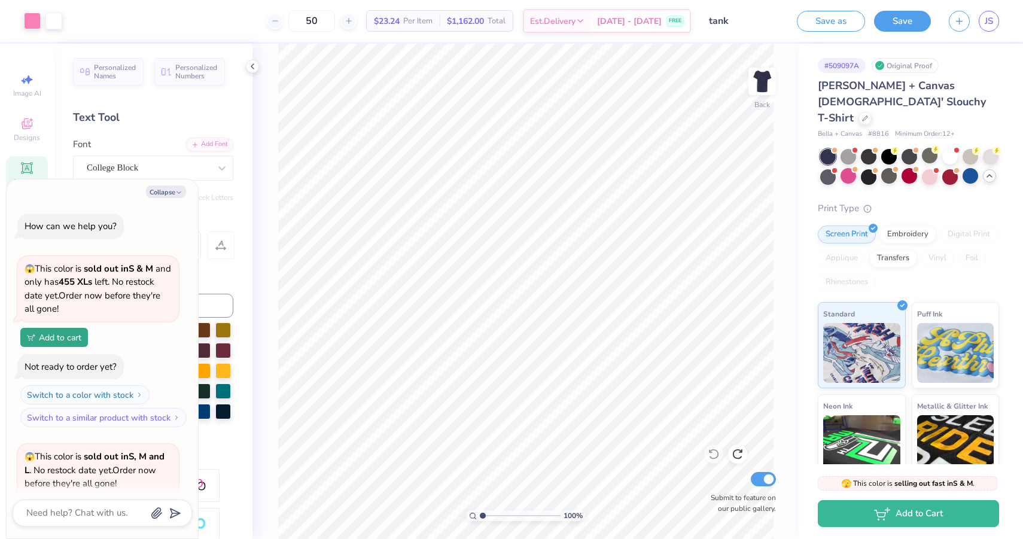
scroll to position [803, 0]
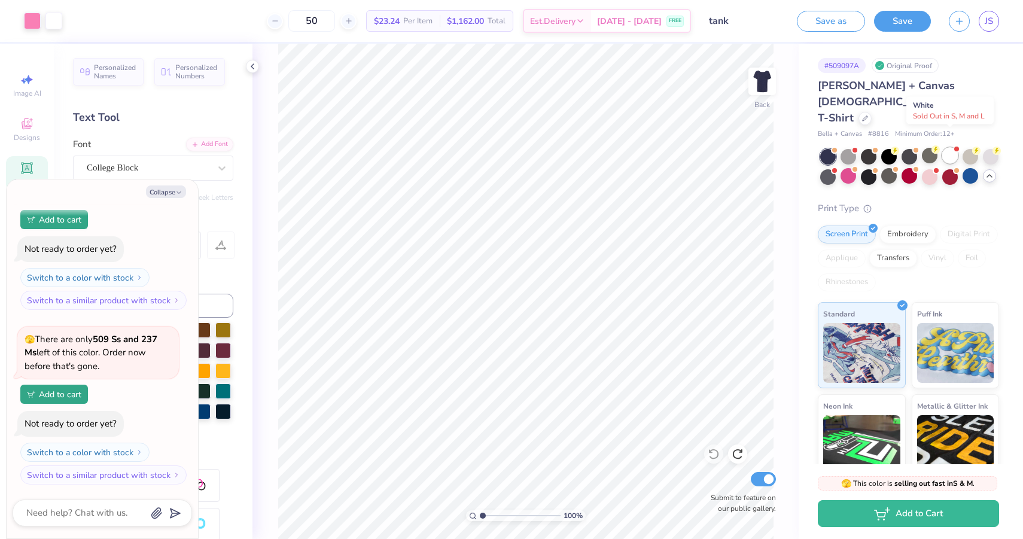
click at [955, 148] on div at bounding box center [950, 156] width 16 height 16
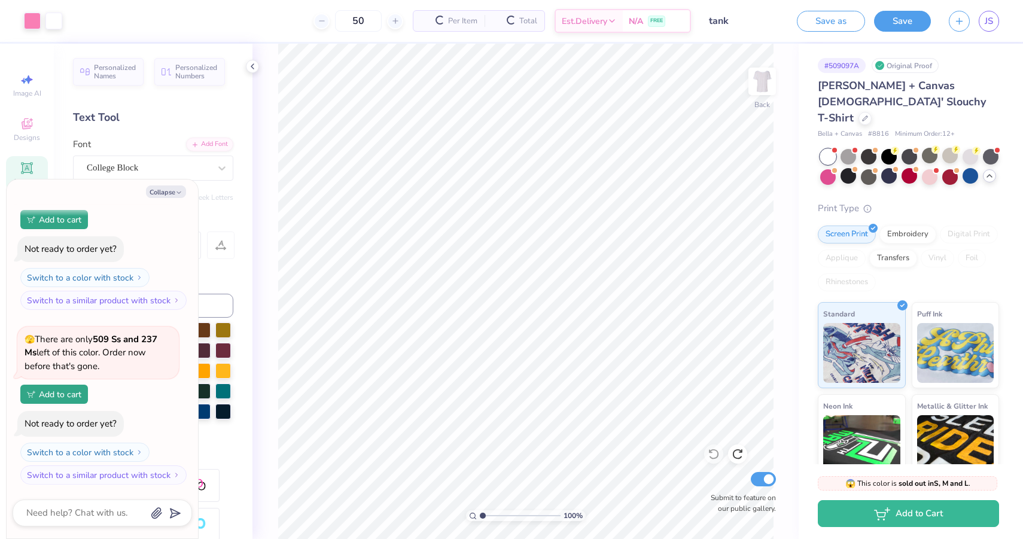
scroll to position [977, 0]
click at [991, 148] on div at bounding box center [991, 156] width 16 height 16
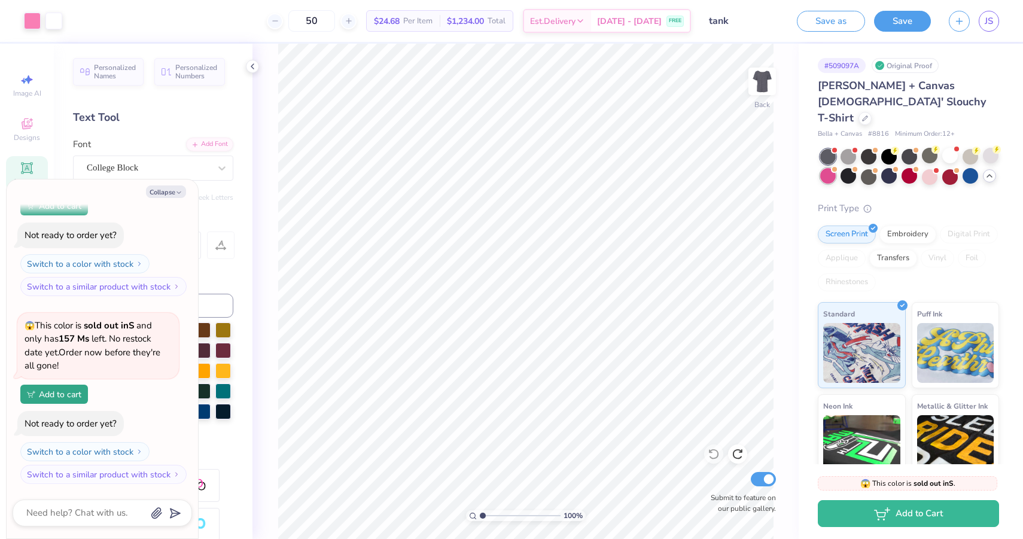
click at [829, 168] on div at bounding box center [828, 176] width 16 height 16
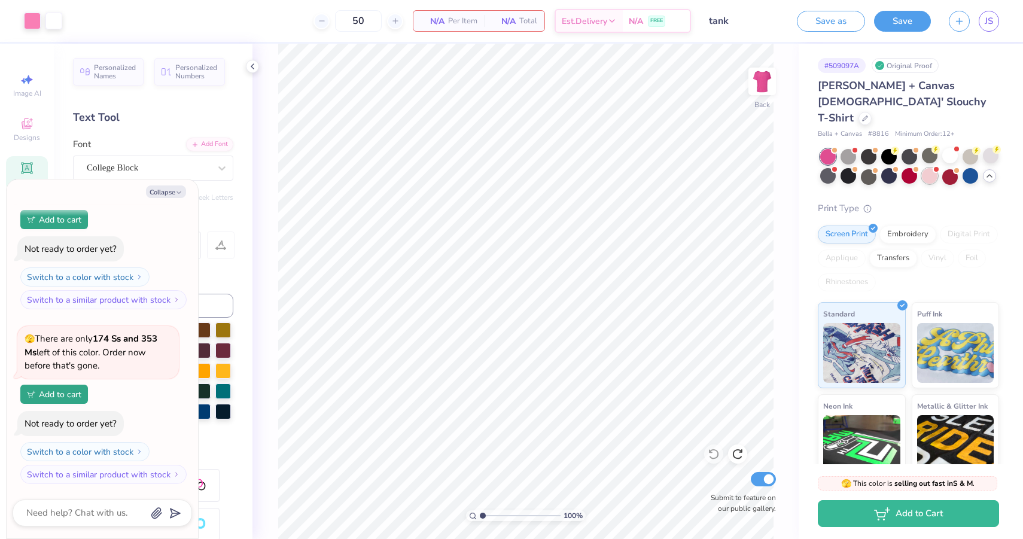
click at [926, 168] on div at bounding box center [930, 176] width 16 height 16
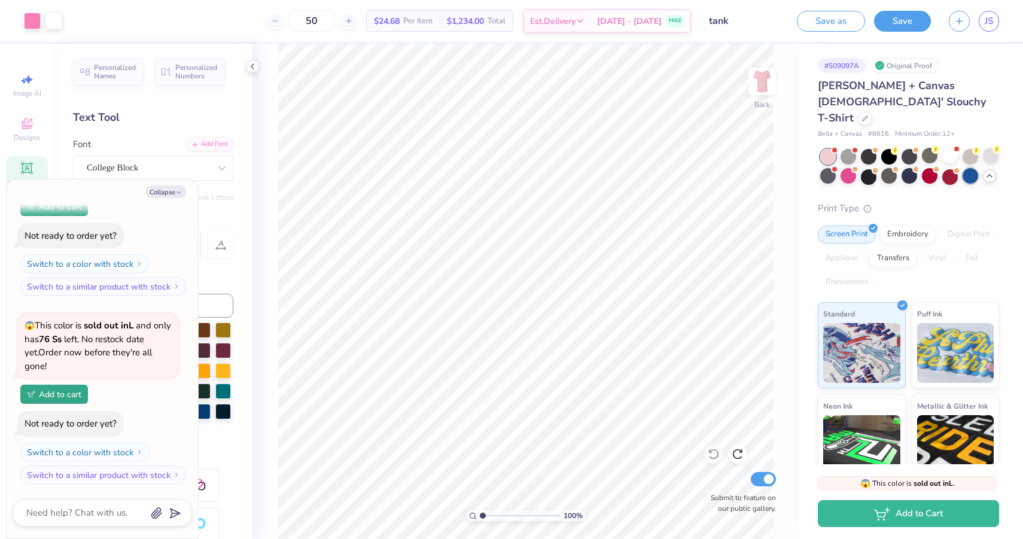
click at [973, 168] on div at bounding box center [970, 176] width 16 height 16
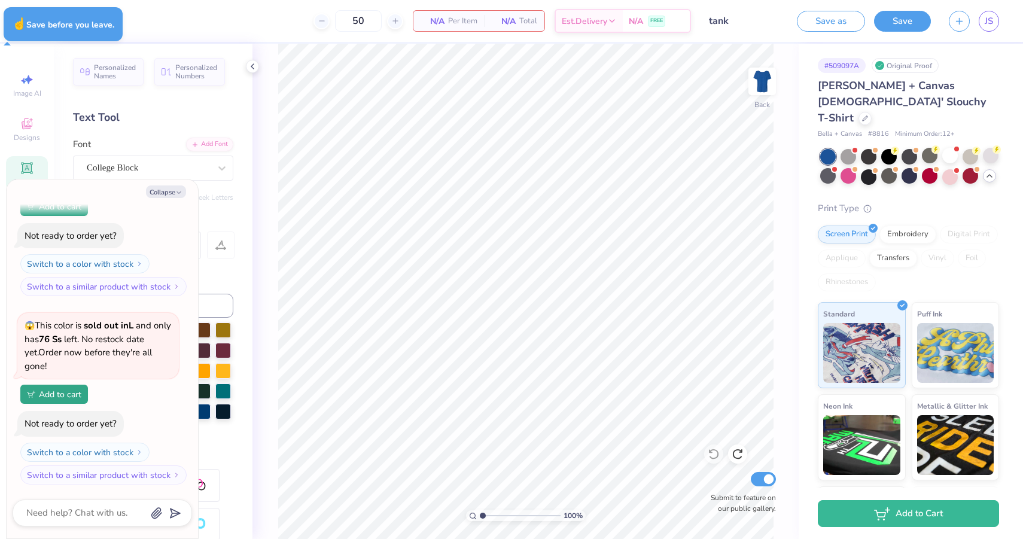
type textarea "x"
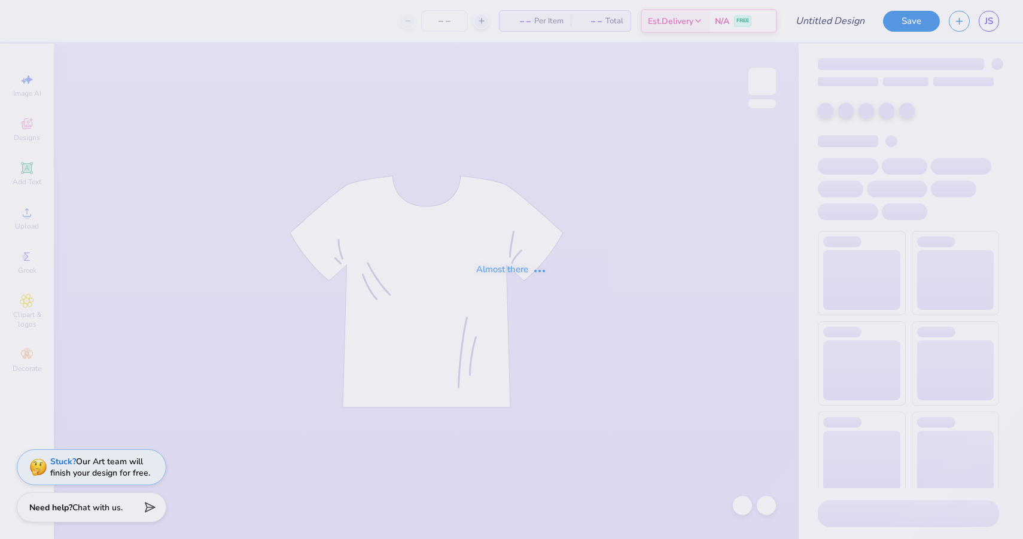
type input "50"
type input "tanks"
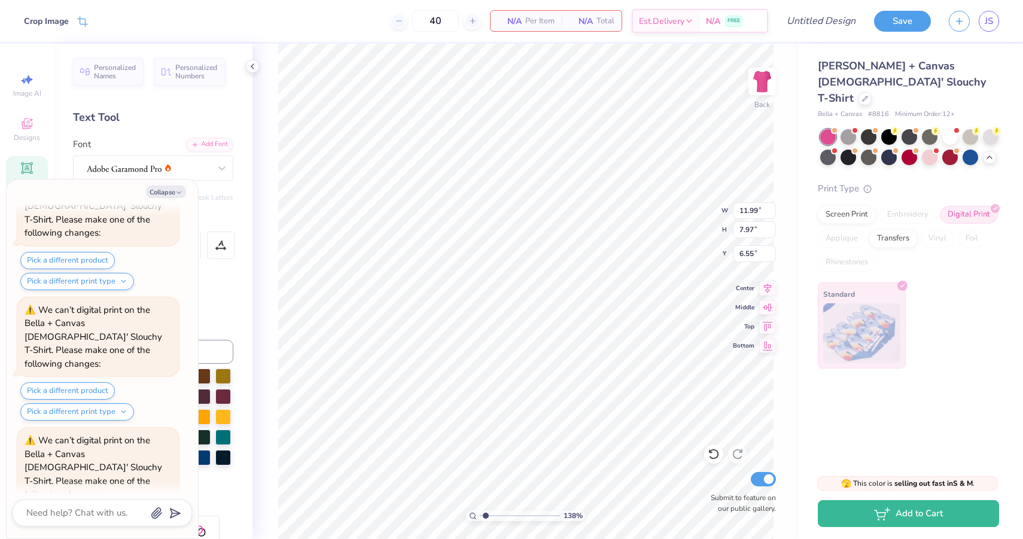
scroll to position [1069, 0]
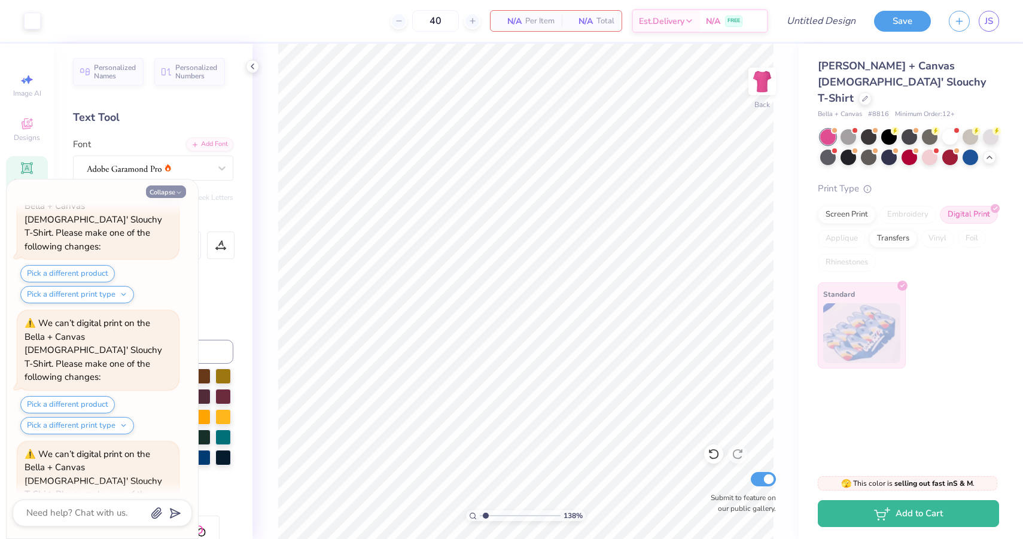
click at [175, 194] on button "Collapse" at bounding box center [166, 191] width 40 height 13
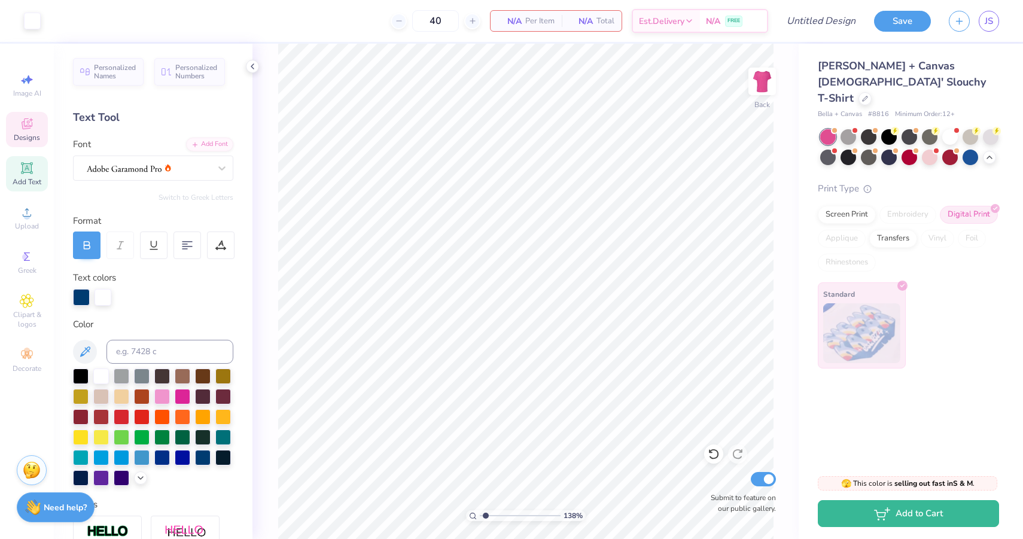
click at [33, 129] on icon at bounding box center [27, 124] width 14 height 14
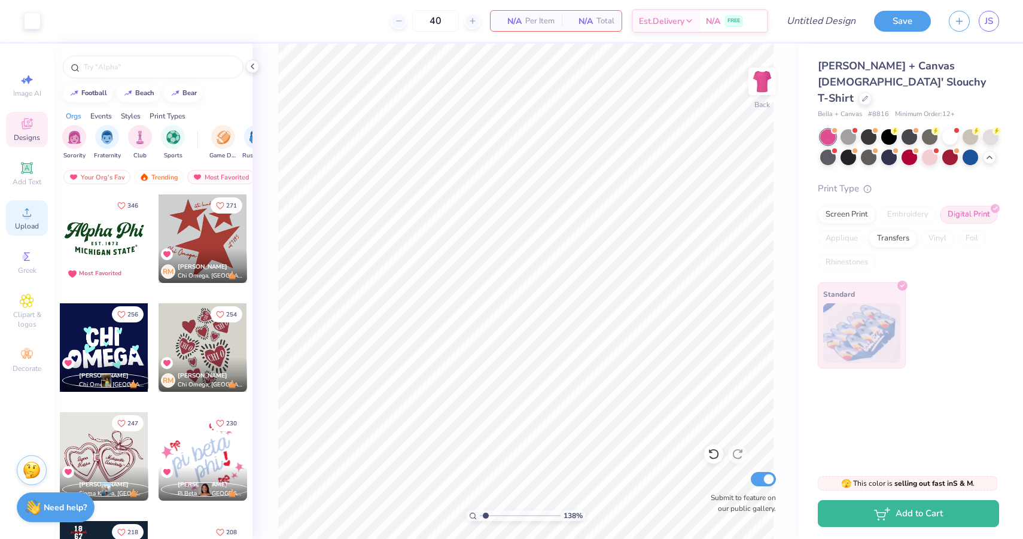
click at [27, 221] on span "Upload" at bounding box center [27, 226] width 24 height 10
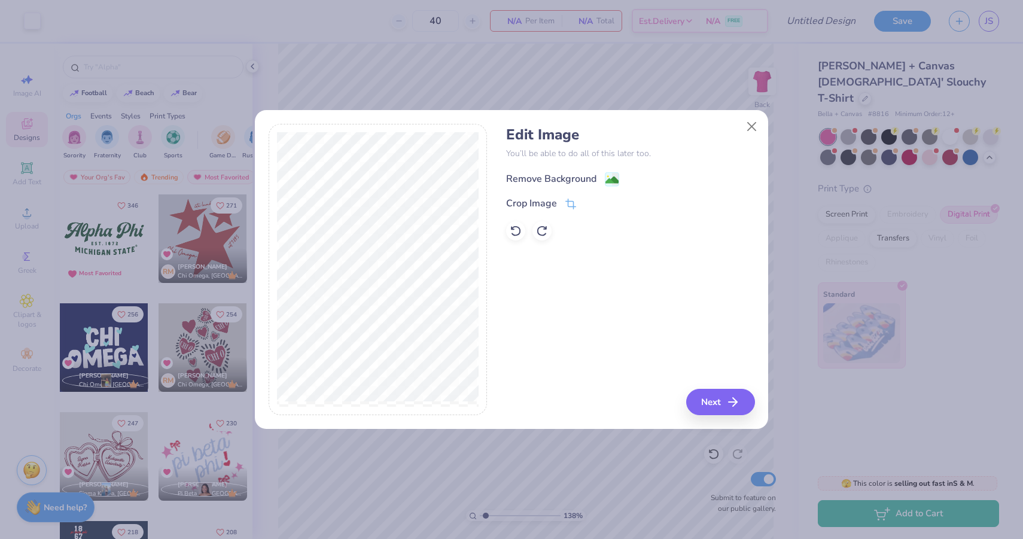
click at [614, 173] on image at bounding box center [611, 179] width 13 height 13
click at [730, 402] on icon "button" at bounding box center [736, 402] width 14 height 14
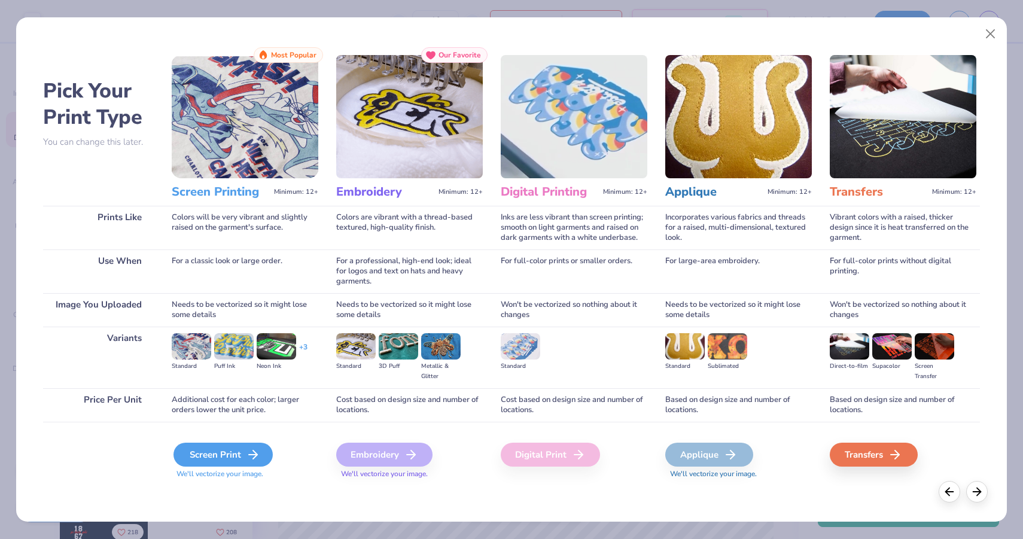
click at [211, 460] on div "Screen Print" at bounding box center [222, 455] width 99 height 24
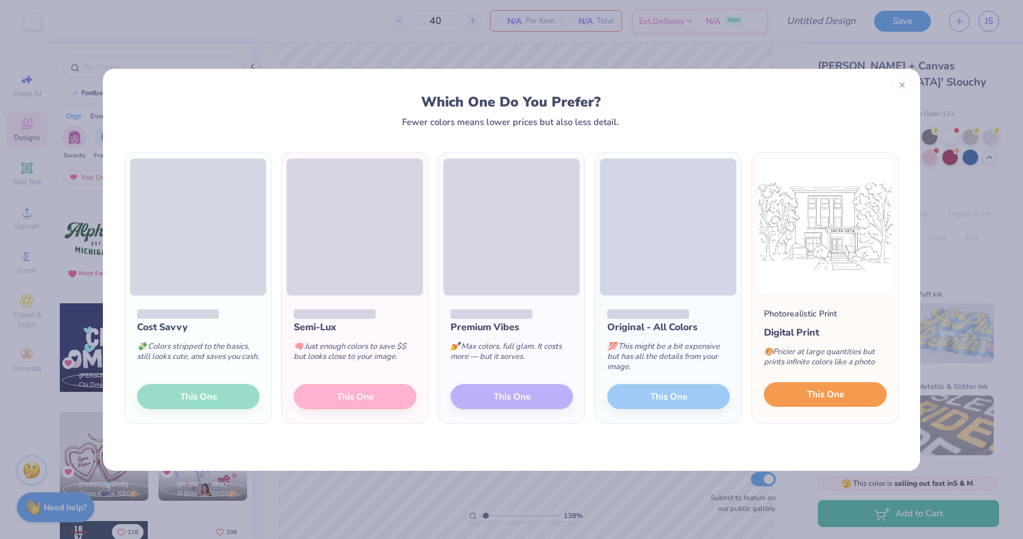
click at [817, 396] on span "This One" at bounding box center [825, 395] width 37 height 14
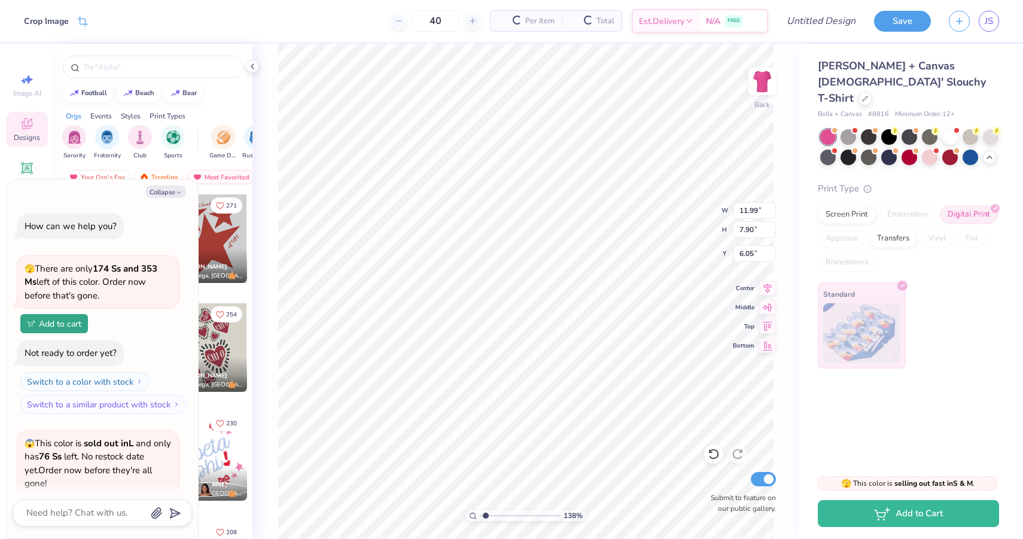
scroll to position [1420, 0]
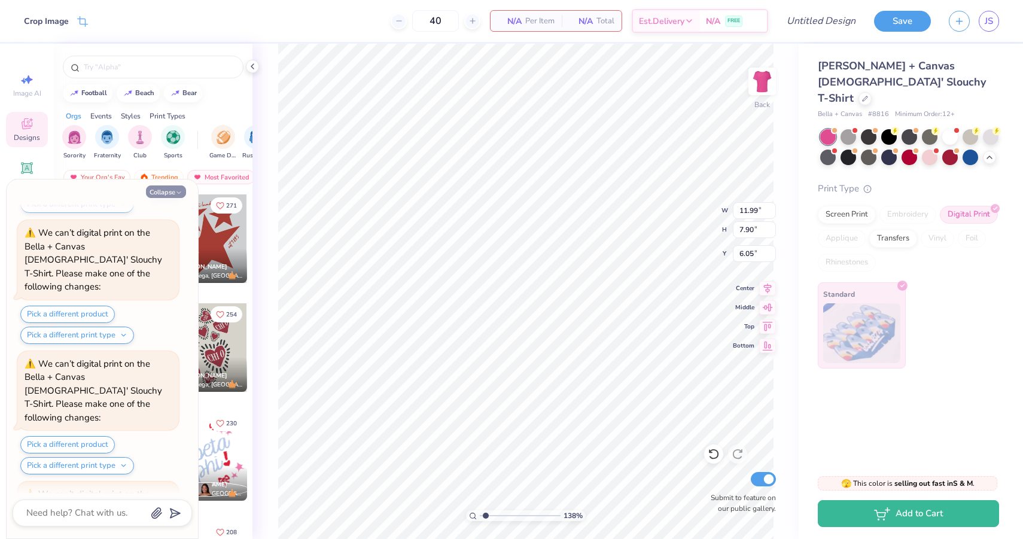
click at [171, 185] on button "Collapse" at bounding box center [166, 191] width 40 height 13
type textarea "x"
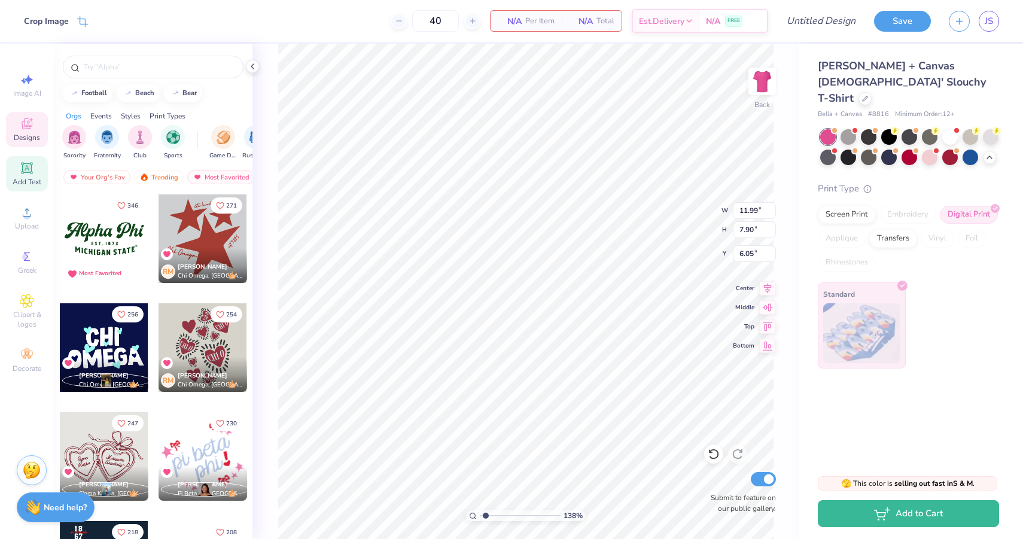
click at [26, 178] on span "Add Text" at bounding box center [27, 182] width 29 height 10
type input "5.33"
type input "1.54"
type input "9.23"
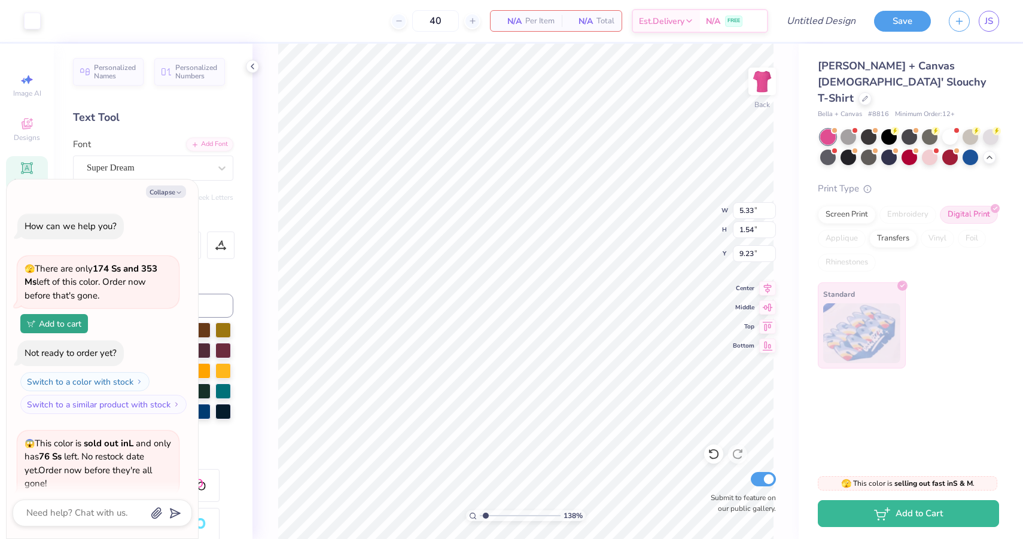
scroll to position [1538, 0]
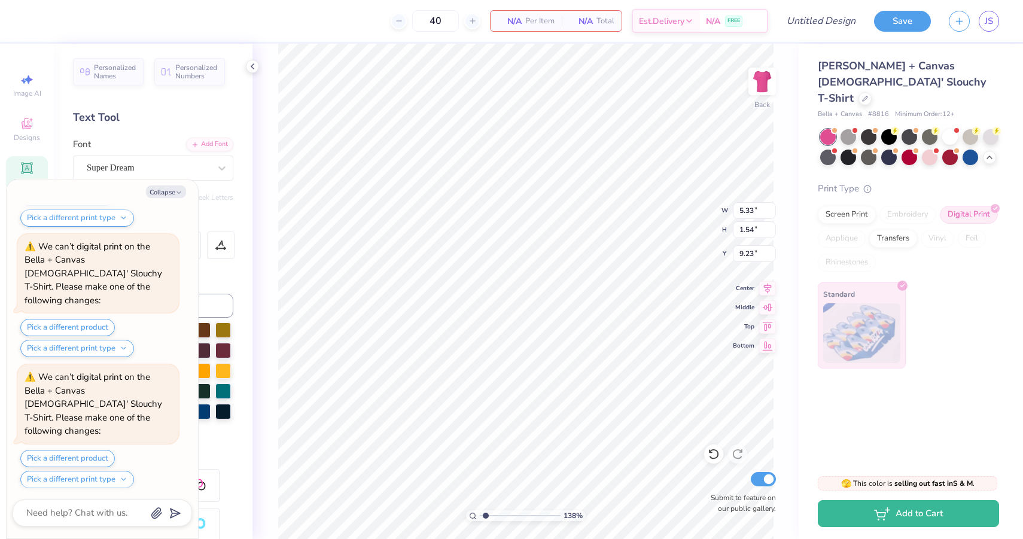
type textarea "x"
type input "11.99"
type input "7.90"
type input "6.05"
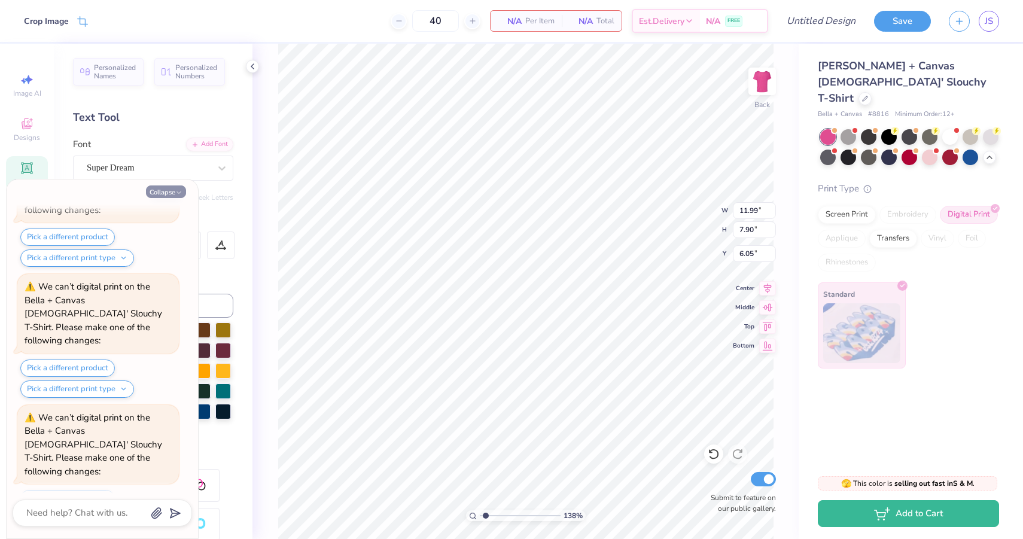
click at [171, 194] on button "Collapse" at bounding box center [166, 191] width 40 height 13
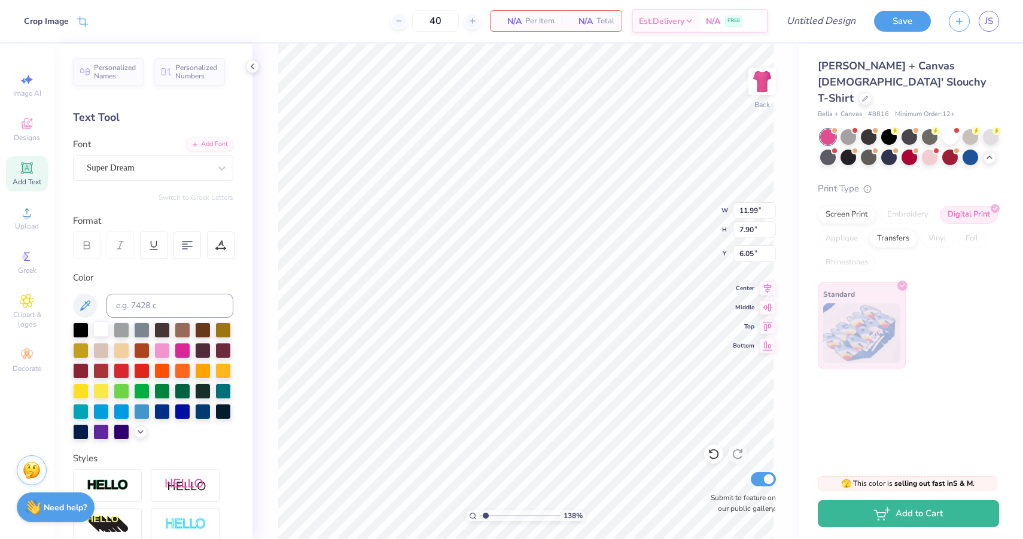
click at [105, 328] on div at bounding box center [101, 329] width 16 height 16
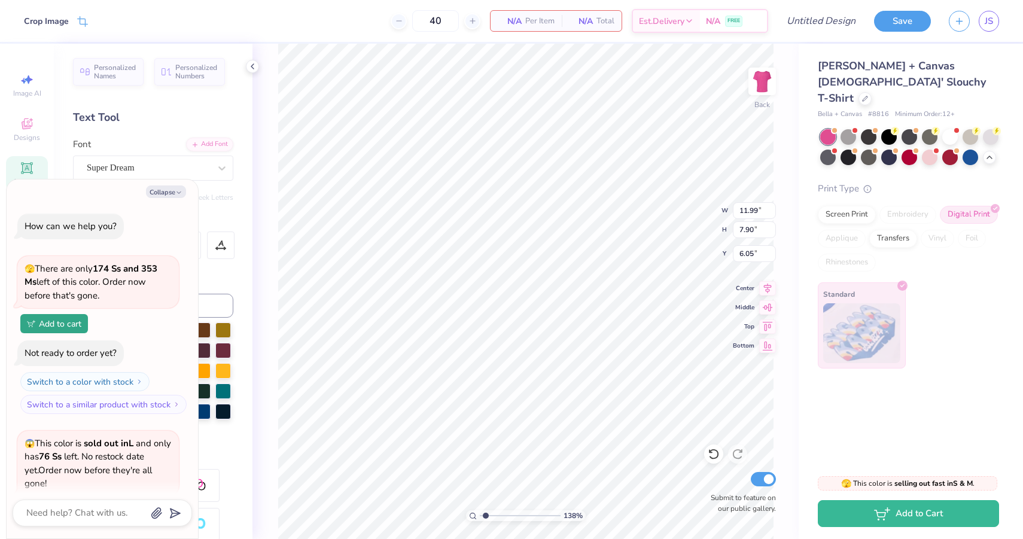
scroll to position [2006, 0]
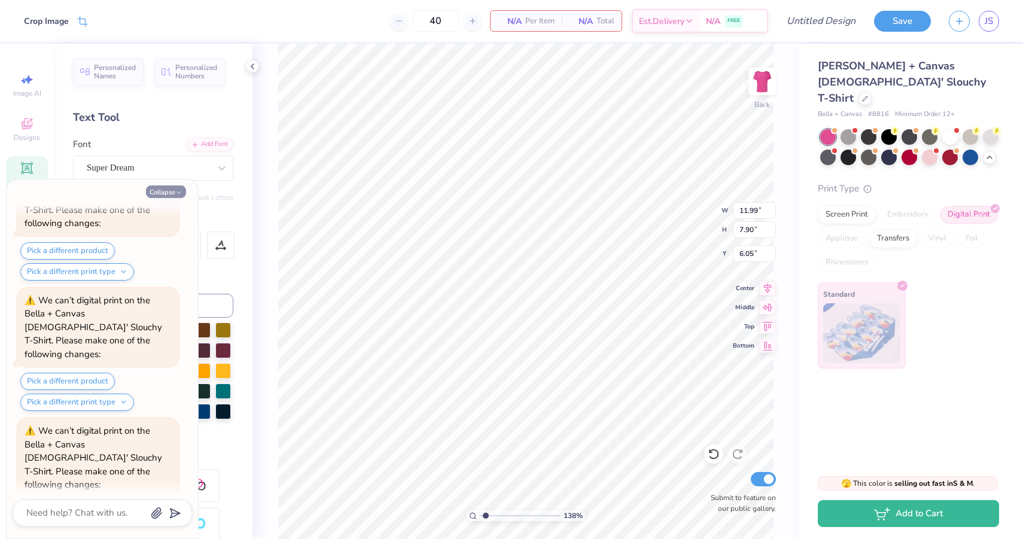
click at [178, 190] on icon "button" at bounding box center [178, 192] width 7 height 7
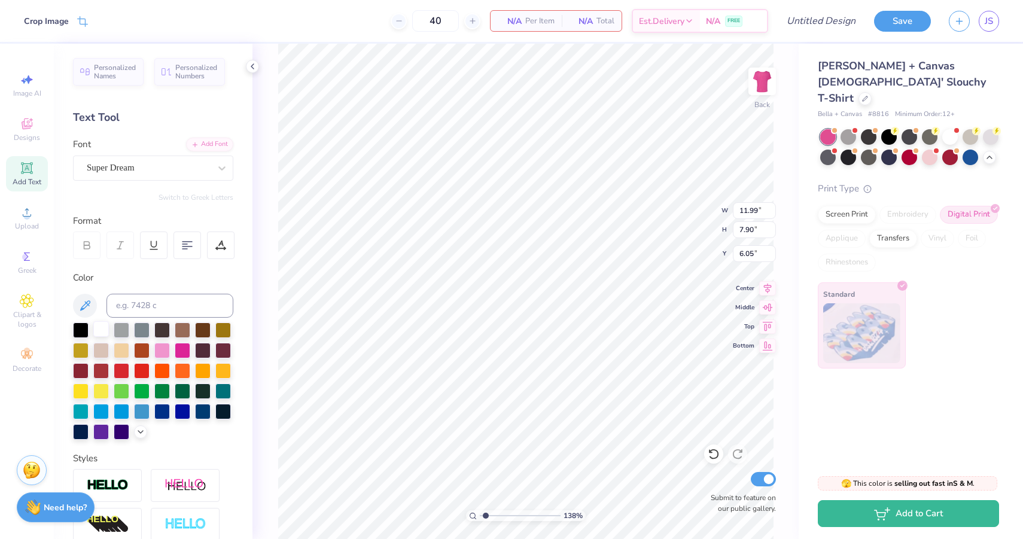
click at [103, 328] on div at bounding box center [101, 329] width 16 height 16
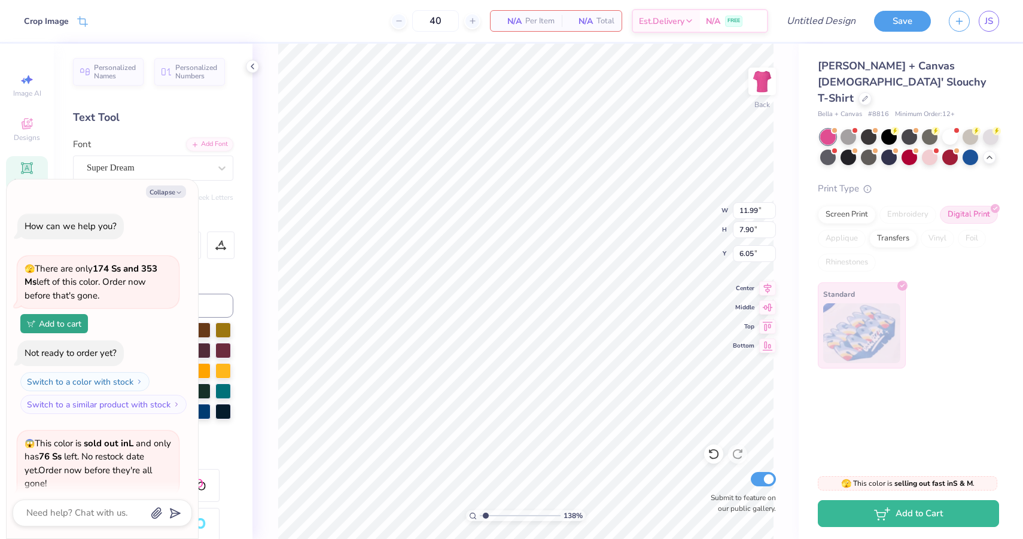
scroll to position [2124, 0]
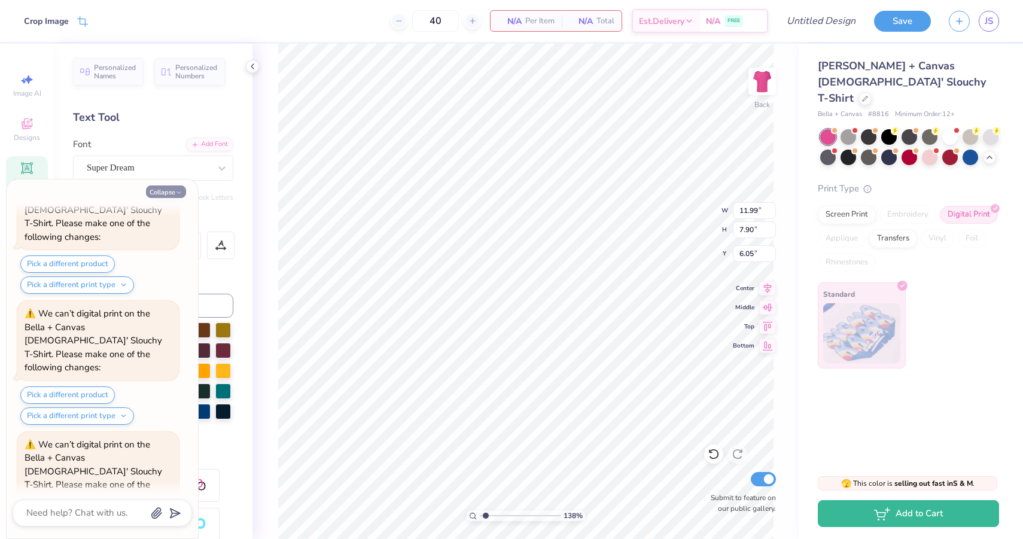
type textarea "x"
type input "6.66"
type input "4.39"
type input "3.00"
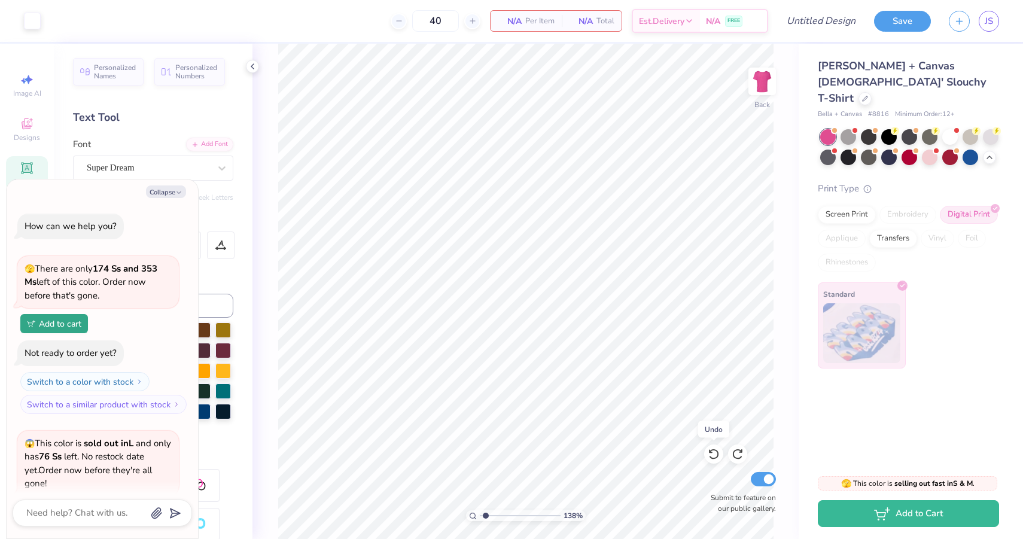
scroll to position [2827, 0]
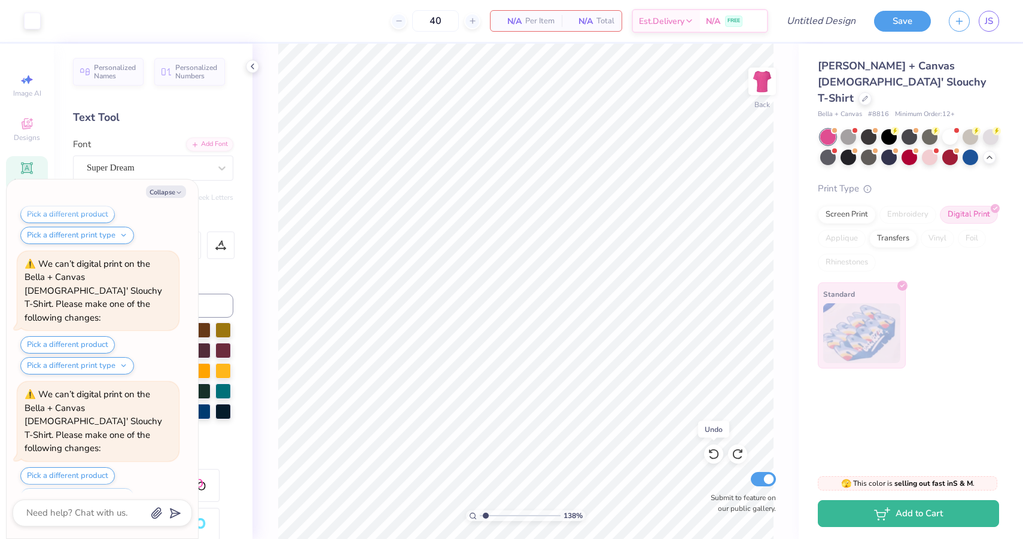
click at [713, 456] on icon at bounding box center [713, 454] width 12 height 12
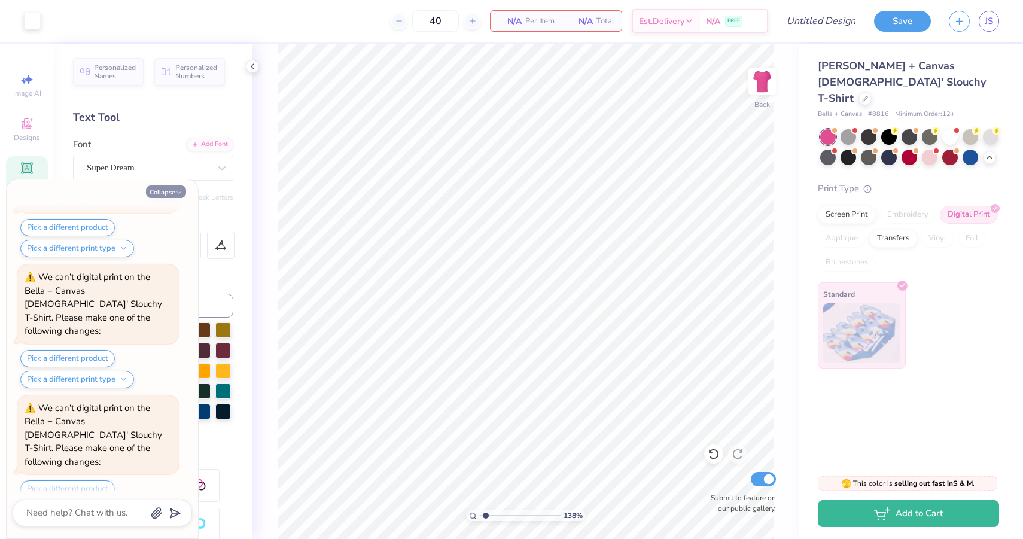
click at [158, 191] on button "Collapse" at bounding box center [166, 191] width 40 height 13
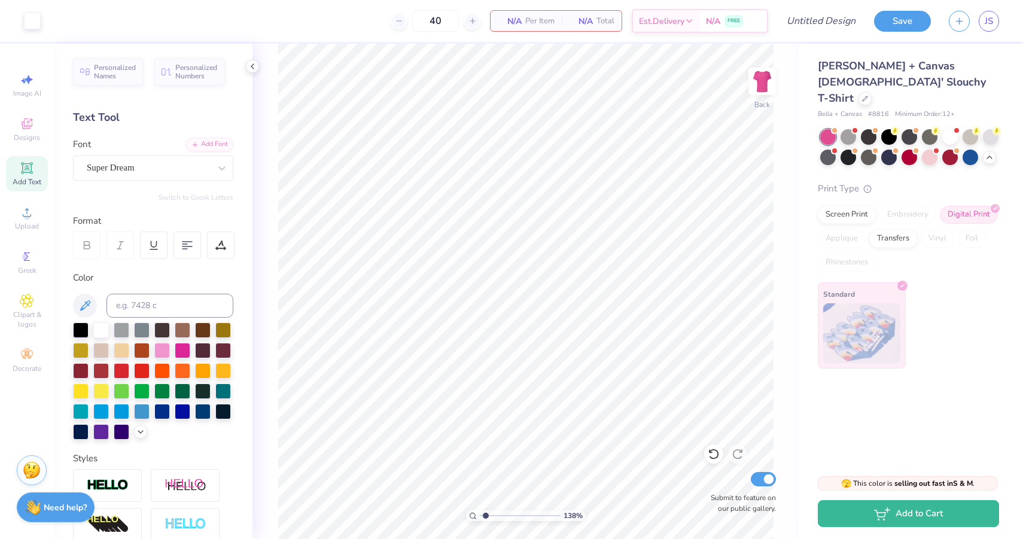
click at [271, 365] on div "138 % Back Submit to feature on our public gallery." at bounding box center [525, 291] width 546 height 495
click at [30, 177] on span "Add Text" at bounding box center [27, 182] width 29 height 10
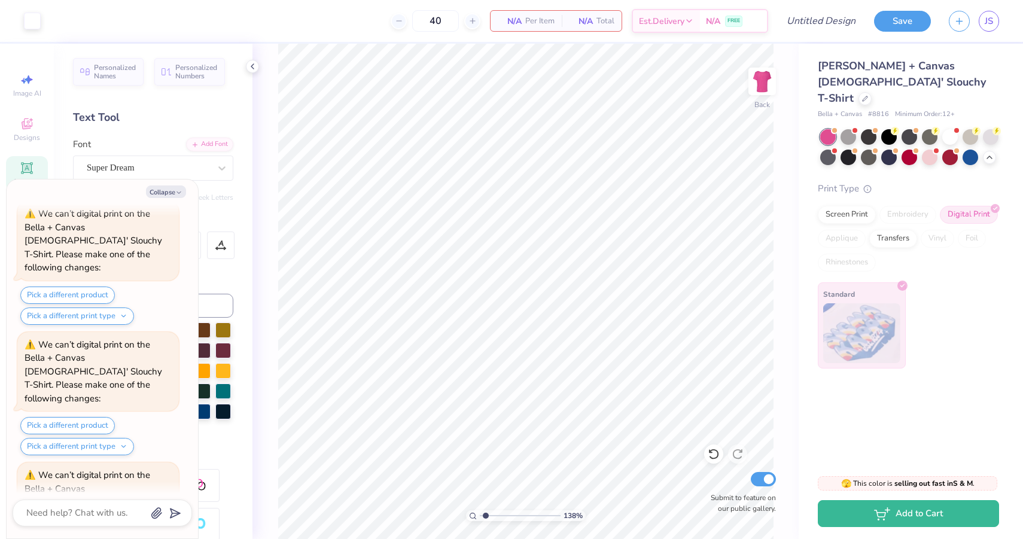
scroll to position [3647, 0]
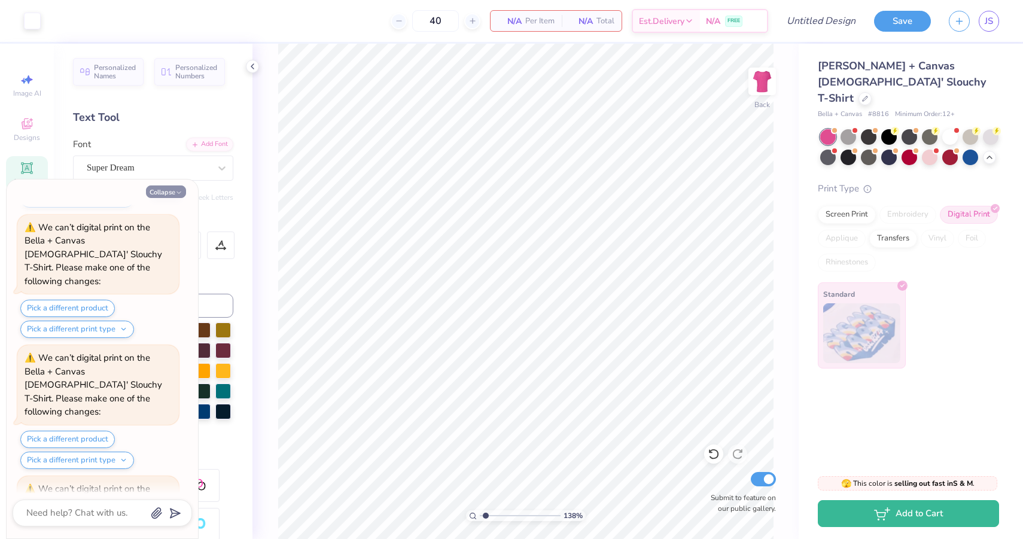
click at [158, 190] on button "Collapse" at bounding box center [166, 191] width 40 height 13
type textarea "x"
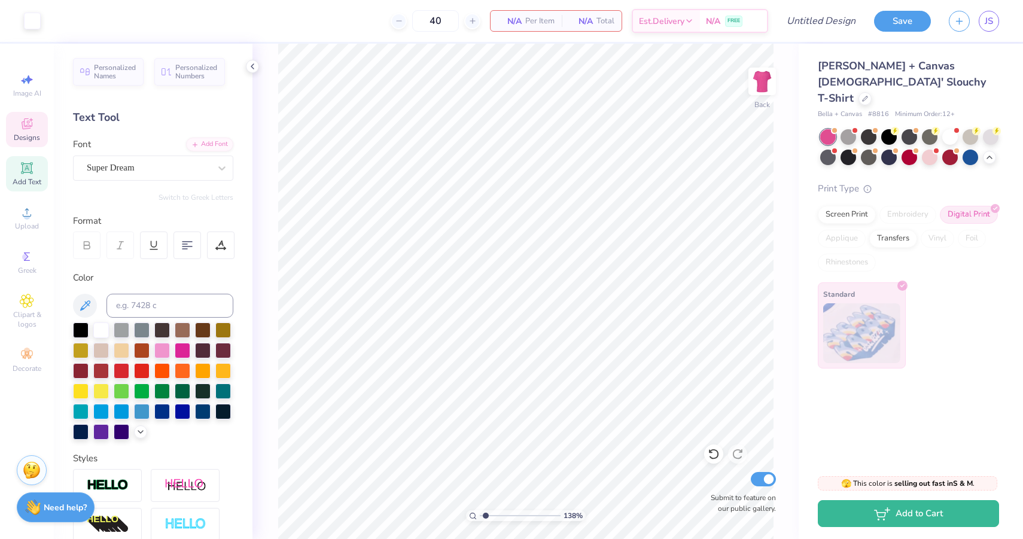
click at [32, 123] on icon at bounding box center [27, 124] width 14 height 14
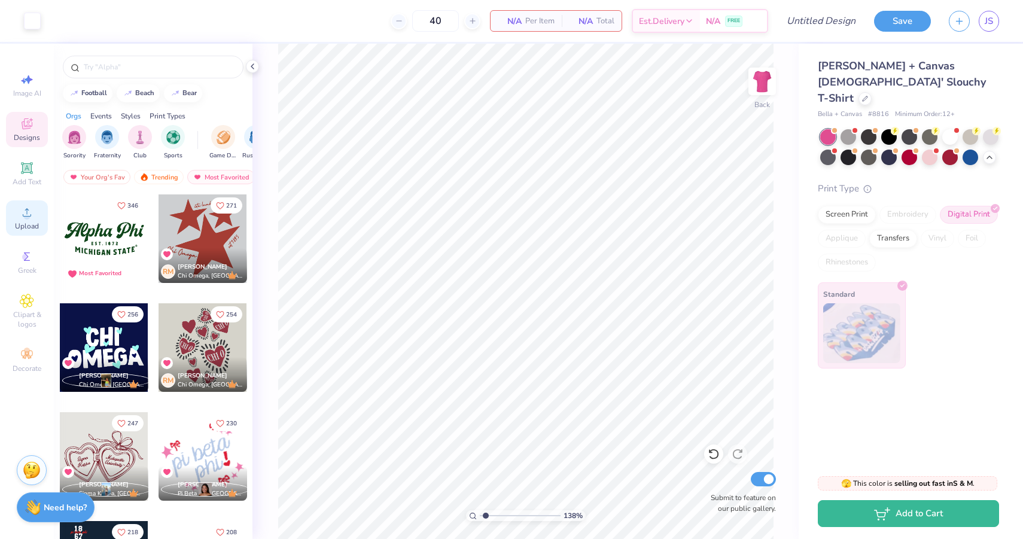
click at [28, 219] on div "Upload" at bounding box center [27, 217] width 42 height 35
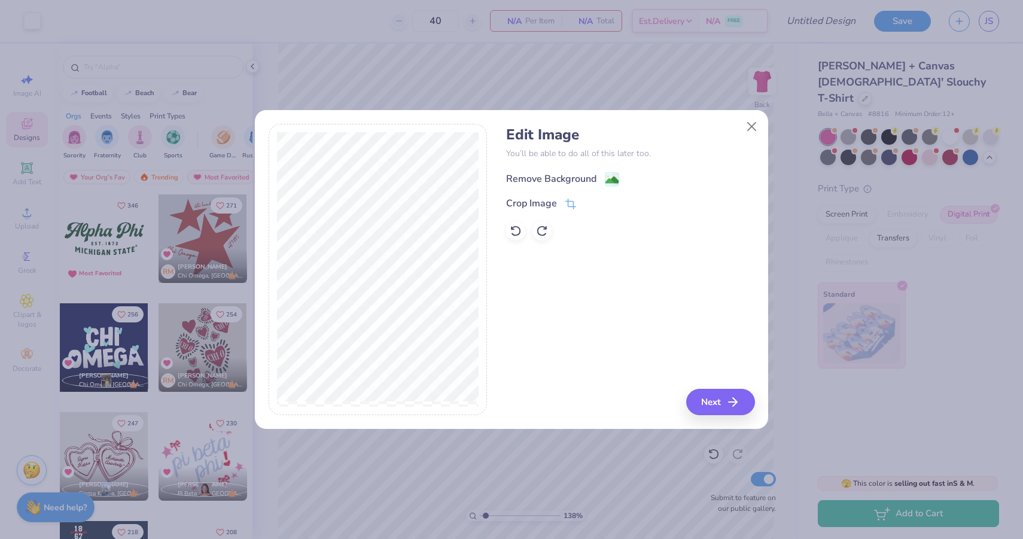
click at [605, 176] on image at bounding box center [611, 179] width 13 height 13
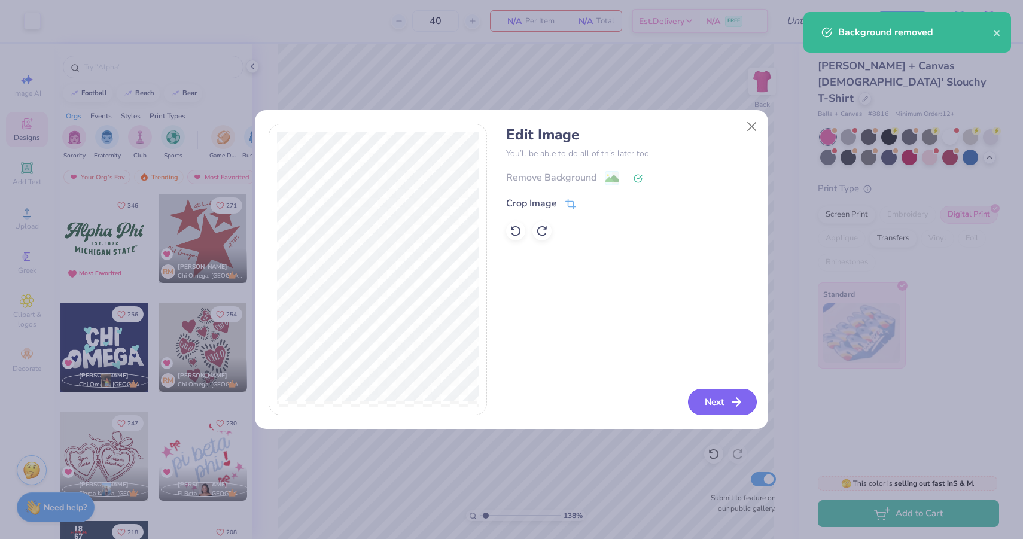
click at [726, 410] on button "Next" at bounding box center [722, 402] width 69 height 26
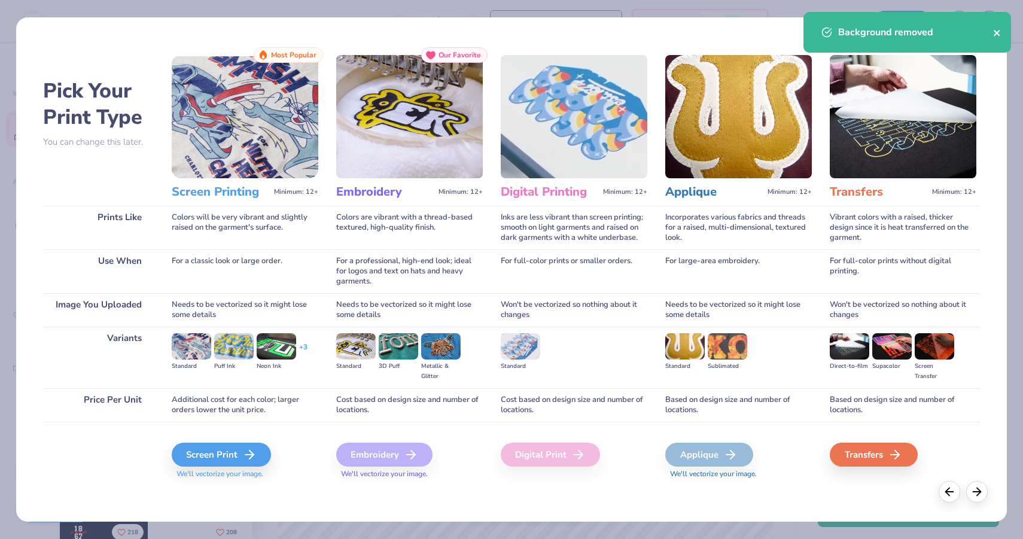
drag, startPoint x: 866, startPoint y: 454, endPoint x: 1000, endPoint y: 29, distance: 445.4
click at [866, 453] on div "Transfers" at bounding box center [873, 455] width 88 height 24
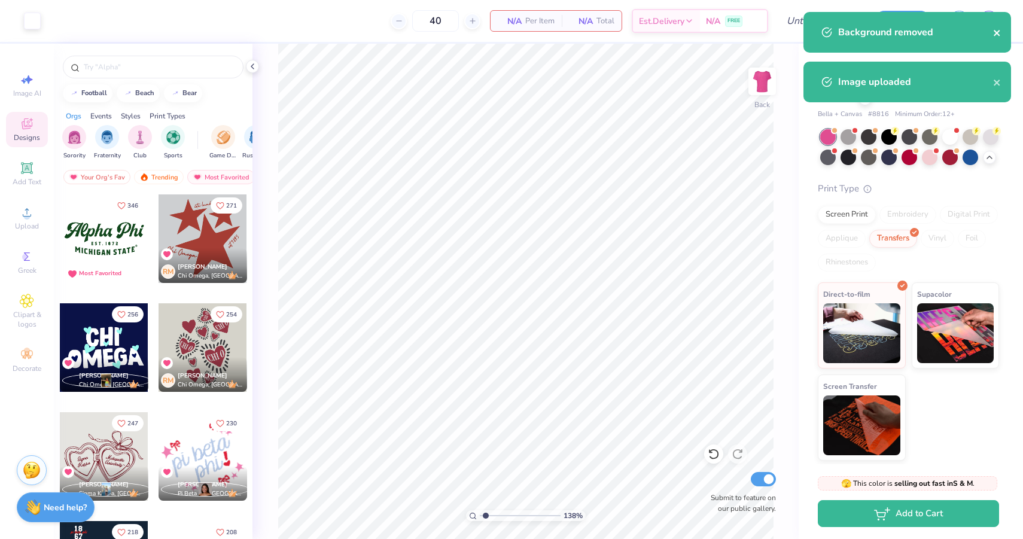
click at [999, 30] on div "Background removed" at bounding box center [907, 32] width 208 height 41
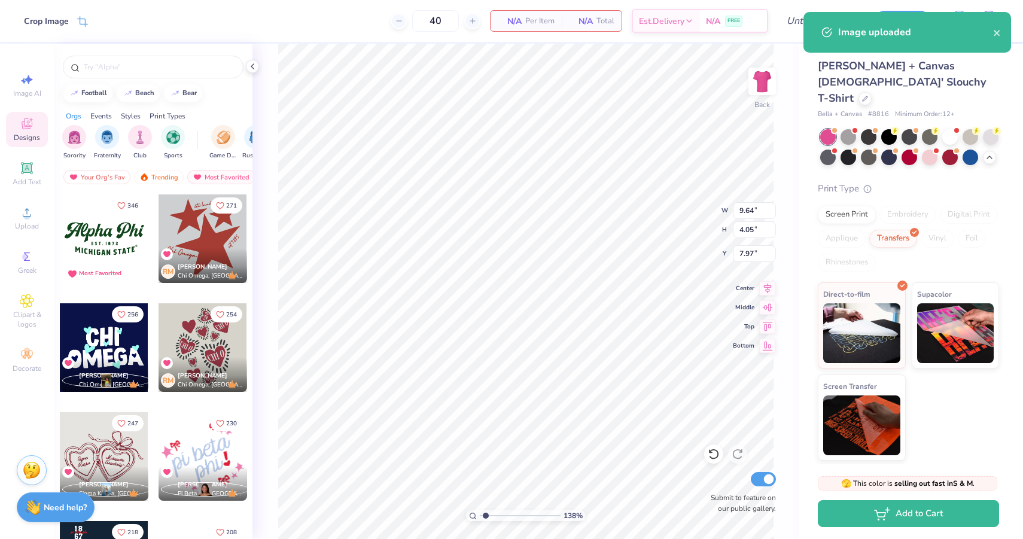
drag, startPoint x: 32, startPoint y: 86, endPoint x: 36, endPoint y: 96, distance: 10.8
click at [32, 86] on icon at bounding box center [27, 79] width 14 height 14
select select "4"
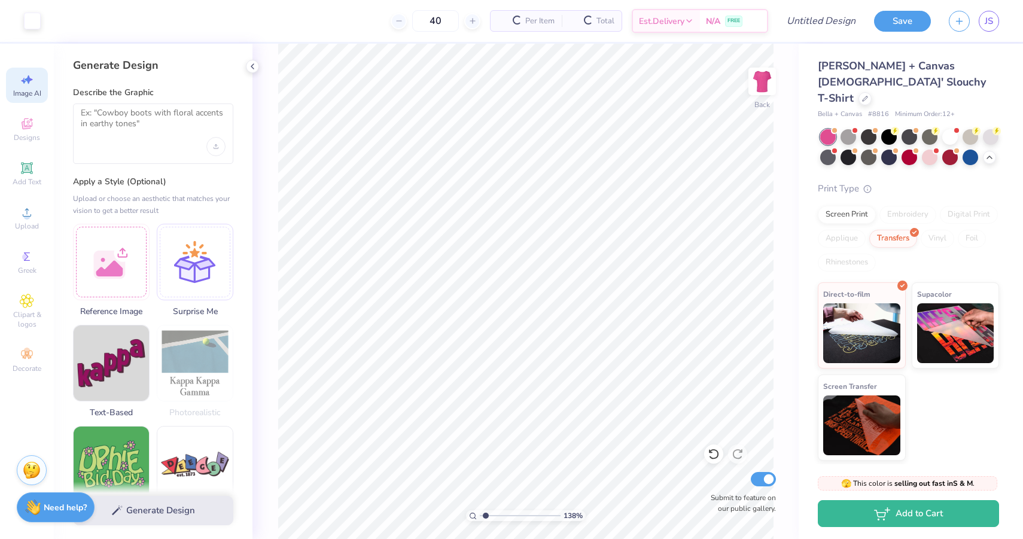
select select "4"
click at [29, 89] on span "Image AI" at bounding box center [27, 94] width 28 height 10
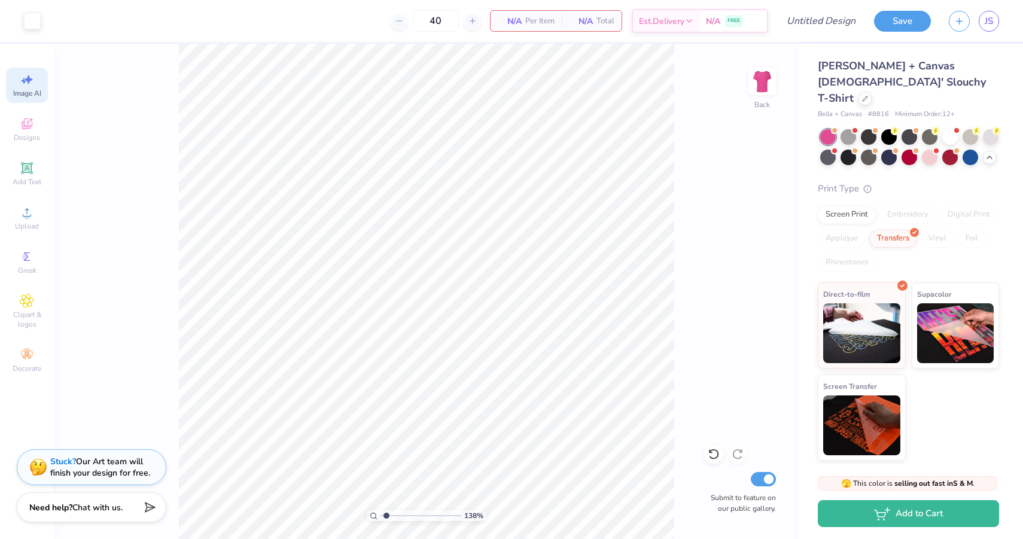
click at [26, 95] on span "Image AI" at bounding box center [27, 94] width 28 height 10
select select "4"
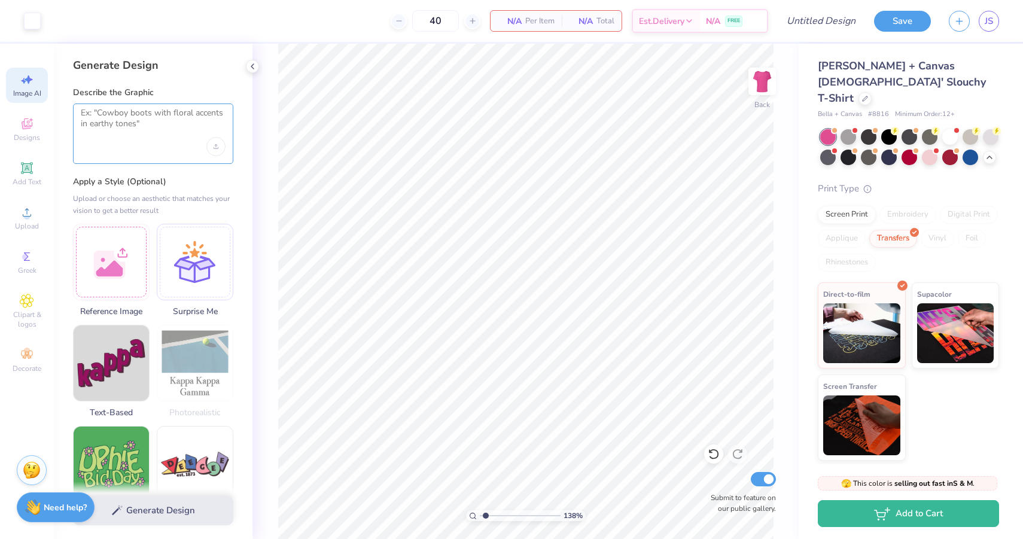
click at [148, 123] on textarea at bounding box center [153, 123] width 145 height 30
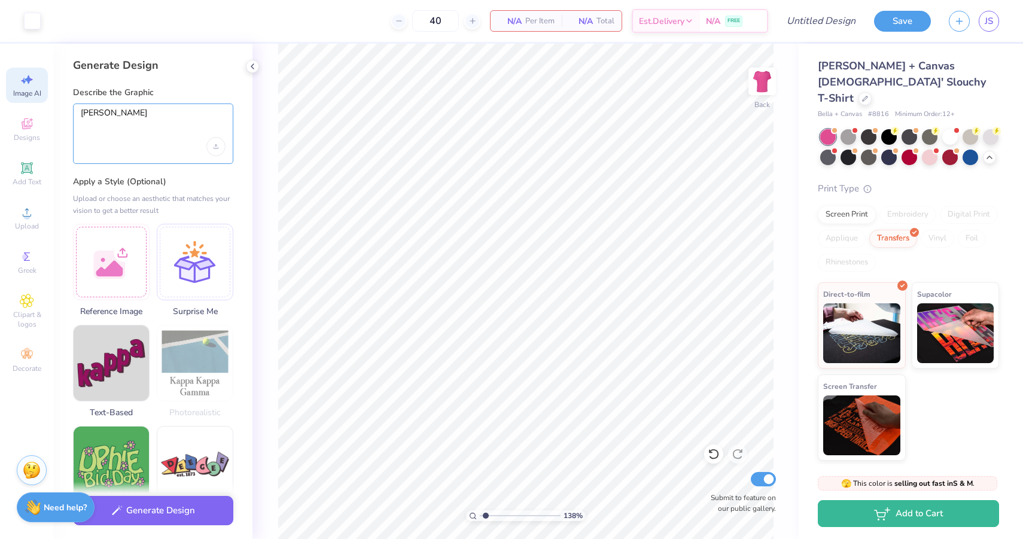
click at [127, 119] on textarea "[PERSON_NAME]" at bounding box center [153, 123] width 145 height 30
click at [124, 113] on textarea "[PERSON_NAME]" at bounding box center [153, 123] width 145 height 30
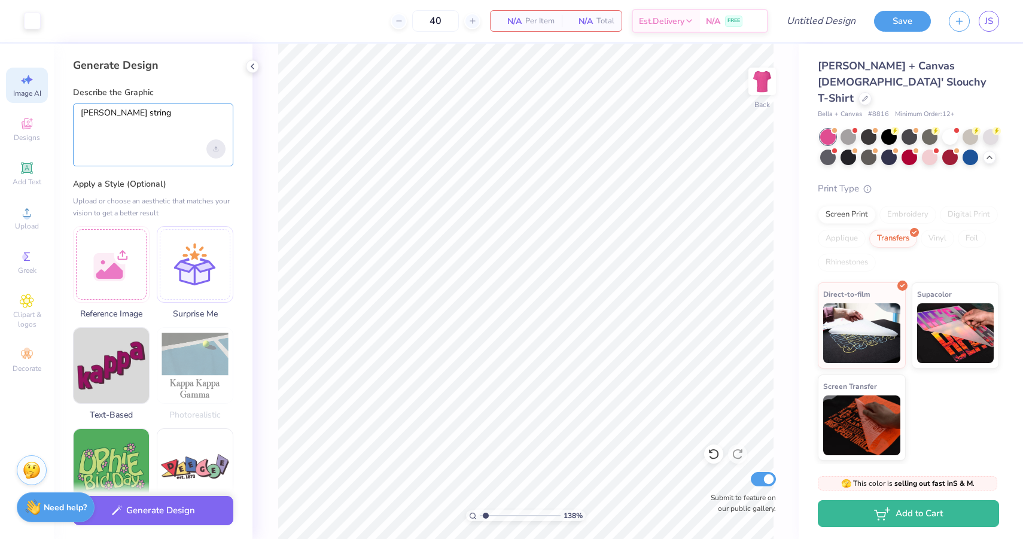
type textarea "[PERSON_NAME] string"
click at [218, 152] on div "Upload image" at bounding box center [215, 148] width 19 height 19
click at [135, 118] on textarea "[PERSON_NAME] string" at bounding box center [153, 124] width 145 height 32
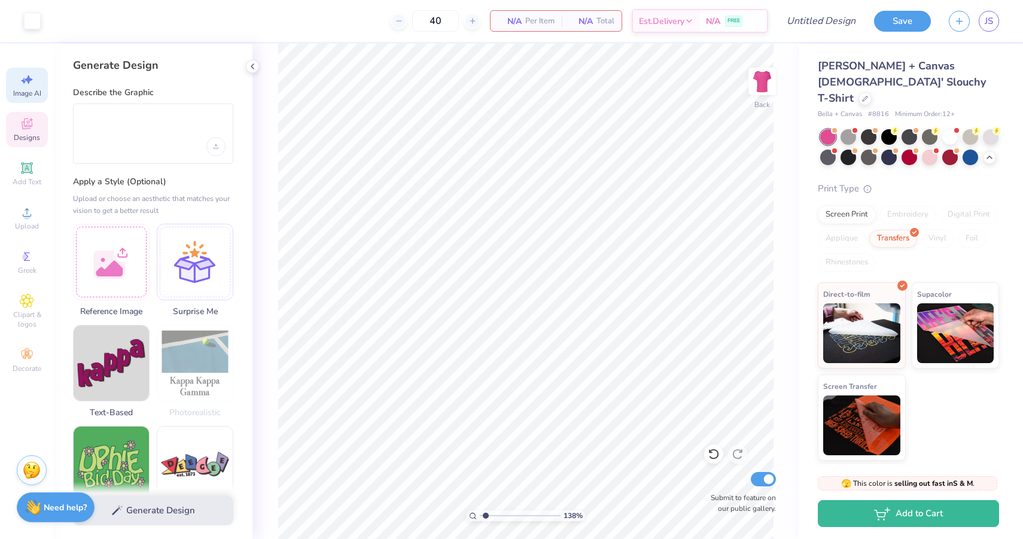
click at [30, 124] on icon at bounding box center [27, 124] width 14 height 14
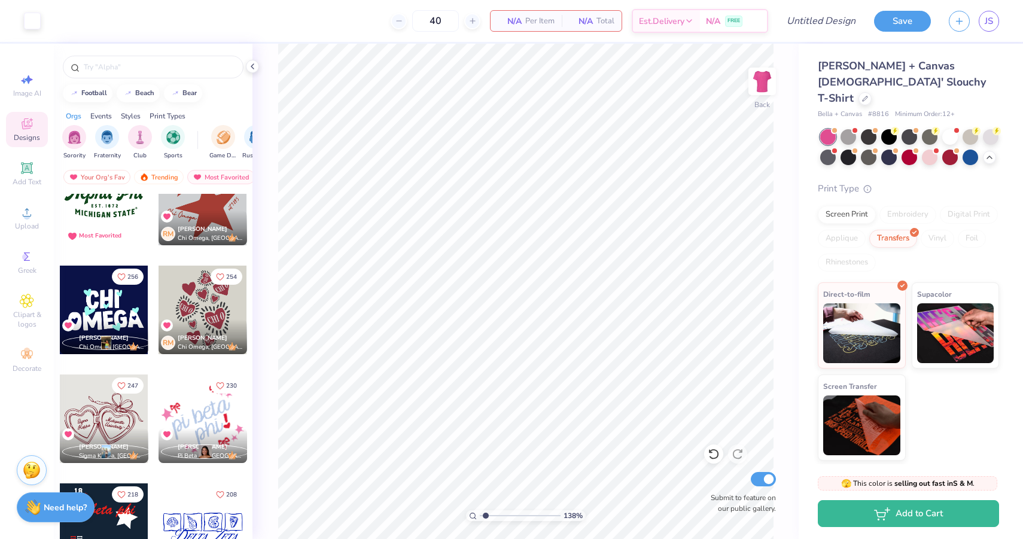
scroll to position [51, 0]
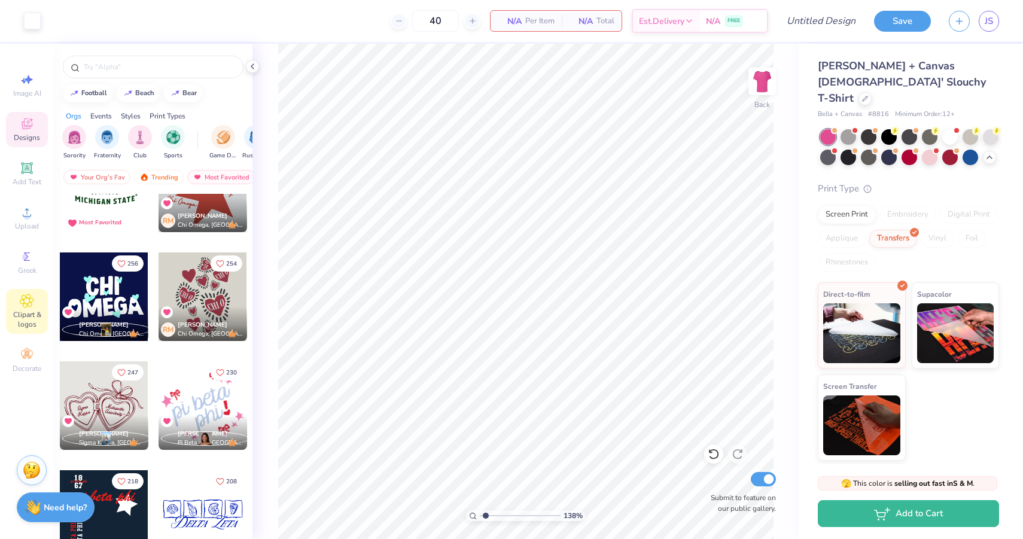
click at [29, 321] on span "Clipart & logos" at bounding box center [27, 319] width 42 height 19
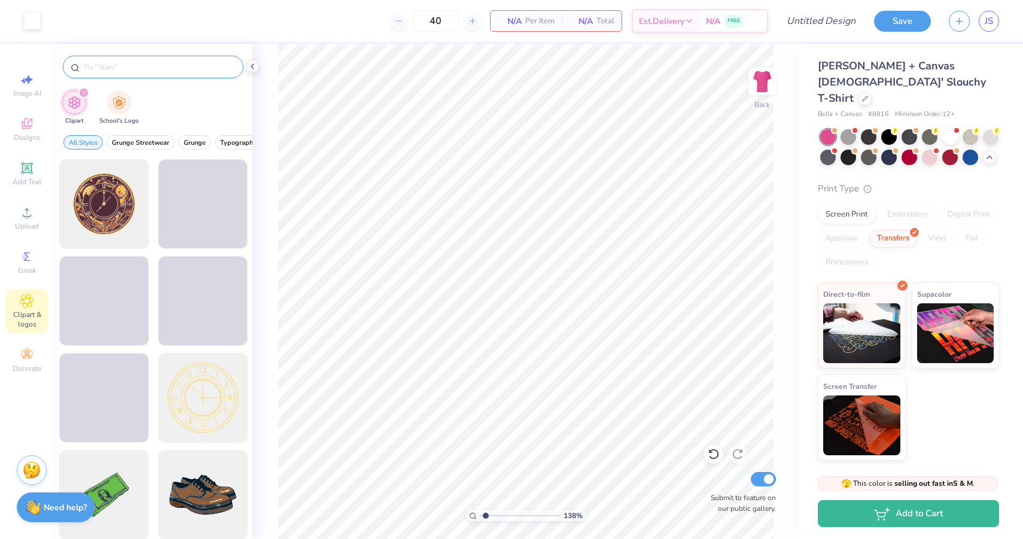
click at [153, 68] on input "text" at bounding box center [159, 67] width 153 height 12
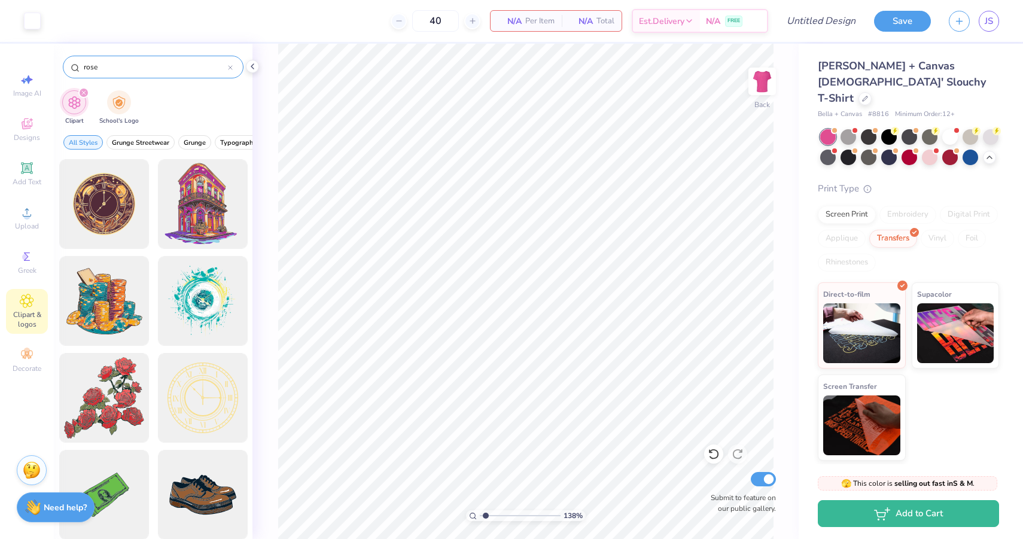
type input "rose"
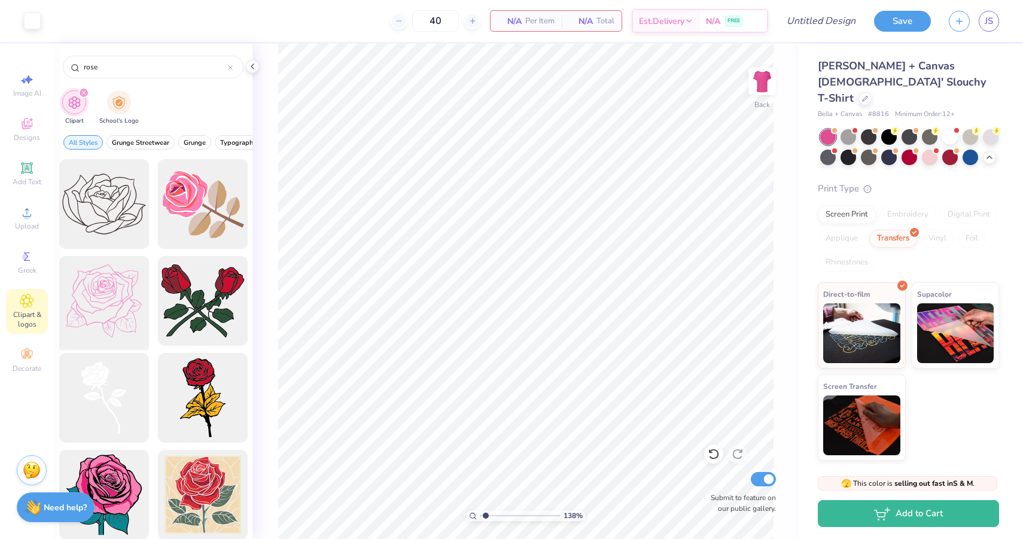
click at [120, 308] on div at bounding box center [103, 301] width 99 height 99
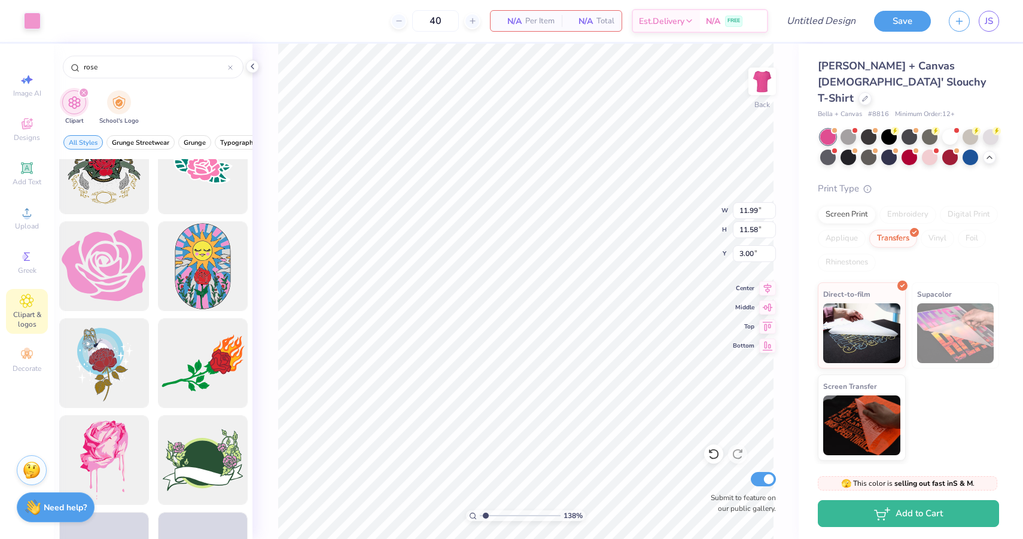
scroll to position [860, 0]
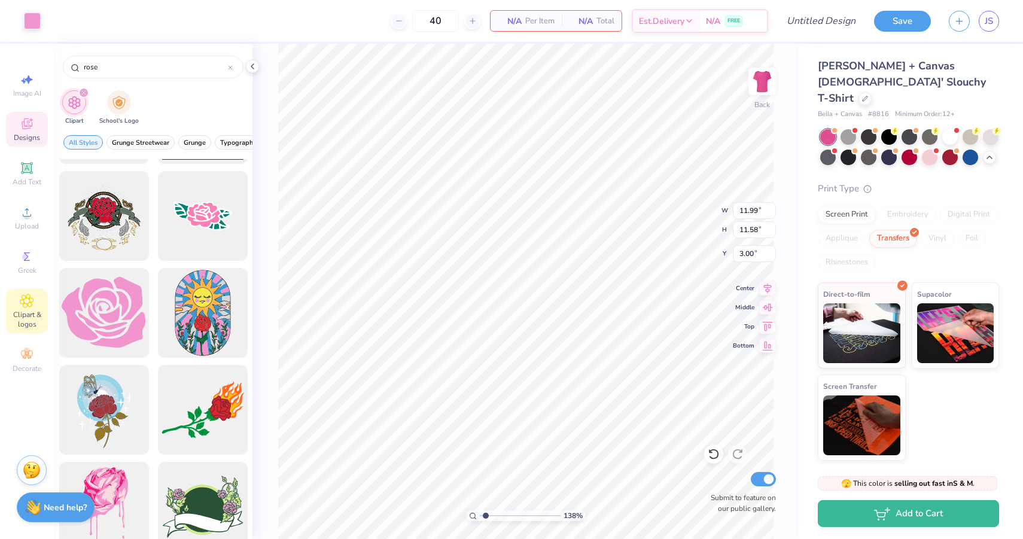
type input "3.17"
type input "3.06"
type input "11.52"
click at [28, 133] on span "Designs" at bounding box center [27, 138] width 26 height 10
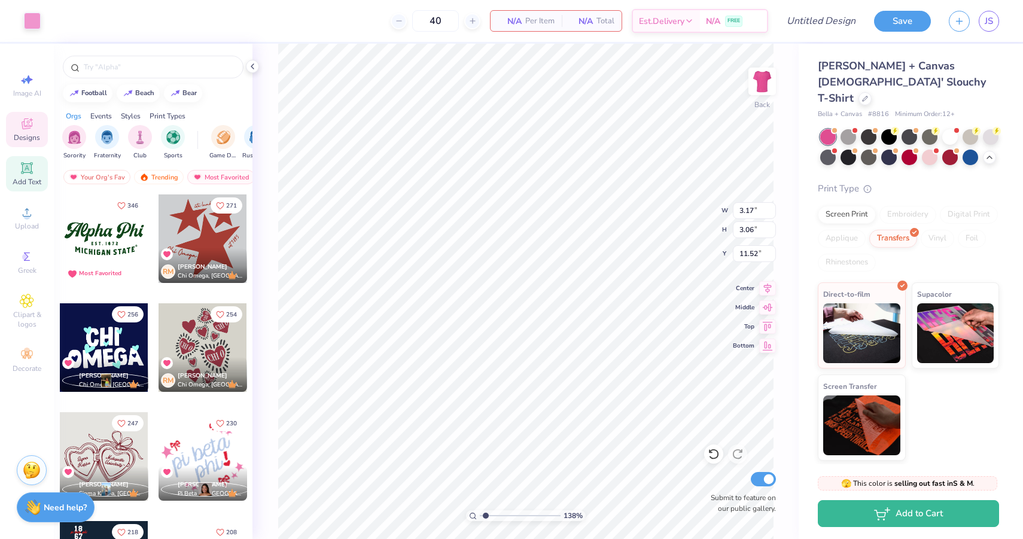
click at [31, 171] on icon at bounding box center [26, 167] width 11 height 11
click at [32, 313] on span "Clipart & logos" at bounding box center [27, 319] width 42 height 19
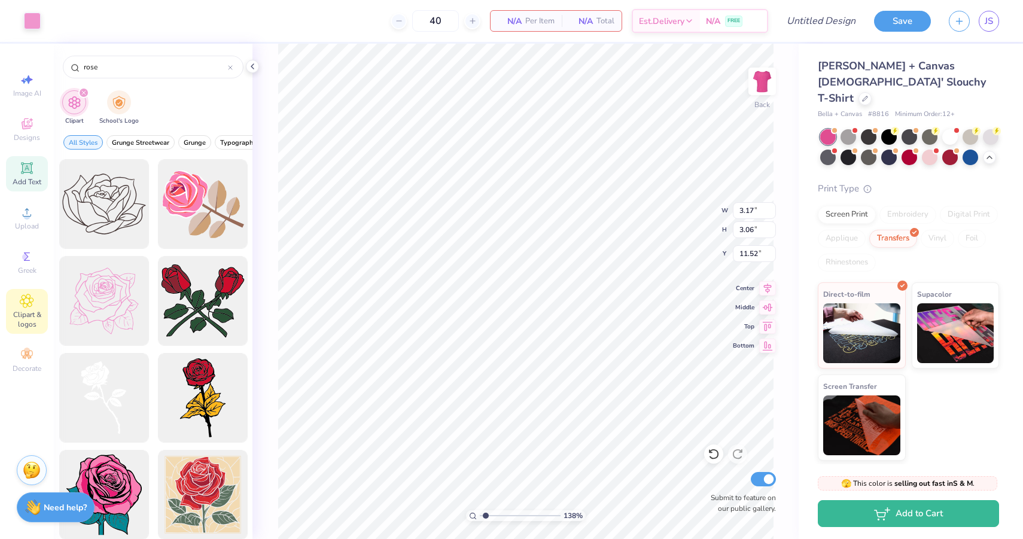
click at [33, 172] on icon at bounding box center [27, 168] width 14 height 14
click at [31, 132] on div "Designs" at bounding box center [27, 129] width 42 height 35
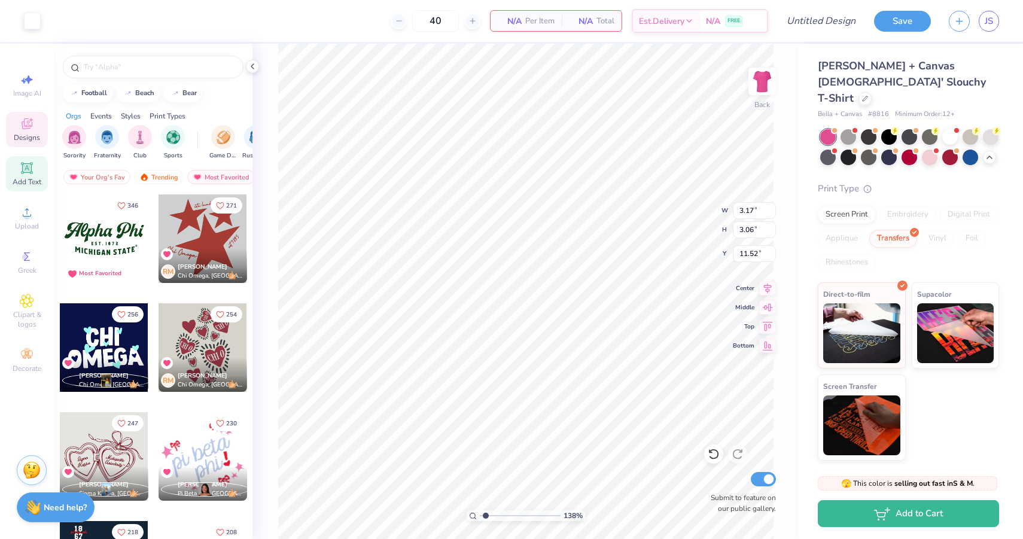
type input "5.33"
type input "1.54"
type input "9.23"
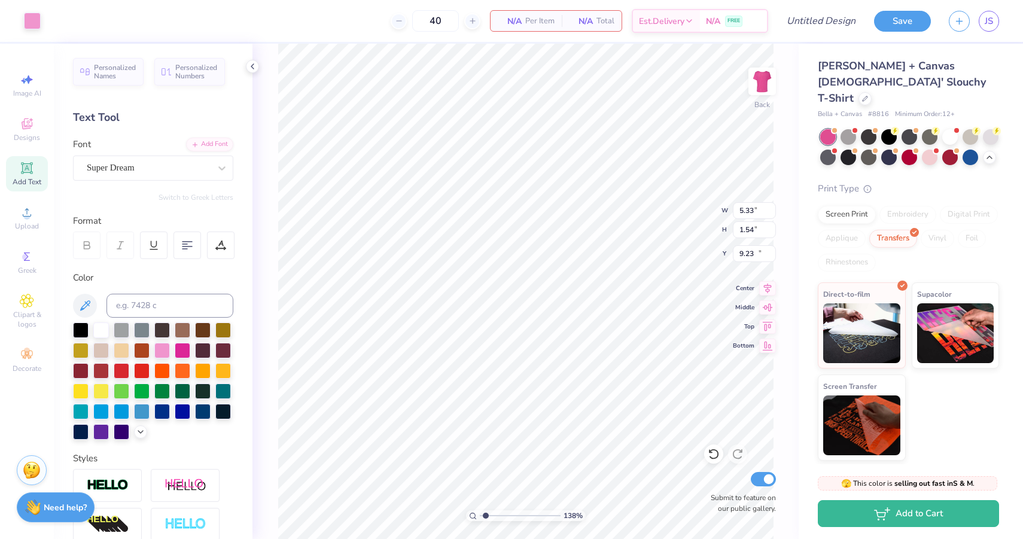
type input "3.17"
type input "3.06"
type input "11.52"
click at [103, 328] on div at bounding box center [101, 329] width 16 height 16
click at [102, 330] on div at bounding box center [101, 329] width 16 height 16
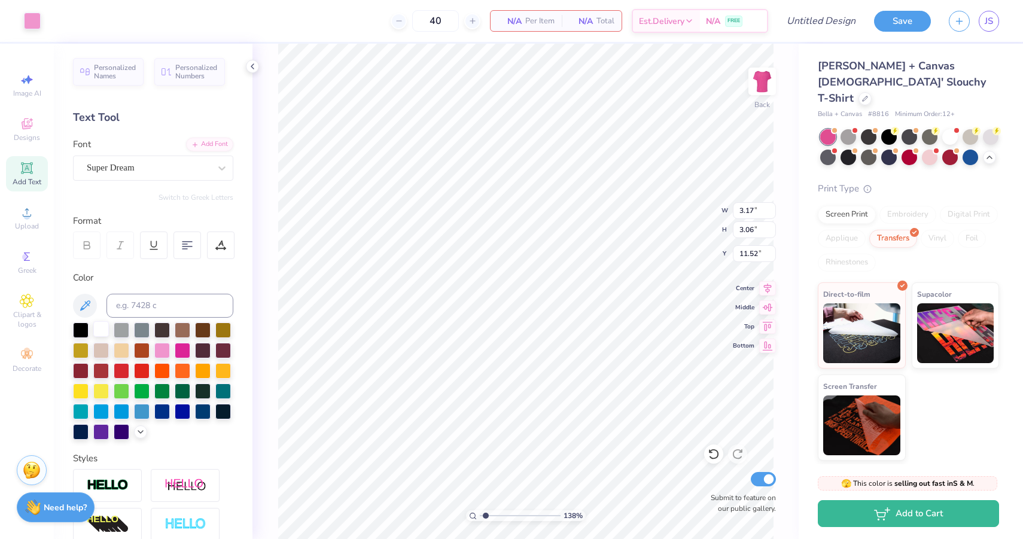
click at [106, 331] on div at bounding box center [101, 329] width 16 height 16
click at [104, 331] on div at bounding box center [101, 329] width 16 height 16
click at [100, 331] on div at bounding box center [101, 329] width 16 height 16
type input "5.33"
type input "1.54"
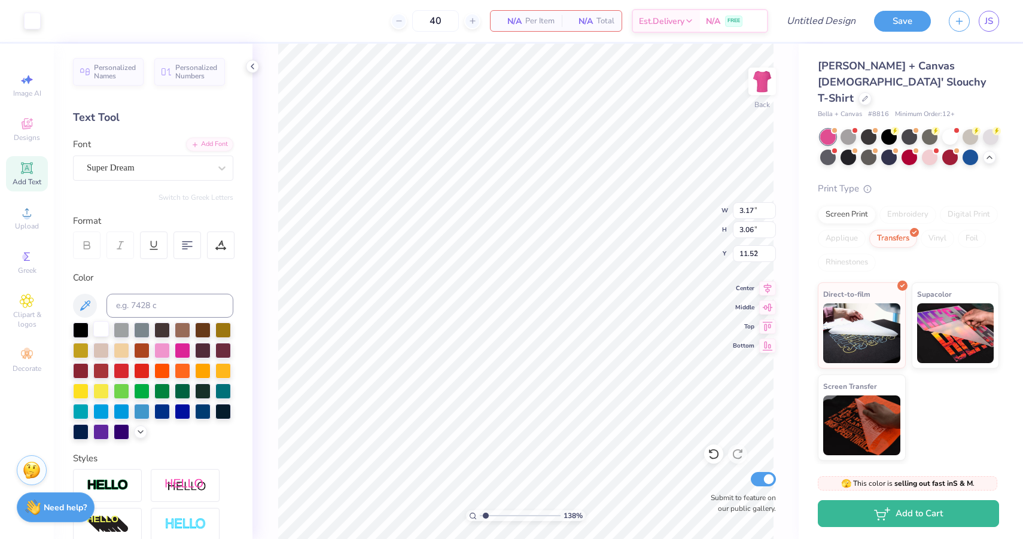
type input "9.23"
click at [96, 330] on div at bounding box center [101, 329] width 16 height 16
click at [103, 324] on div at bounding box center [101, 329] width 16 height 16
click at [99, 327] on div at bounding box center [101, 329] width 16 height 16
click at [102, 332] on div at bounding box center [101, 329] width 16 height 16
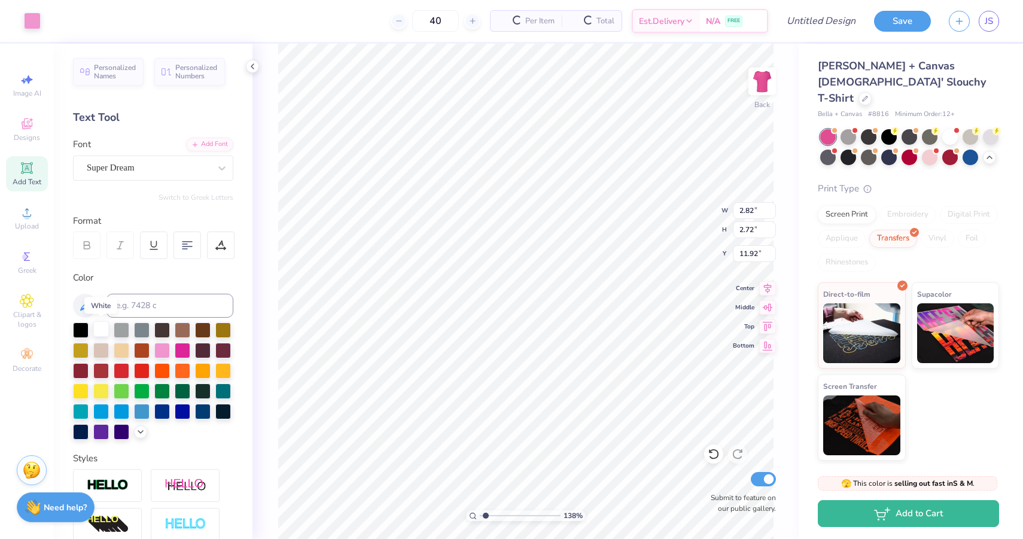
click at [100, 331] on div at bounding box center [101, 329] width 16 height 16
click at [105, 330] on div at bounding box center [101, 329] width 16 height 16
click at [98, 328] on div at bounding box center [101, 329] width 16 height 16
type input "6.49"
type input "3.80"
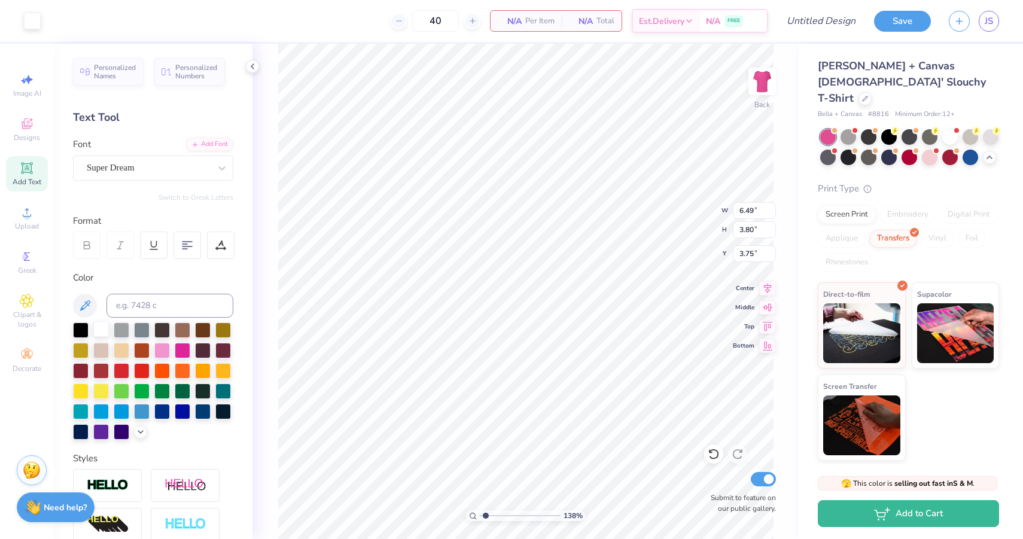
type input "3.75"
click at [716, 459] on icon at bounding box center [713, 454] width 12 height 12
click at [714, 457] on icon at bounding box center [713, 454] width 10 height 11
type input "3.93"
click at [99, 332] on div at bounding box center [101, 329] width 16 height 16
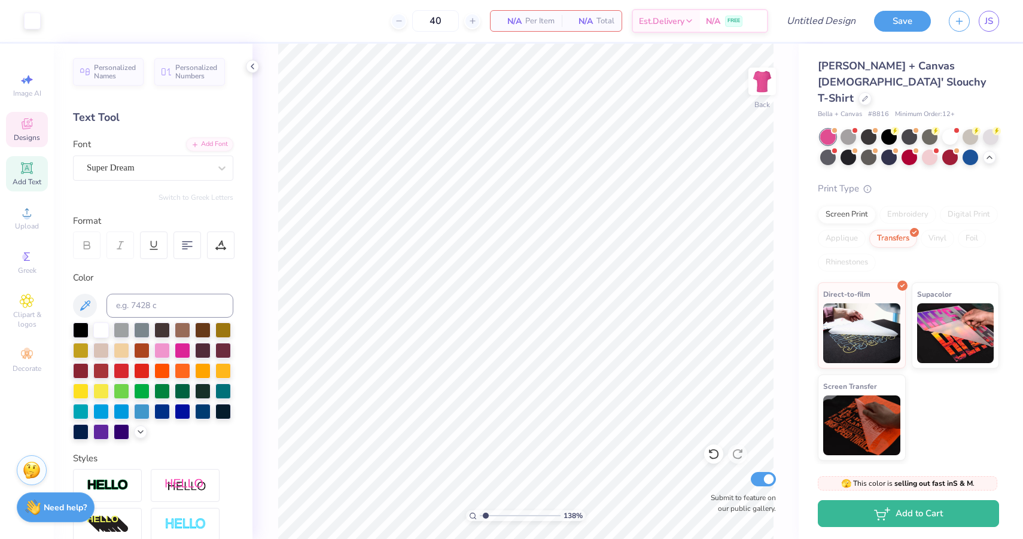
click at [30, 128] on icon at bounding box center [27, 123] width 11 height 11
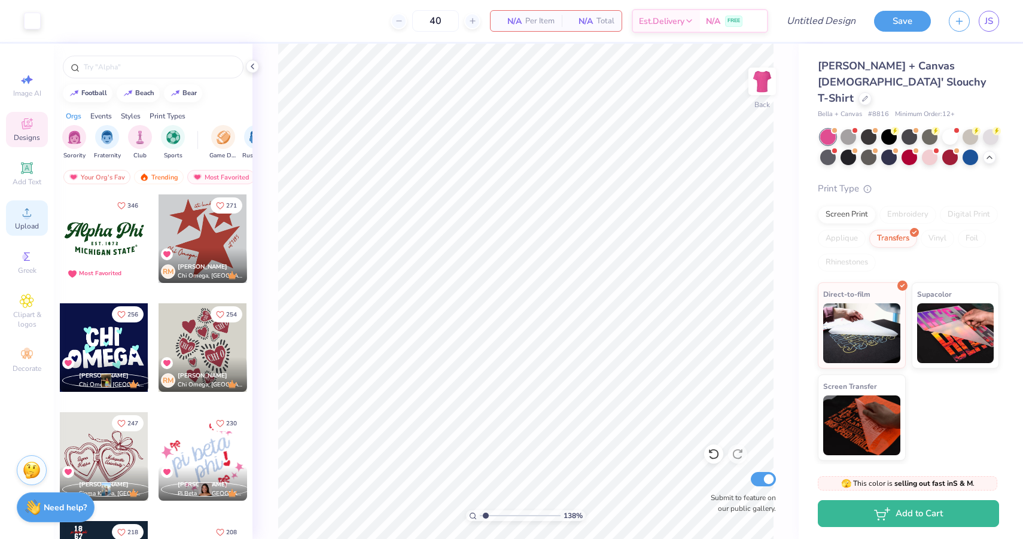
click at [27, 213] on icon at bounding box center [27, 212] width 8 height 8
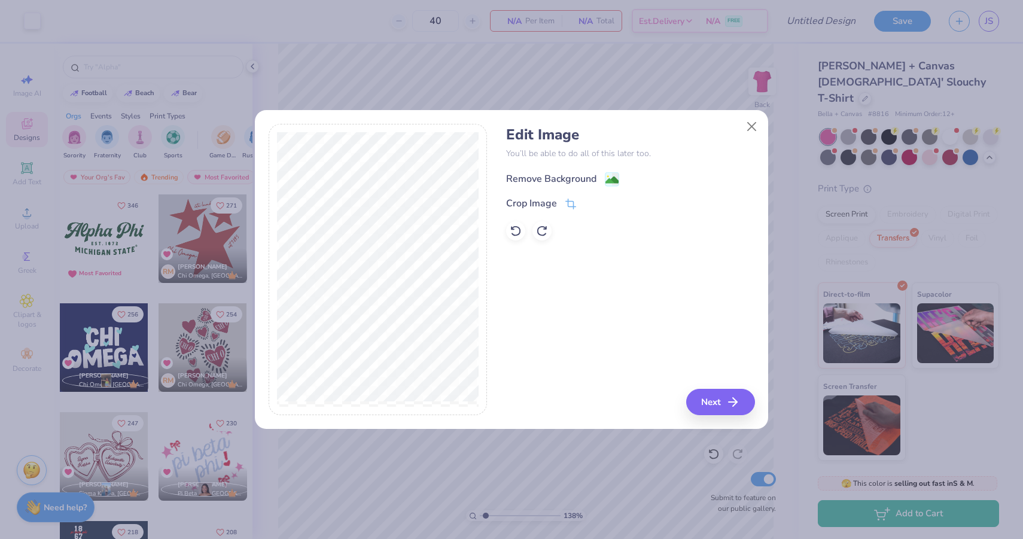
click at [608, 174] on image at bounding box center [611, 179] width 13 height 13
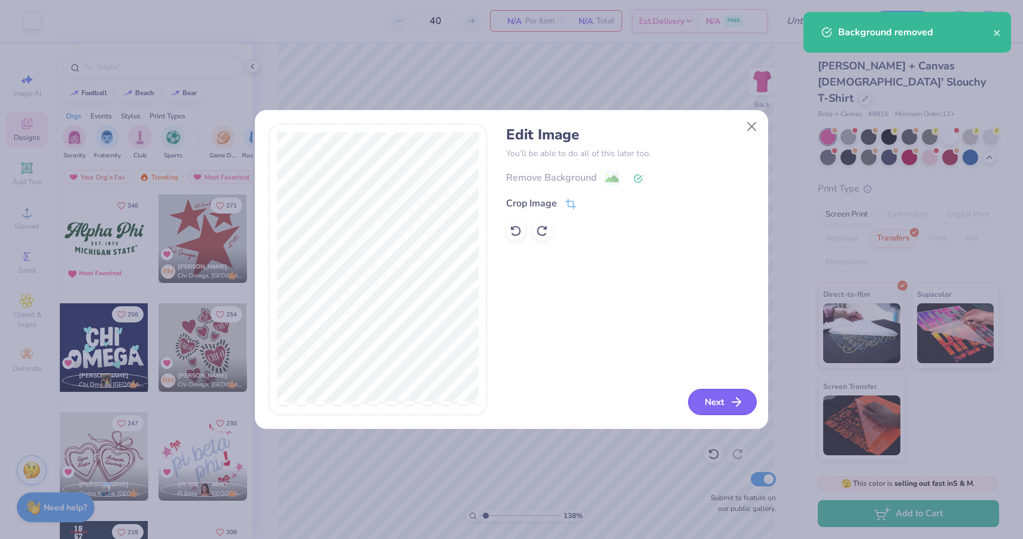
click at [716, 402] on button "Next" at bounding box center [722, 402] width 69 height 26
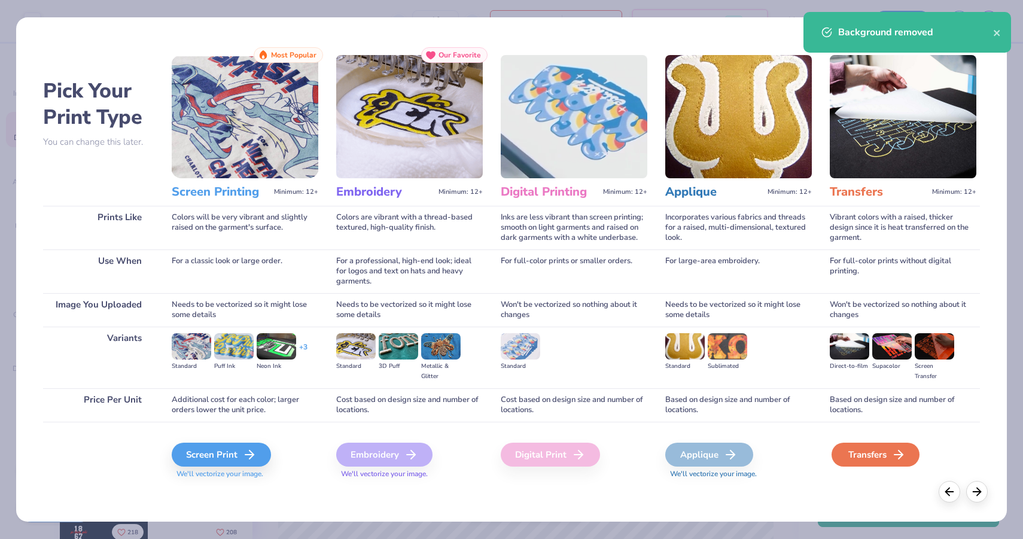
click at [867, 463] on div "Transfers" at bounding box center [875, 455] width 88 height 24
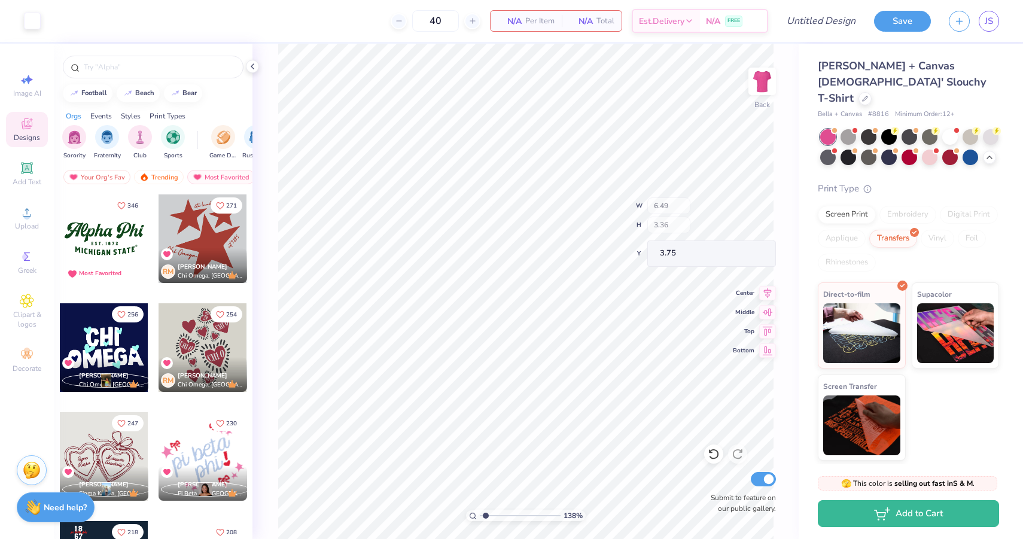
type input "6.49"
type input "3.36"
type input "3.75"
type input "6.82"
type input "2.41"
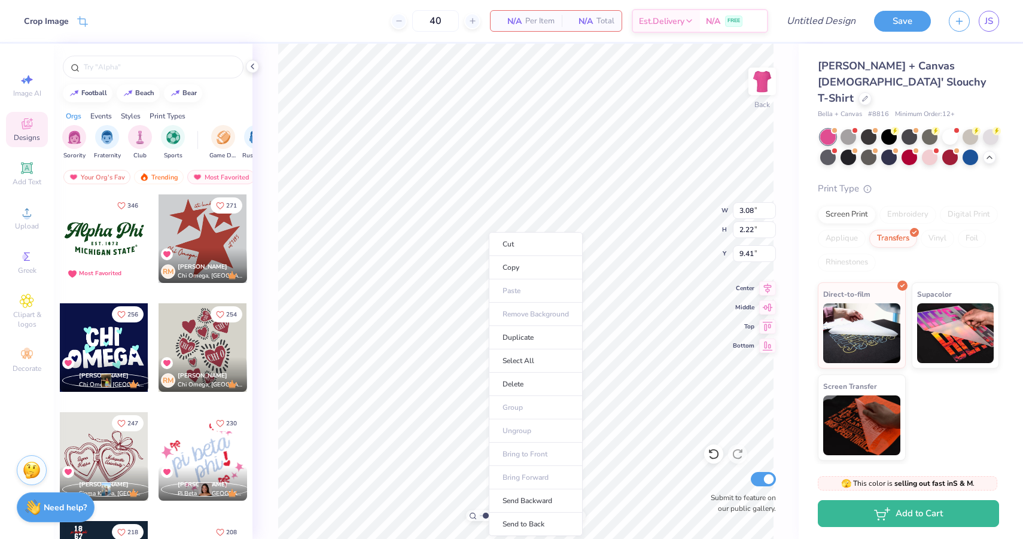
type input "1.74"
click at [517, 340] on li "Duplicate" at bounding box center [536, 337] width 94 height 23
type input "10.89"
type input "6.49"
type input "8.88"
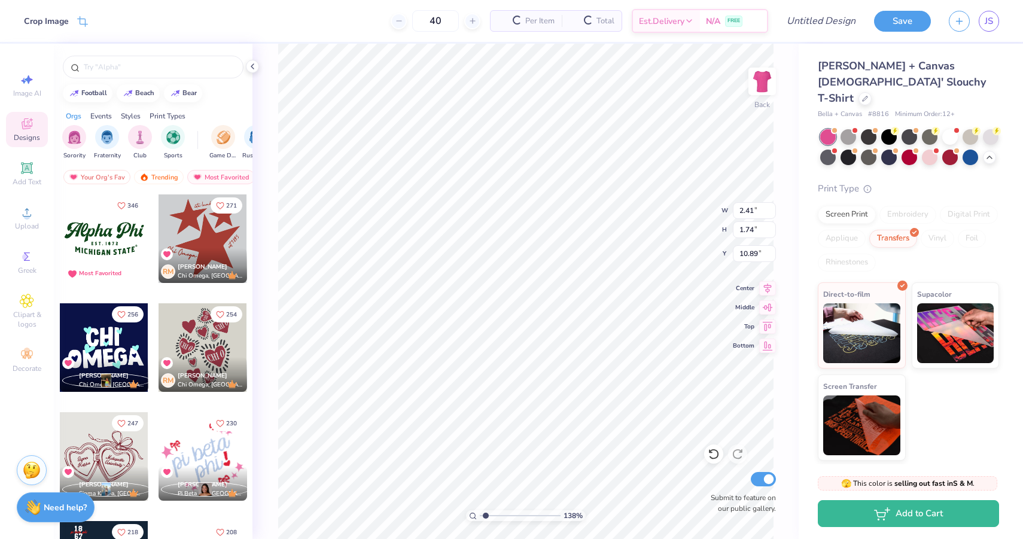
type input "3.75"
type input "4.21"
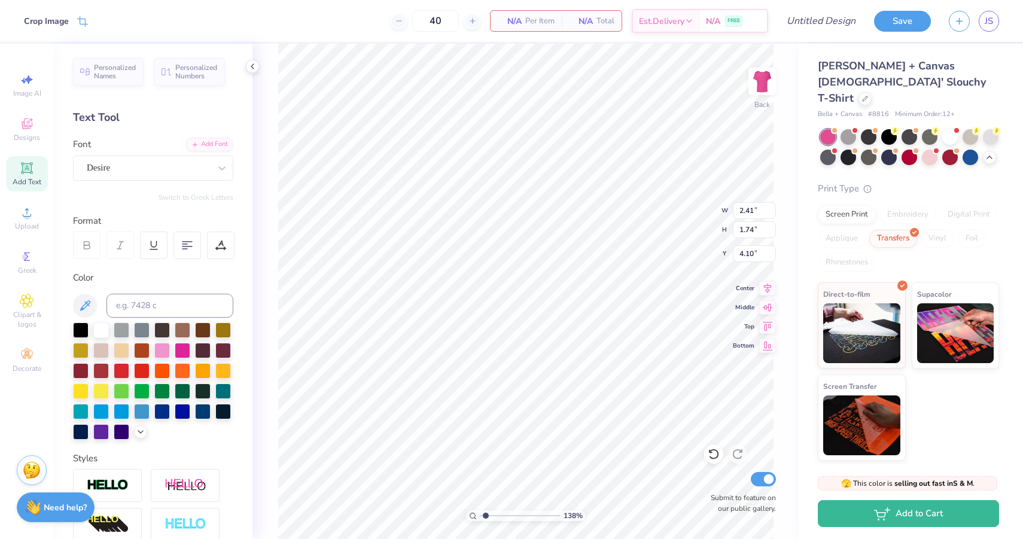
type input "2.41"
type input "1.74"
type input "4.10"
type input "0.73"
type input "0.35"
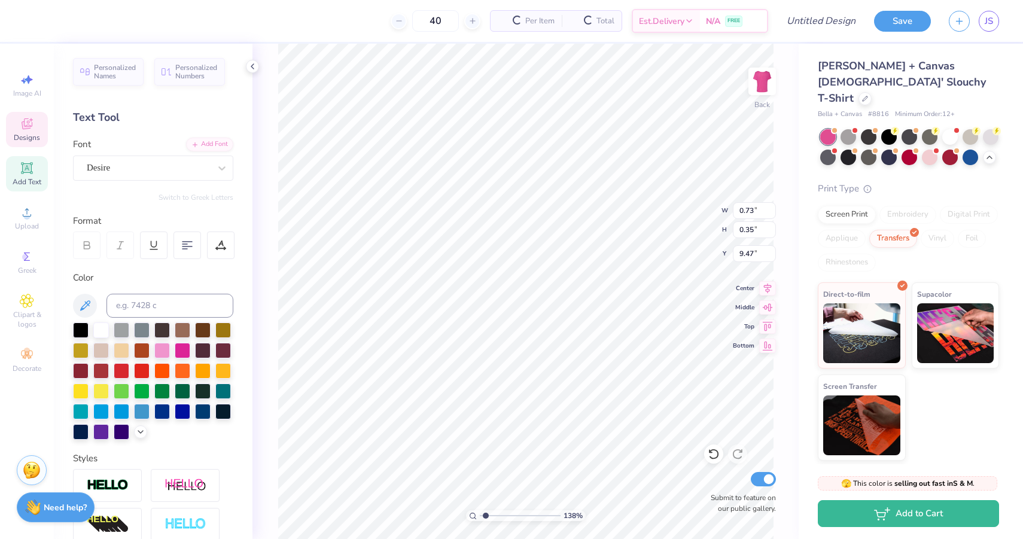
type input "4.33"
type input "0.66"
type input "5.26"
type input "0.73"
type input "0.35"
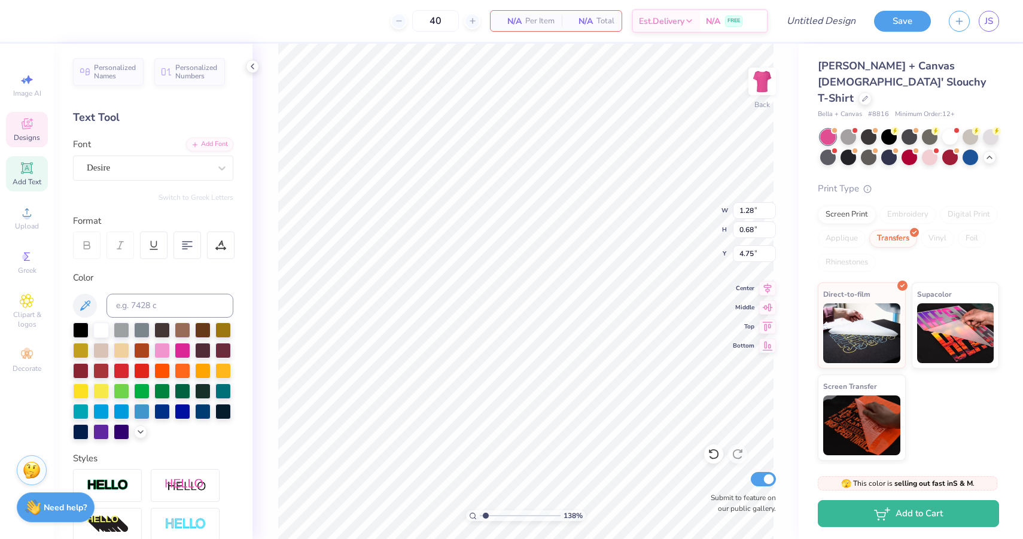
type input "4.20"
type input "4.29"
drag, startPoint x: 487, startPoint y: 517, endPoint x: 508, endPoint y: 518, distance: 21.6
click at [508, 518] on input "range" at bounding box center [520, 515] width 81 height 11
type textarea "EST."
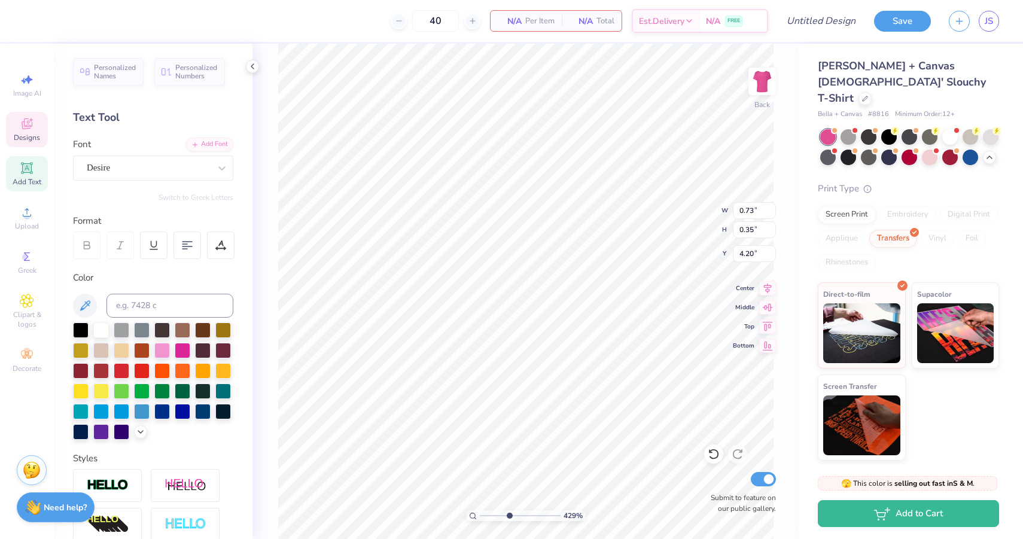
type input "1.28"
type input "0.68"
type input "4.66"
drag, startPoint x: 510, startPoint y: 516, endPoint x: 484, endPoint y: 510, distance: 26.4
type input "1.32"
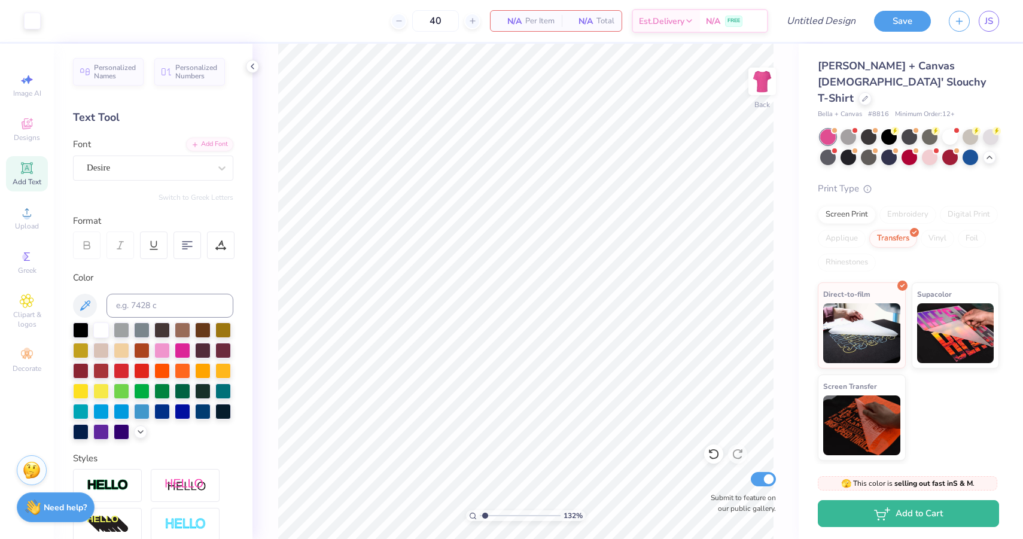
click at [484, 510] on input "range" at bounding box center [520, 515] width 81 height 11
type input "3.76"
type input "2.41"
type input "1.74"
type input "9.80"
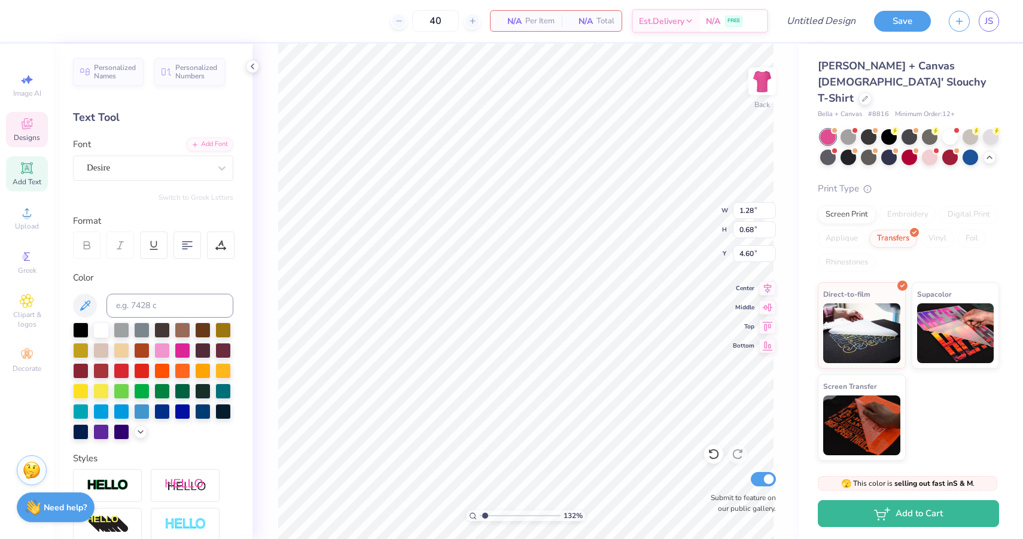
type input "4.75"
drag, startPoint x: 487, startPoint y: 514, endPoint x: 511, endPoint y: 518, distance: 23.6
click at [511, 518] on input "range" at bounding box center [520, 515] width 81 height 11
drag, startPoint x: 511, startPoint y: 513, endPoint x: 489, endPoint y: 514, distance: 21.5
type input "1.87"
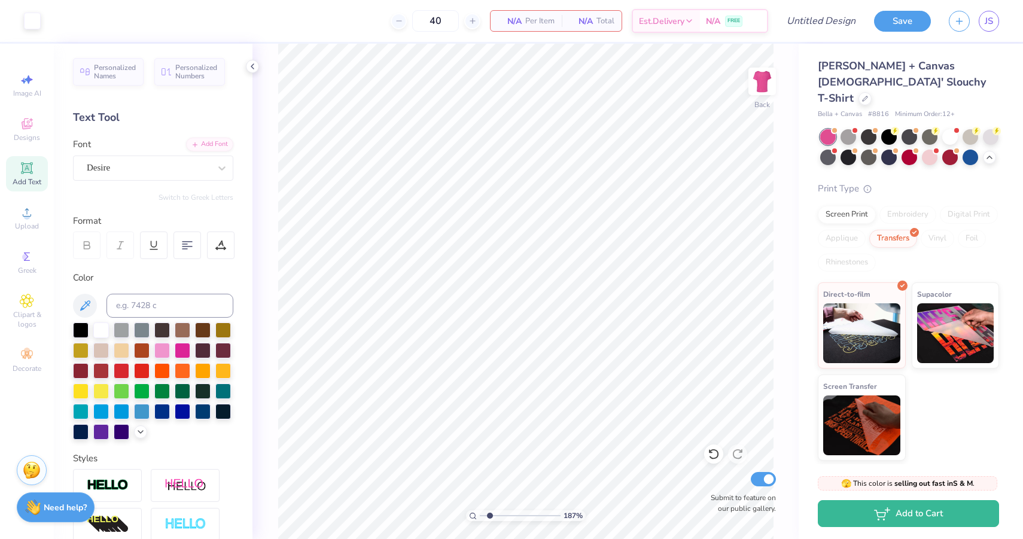
click at [489, 514] on input "range" at bounding box center [520, 515] width 81 height 11
type input "1.56"
type input "0.84"
type input "4.60"
drag, startPoint x: 489, startPoint y: 517, endPoint x: 496, endPoint y: 517, distance: 6.6
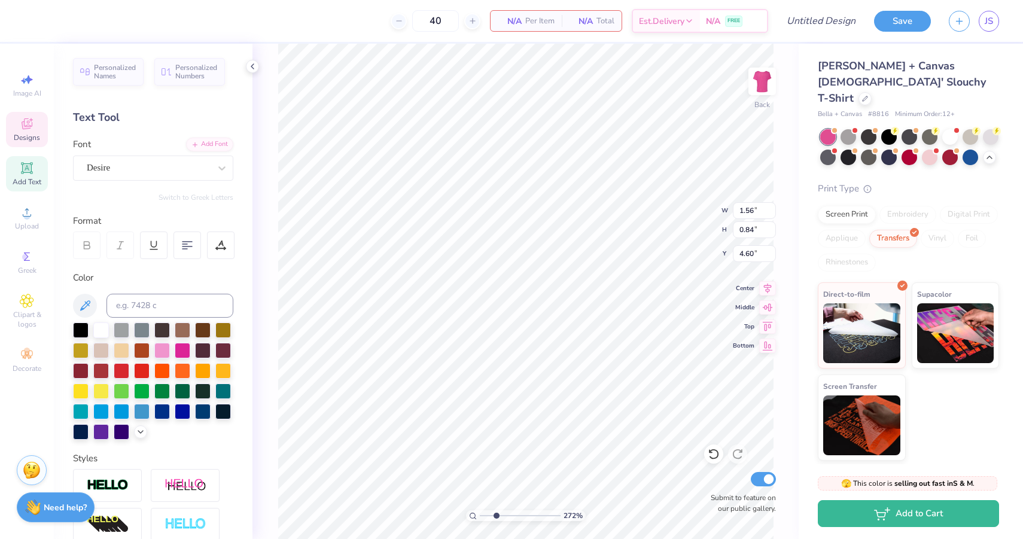
type input "2.72"
click at [496, 517] on input "range" at bounding box center [520, 515] width 81 height 11
type input "4.60"
type input "1.83"
click at [489, 514] on input "range" at bounding box center [520, 515] width 81 height 11
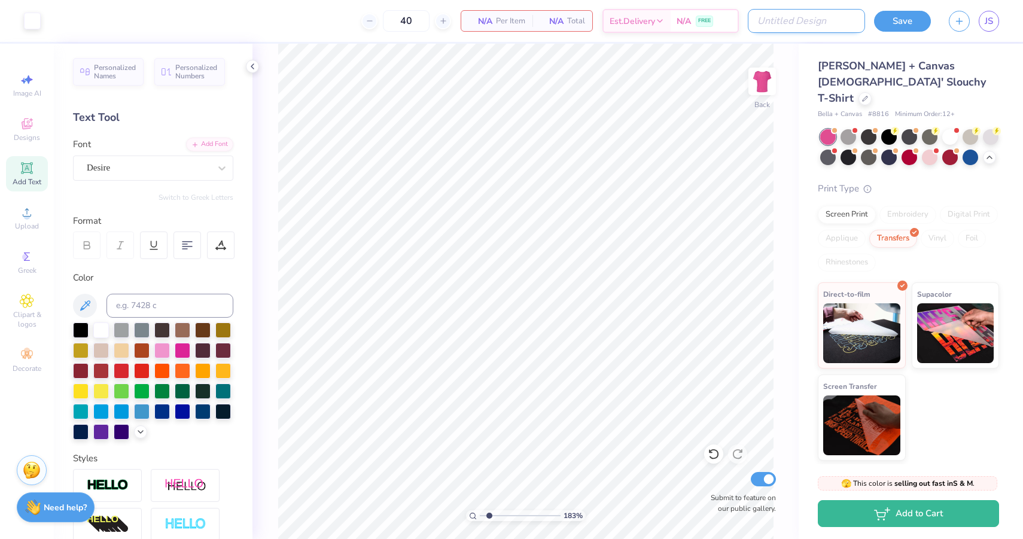
click at [802, 14] on input "Design Title" at bounding box center [806, 21] width 117 height 24
type input "new slouch"
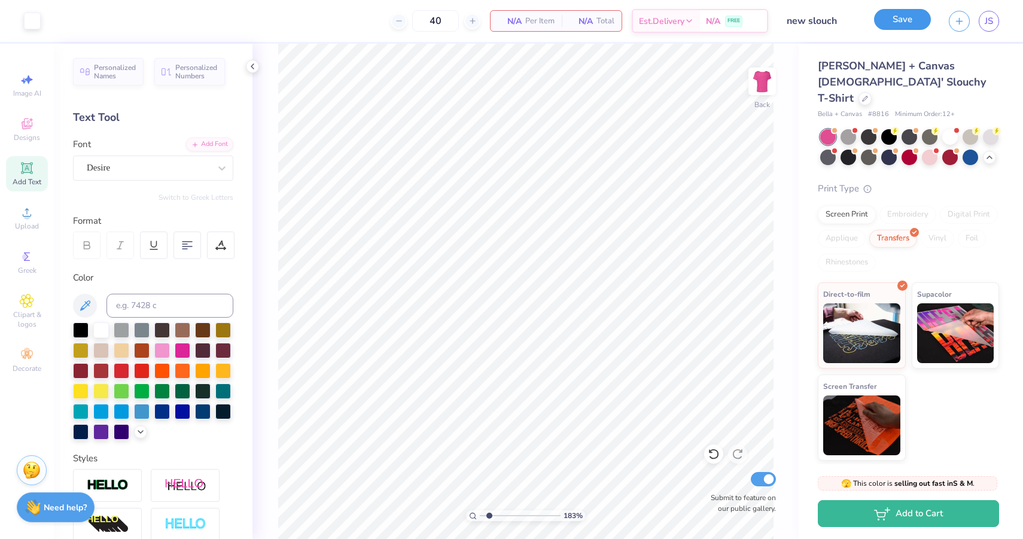
click at [894, 23] on button "Save" at bounding box center [902, 19] width 57 height 21
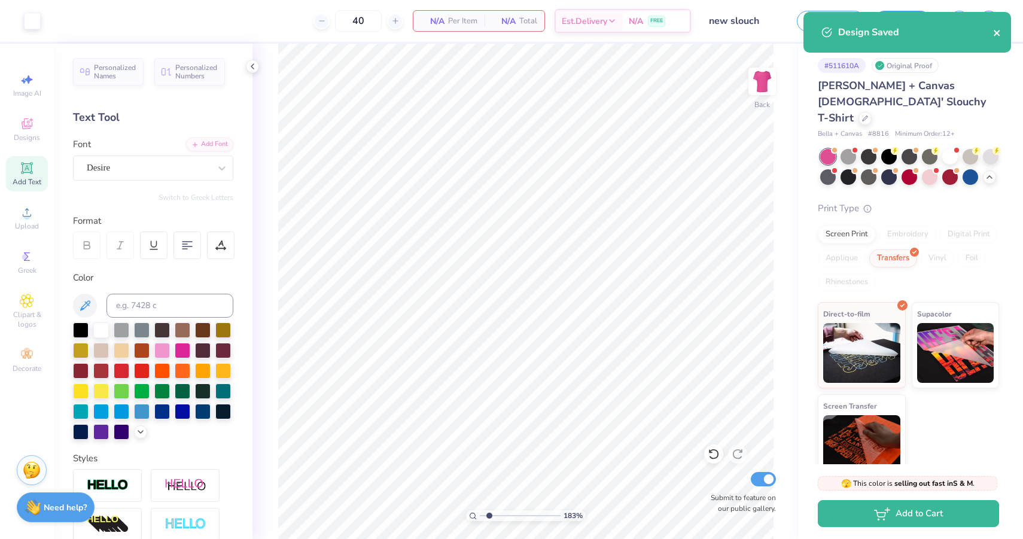
click at [996, 31] on icon "close" at bounding box center [997, 33] width 8 height 10
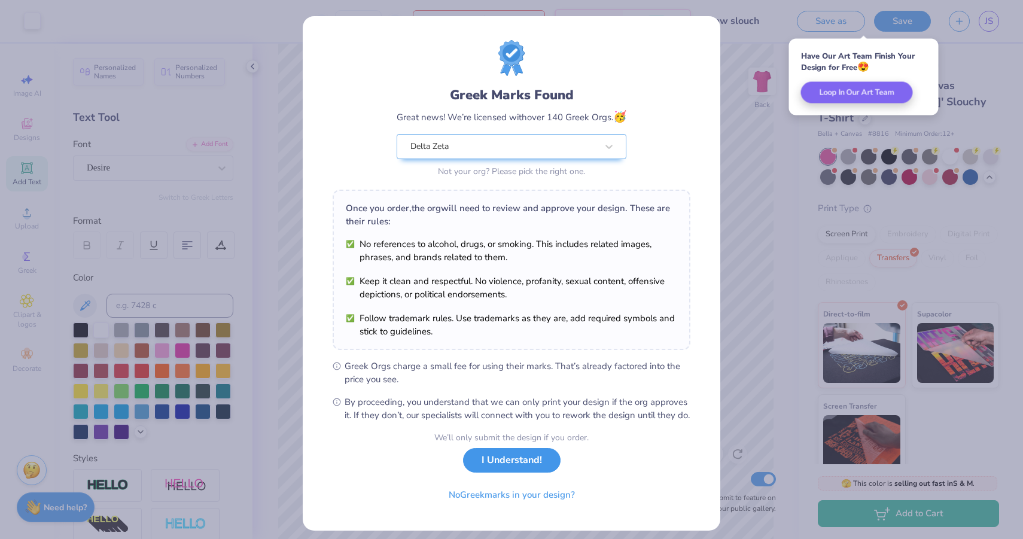
click at [505, 472] on button "I Understand!" at bounding box center [511, 460] width 97 height 25
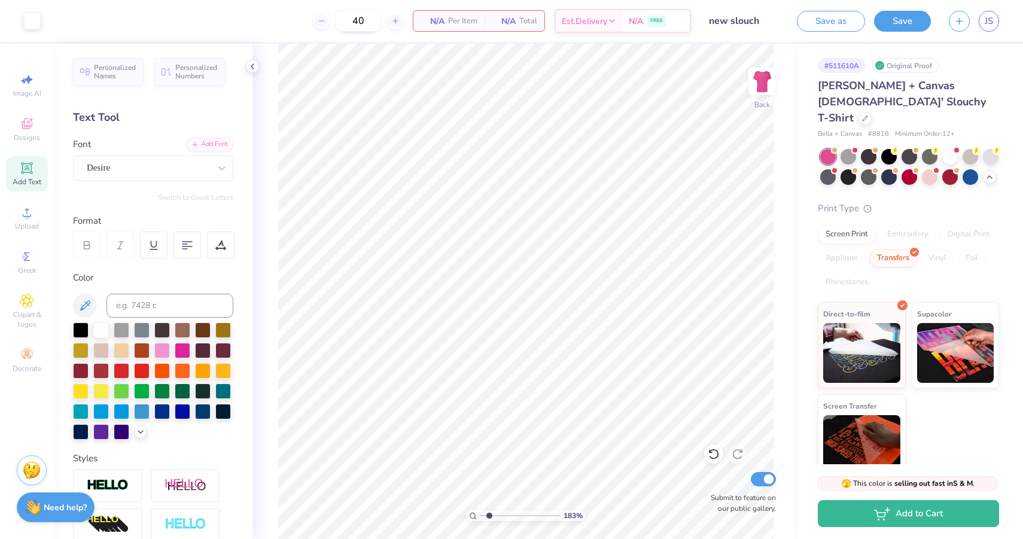
click at [365, 26] on input "40" at bounding box center [358, 21] width 47 height 22
click at [382, 20] on div "40" at bounding box center [358, 21] width 90 height 22
click at [358, 20] on input "40" at bounding box center [358, 21] width 47 height 22
type input "4"
type input "40"
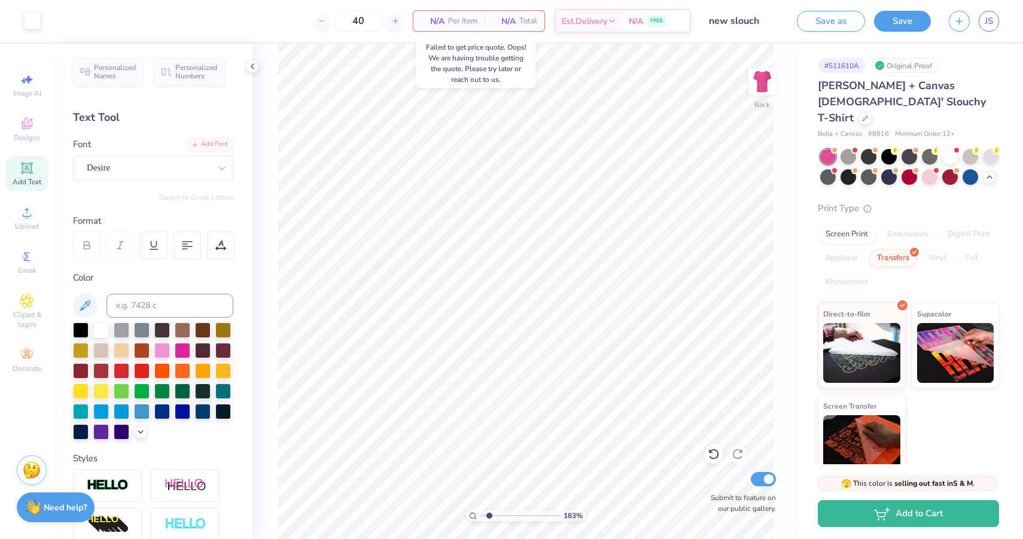
click at [452, 20] on span "Per Item" at bounding box center [462, 21] width 29 height 13
drag, startPoint x: 452, startPoint y: 20, endPoint x: 461, endPoint y: 20, distance: 9.6
click at [453, 20] on span "Per Item" at bounding box center [462, 21] width 29 height 13
click at [895, 25] on button "Save" at bounding box center [902, 19] width 57 height 21
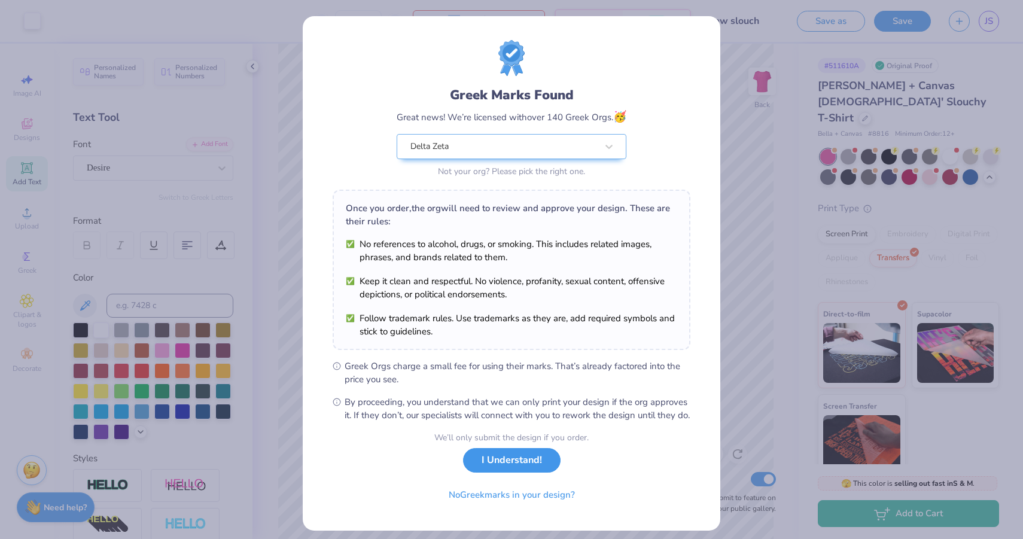
click at [520, 472] on button "I Understand!" at bounding box center [511, 460] width 97 height 25
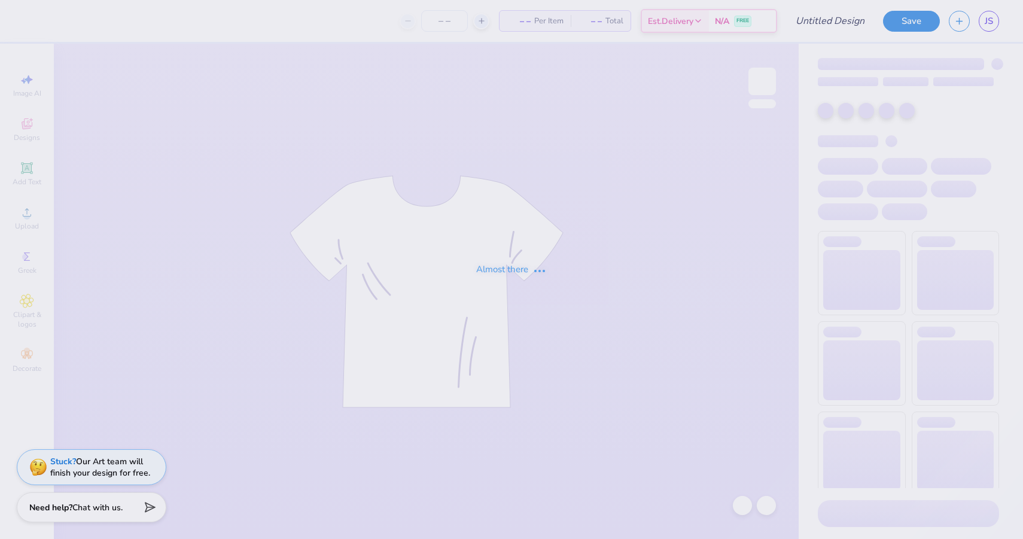
type input "new slouch"
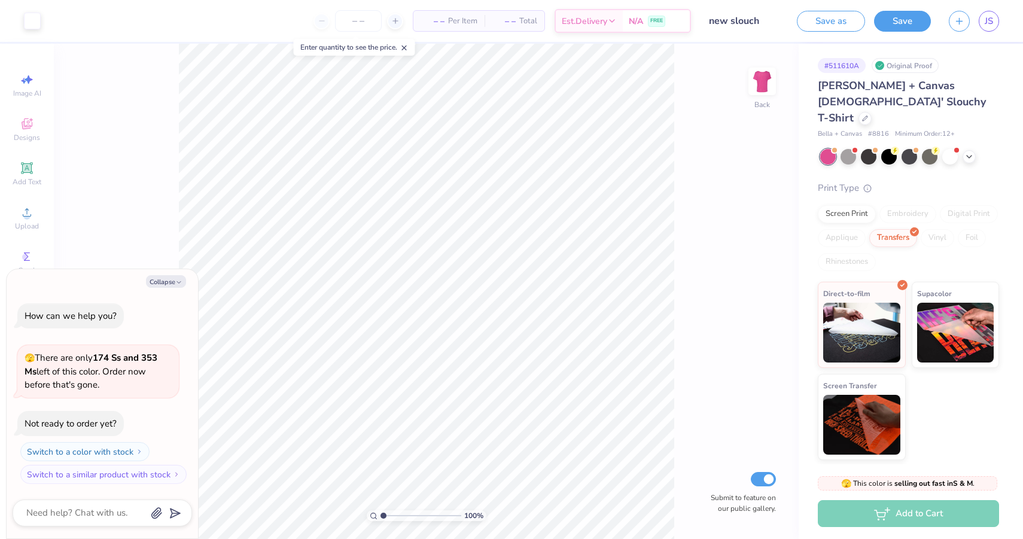
click at [405, 48] on icon at bounding box center [404, 48] width 8 height 8
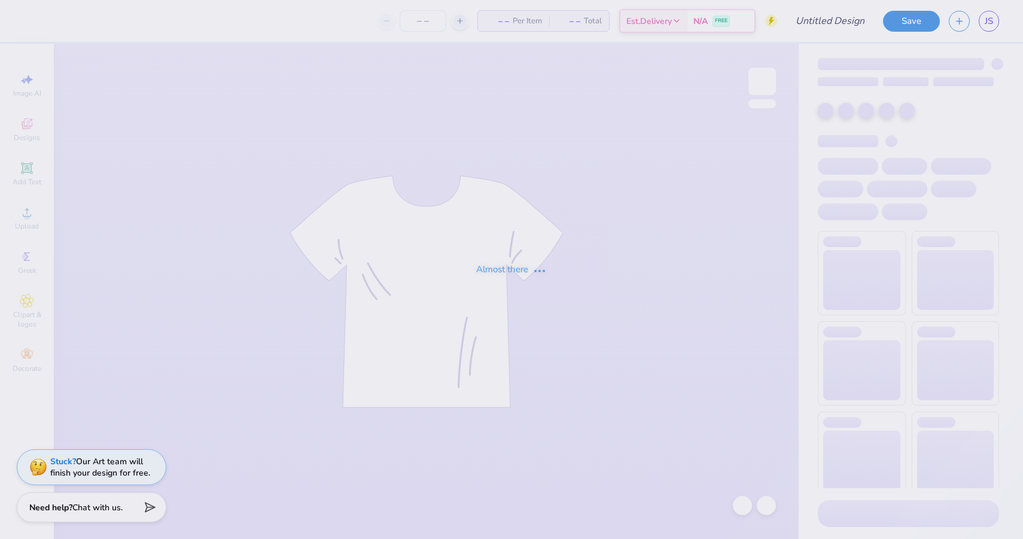
type input "mockneck"
type input "50"
type input "tanks"
type input "new slouch"
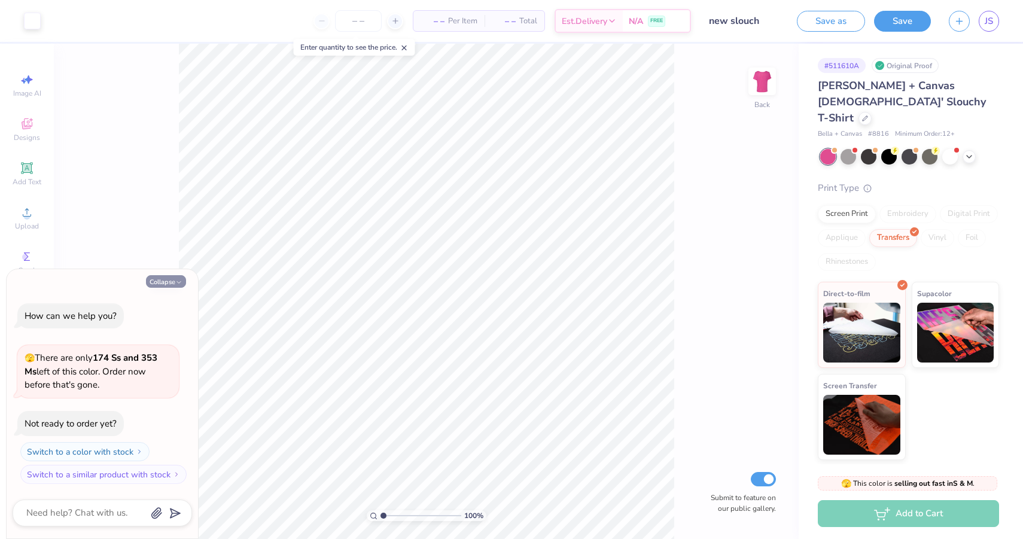
click at [179, 276] on button "Collapse" at bounding box center [166, 281] width 40 height 13
type textarea "x"
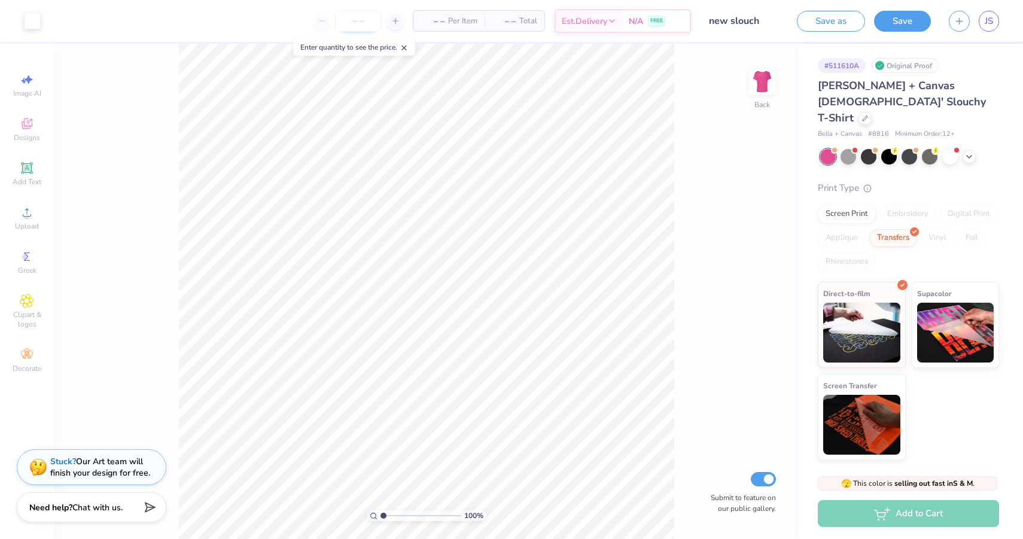
click at [359, 17] on input "number" at bounding box center [358, 21] width 47 height 22
type input "30"
